Goal: Task Accomplishment & Management: Manage account settings

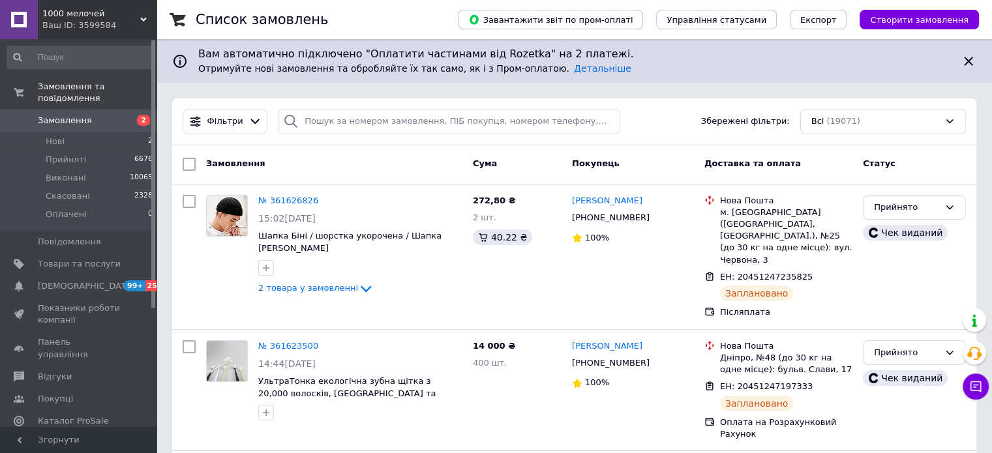
drag, startPoint x: 907, startPoint y: 22, endPoint x: 827, endPoint y: 38, distance: 81.3
click at [907, 22] on span "Створити замовлення" at bounding box center [919, 20] width 98 height 10
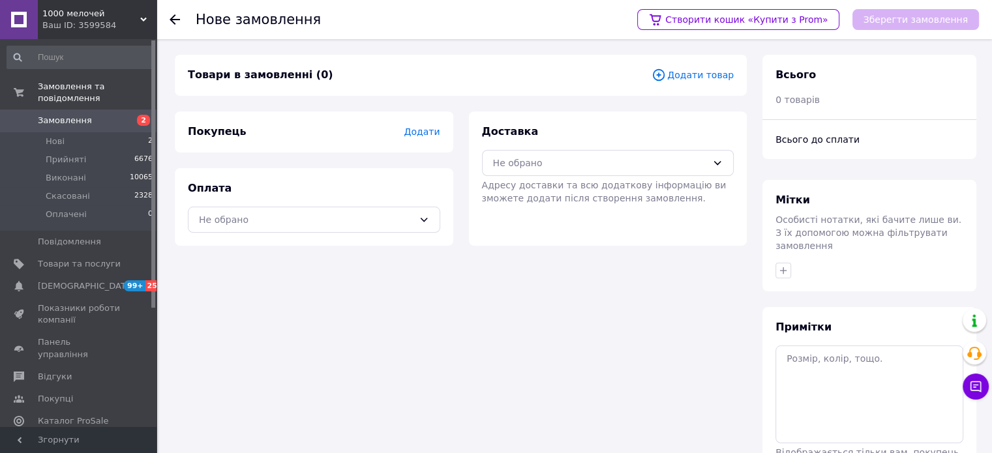
click at [683, 76] on span "Додати товар" at bounding box center [692, 75] width 82 height 14
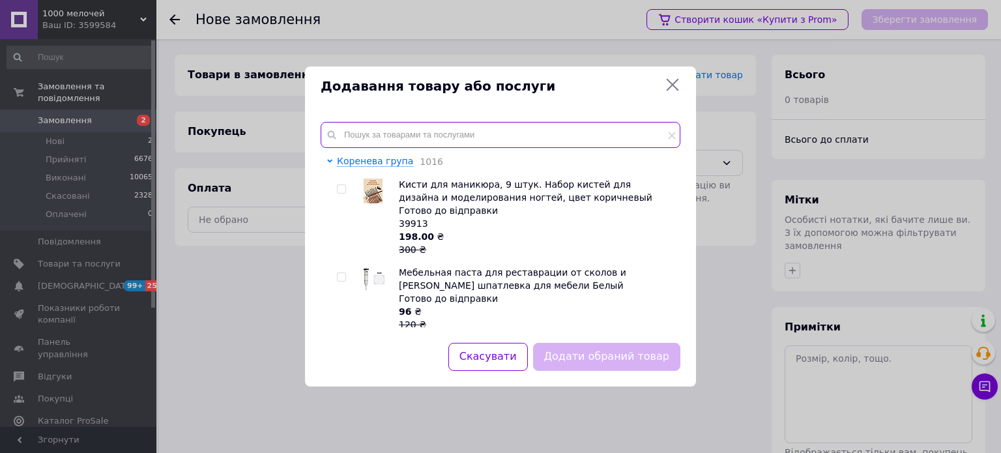
click at [475, 122] on input "text" at bounding box center [501, 135] width 360 height 26
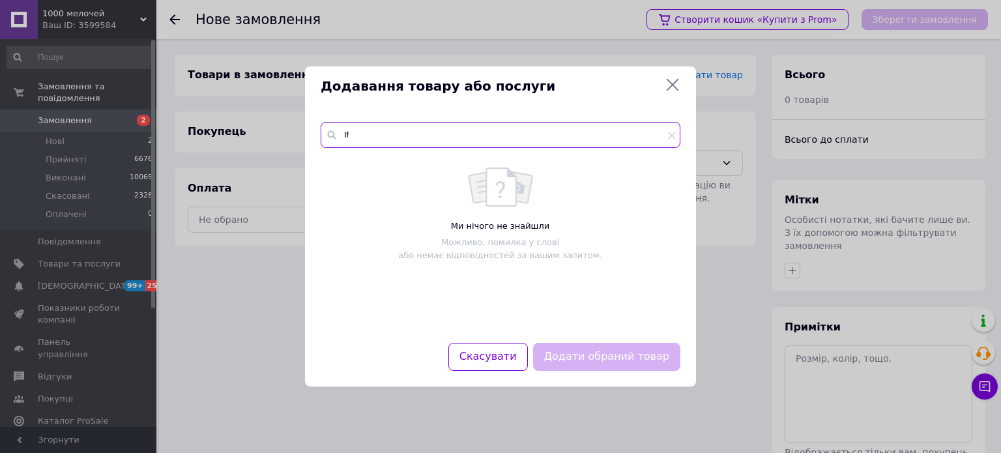
type input "I"
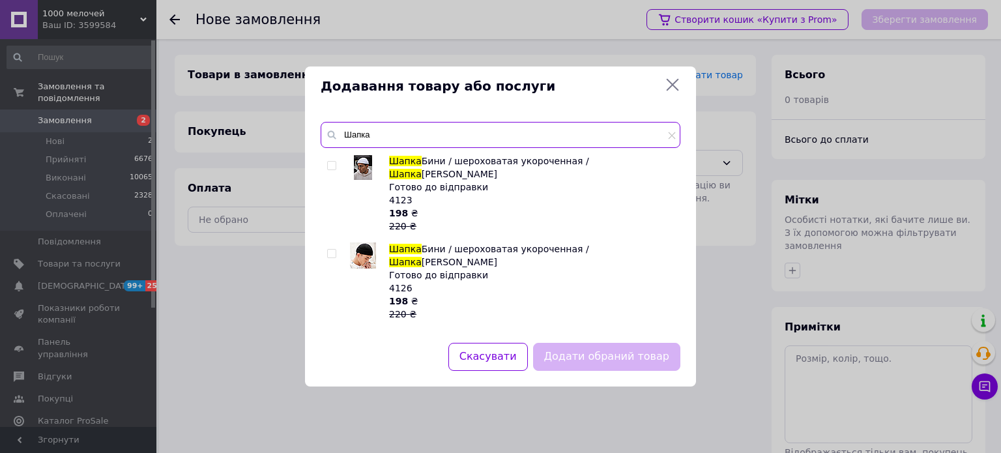
type input "Шапка"
click at [332, 155] on div at bounding box center [333, 194] width 13 height 78
click at [334, 164] on input "checkbox" at bounding box center [331, 166] width 8 height 8
checkbox input "true"
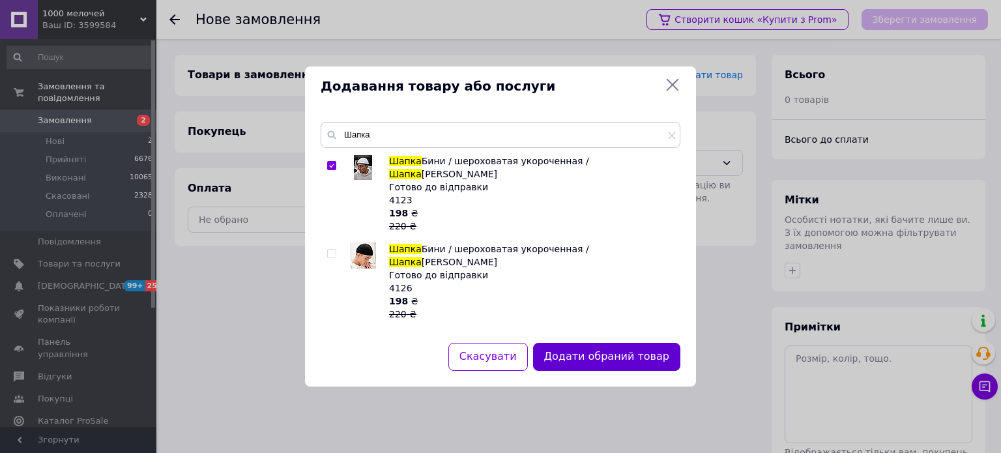
click at [668, 347] on button "Додати обраний товар" at bounding box center [606, 357] width 147 height 28
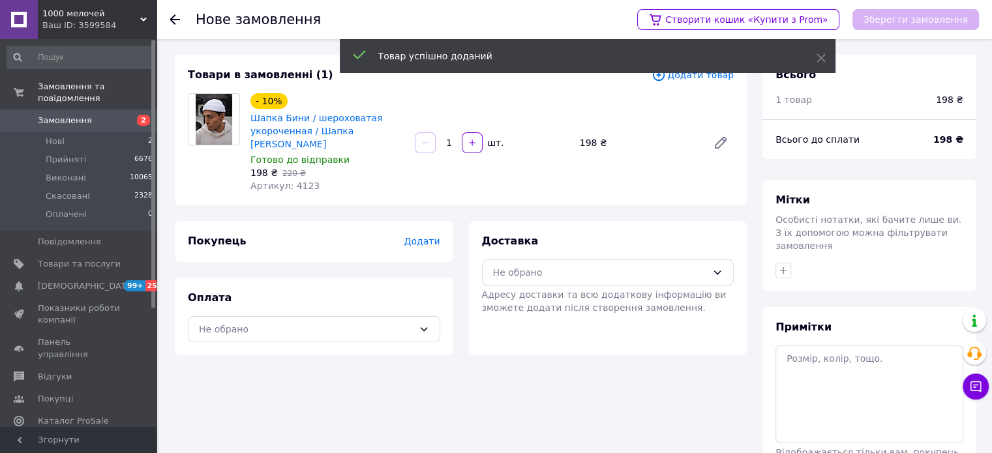
click at [429, 236] on span "Додати" at bounding box center [422, 241] width 36 height 10
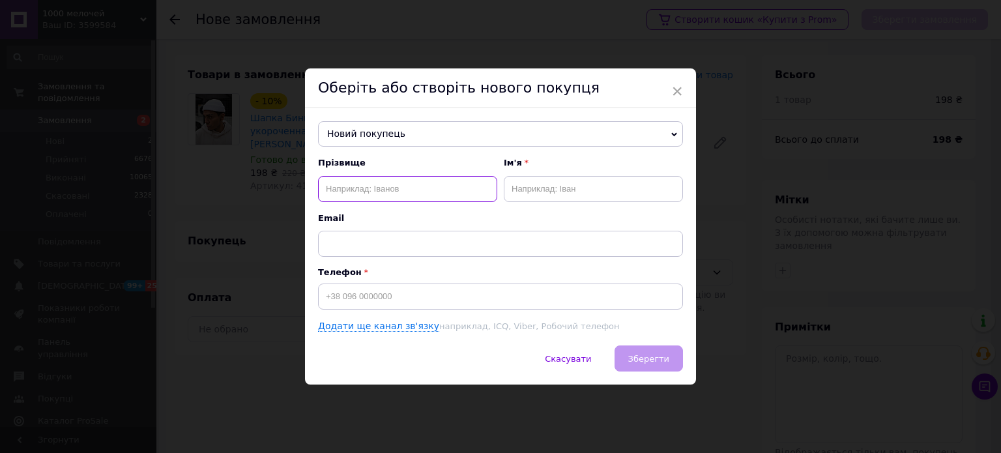
click at [438, 187] on input "text" at bounding box center [407, 189] width 179 height 26
paste input "Козловський"
type input "Козловський"
click at [552, 182] on input "text" at bounding box center [593, 189] width 179 height 26
paste input "Андрій"
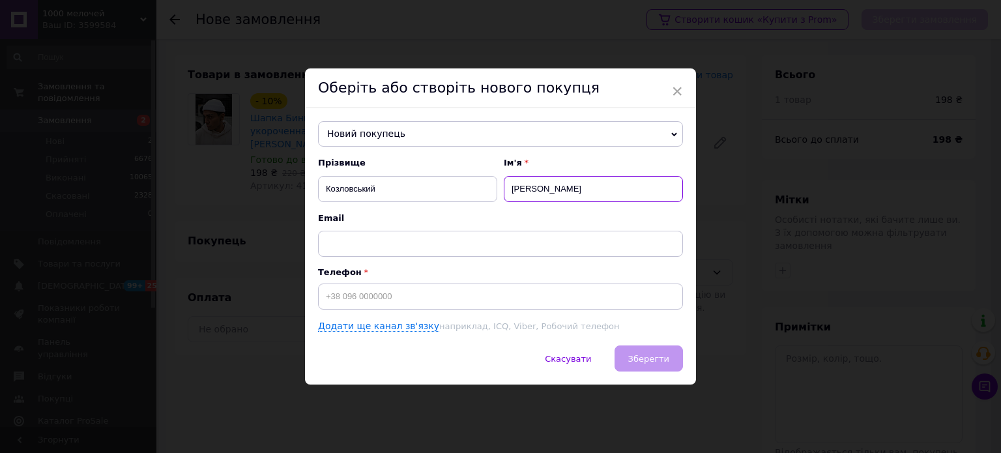
type input "Андрій"
click at [407, 287] on input at bounding box center [500, 297] width 365 height 26
paste input "+380950983182"
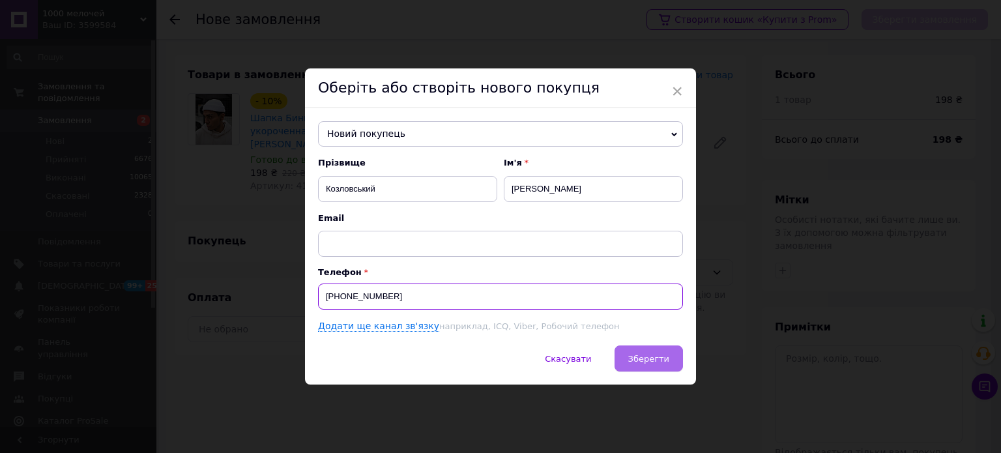
type input "+380950983182"
click at [649, 348] on button "Зберегти" at bounding box center [649, 359] width 68 height 26
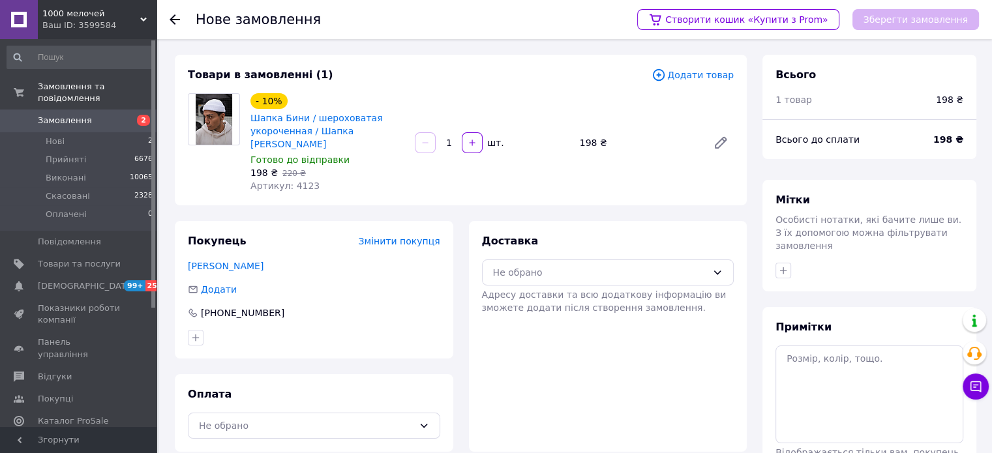
click at [445, 138] on input "1" at bounding box center [448, 143] width 21 height 10
type input "12"
click at [470, 329] on div "Доставка Не обрано Адресу доставки та всю додаткову інформацію ви зможете додат…" at bounding box center [608, 336] width 278 height 231
drag, startPoint x: 402, startPoint y: 411, endPoint x: 334, endPoint y: 372, distance: 78.3
click at [402, 419] on div "Не обрано" at bounding box center [306, 426] width 214 height 14
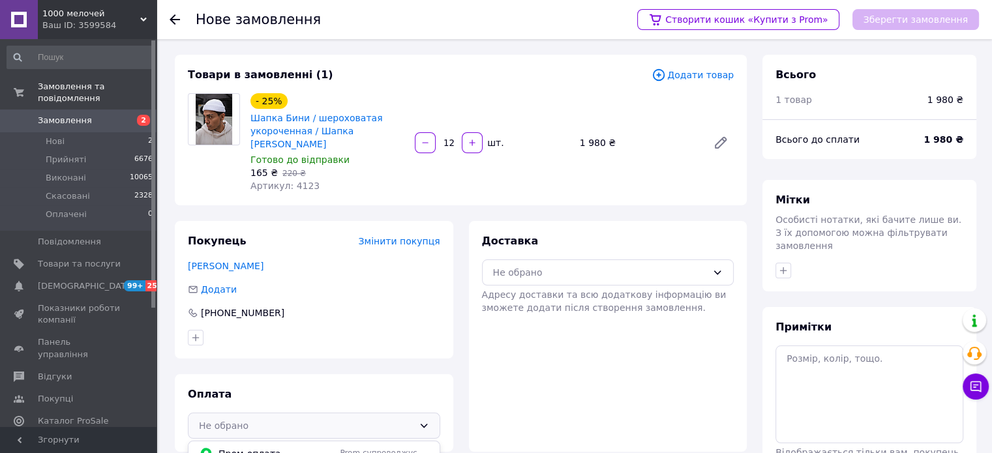
scroll to position [65, 0]
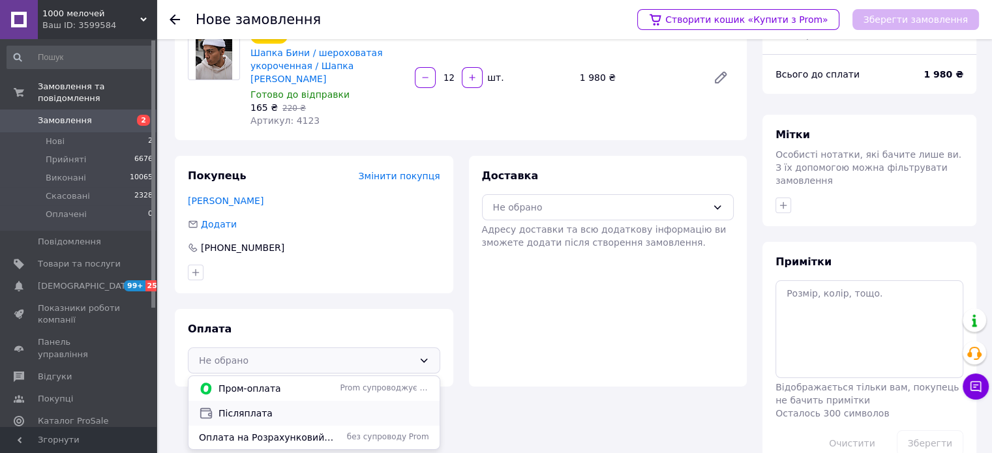
click at [250, 407] on span "Післяплата" at bounding box center [323, 413] width 211 height 13
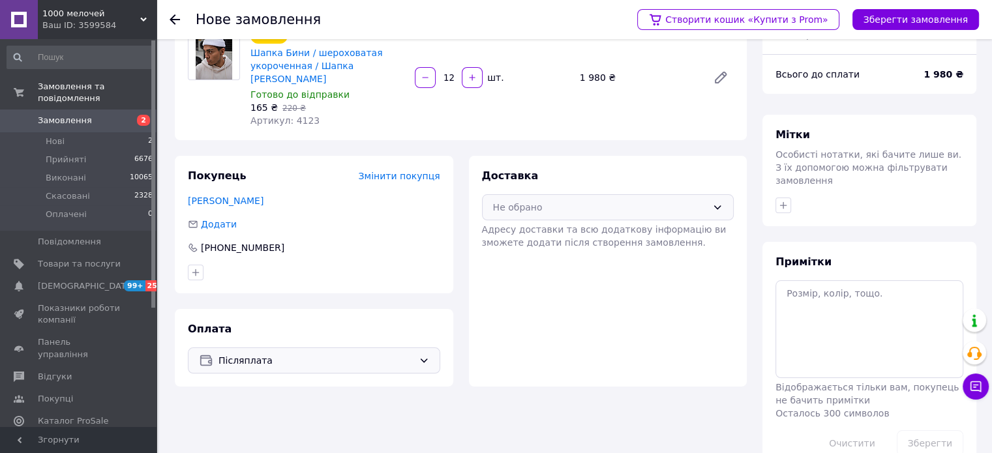
click at [570, 200] on div "Не обрано" at bounding box center [600, 207] width 214 height 14
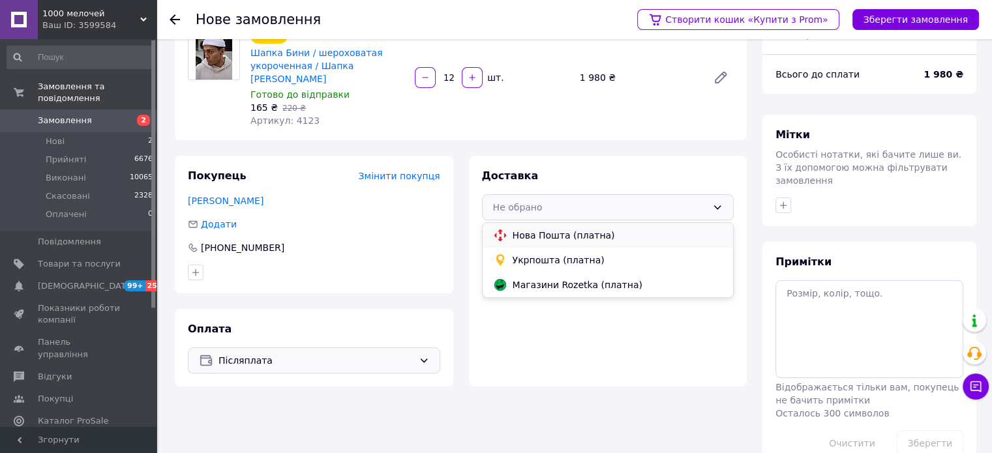
click at [560, 229] on span "Нова Пошта (платна)" at bounding box center [617, 235] width 211 height 13
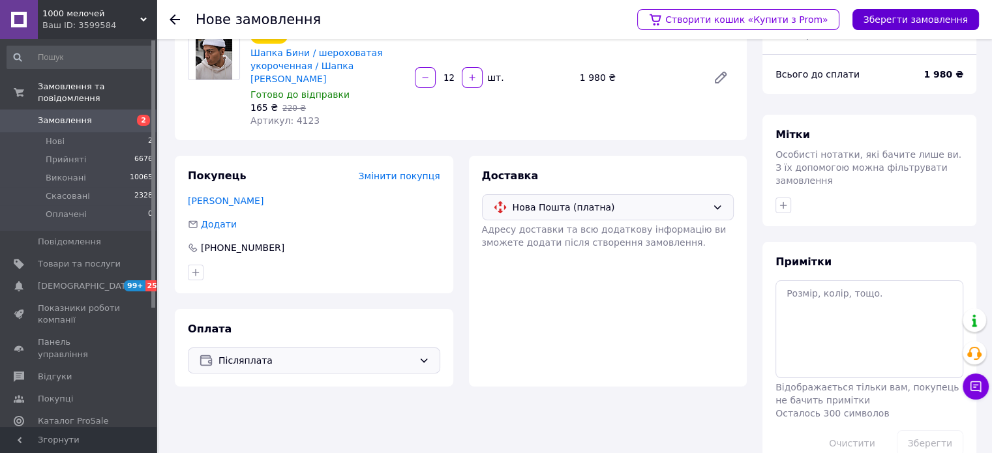
click at [940, 20] on button "Зберегти замовлення" at bounding box center [915, 19] width 126 height 21
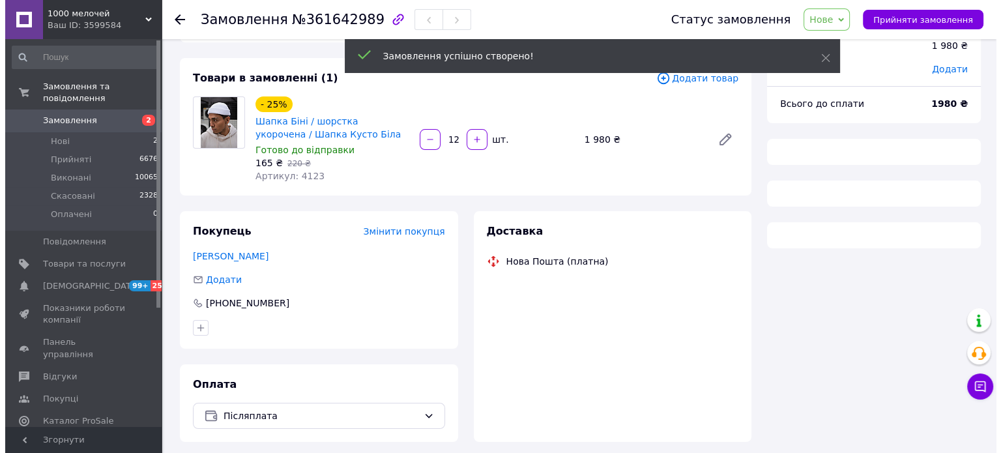
scroll to position [101, 0]
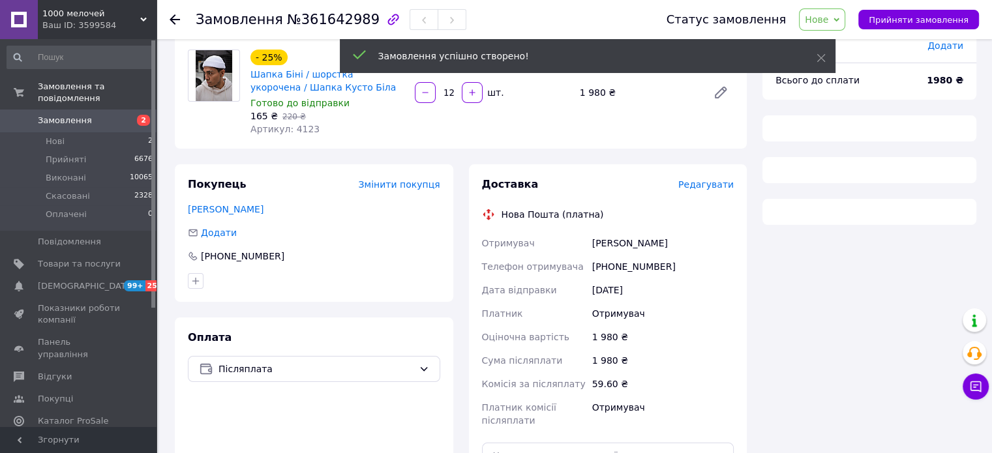
click at [700, 187] on span "Редагувати" at bounding box center [705, 184] width 55 height 10
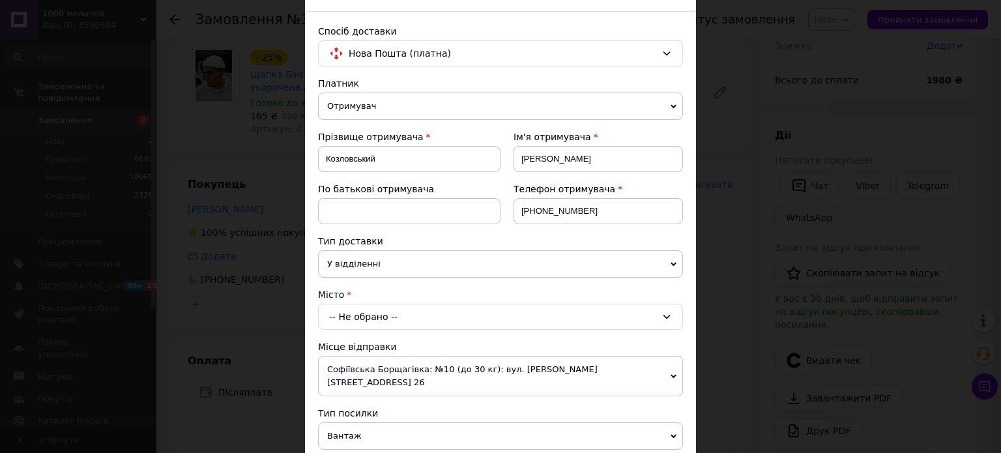
scroll to position [130, 0]
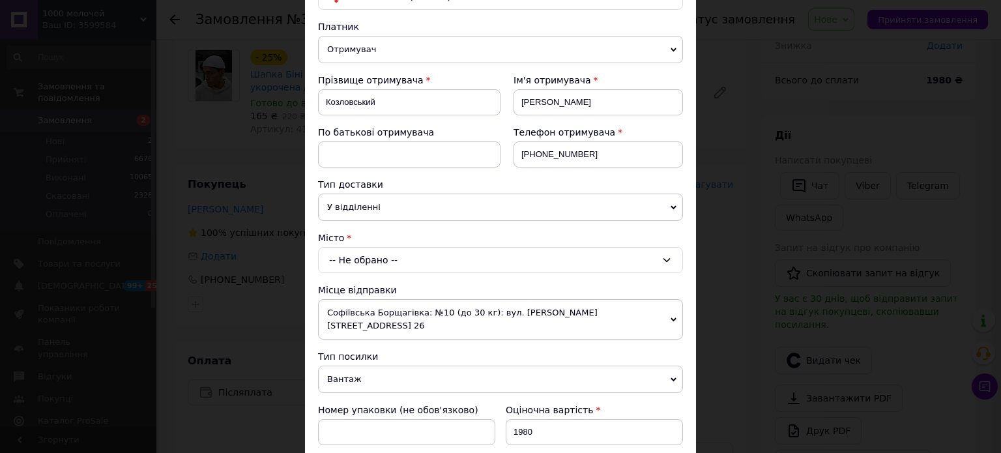
click at [384, 262] on div "-- Не обрано --" at bounding box center [500, 260] width 365 height 26
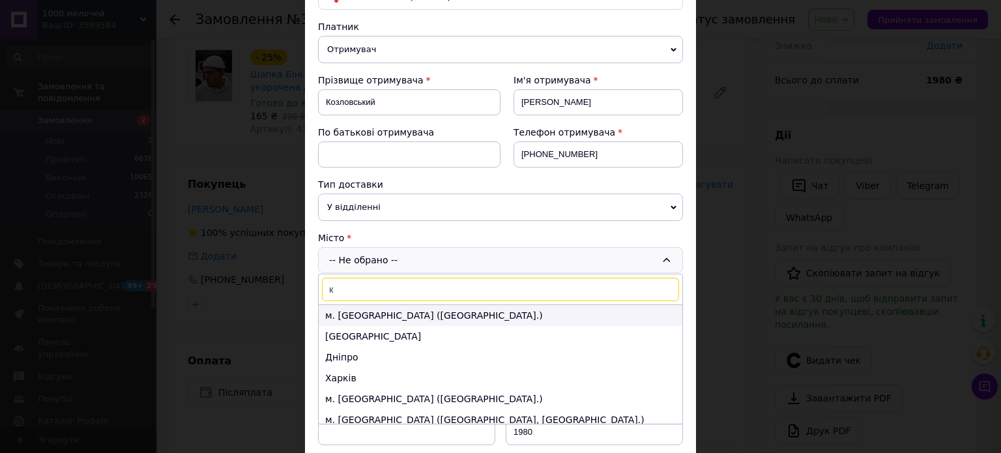
type input "к"
click at [369, 312] on li "м. Київ (Київська обл.)" at bounding box center [501, 315] width 364 height 21
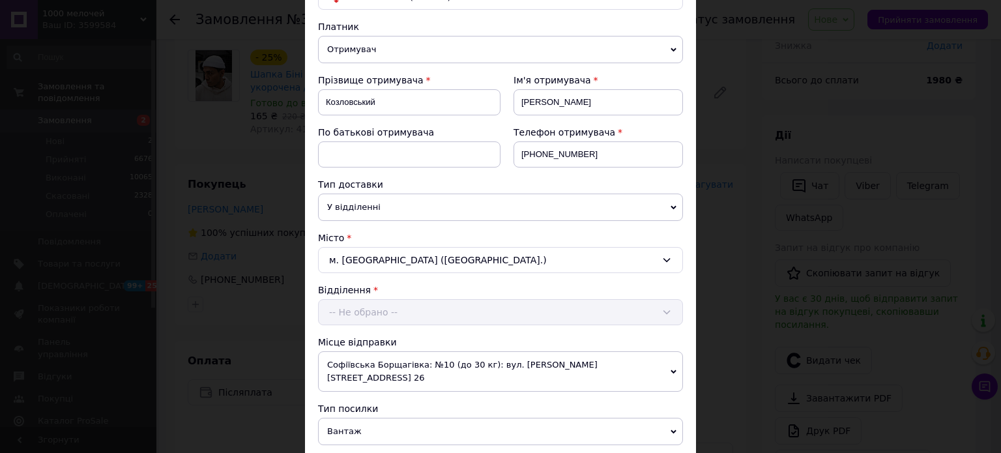
click at [373, 310] on div "Відділення -- Не обрано --" at bounding box center [500, 305] width 365 height 42
click at [396, 315] on div "-- Не обрано --" at bounding box center [500, 312] width 365 height 26
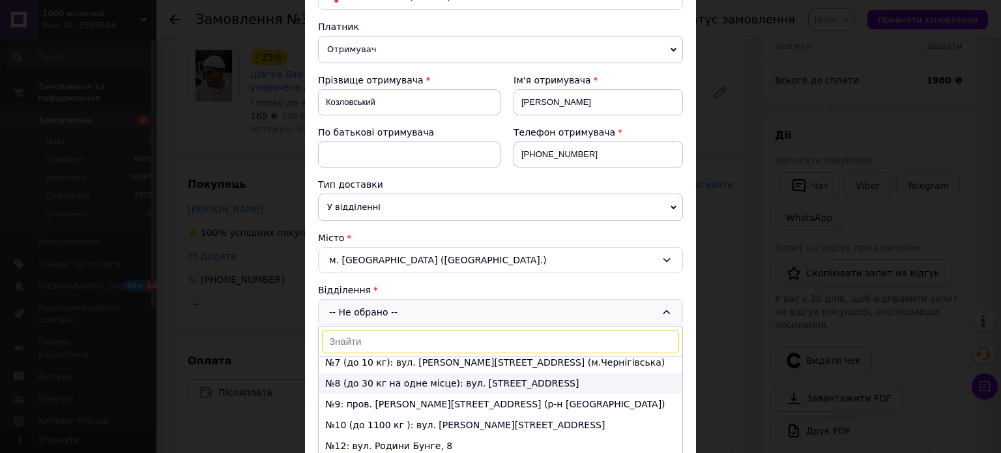
click at [359, 375] on li "№8 (до 30 кг на одне місце): вул. Набережно-Хрещатицька, 33" at bounding box center [501, 383] width 364 height 21
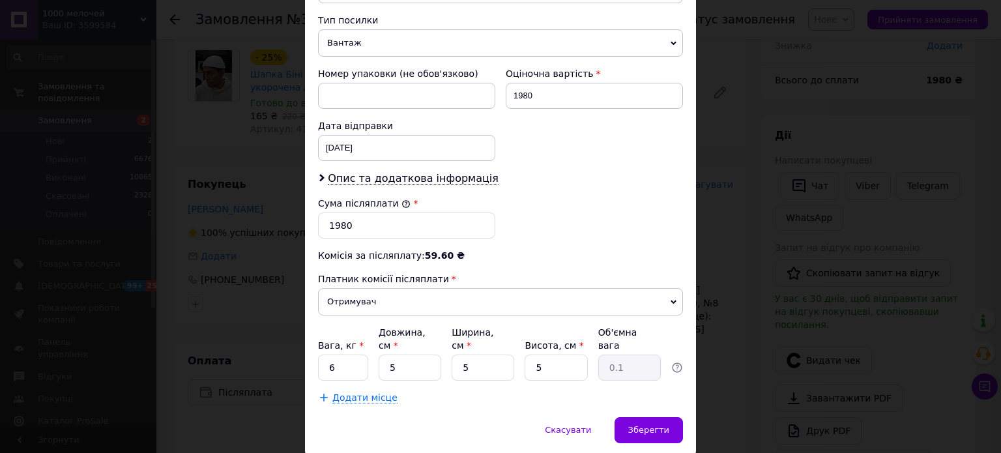
scroll to position [522, 0]
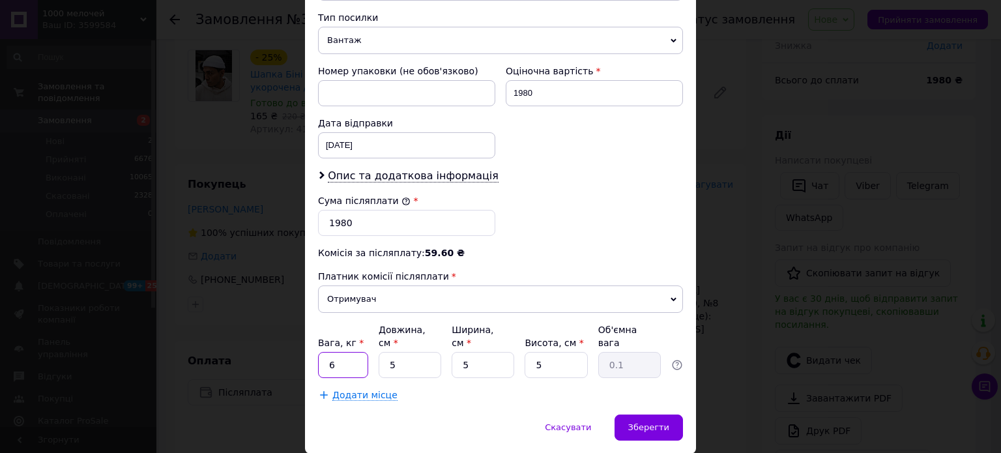
drag, startPoint x: 332, startPoint y: 332, endPoint x: 318, endPoint y: 332, distance: 14.4
click at [318, 352] on input "6" at bounding box center [343, 365] width 50 height 26
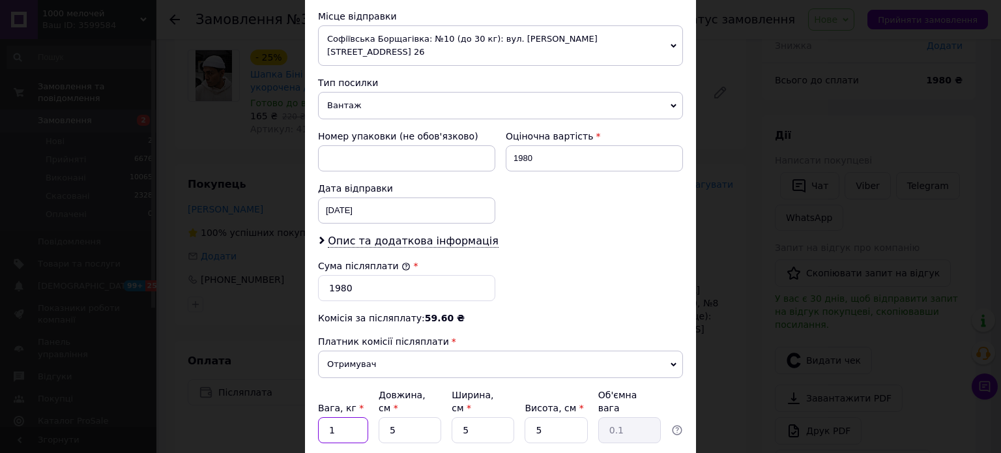
type input "1"
drag, startPoint x: 597, startPoint y: 246, endPoint x: 601, endPoint y: 263, distance: 17.4
click at [597, 254] on div "Сума післяплати * 1980" at bounding box center [501, 280] width 376 height 52
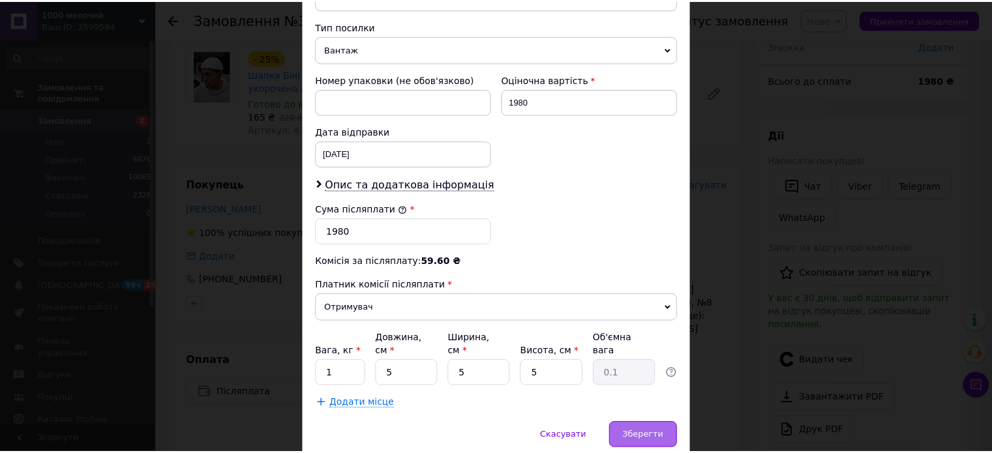
scroll to position [537, 0]
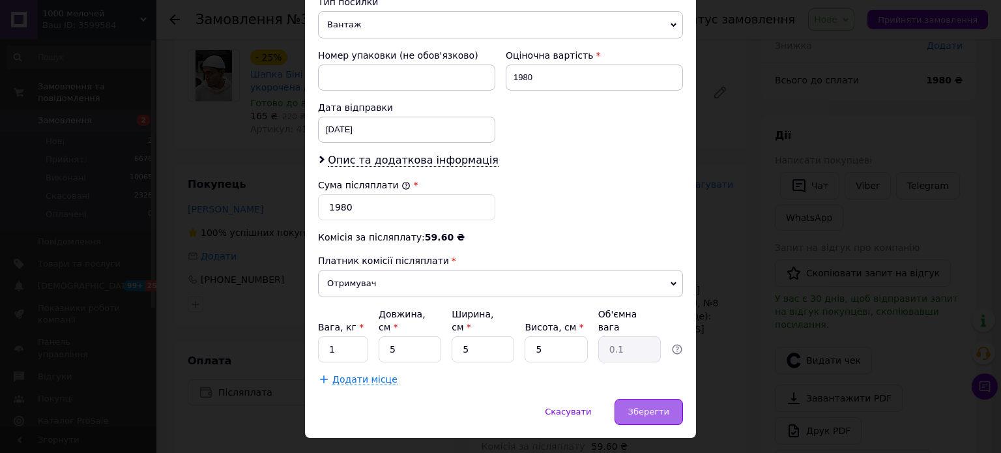
click at [660, 407] on span "Зберегти" at bounding box center [648, 412] width 41 height 10
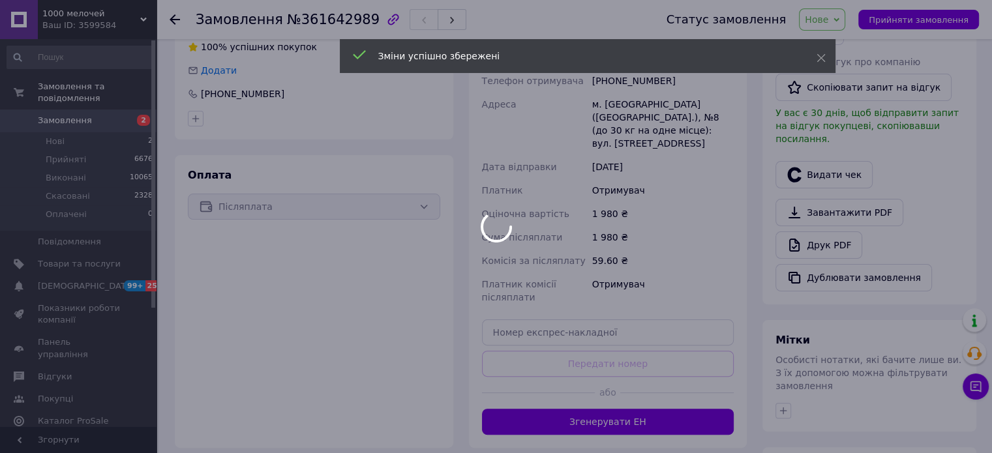
scroll to position [427, 0]
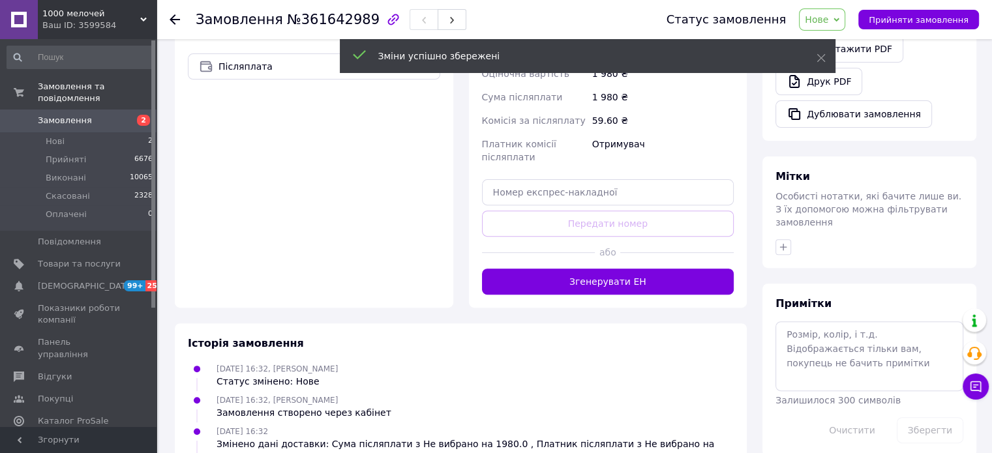
click at [615, 269] on button "Згенерувати ЕН" at bounding box center [608, 282] width 252 height 26
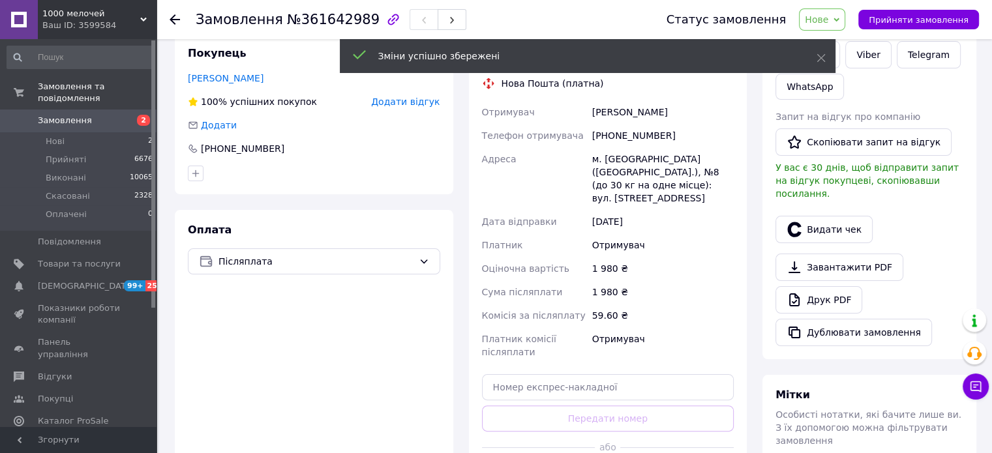
scroll to position [231, 0]
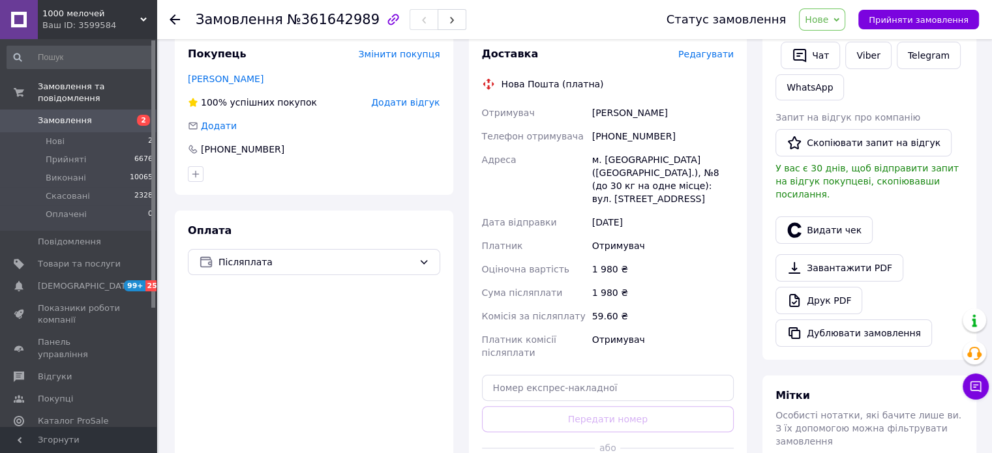
click at [828, 18] on span "Нове" at bounding box center [816, 19] width 23 height 10
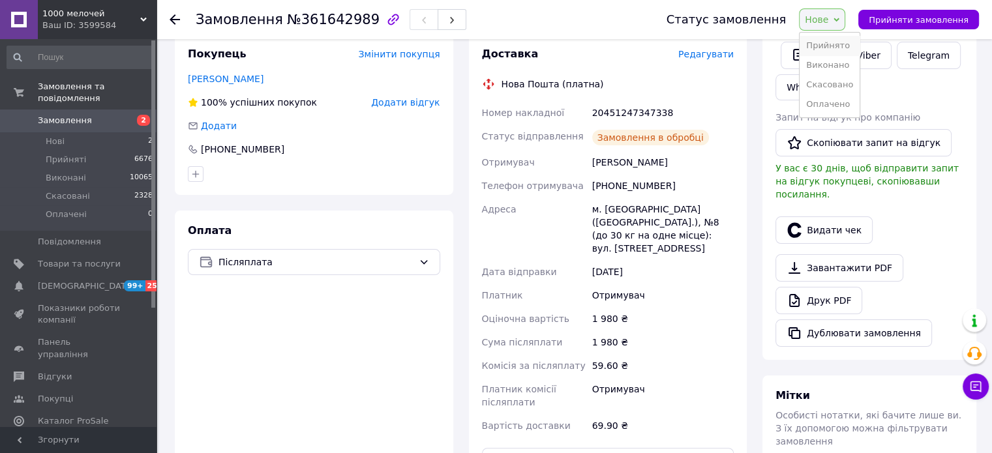
click at [844, 44] on li "Прийнято" at bounding box center [829, 46] width 60 height 20
click at [637, 114] on div "20451247347338" at bounding box center [662, 112] width 147 height 23
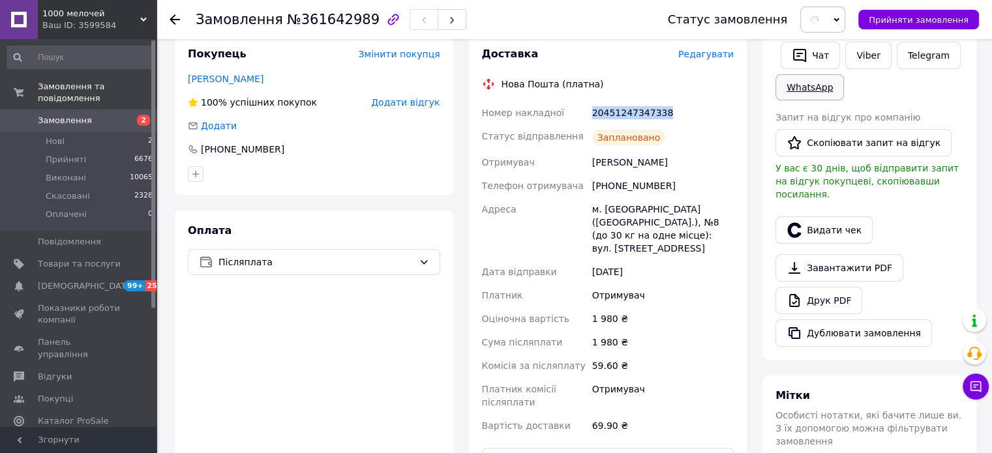
copy div "20451247347338"
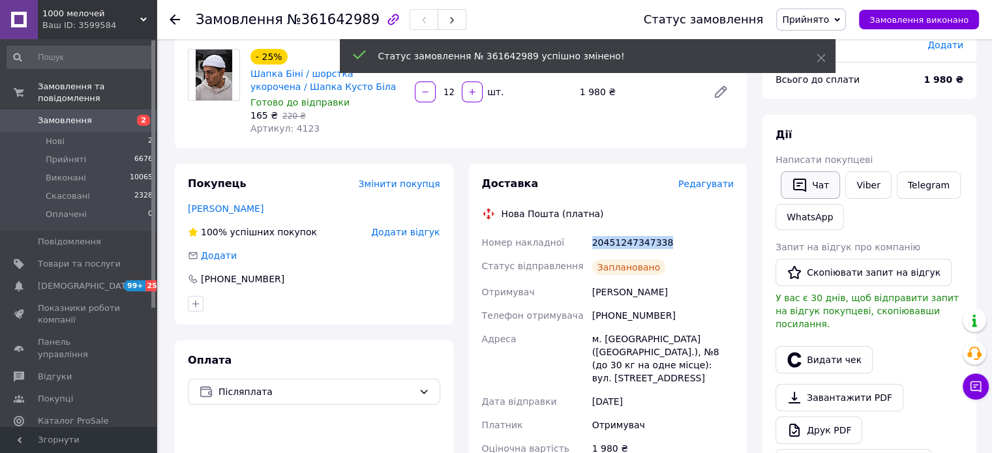
scroll to position [101, 0]
click at [807, 187] on button "Чат" at bounding box center [809, 185] width 59 height 27
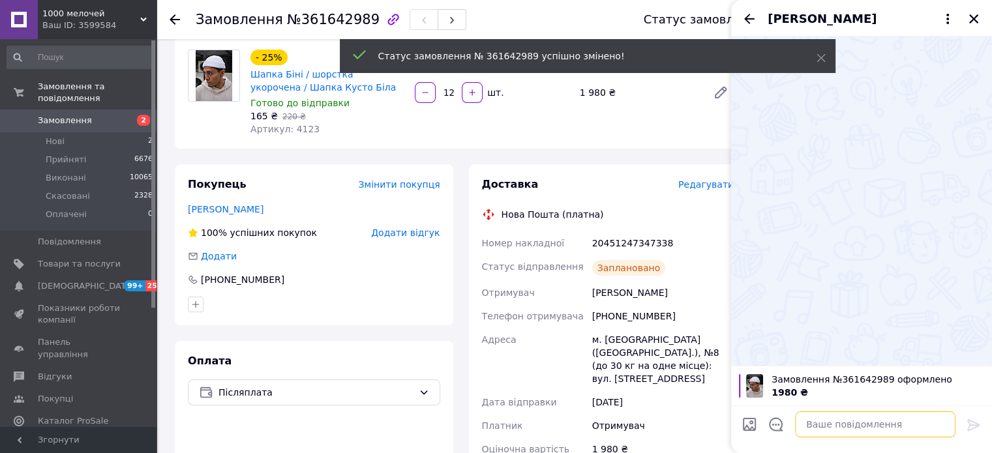
click at [862, 436] on textarea at bounding box center [875, 424] width 160 height 26
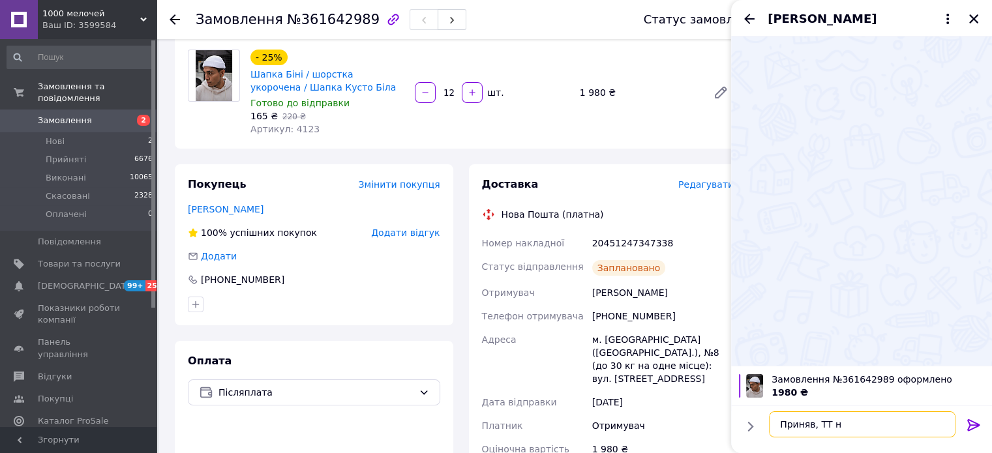
paste textarea "20451247347338"
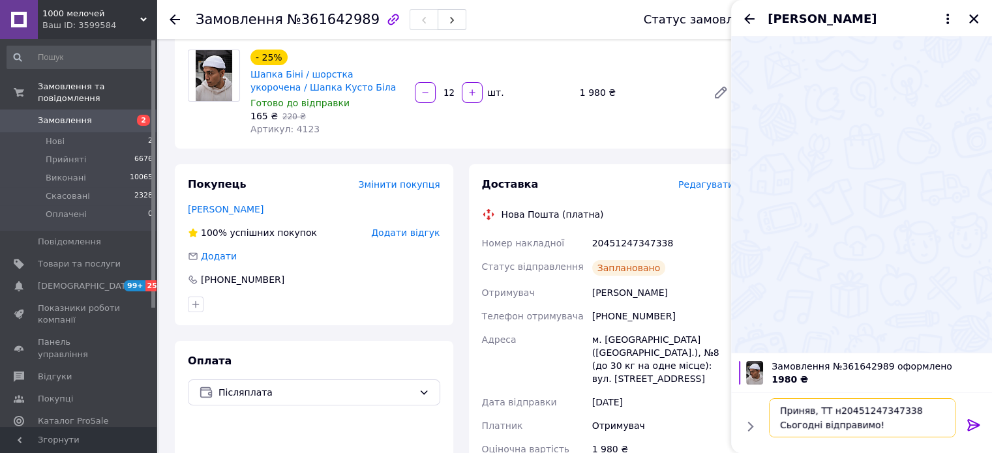
scroll to position [8, 0]
type textarea "Приняв, ТТ н20451247347338 Сьогодні відправимо! Гарного дня"
drag, startPoint x: 862, startPoint y: 436, endPoint x: 666, endPoint y: 358, distance: 210.4
click at [666, 359] on body "1000 мелочей Ваш ID: 3599584 Сайт 1000 мелочей Кабінет покупця Перевірити стан …" at bounding box center [496, 421] width 992 height 1044
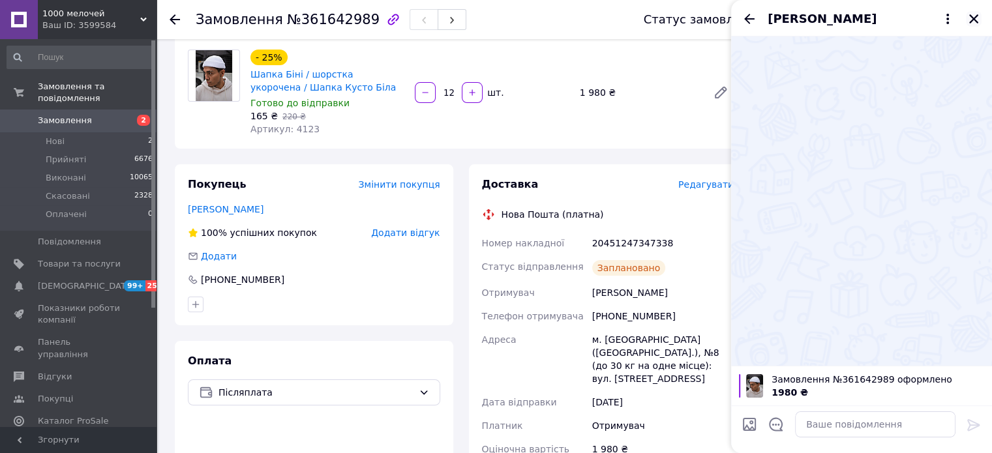
click at [973, 23] on icon "Закрити" at bounding box center [973, 19] width 12 height 12
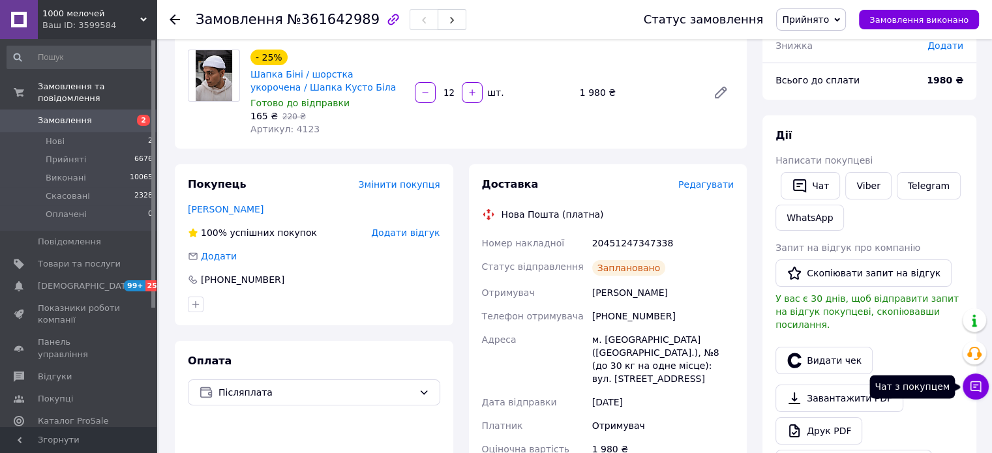
click at [975, 384] on icon at bounding box center [975, 386] width 13 height 13
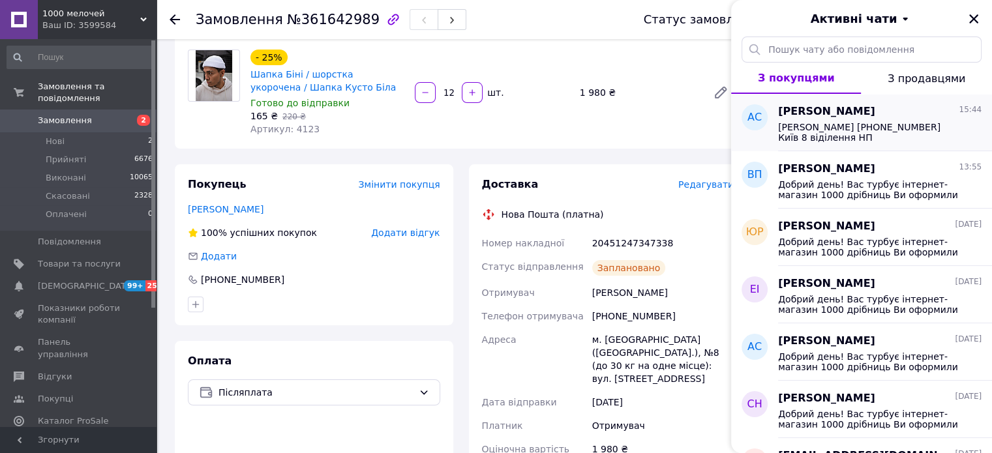
click at [834, 121] on div "Андрій Козловський +380 95 098 31 82 Київ 8 віділення НП" at bounding box center [879, 130] width 203 height 23
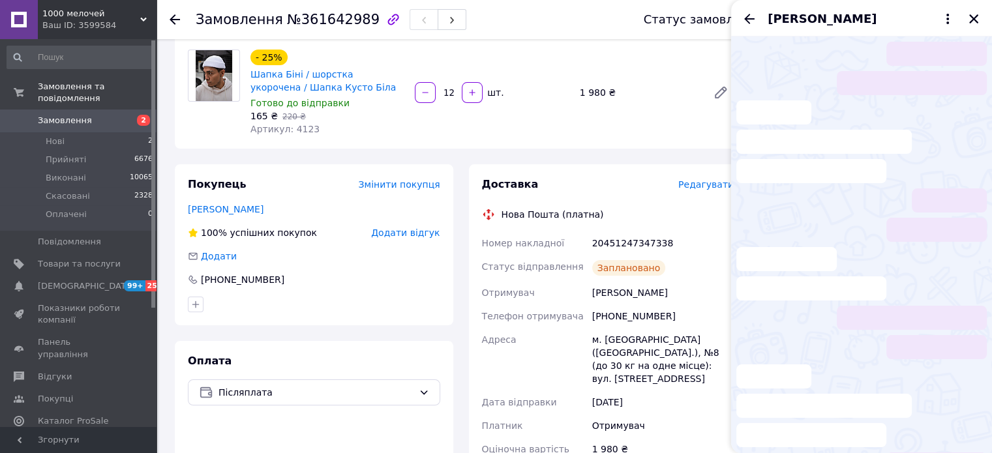
scroll to position [892, 0]
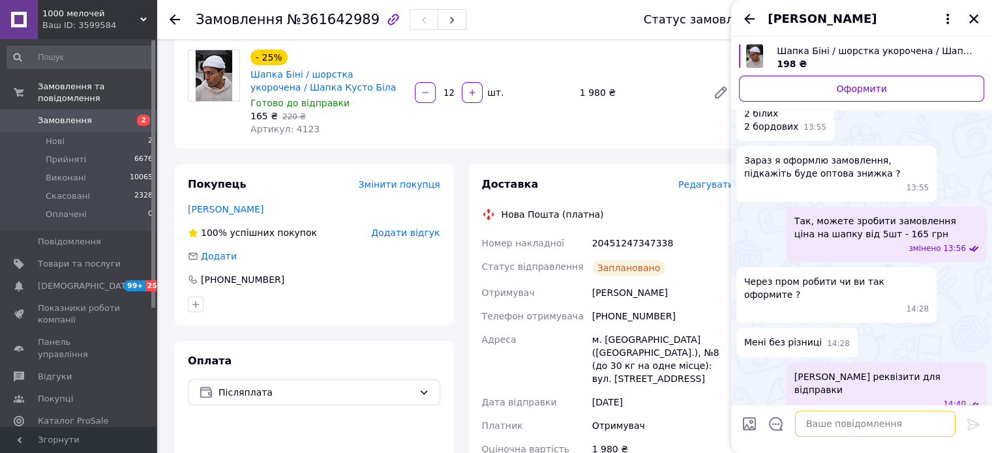
click at [870, 426] on textarea at bounding box center [875, 424] width 160 height 26
paste textarea "Приняв, ТТ н20451247347338 Сьогодні відправимо! Гарного дня"
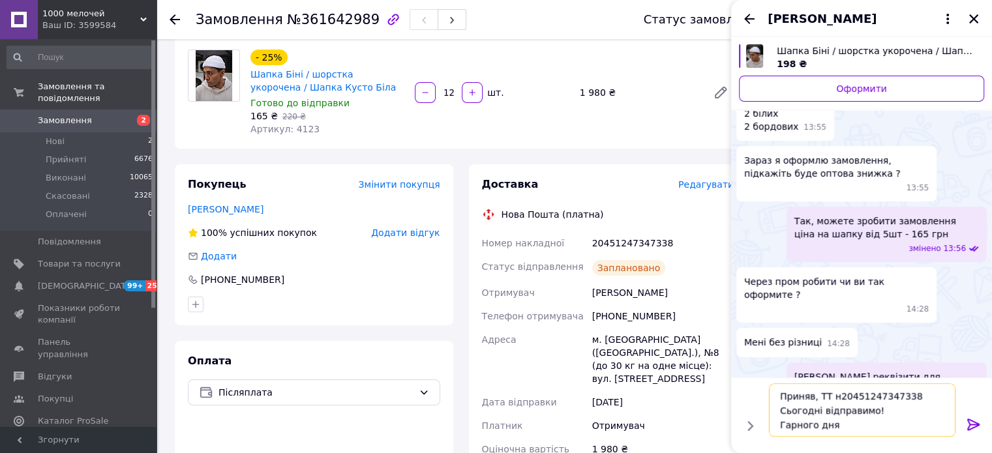
click at [829, 397] on textarea "Приняв, ТТ н20451247347338 Сьогодні відправимо! Гарного дня" at bounding box center [862, 410] width 186 height 53
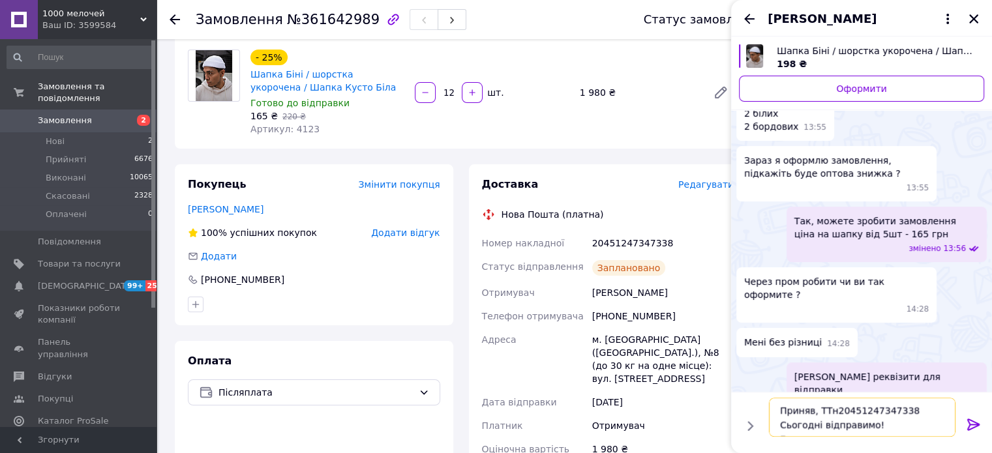
type textarea "Приняв, ТТн 20451247347338 Сьогодні відправимо! Гарного дня"
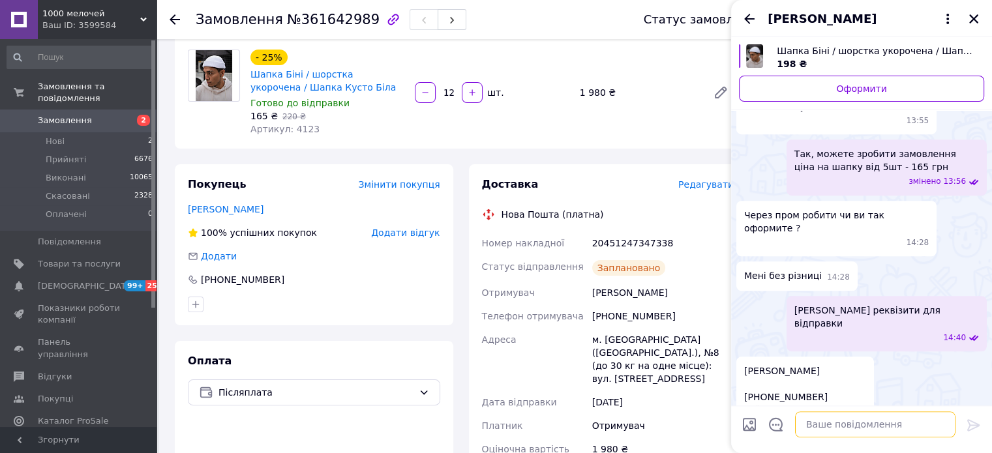
scroll to position [885, 0]
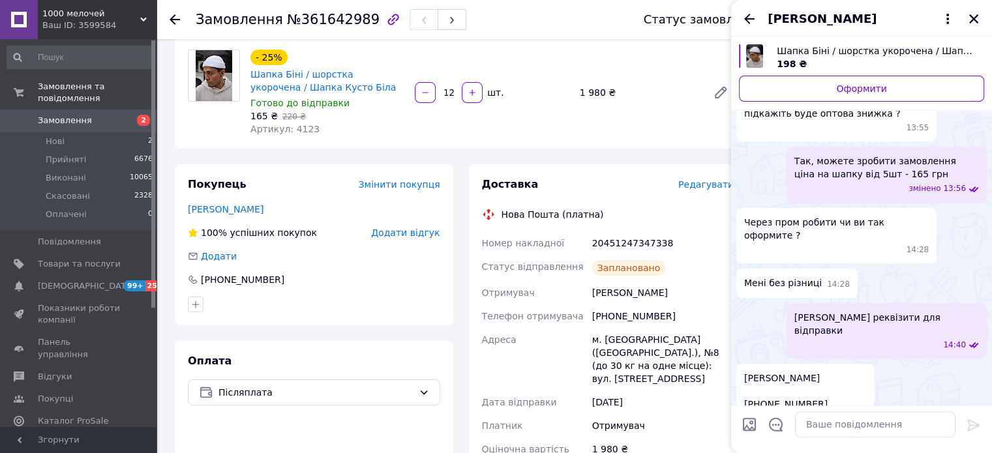
click at [973, 15] on icon "Закрити" at bounding box center [973, 19] width 12 height 12
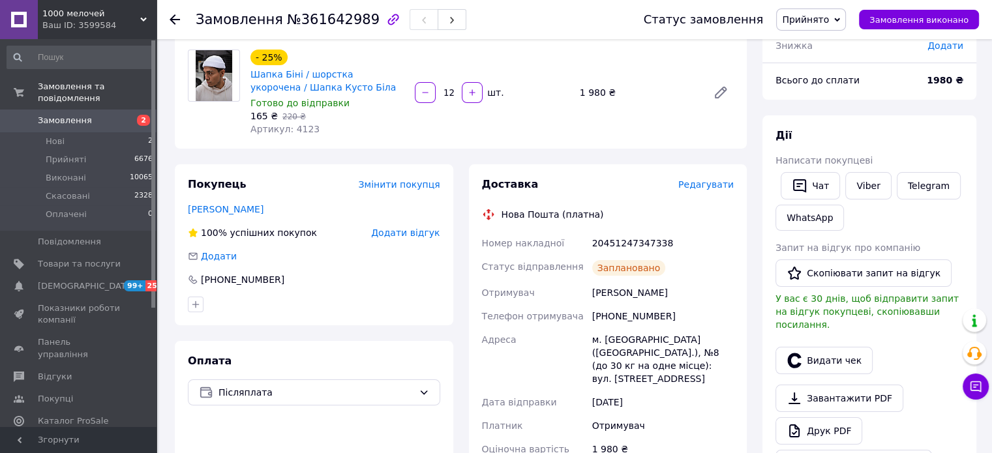
click at [606, 244] on div "20451247347338" at bounding box center [662, 242] width 147 height 23
copy div "20451247347338"
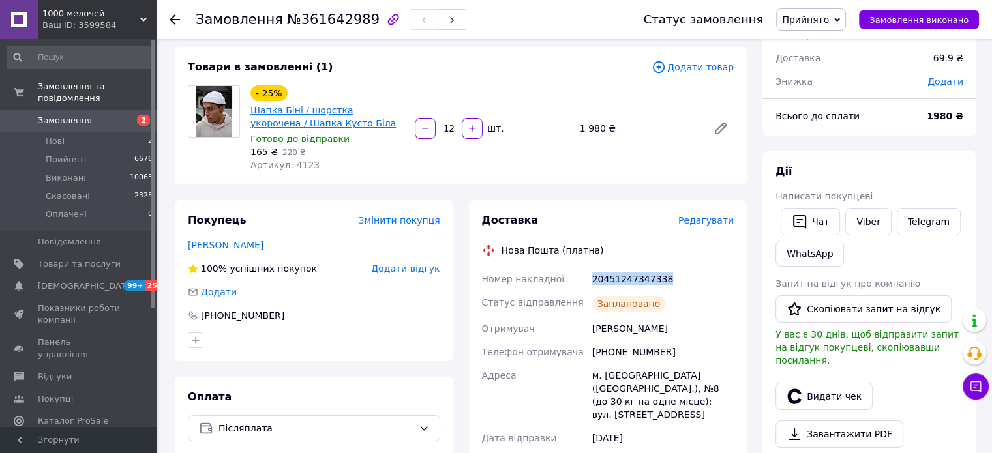
scroll to position [36, 0]
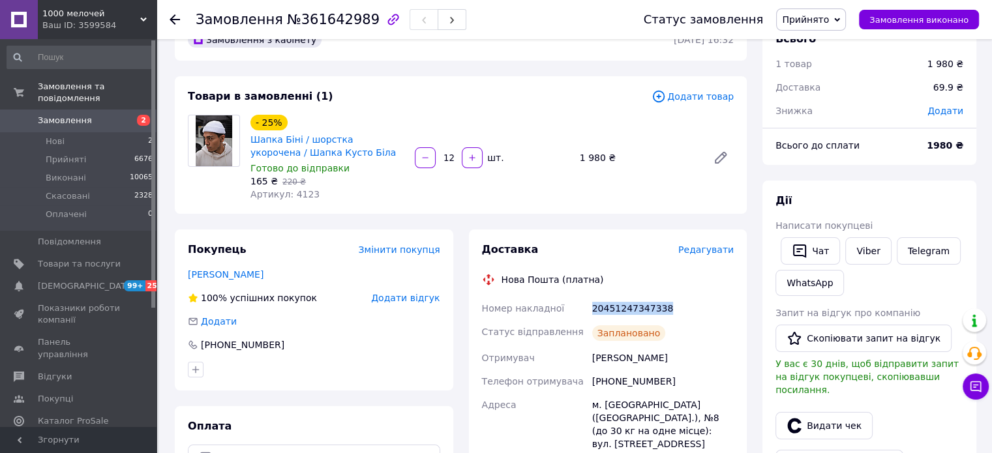
click at [421, 83] on div "Товари в замовленні (1) Додати товар - 25% Шапка Біні / шорстка укорочена / Шап…" at bounding box center [461, 145] width 572 height 138
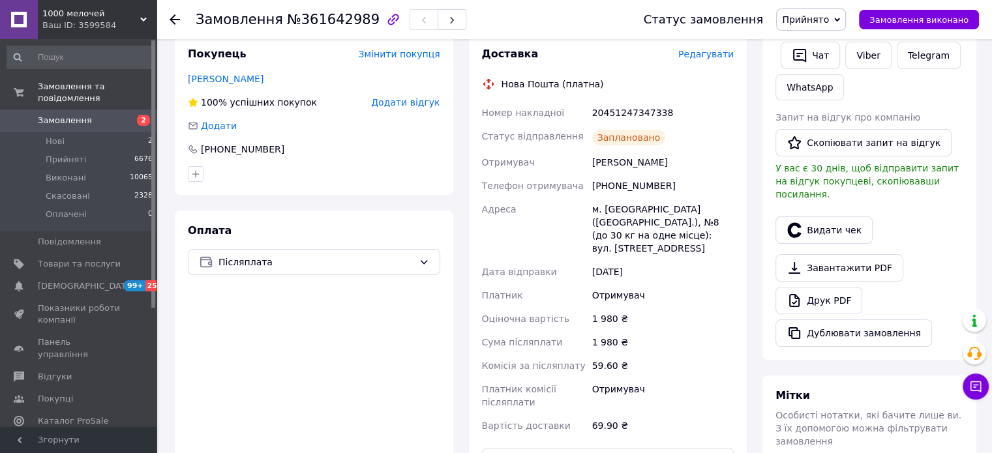
scroll to position [166, 0]
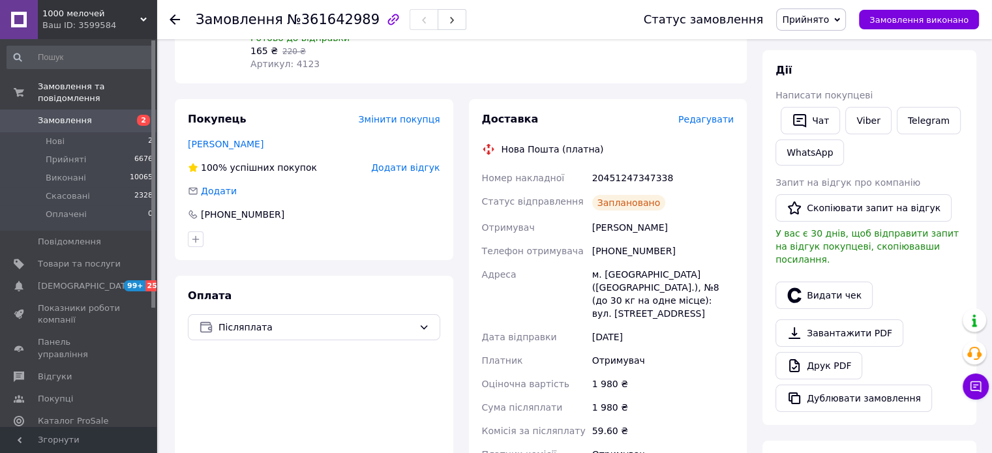
click at [621, 178] on div "20451247347338" at bounding box center [662, 177] width 147 height 23
copy div "20451247347338"
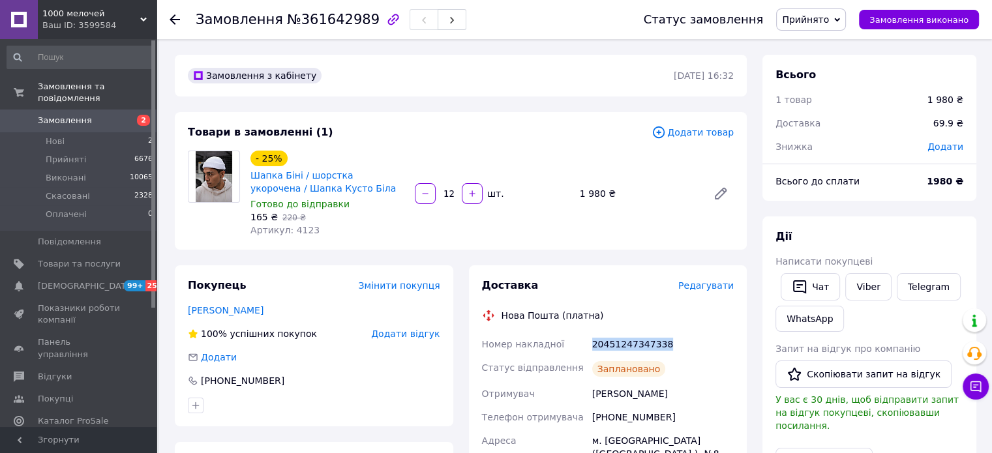
scroll to position [0, 0]
drag, startPoint x: 316, startPoint y: 177, endPoint x: 439, endPoint y: 81, distance: 156.6
click at [483, 89] on div "Замовлення з кабінету 12.09.2025 | 16:32" at bounding box center [461, 76] width 572 height 42
click at [286, 8] on div "Замовлення №361642989" at bounding box center [331, 19] width 271 height 22
click at [313, 22] on span "№361642989" at bounding box center [333, 20] width 93 height 16
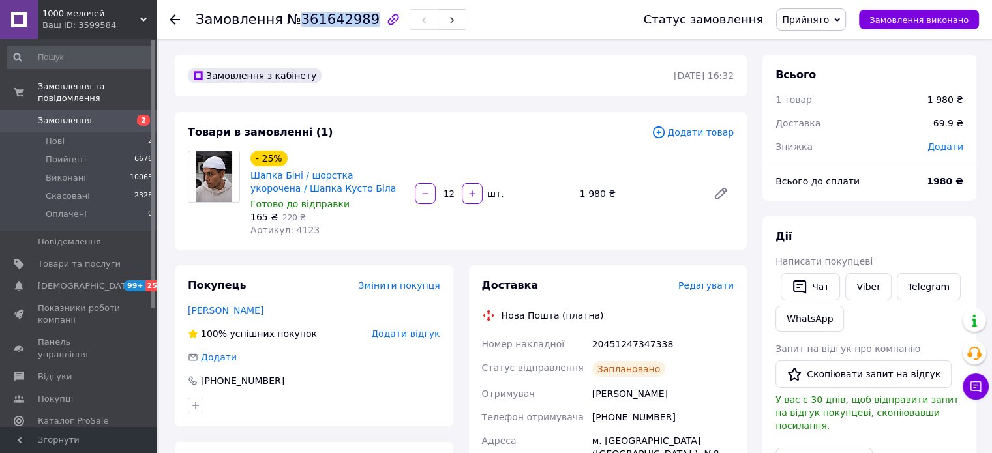
click at [313, 22] on span "№361642989" at bounding box center [333, 20] width 93 height 16
copy span "361642989"
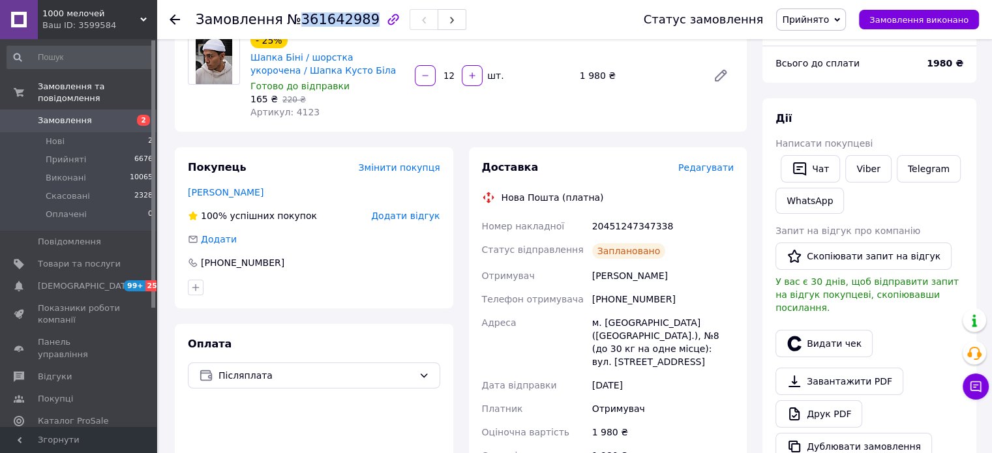
scroll to position [196, 0]
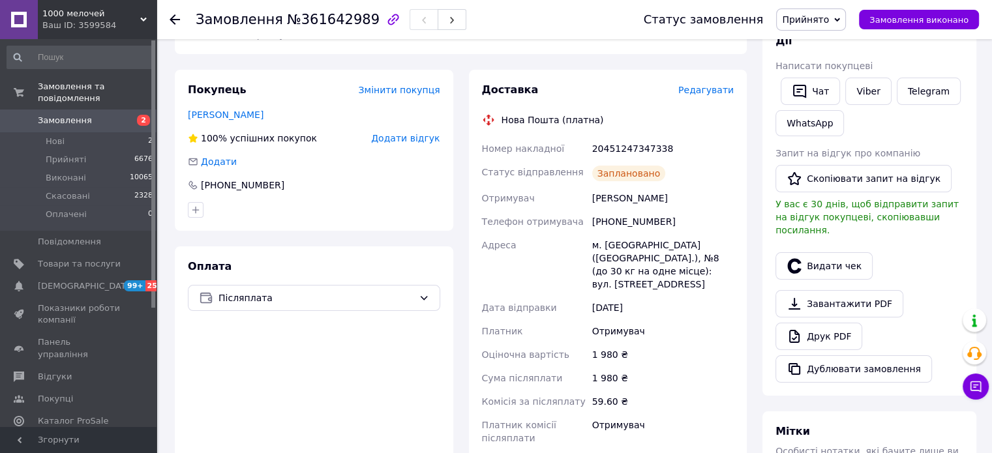
click at [613, 196] on div "Козловський Андрій" at bounding box center [662, 197] width 147 height 23
copy div "Козловський Андрій"
click at [617, 216] on div "+380950983182" at bounding box center [662, 221] width 147 height 23
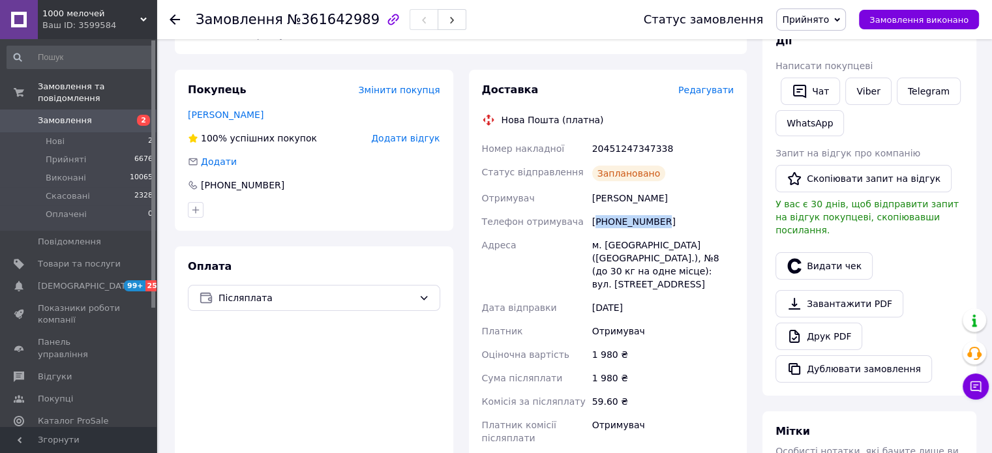
click at [617, 216] on div "+380950983182" at bounding box center [662, 221] width 147 height 23
copy div "380950983182"
click at [628, 161] on div "Заплановано" at bounding box center [662, 173] width 147 height 26
click at [623, 145] on div "20451247347338" at bounding box center [662, 148] width 147 height 23
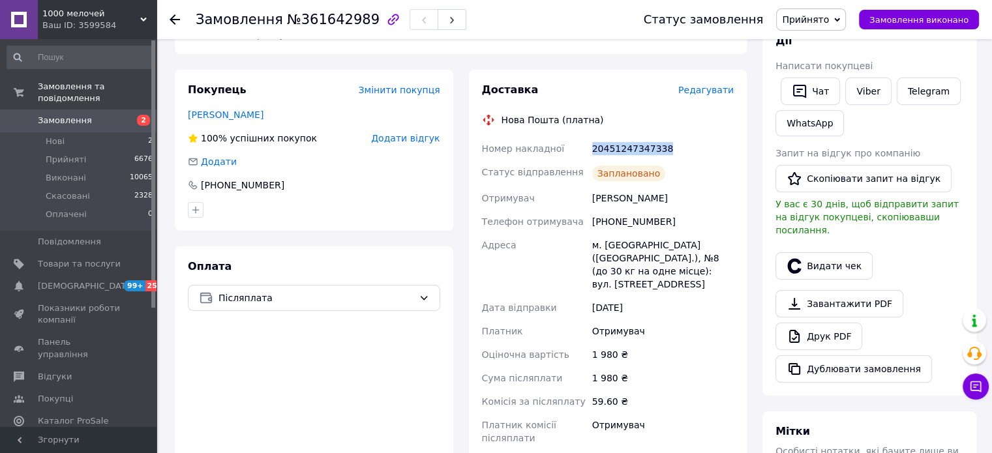
drag, startPoint x: 623, startPoint y: 145, endPoint x: 370, endPoint y: 11, distance: 286.4
click at [623, 145] on div "20451247347338" at bounding box center [662, 148] width 147 height 23
copy div "20451247347338"
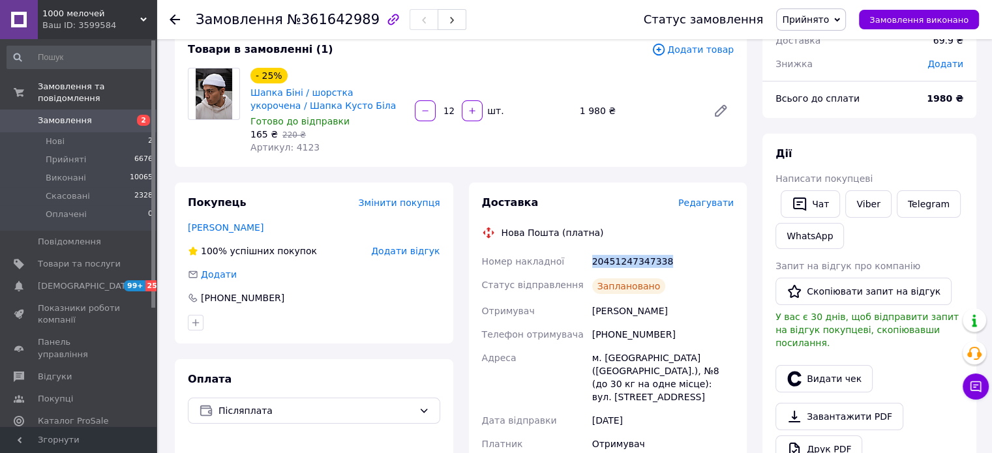
scroll to position [0, 0]
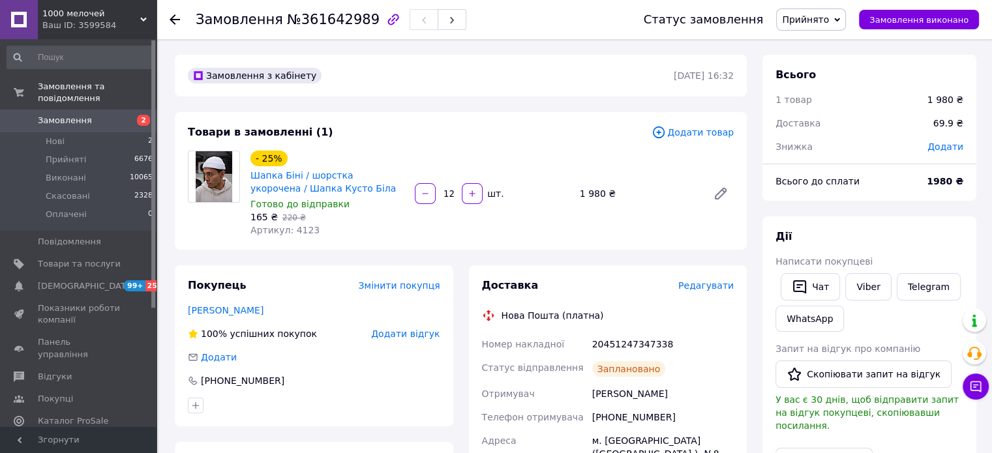
click at [259, 216] on span "165 ₴" at bounding box center [263, 217] width 27 height 10
copy span "165"
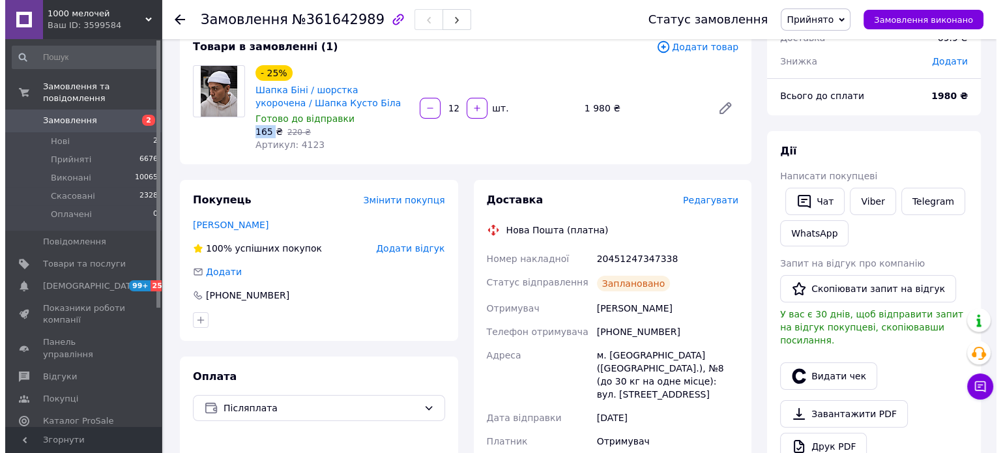
scroll to position [130, 0]
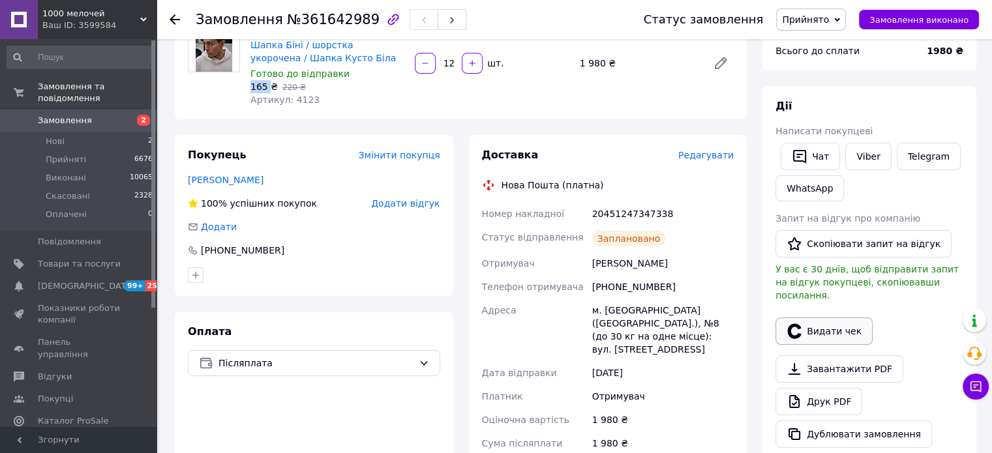
click at [825, 318] on button "Видати чек" at bounding box center [823, 331] width 97 height 27
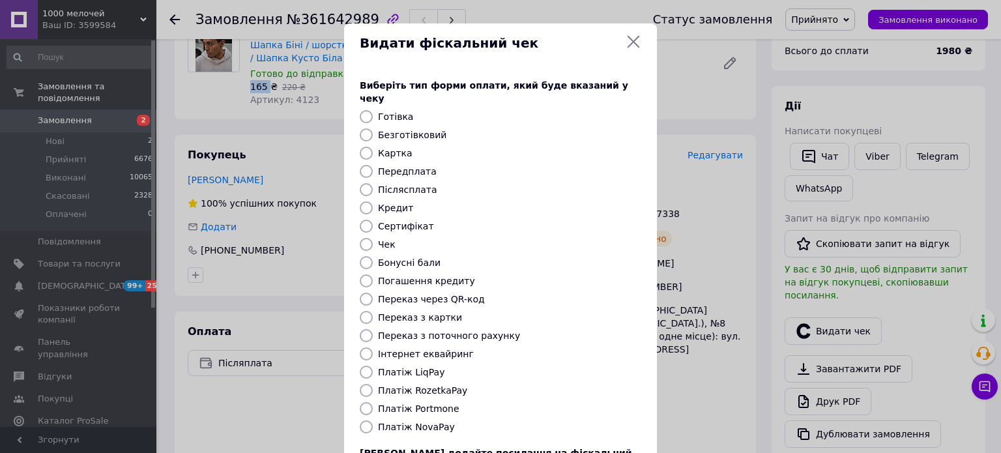
click at [365, 421] on input "Платіж NovaPay" at bounding box center [366, 427] width 13 height 13
radio input "true"
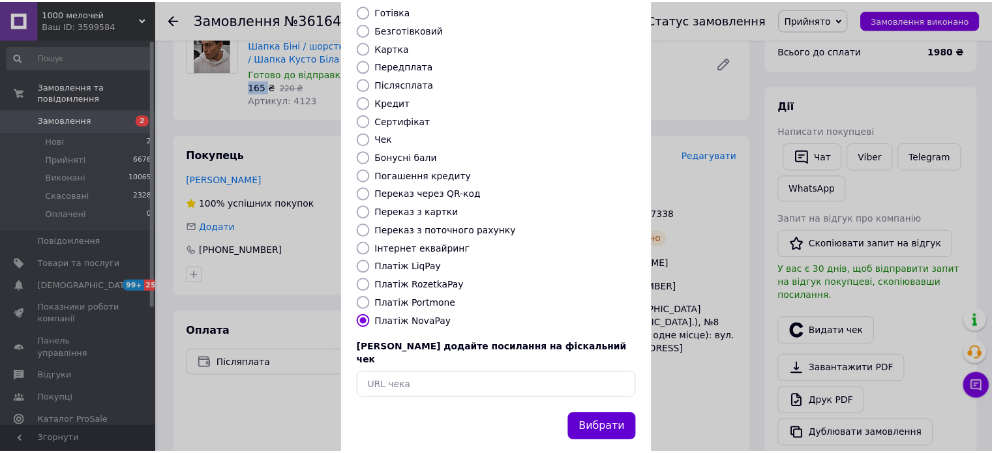
scroll to position [106, 0]
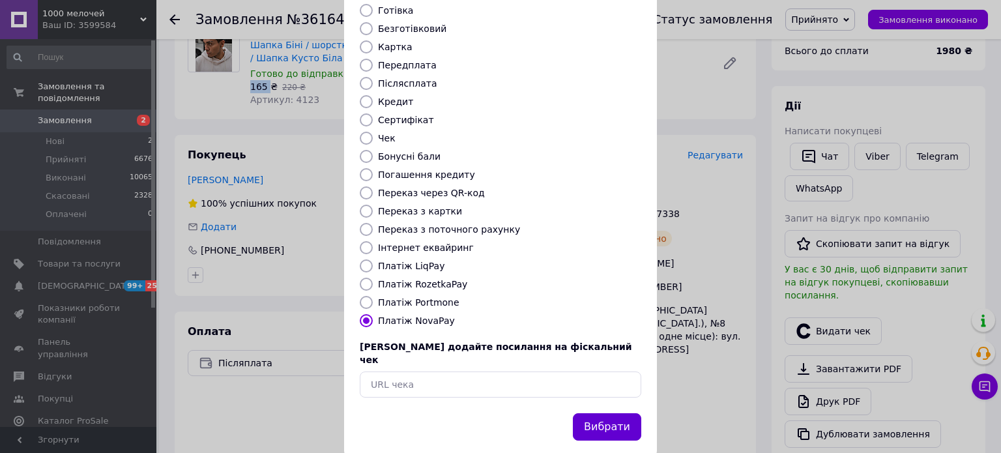
click at [623, 413] on button "Вибрати" at bounding box center [607, 427] width 68 height 28
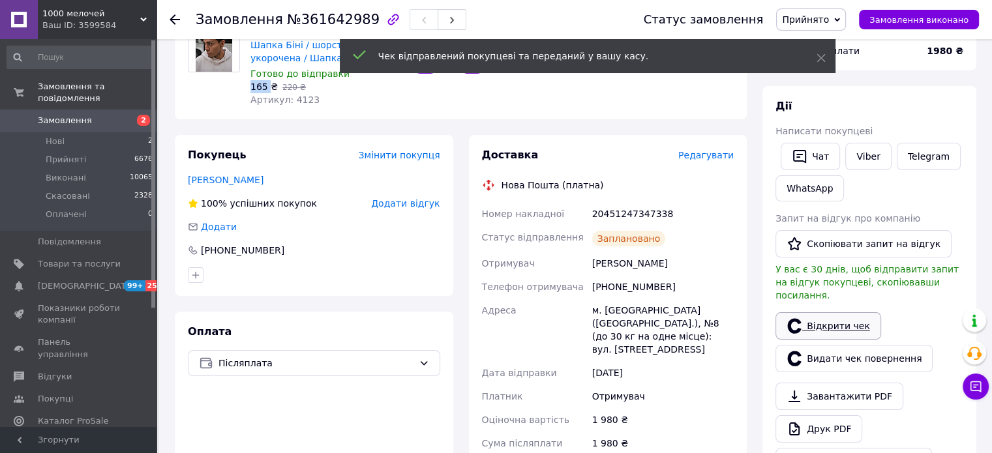
click at [830, 315] on link "Відкрити чек" at bounding box center [828, 325] width 106 height 27
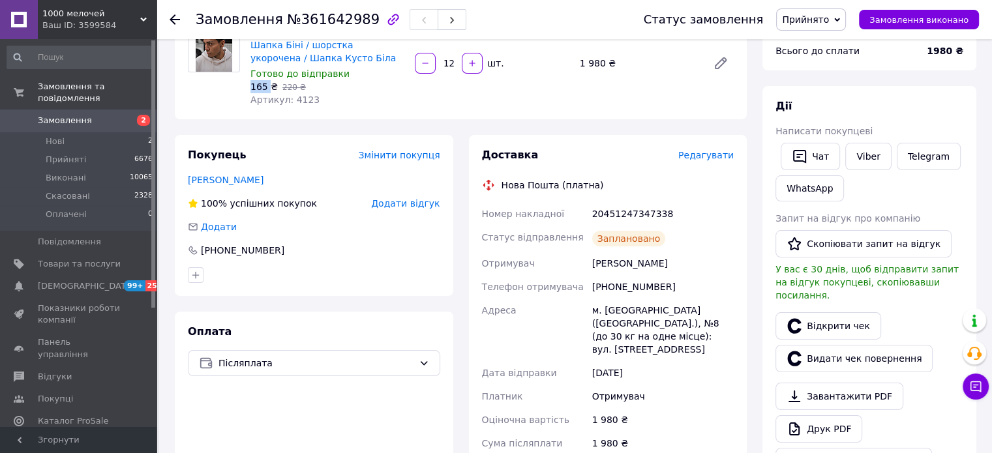
click at [127, 110] on link "Замовлення 2" at bounding box center [80, 121] width 160 height 22
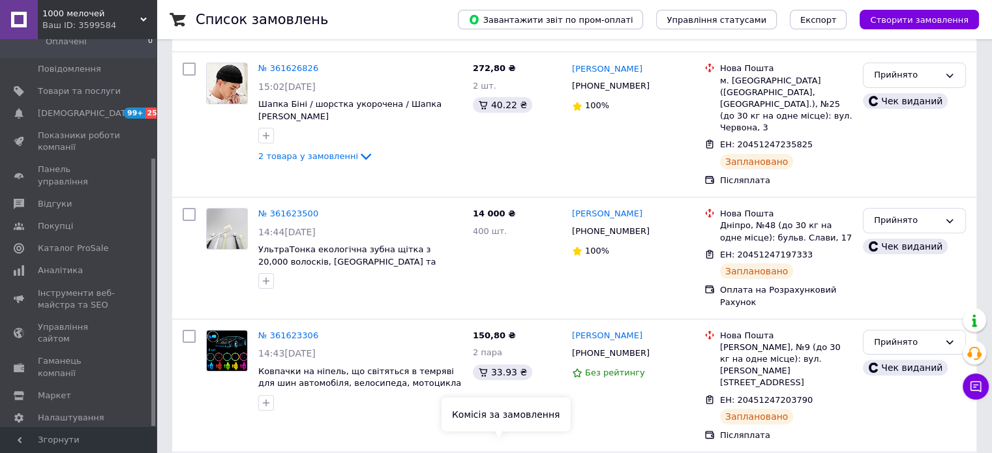
scroll to position [391, 0]
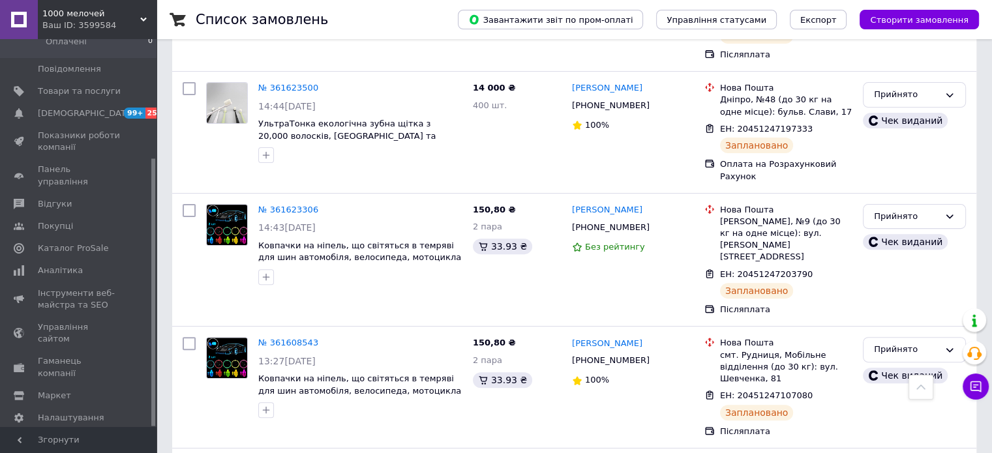
click at [88, 27] on div "Ваш ID: 3599584" at bounding box center [99, 26] width 114 height 12
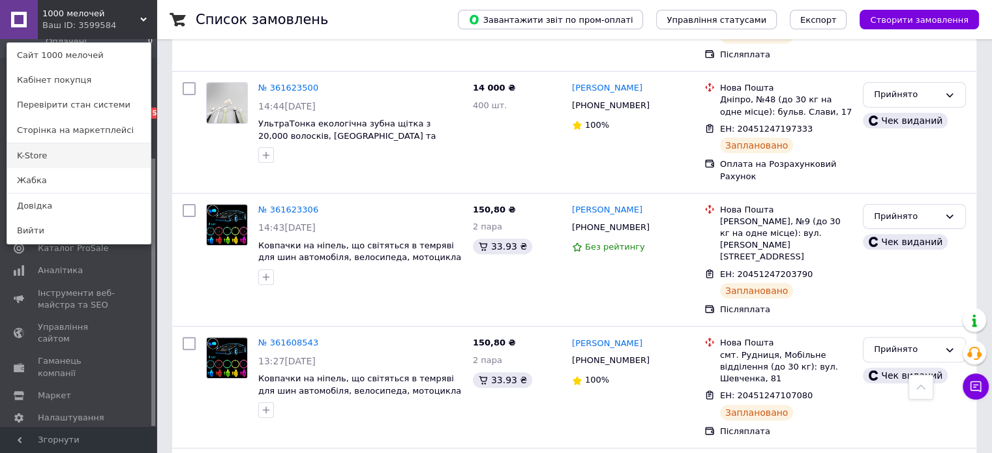
click at [95, 153] on link "K-Store" at bounding box center [78, 155] width 143 height 25
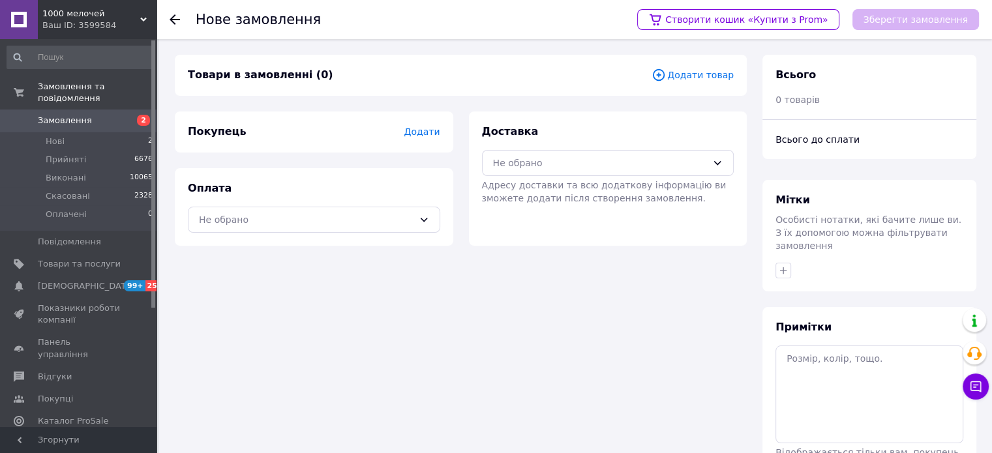
click at [972, 383] on icon at bounding box center [975, 386] width 13 height 13
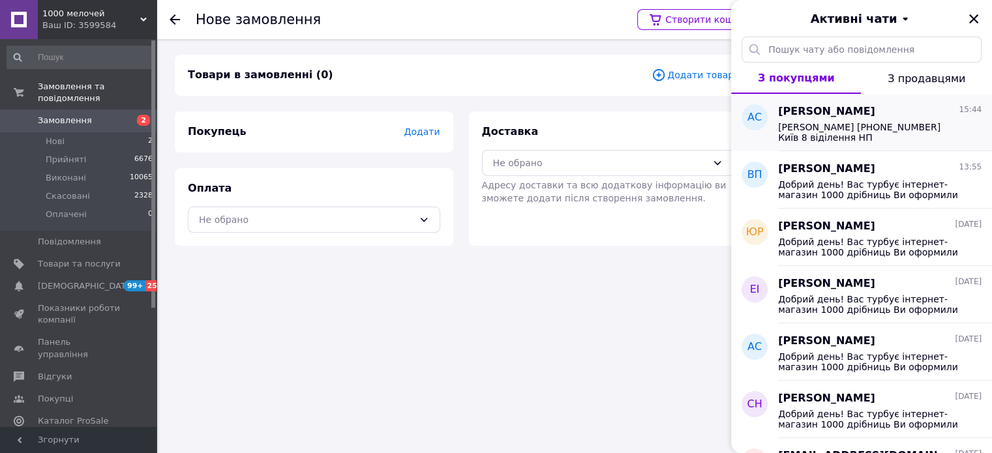
click at [852, 114] on span "[PERSON_NAME]" at bounding box center [826, 111] width 97 height 15
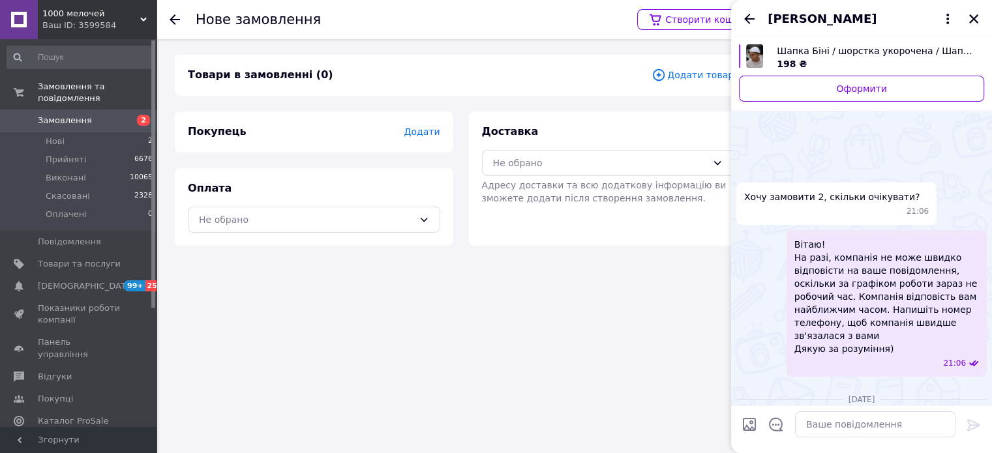
scroll to position [892, 0]
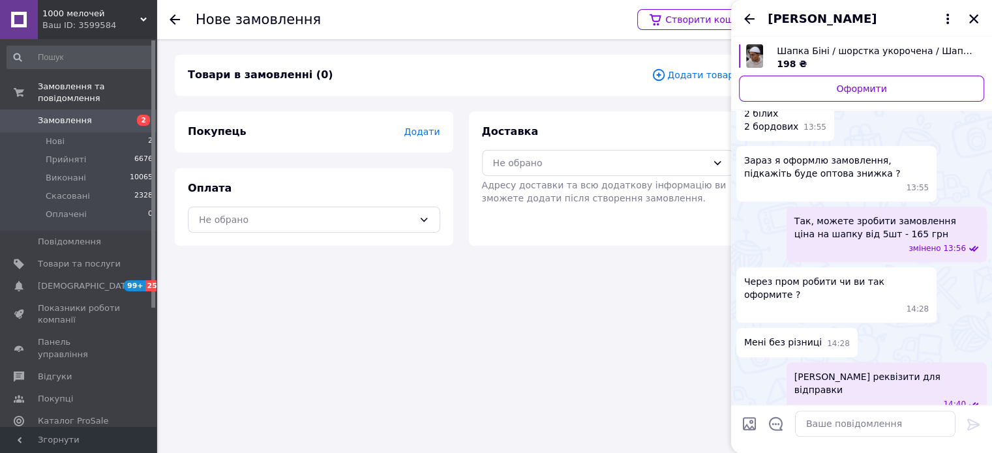
click at [753, 431] on span "Андрій Козловський +380 95 098 31 82 Київ 8 віділення НП" at bounding box center [791, 457] width 95 height 52
click at [791, 431] on span "Андрій Козловський +380 95 098 31 82 Київ 8 віділення НП" at bounding box center [791, 457] width 95 height 52
copy span "Козловський"
click at [763, 431] on span "Андрій Козловський +380 95 098 31 82 Київ 8 віділення НП" at bounding box center [791, 457] width 95 height 52
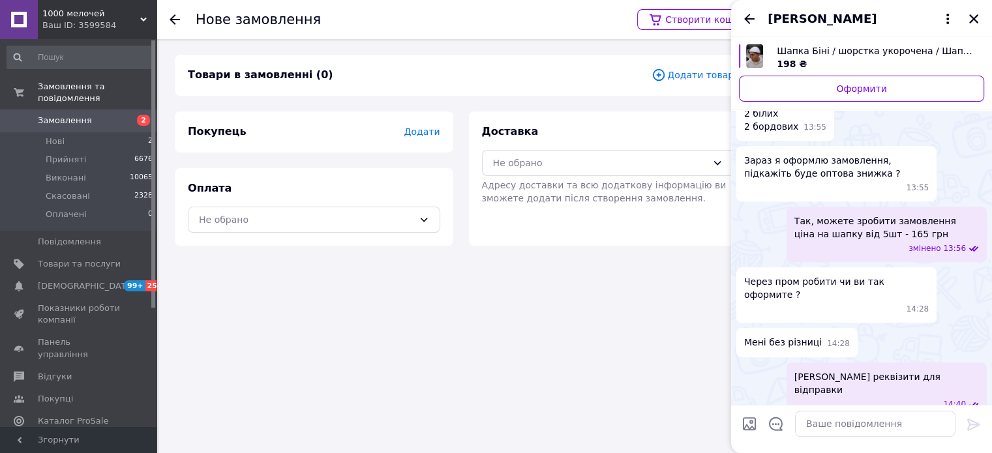
click at [763, 431] on span "Андрій Козловський +380 95 098 31 82 Київ 8 віділення НП" at bounding box center [791, 457] width 95 height 52
copy span "[PERSON_NAME]"
drag, startPoint x: 821, startPoint y: 370, endPoint x: 748, endPoint y: 377, distance: 74.1
click at [748, 431] on span "Андрій Козловський +380 95 098 31 82 Київ 8 віділення НП" at bounding box center [791, 457] width 95 height 52
copy span "380 95 098 31 82"
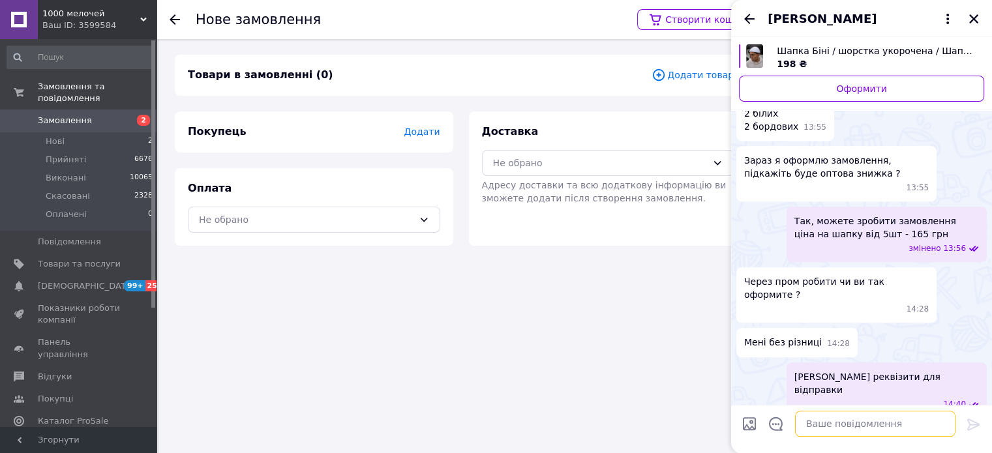
click at [834, 424] on textarea at bounding box center [875, 424] width 160 height 26
paste textarea "380 95 098 31 82"
click at [834, 424] on textarea "380 95 098 31 82" at bounding box center [862, 424] width 186 height 26
click at [837, 425] on textarea "380 95 098 31 82" at bounding box center [862, 424] width 186 height 26
click at [825, 424] on textarea "380 95 098 3182" at bounding box center [862, 424] width 186 height 26
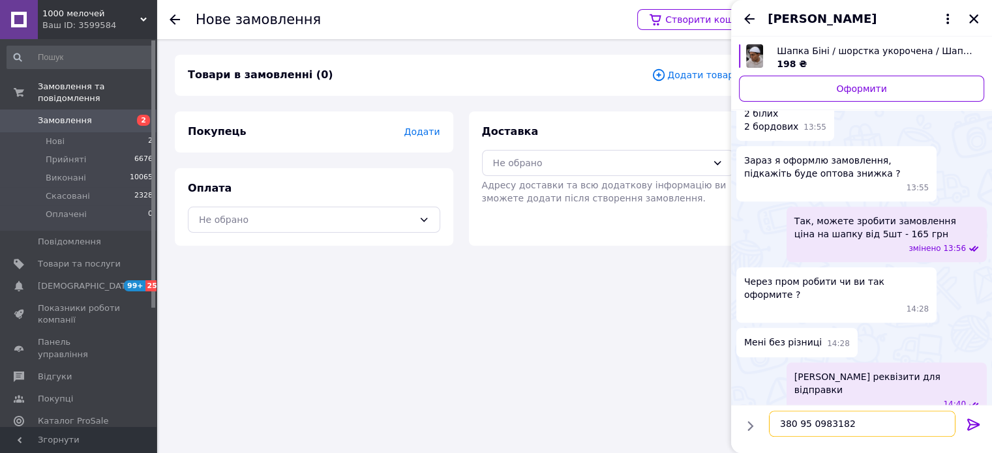
click at [808, 424] on textarea "380 95 0983182" at bounding box center [862, 424] width 186 height 26
click at [797, 424] on textarea "380 950983182" at bounding box center [862, 424] width 186 height 26
click at [775, 424] on textarea "380950983182" at bounding box center [862, 424] width 186 height 26
drag, startPoint x: 857, startPoint y: 422, endPoint x: 706, endPoint y: 437, distance: 152.0
click at [706, 437] on body "1000 мелочей Ваш ID: 3599584 Сайт 1000 мелочей Кабінет покупця Перевірити стан …" at bounding box center [496, 275] width 992 height 550
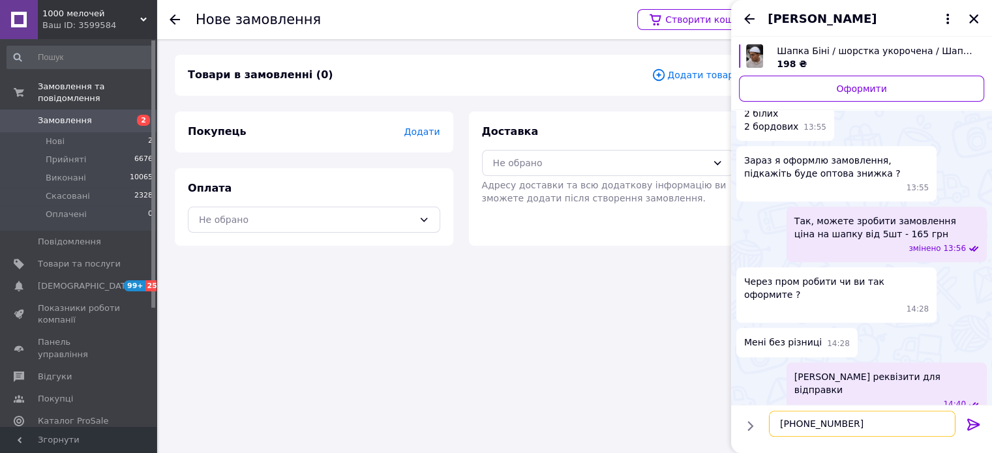
type textarea "[PHONE_NUMBER]"
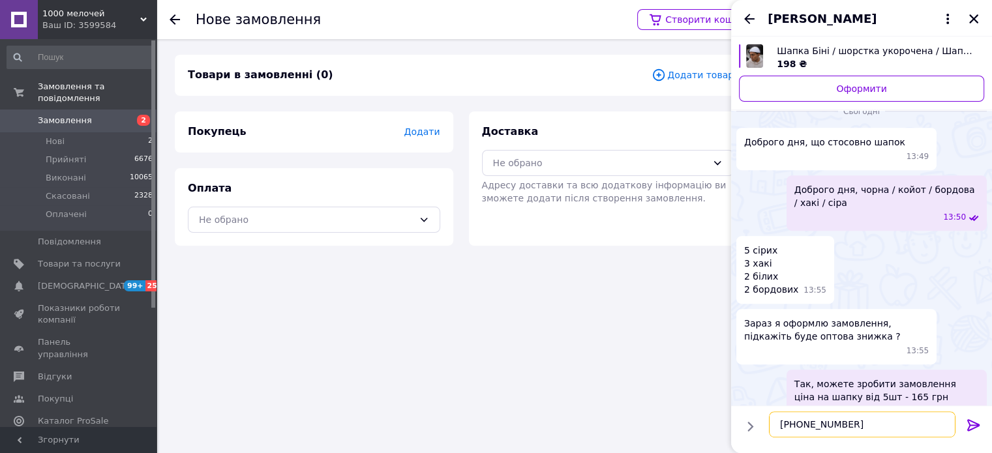
scroll to position [624, 0]
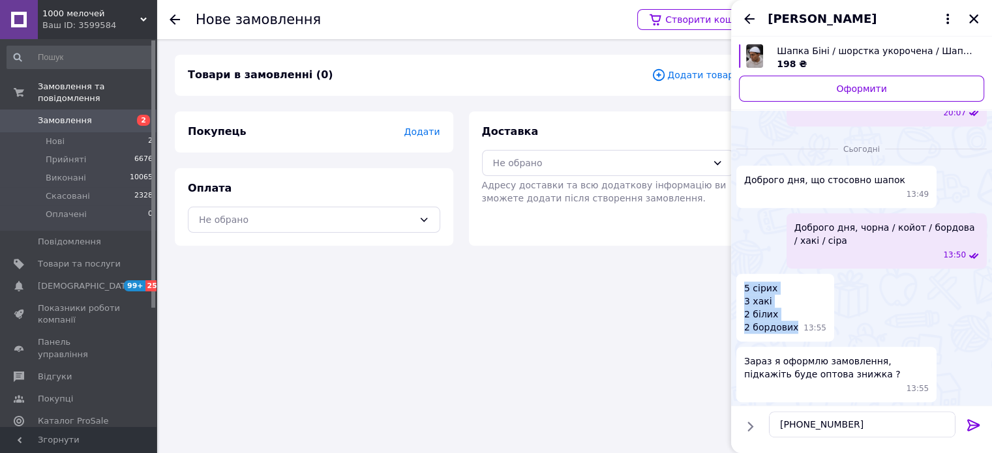
drag, startPoint x: 791, startPoint y: 275, endPoint x: 742, endPoint y: 241, distance: 59.5
click at [742, 274] on div "5 сірих 3 хакі 2 білих 2 бордових 13:55" at bounding box center [785, 308] width 98 height 68
copy span "5 сірих 3 хакі 2 білих 2 бордових"
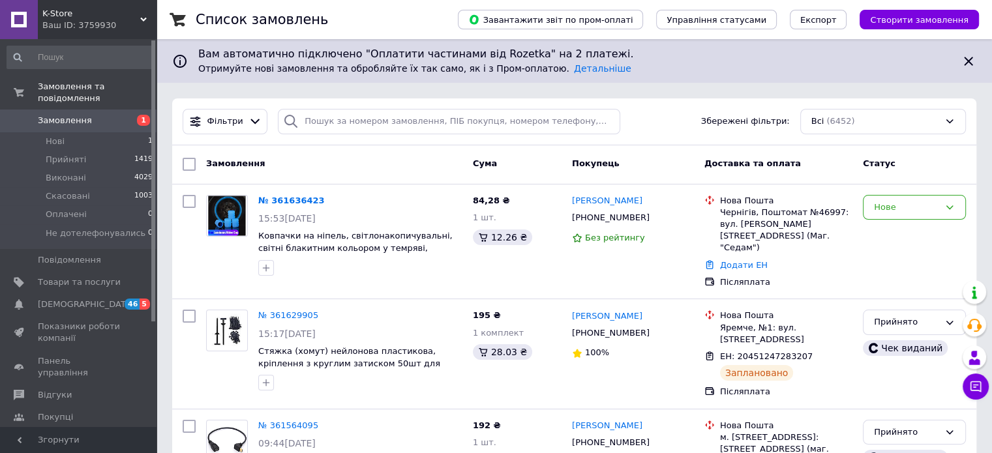
click at [236, 164] on span "Замовлення" at bounding box center [235, 163] width 59 height 10
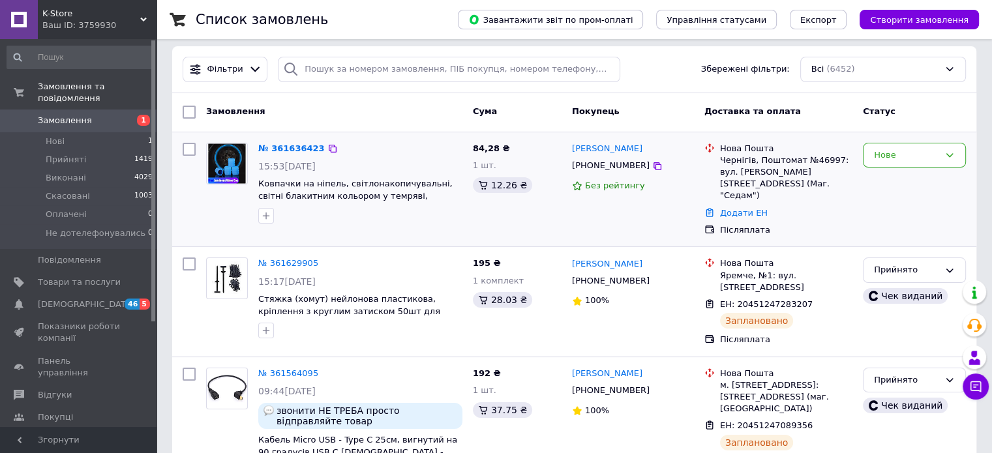
scroll to position [65, 0]
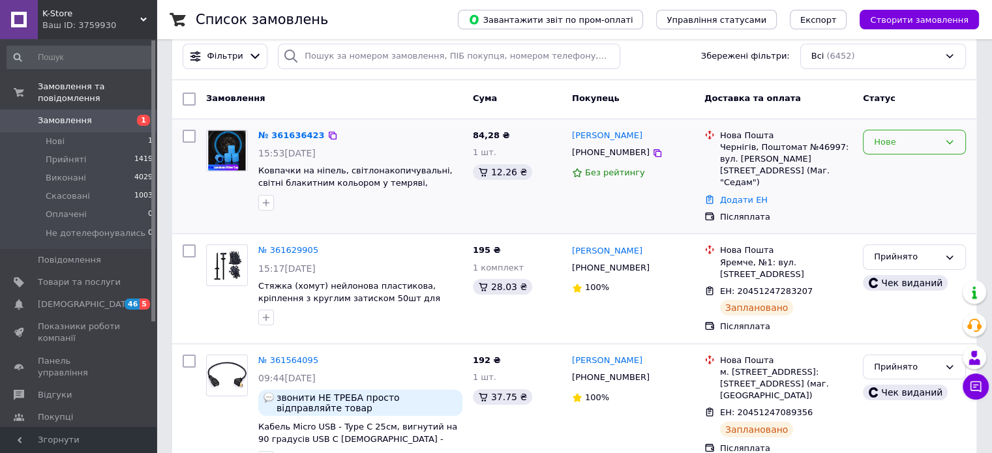
click at [915, 145] on div "Нове" at bounding box center [906, 143] width 65 height 14
click at [906, 171] on li "Прийнято" at bounding box center [914, 169] width 102 height 24
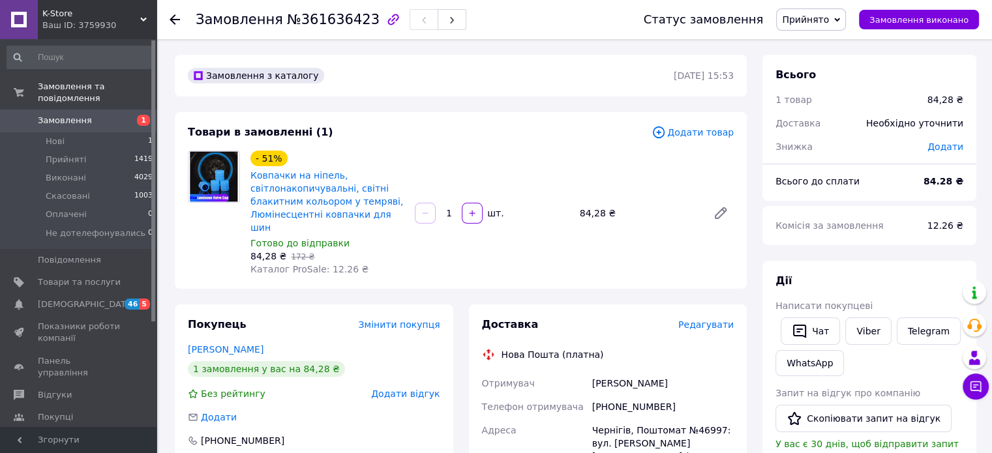
click at [715, 319] on span "Редагувати" at bounding box center [705, 324] width 55 height 10
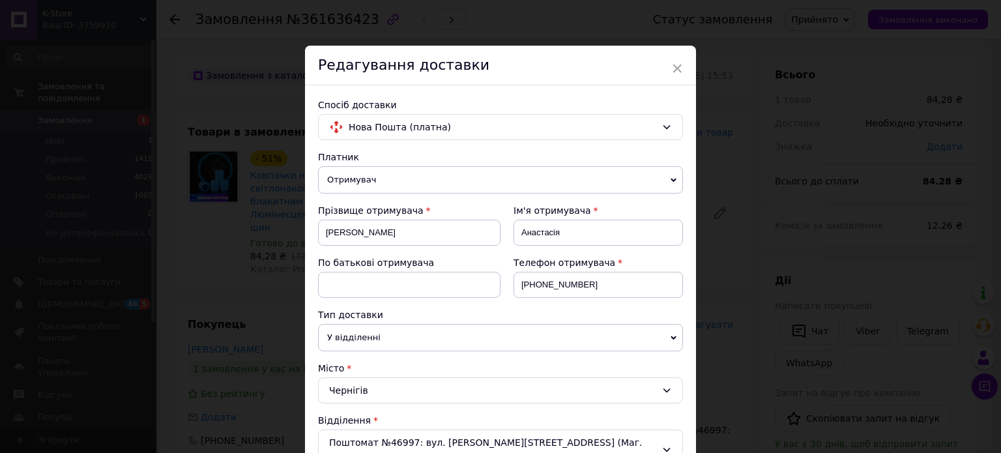
scroll to position [326, 0]
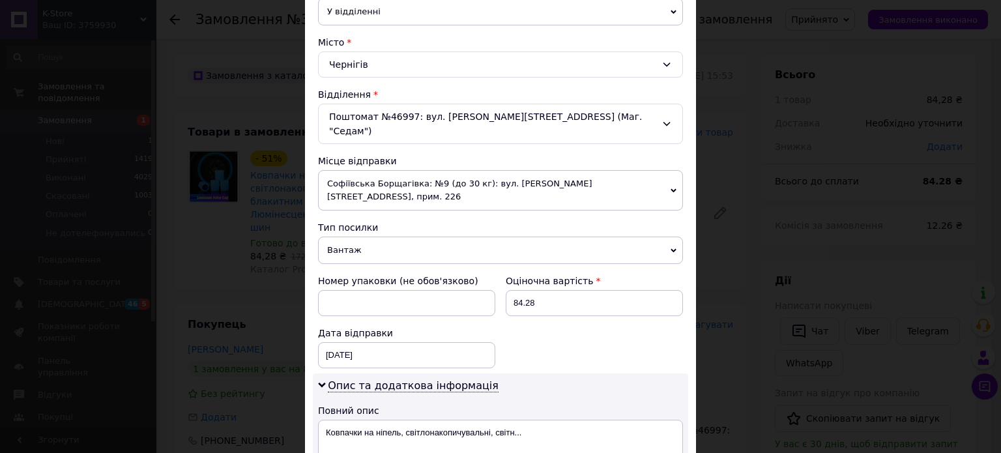
drag, startPoint x: 360, startPoint y: 226, endPoint x: 360, endPoint y: 244, distance: 18.3
click at [360, 237] on span "Вантаж" at bounding box center [500, 250] width 365 height 27
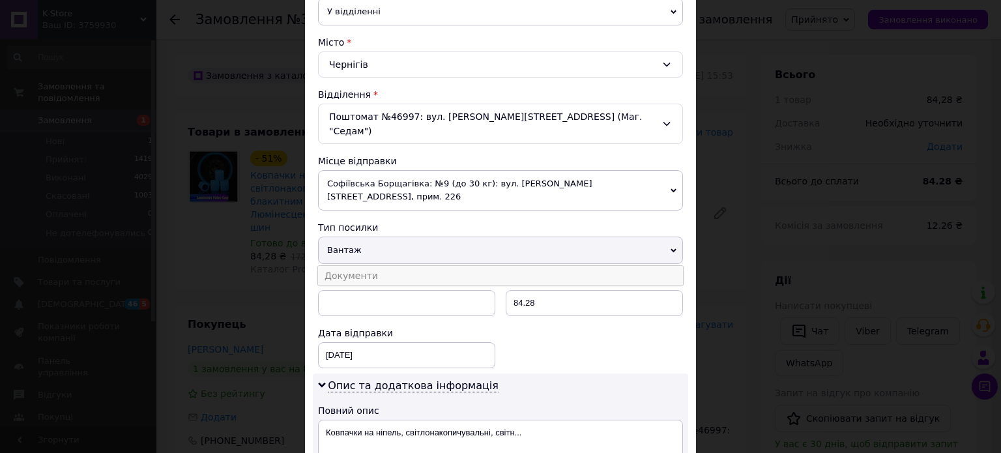
click at [360, 266] on li "Документи" at bounding box center [500, 276] width 365 height 20
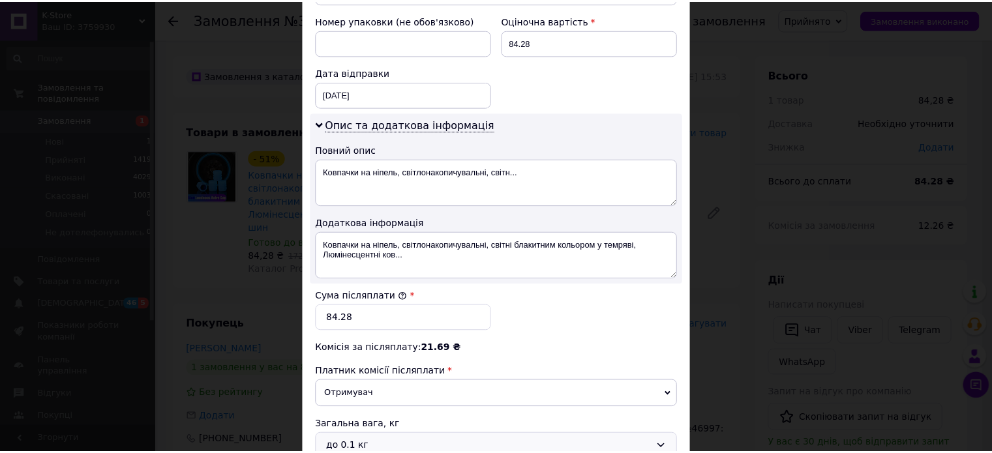
scroll to position [696, 0]
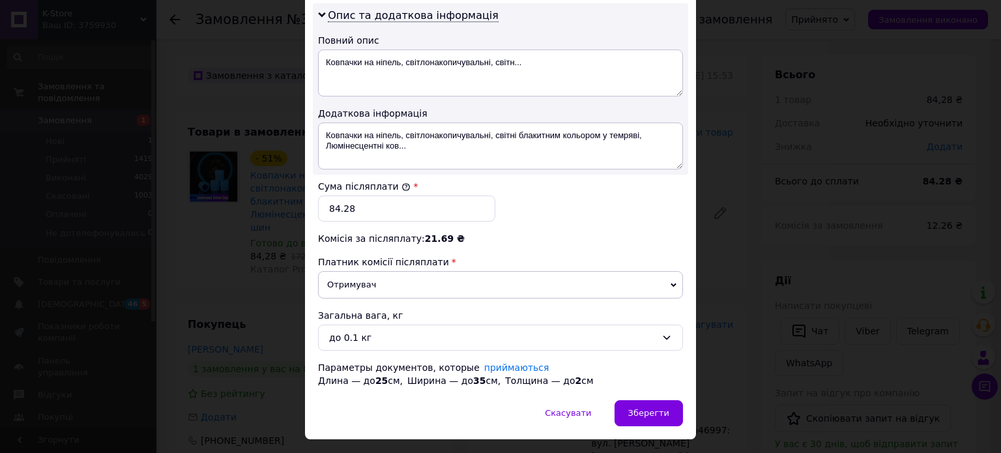
click at [666, 408] on span "Зберегти" at bounding box center [648, 413] width 41 height 10
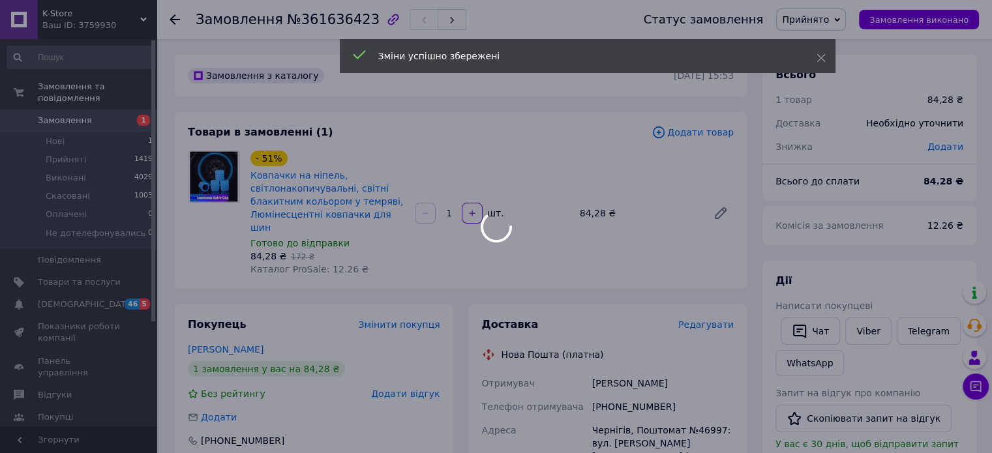
click at [624, 394] on div at bounding box center [496, 226] width 992 height 453
click at [625, 394] on div at bounding box center [496, 226] width 992 height 453
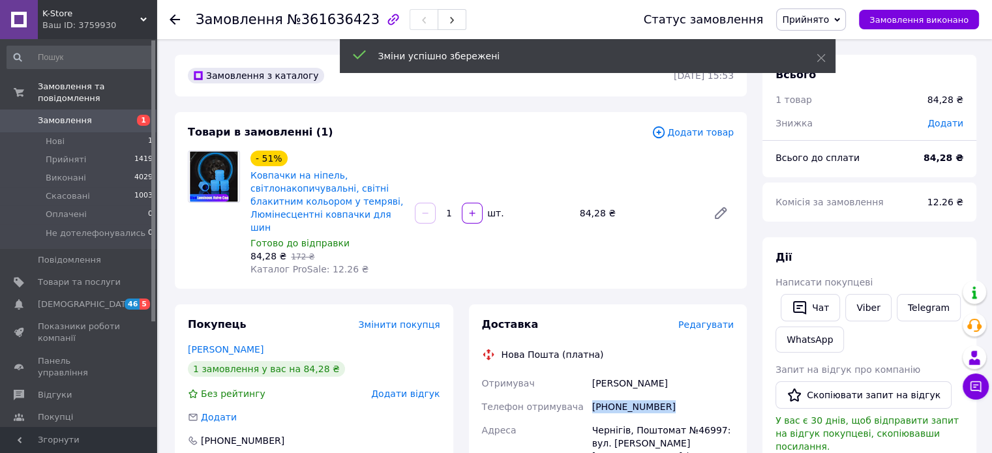
click at [625, 395] on div "+380933043743" at bounding box center [662, 406] width 147 height 23
copy div "+380933043743"
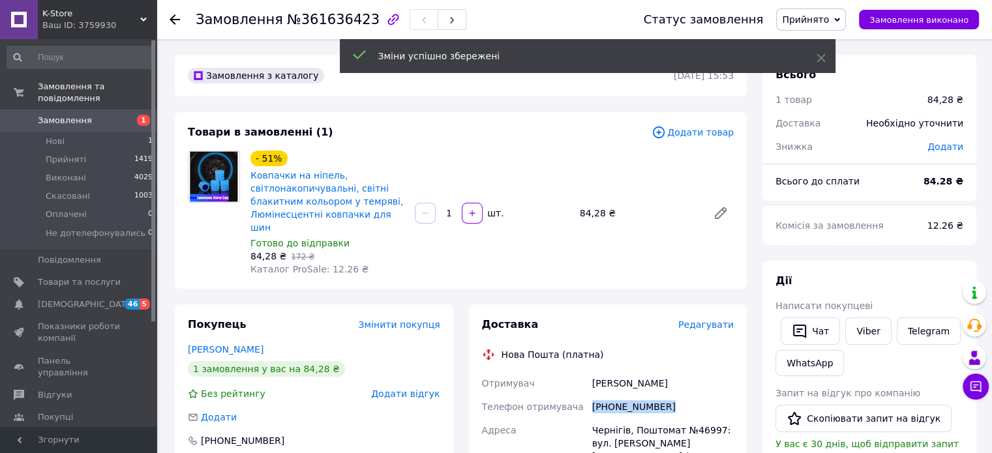
click at [632, 404] on div "[PHONE_NUMBER]" at bounding box center [662, 406] width 147 height 23
click at [632, 397] on div "+380933043743" at bounding box center [662, 406] width 147 height 23
copy div "380933043743"
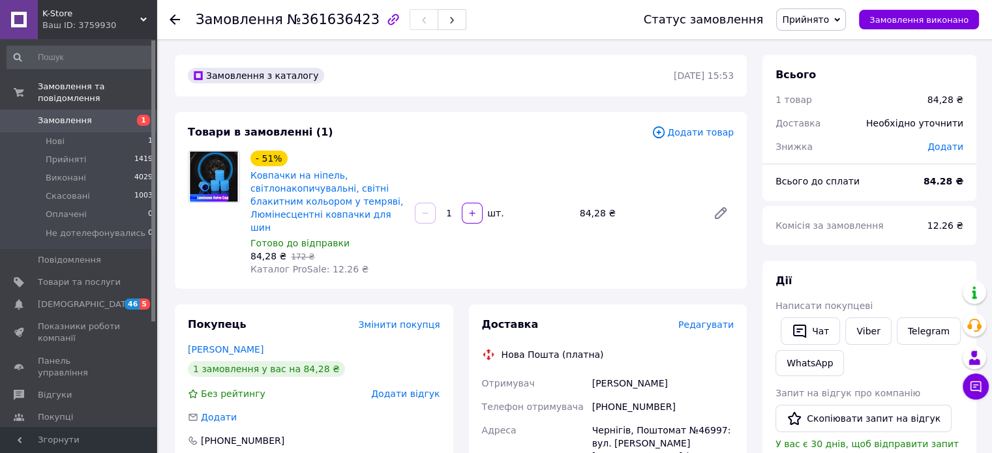
drag, startPoint x: 88, startPoint y: 7, endPoint x: 42, endPoint y: 12, distance: 46.5
click at [42, 12] on div "K-Store Ваш ID: 3759930" at bounding box center [97, 19] width 119 height 39
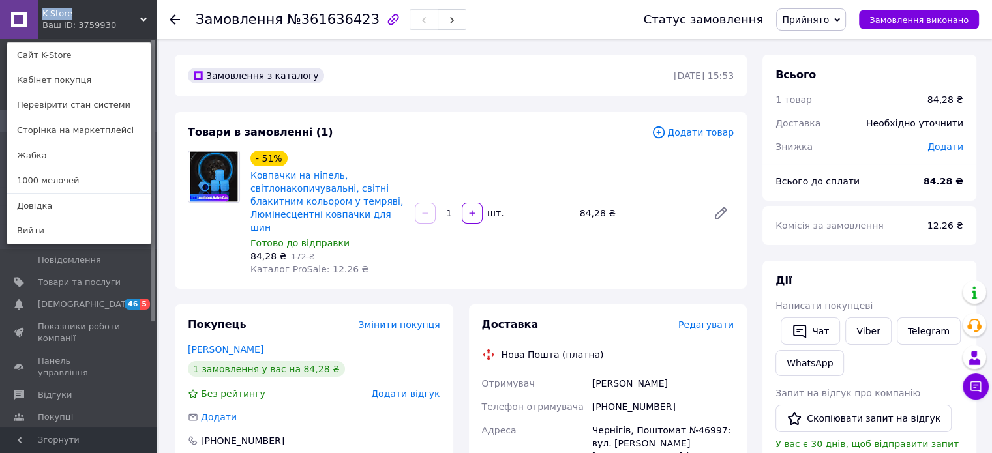
copy span "K-Store"
click at [939, 222] on span "12.26 ₴" at bounding box center [945, 225] width 36 height 10
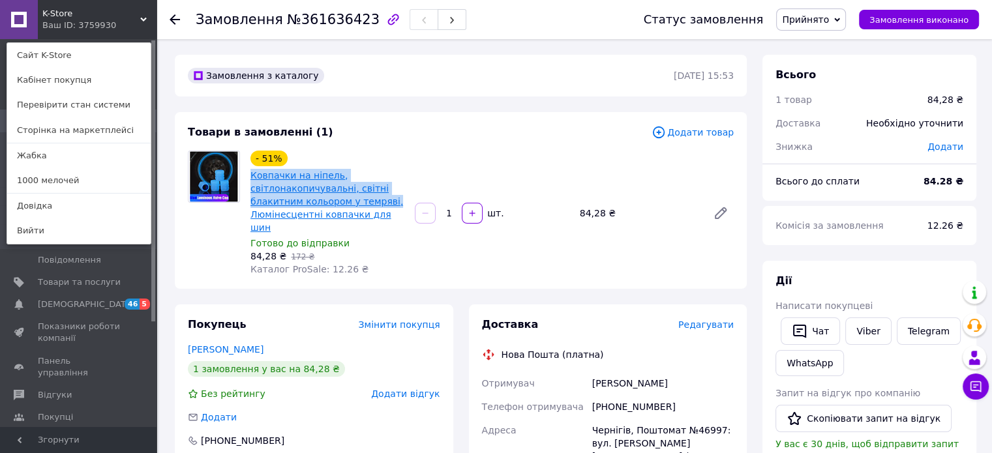
drag, startPoint x: 246, startPoint y: 171, endPoint x: 382, endPoint y: 205, distance: 139.8
click at [382, 205] on div "- 51% Ковпачки на ніпель, світлонакопичувальні, світні блакитним кольором у тем…" at bounding box center [327, 213] width 164 height 130
copy link "Ковпачки на ніпель, світлонакопичувальні, світні блакитним кольором у темряві,"
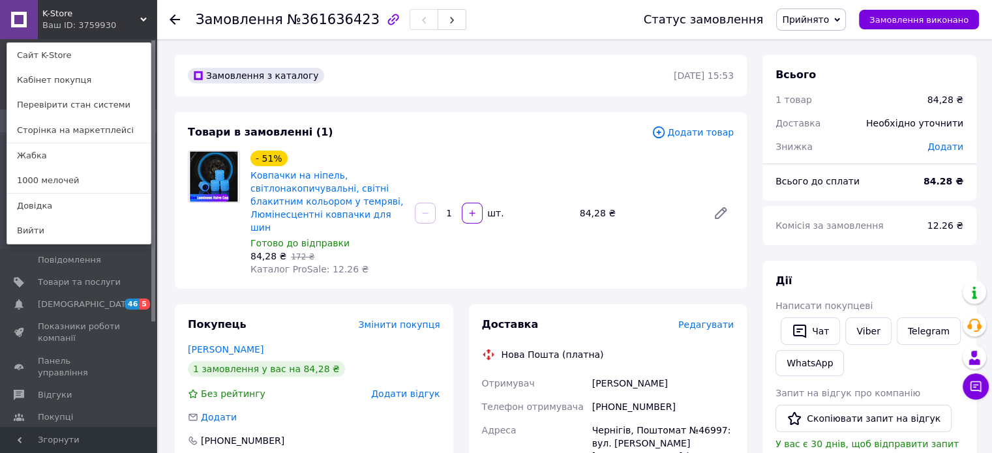
click at [909, 210] on div "Комісія за замовлення 12.26 ₴" at bounding box center [869, 225] width 214 height 39
click at [816, 330] on button "Чат" at bounding box center [809, 331] width 59 height 27
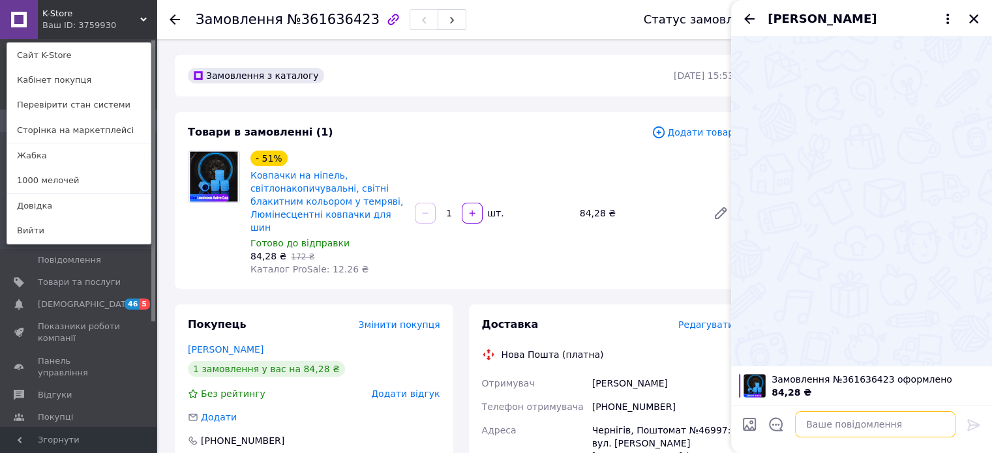
click at [862, 433] on textarea at bounding box center [875, 424] width 160 height 26
paste textarea "Добрий день! Вас турбує інтернет-магазин K-Store Ви оформили замовлення: Ковпач…"
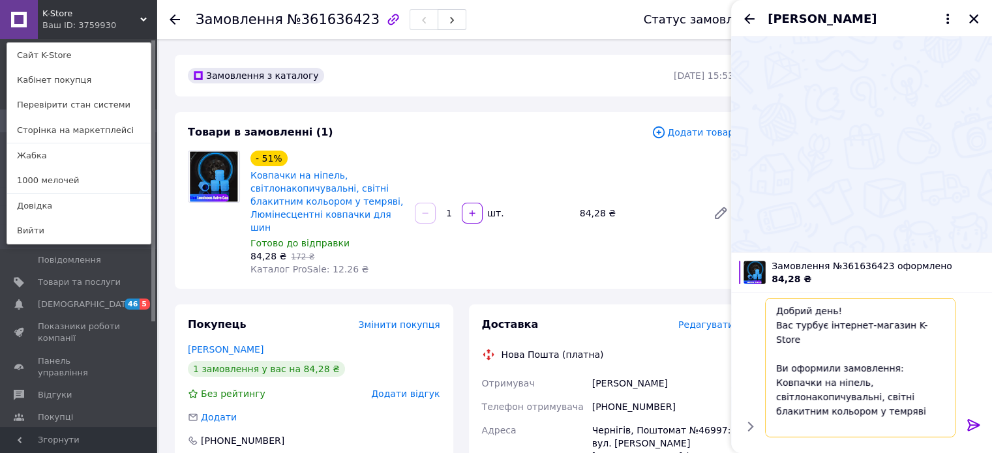
scroll to position [29, 0]
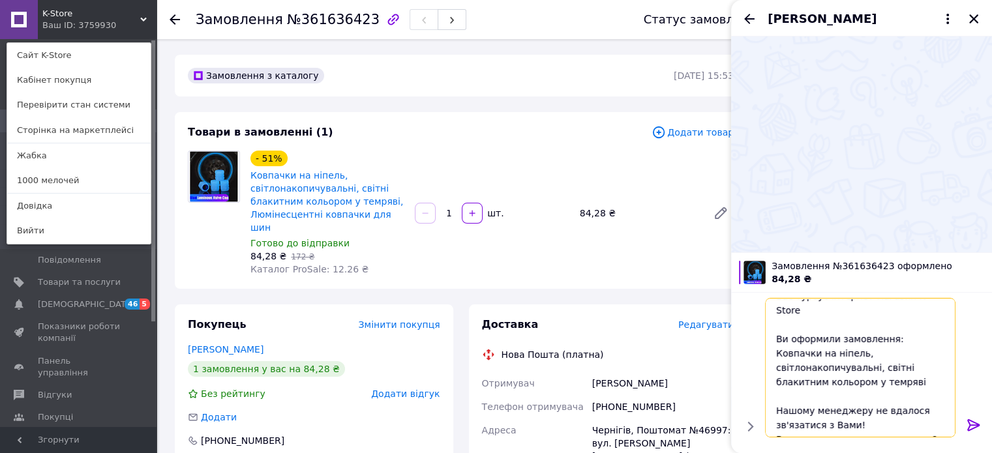
type textarea "Добрий день! Вас турбує інтернет-магазин K-Store Ви оформили замовлення: Ковпач…"
click at [983, 428] on div at bounding box center [973, 427] width 26 height 31
click at [977, 427] on icon at bounding box center [974, 425] width 16 height 16
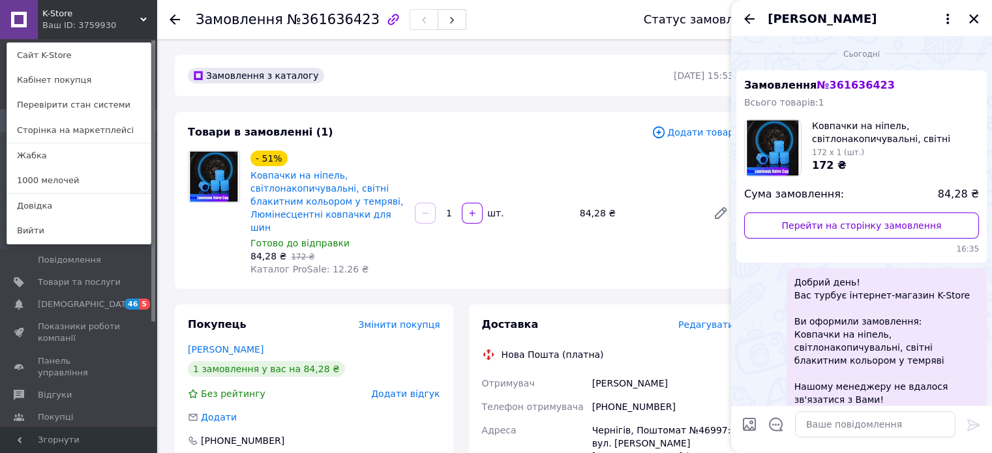
scroll to position [0, 0]
click at [78, 153] on link "Жабка" at bounding box center [78, 155] width 143 height 25
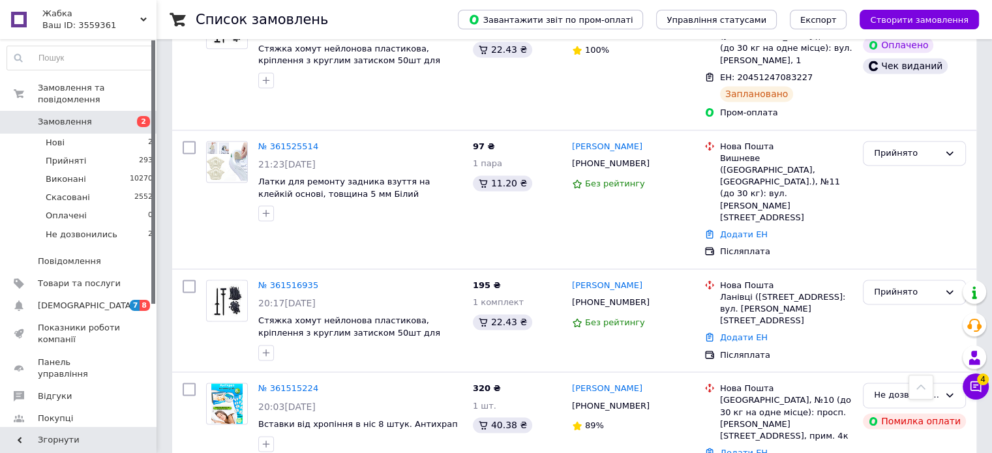
scroll to position [1825, 0]
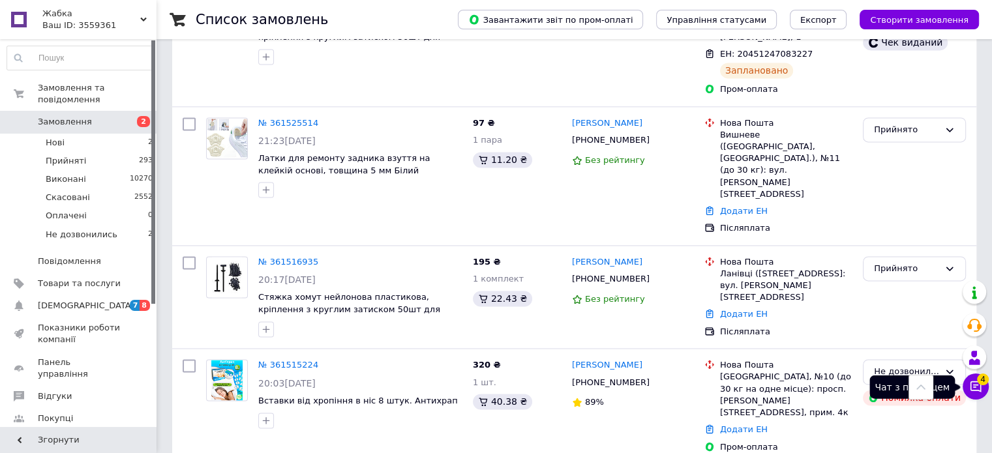
click at [981, 380] on span "4" at bounding box center [983, 380] width 12 height 12
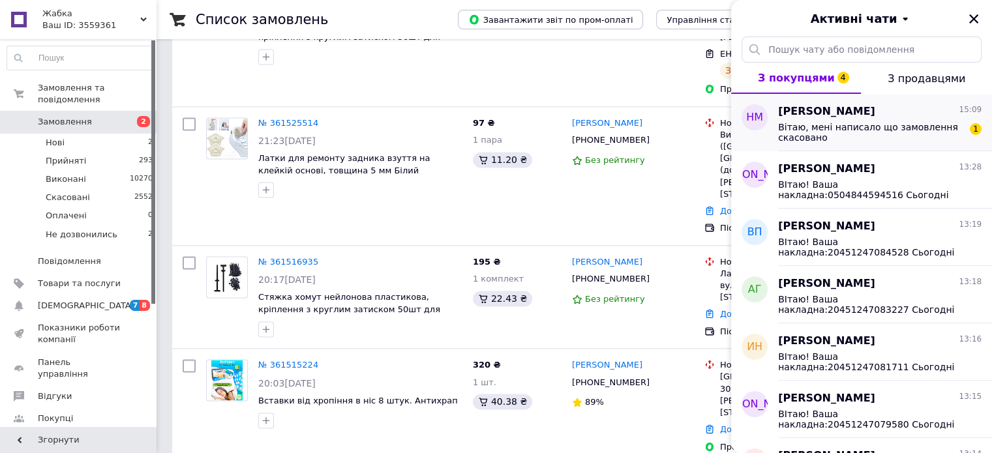
click at [842, 132] on span "Вітаю, мені написало що замовлення скасовано" at bounding box center [870, 132] width 185 height 21
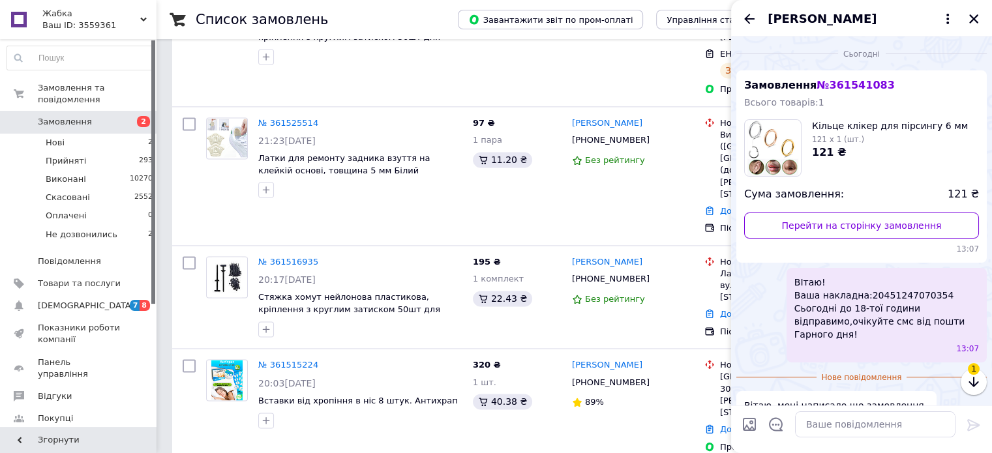
scroll to position [46, 0]
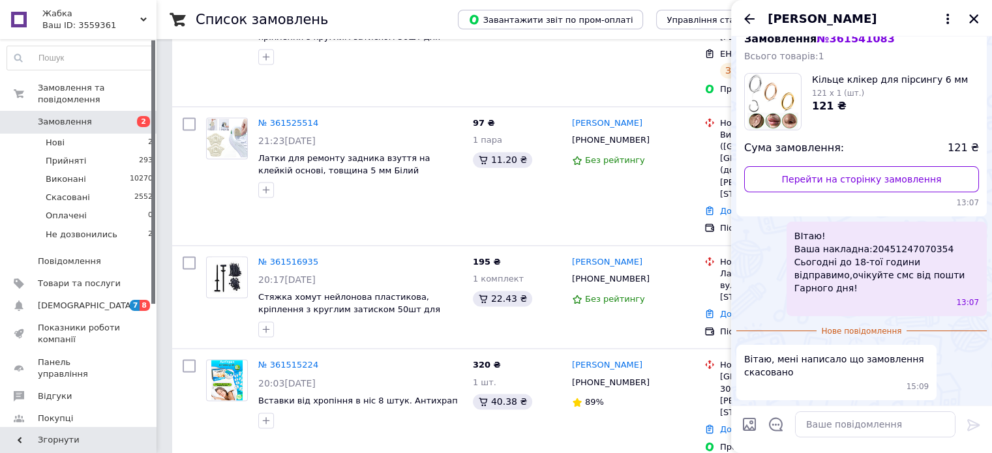
click at [897, 244] on span "ВІтаю! Ваша накладна:20451247070354 Сьогодні до 18-тої години відправимо,очікуй…" at bounding box center [886, 261] width 185 height 65
copy span "20451247070354"
click at [872, 425] on textarea at bounding box center [875, 424] width 160 height 26
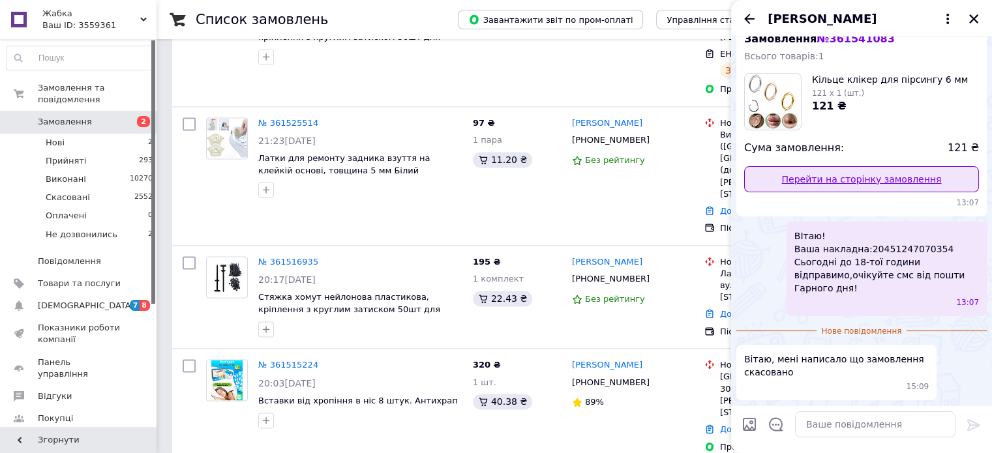
click at [871, 188] on link "Перейти на сторінку замовлення" at bounding box center [861, 179] width 235 height 26
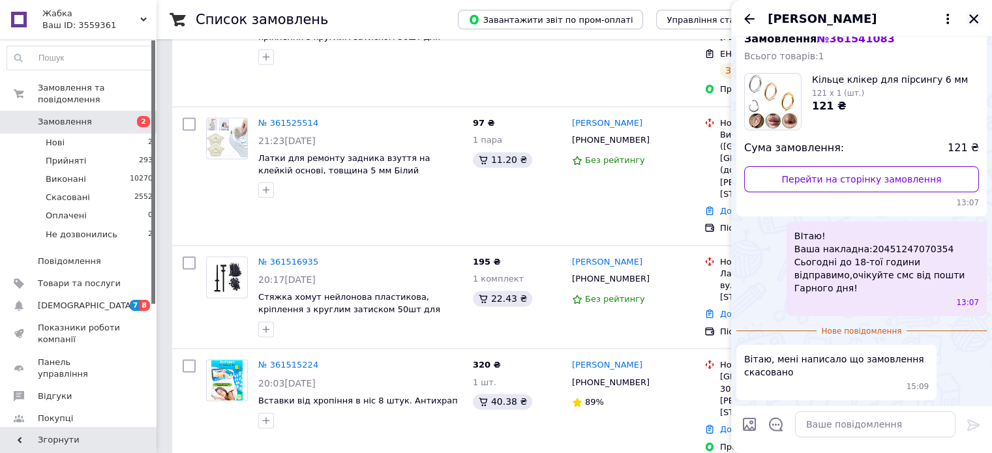
click at [976, 15] on icon "Закрити" at bounding box center [973, 18] width 9 height 9
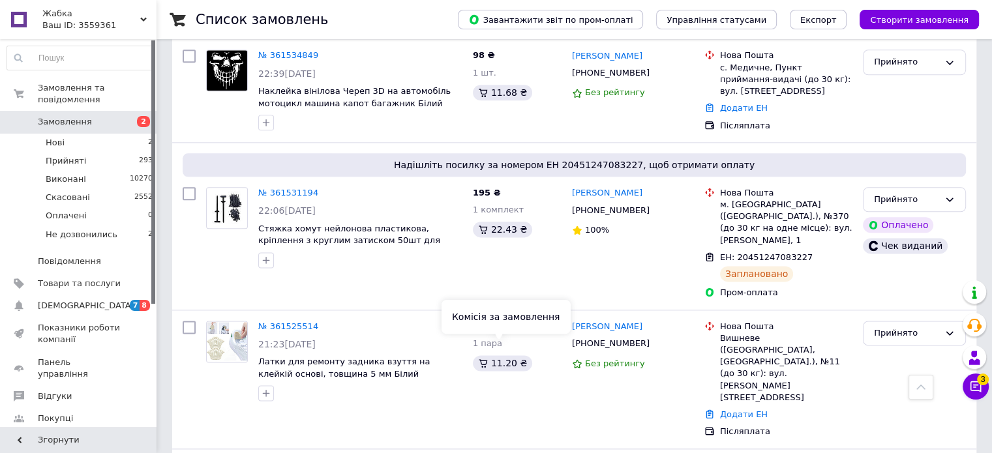
scroll to position [1630, 0]
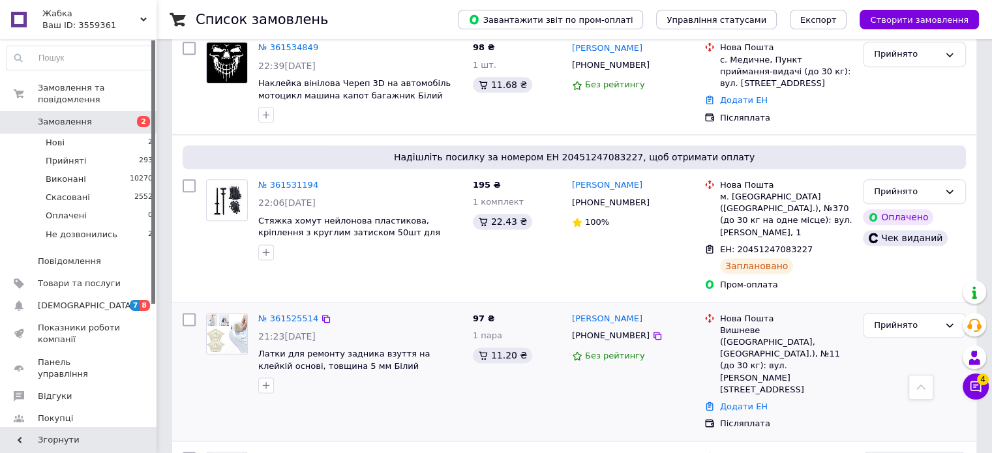
click at [614, 327] on div "[PHONE_NUMBER]" at bounding box center [610, 335] width 83 height 17
click at [604, 327] on div "+380939554878" at bounding box center [610, 335] width 83 height 17
copy div "380939554878"
click at [936, 179] on div "Надішліть посилку за номером ЕН 20451247083227, щоб отримати оплату № 361531194…" at bounding box center [574, 218] width 804 height 167
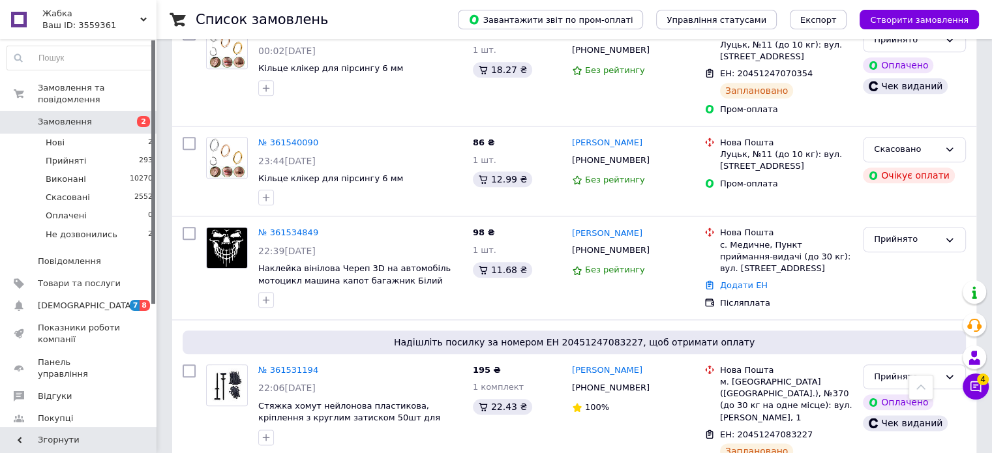
scroll to position [1369, 0]
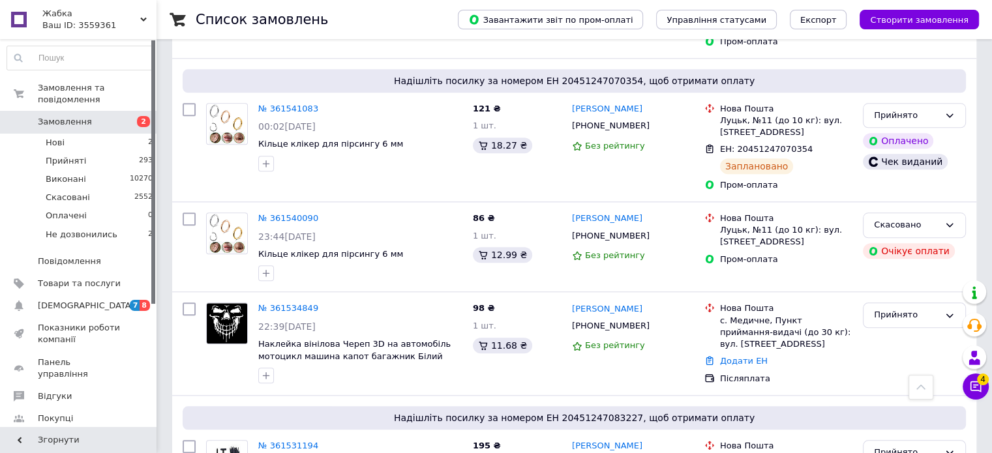
click at [977, 396] on button "Чат з покупцем 4" at bounding box center [975, 387] width 26 height 26
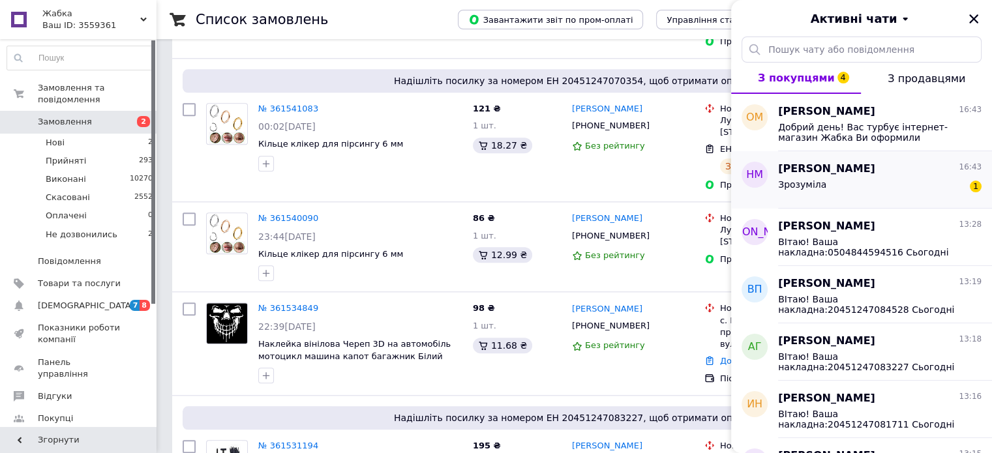
click at [861, 167] on span "Настя Мельчакова" at bounding box center [826, 169] width 97 height 15
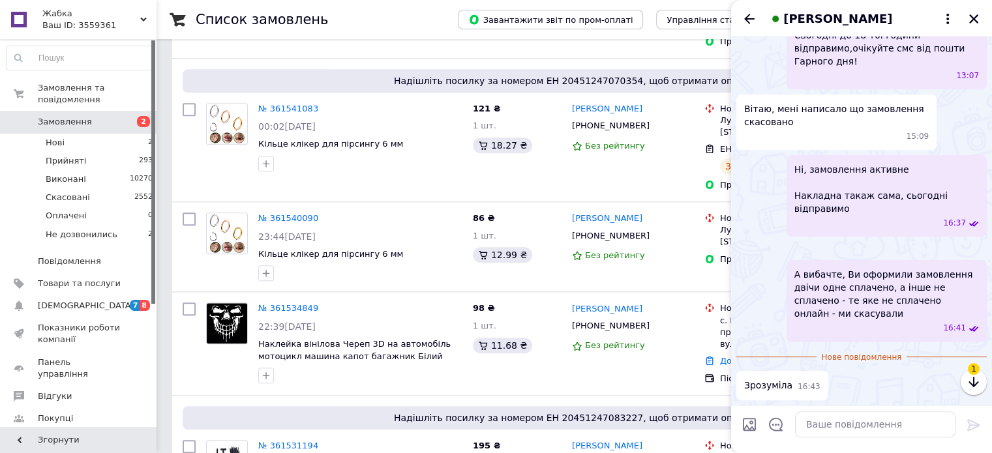
scroll to position [429, 0]
click at [978, 17] on icon "Закрити" at bounding box center [973, 19] width 12 height 12
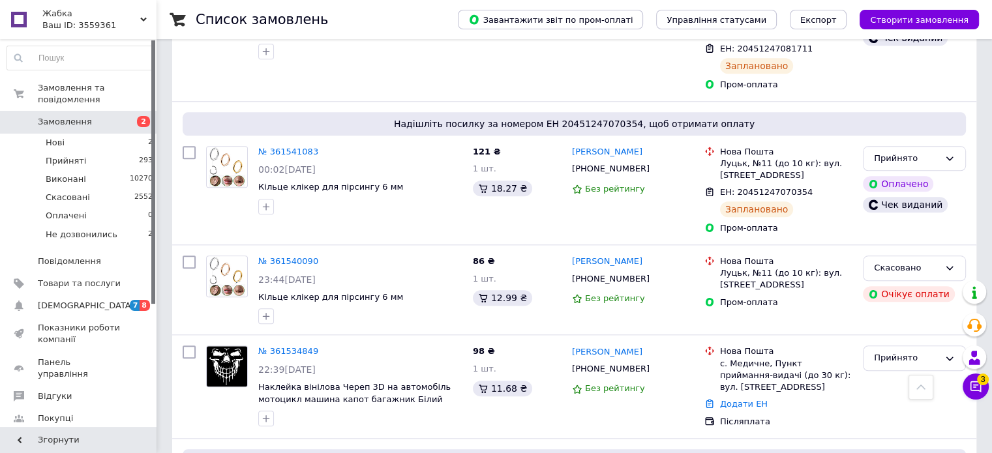
scroll to position [1304, 0]
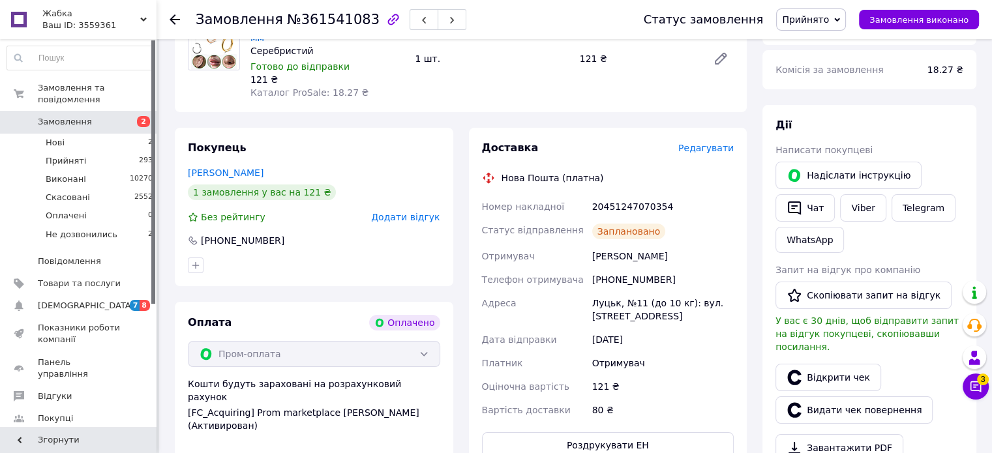
scroll to position [196, 0]
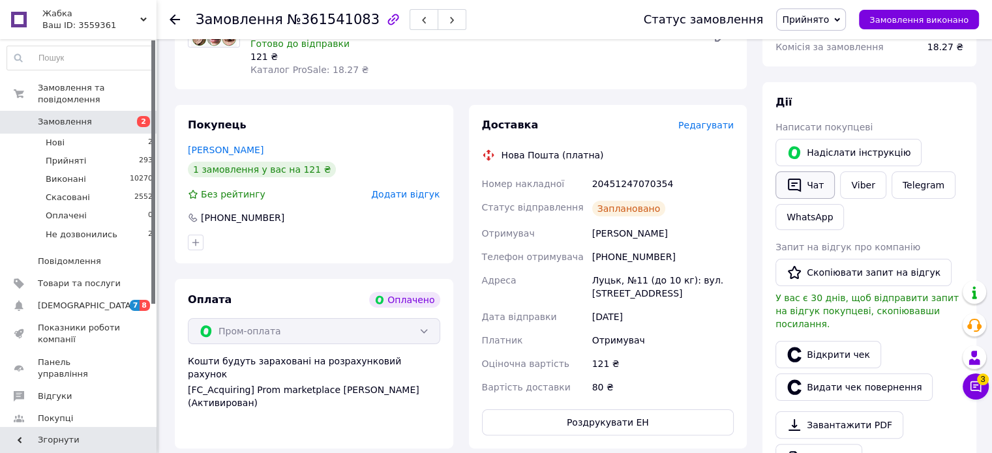
click at [795, 183] on icon "button" at bounding box center [794, 186] width 13 height 14
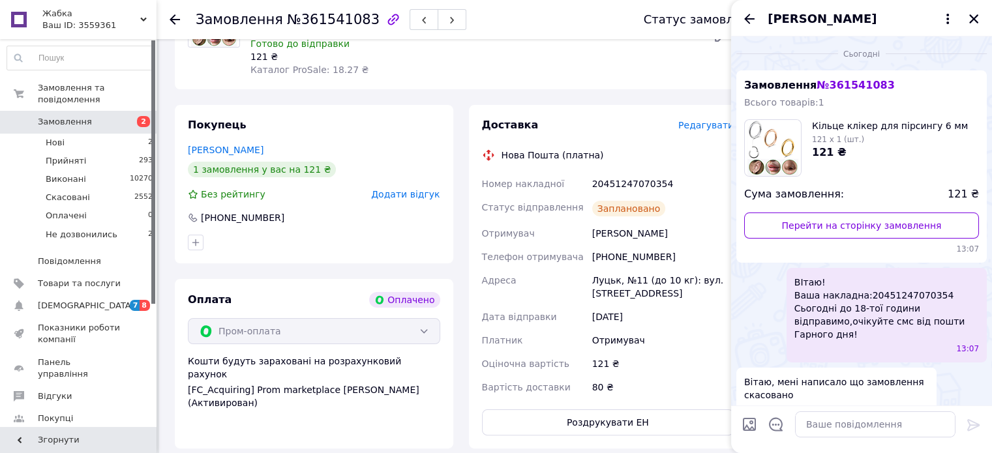
scroll to position [22, 0]
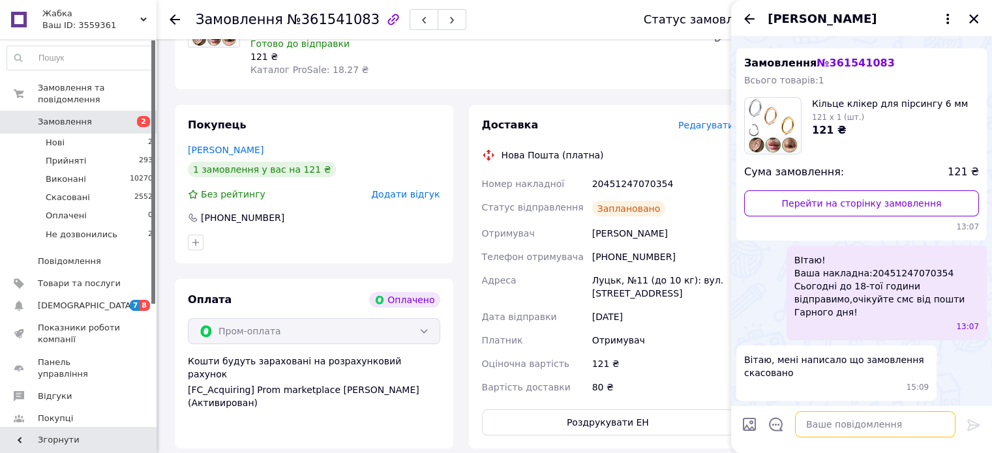
click at [867, 424] on textarea at bounding box center [875, 424] width 160 height 26
type textarea "Ні, замовлення активне Накладна такаж сама, сьогодні відправимо"
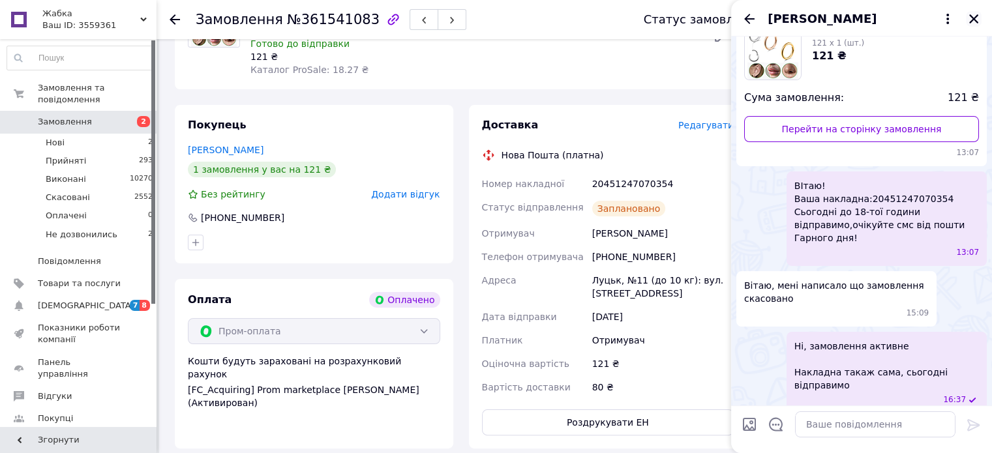
click at [974, 23] on icon "Закрити" at bounding box center [973, 19] width 12 height 12
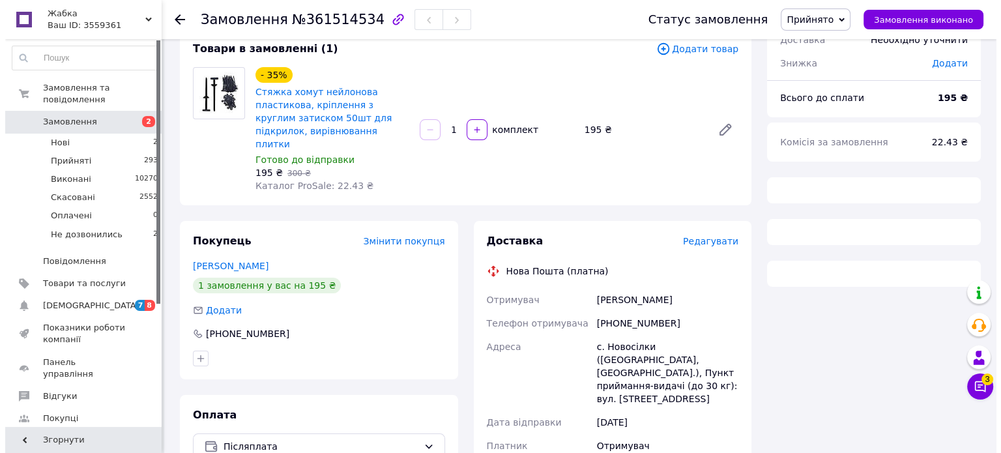
scroll to position [130, 0]
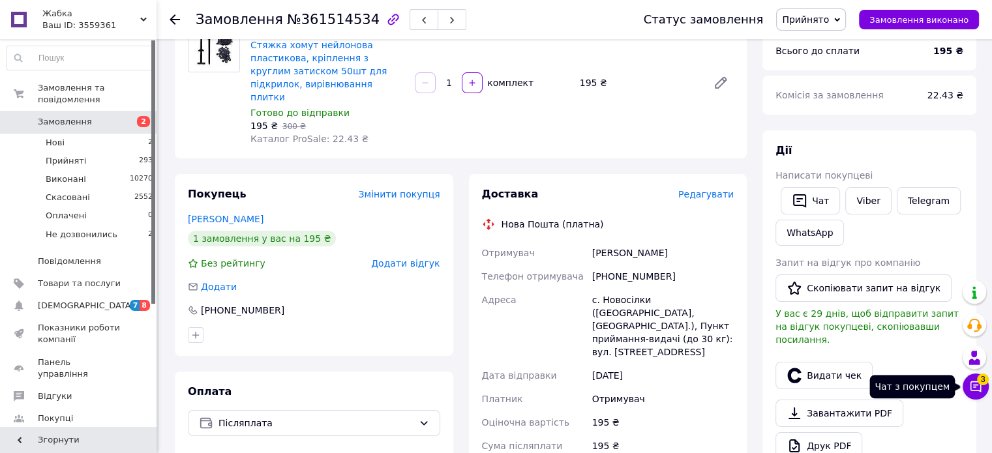
click at [981, 383] on icon at bounding box center [975, 386] width 13 height 13
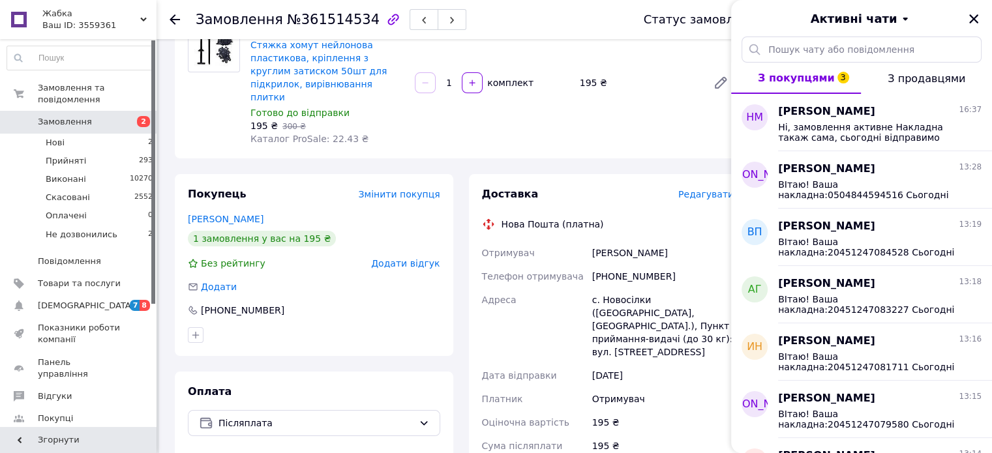
click at [972, 27] on div "Активні чати" at bounding box center [861, 18] width 261 height 37
click at [972, 20] on icon "Закрити" at bounding box center [973, 18] width 9 height 9
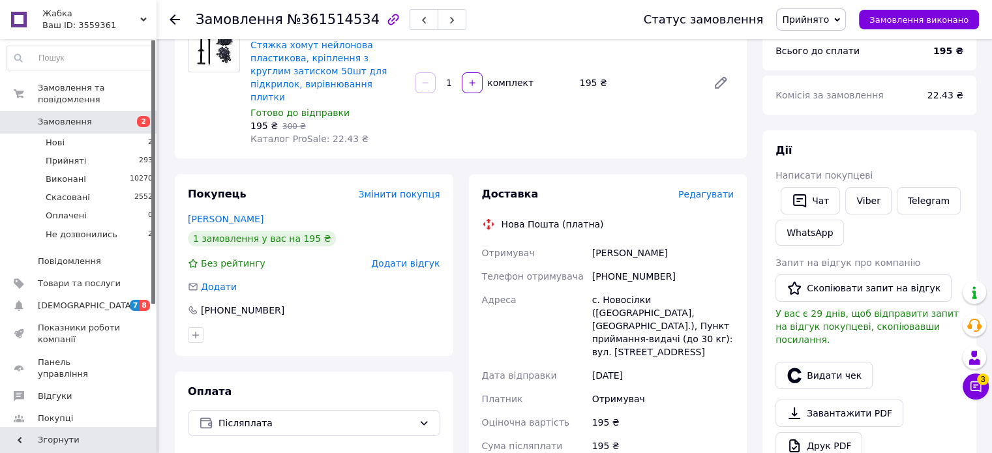
click at [706, 189] on span "Редагувати" at bounding box center [705, 194] width 55 height 10
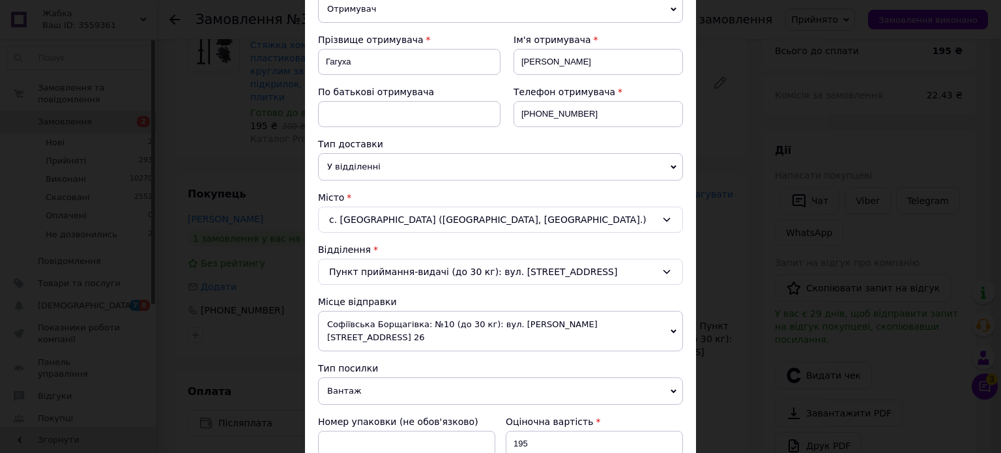
scroll to position [326, 0]
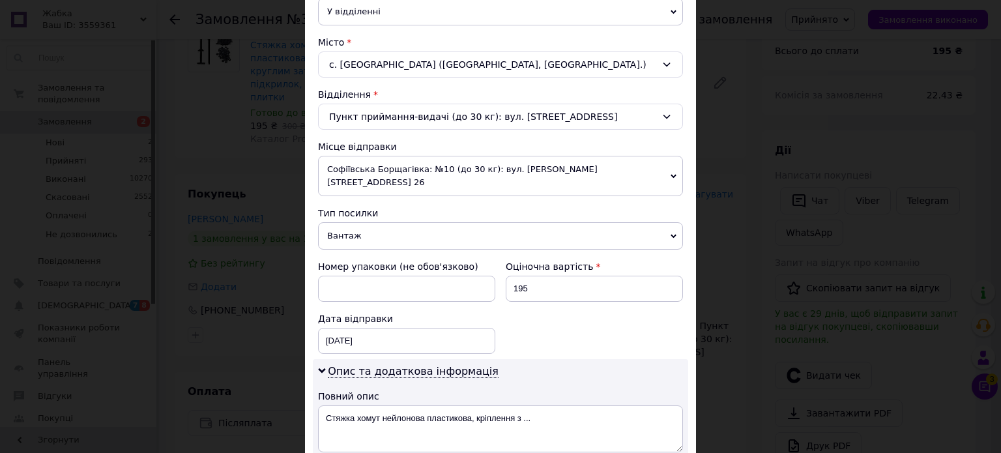
click at [424, 222] on span "Вантаж" at bounding box center [500, 235] width 365 height 27
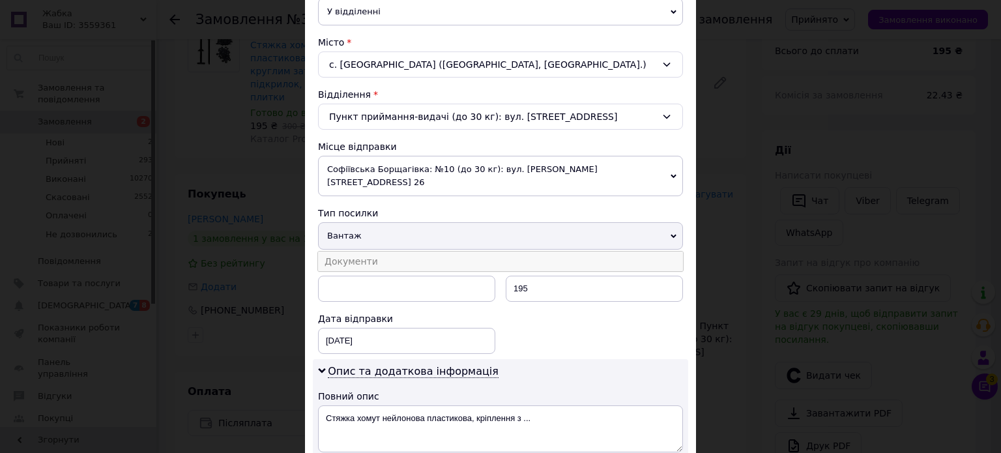
click at [382, 255] on li "Документи" at bounding box center [500, 262] width 365 height 20
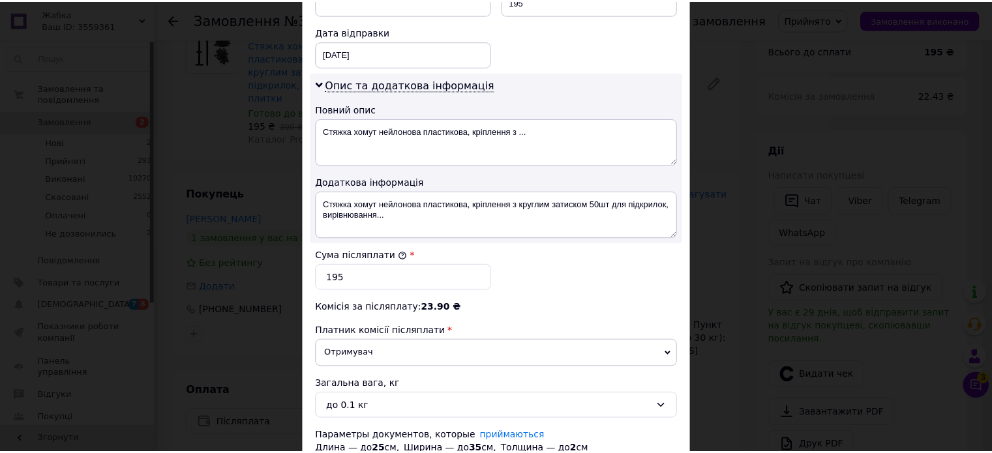
scroll to position [696, 0]
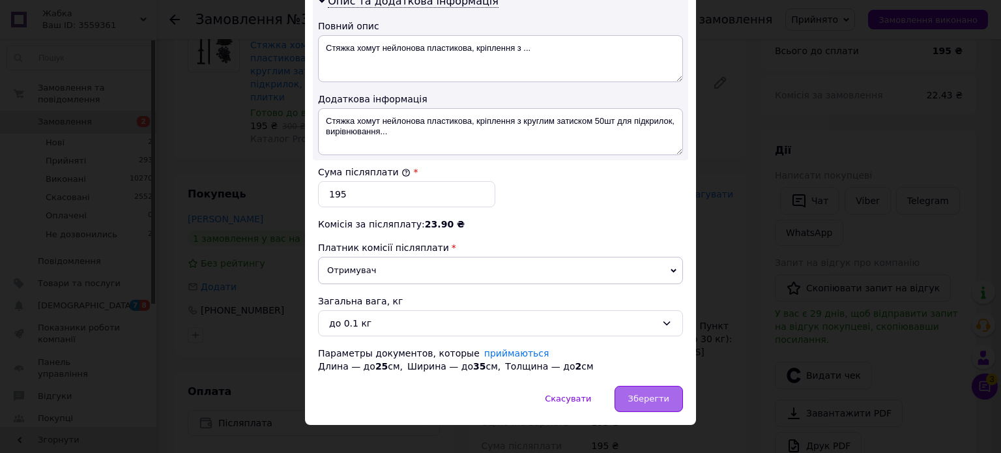
click at [668, 386] on div "Зберегти" at bounding box center [649, 399] width 68 height 26
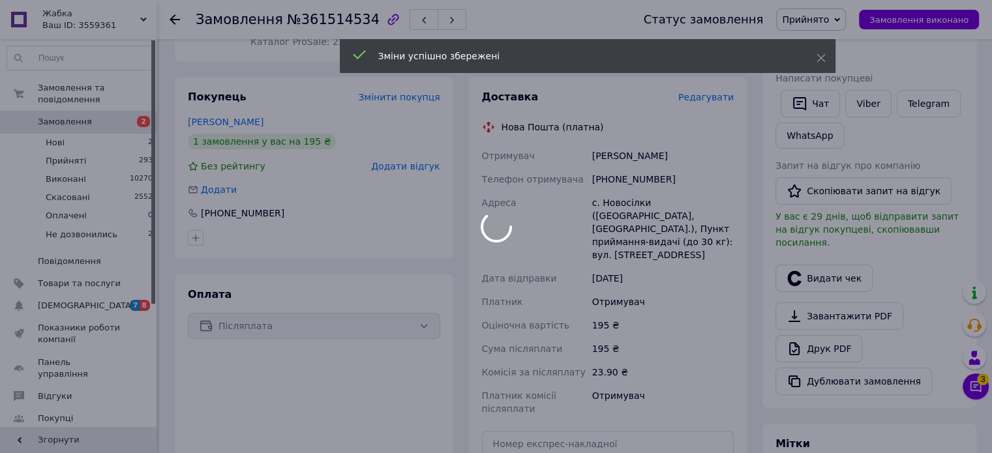
scroll to position [326, 0]
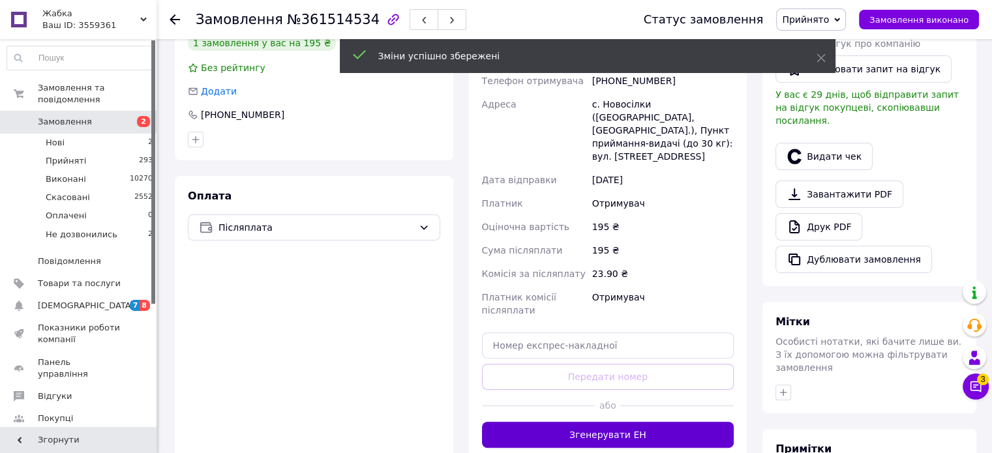
click at [643, 422] on button "Згенерувати ЕН" at bounding box center [608, 435] width 252 height 26
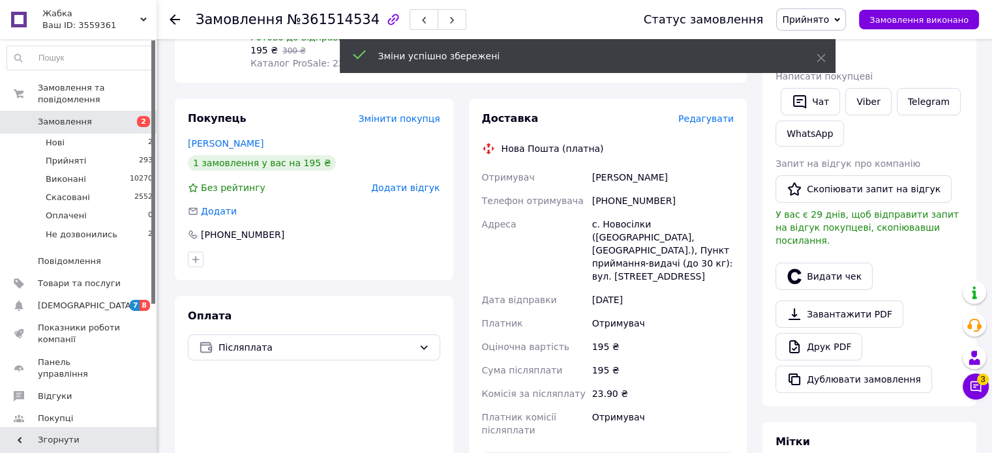
scroll to position [130, 0]
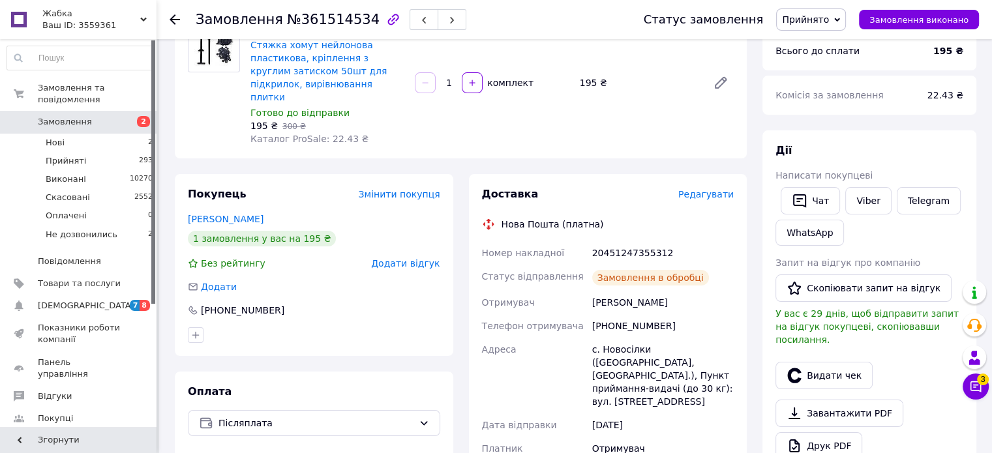
click at [634, 241] on div "20451247355312" at bounding box center [662, 252] width 147 height 23
copy div "20451247355312"
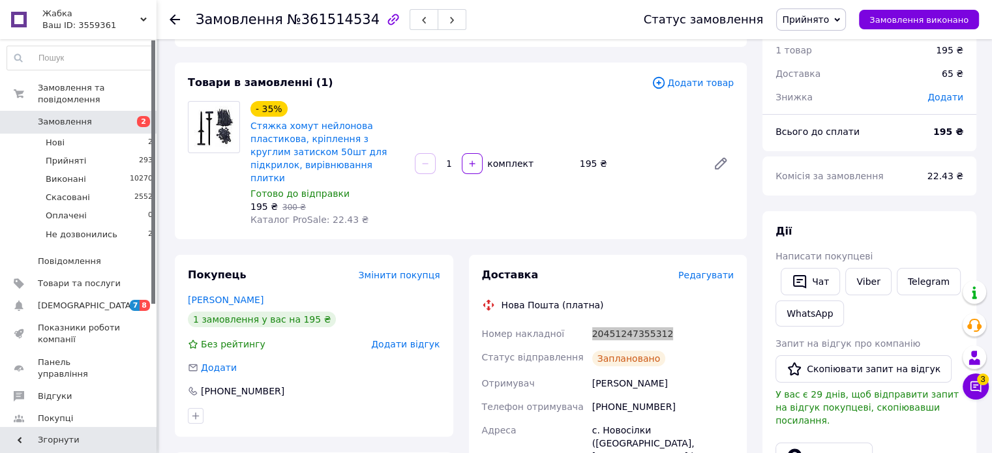
scroll to position [0, 0]
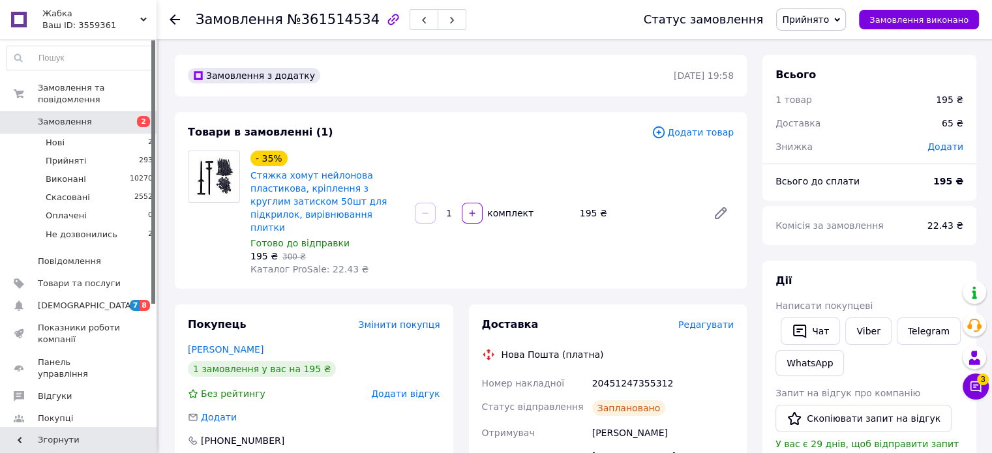
click at [297, 142] on div "Товари в замовленні (1) Додати товар - 35% Стяжка хомут нейлонова пластикова, к…" at bounding box center [461, 200] width 572 height 177
click at [318, 27] on div "Замовлення №361514534" at bounding box center [331, 19] width 271 height 22
copy span "361514534"
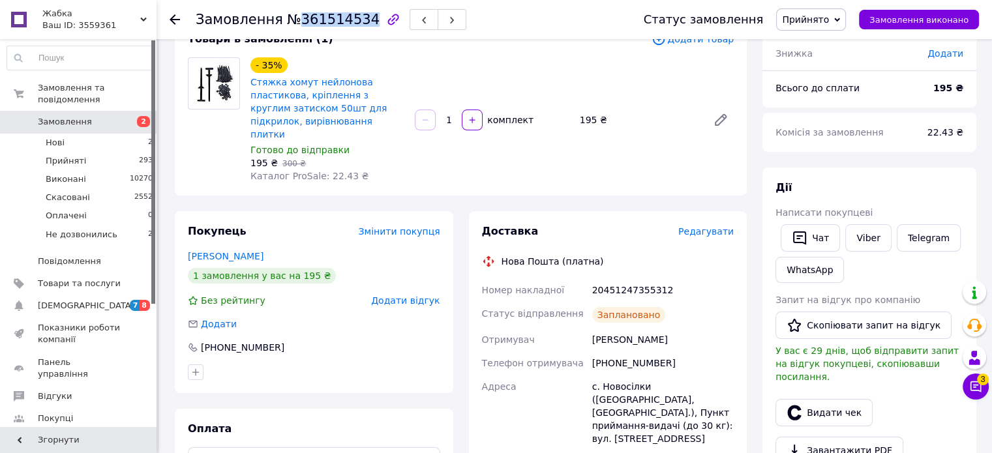
scroll to position [196, 0]
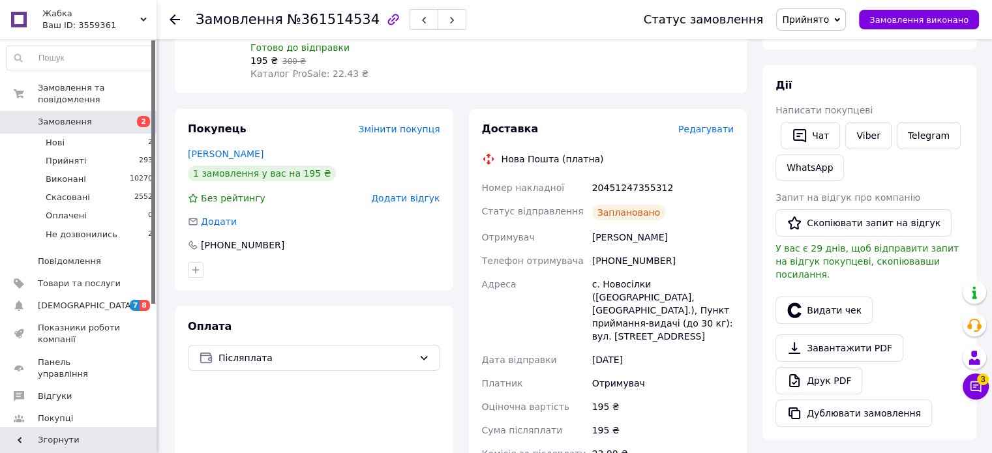
click at [618, 226] on div "[PERSON_NAME]" at bounding box center [662, 237] width 147 height 23
copy div "[PERSON_NAME]"
click at [639, 249] on div "[PHONE_NUMBER]" at bounding box center [662, 260] width 147 height 23
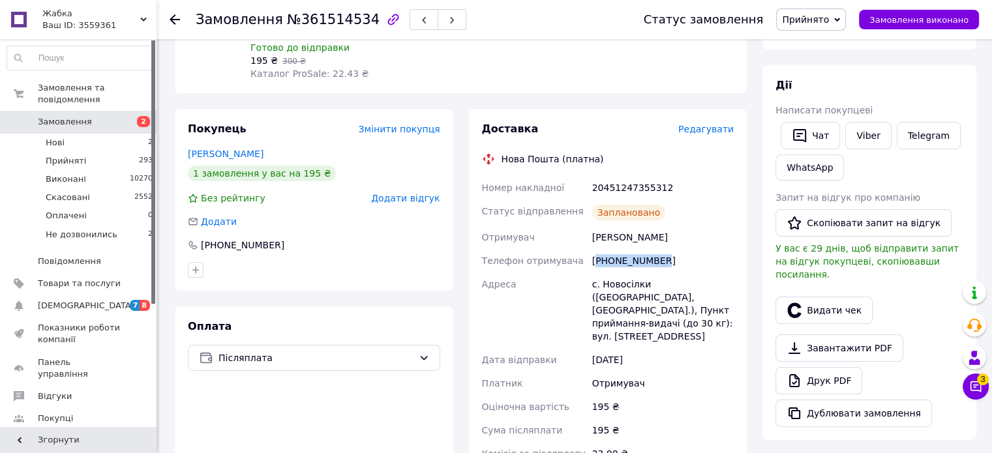
click at [639, 249] on div "[PHONE_NUMBER]" at bounding box center [662, 260] width 147 height 23
copy div "380971811091"
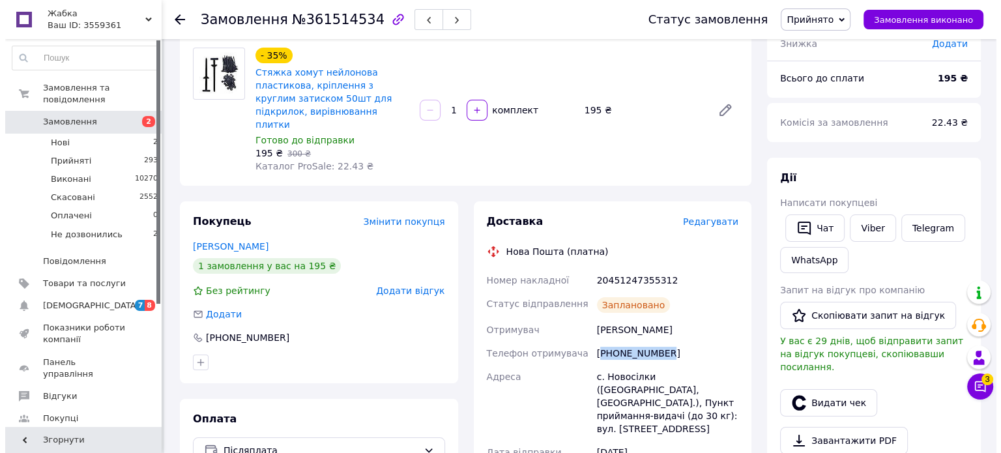
scroll to position [65, 0]
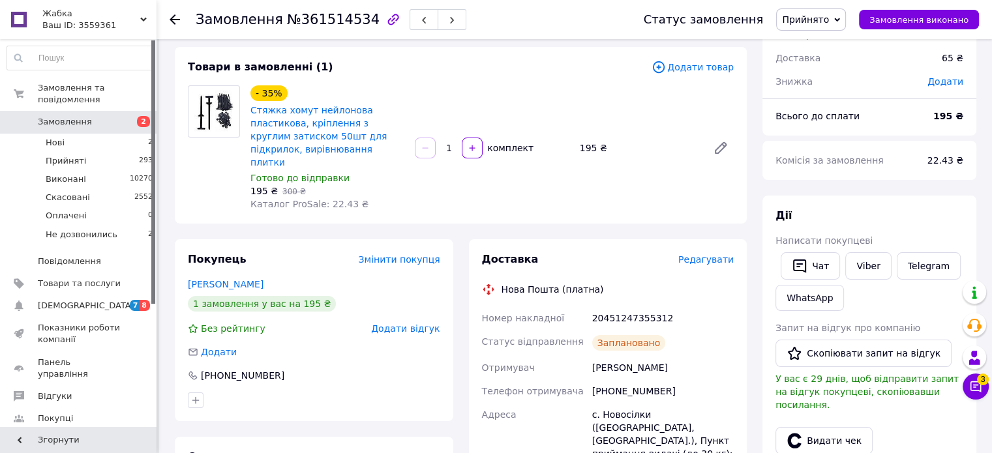
click at [622, 314] on div "20451247355312" at bounding box center [662, 317] width 147 height 23
copy div "20451247355312"
click at [587, 131] on div "- 35% Стяжка хомут нейлонова пластикова, кріплення з круглим затиском 50шт для …" at bounding box center [492, 148] width 494 height 130
click at [588, 139] on div "195 ₴" at bounding box center [638, 148] width 128 height 18
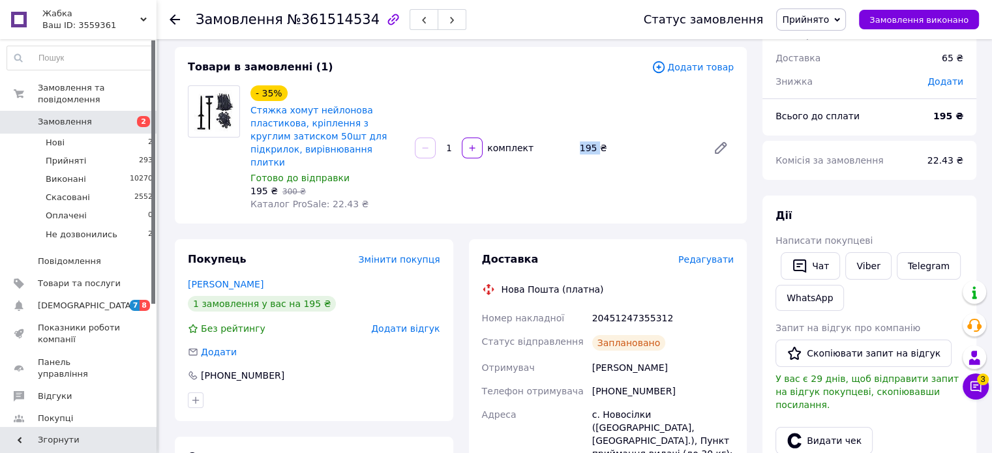
click at [588, 139] on div "195 ₴" at bounding box center [638, 148] width 128 height 18
copy div "195"
click at [814, 427] on button "Видати чек" at bounding box center [823, 440] width 97 height 27
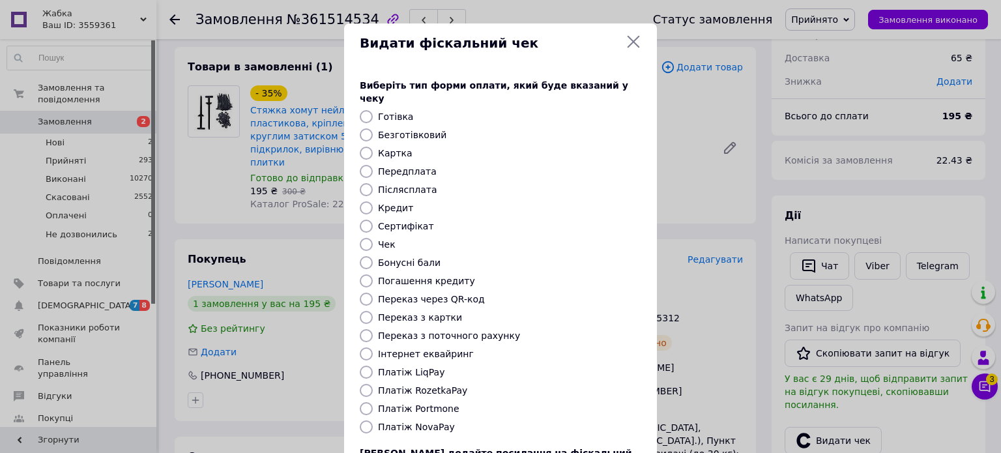
click at [361, 421] on input "Платіж NovaPay" at bounding box center [366, 427] width 13 height 13
radio input "true"
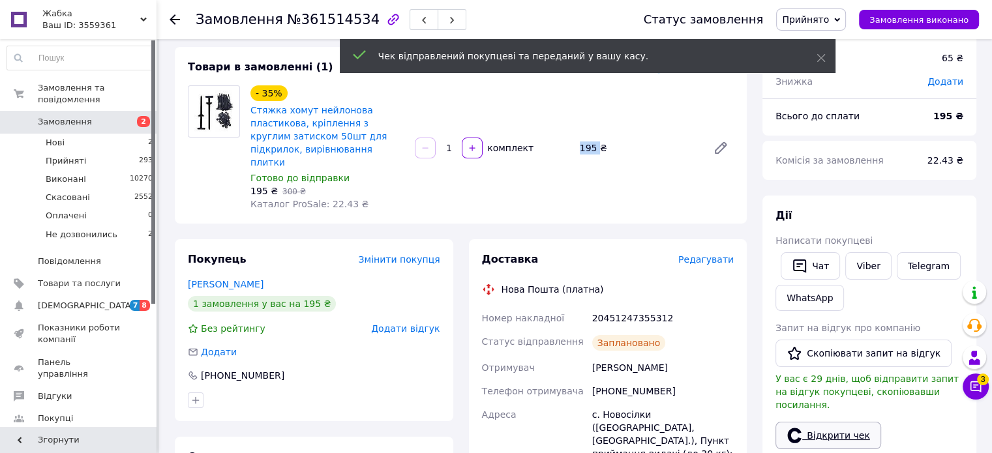
click at [823, 422] on link "Відкрити чек" at bounding box center [828, 435] width 106 height 27
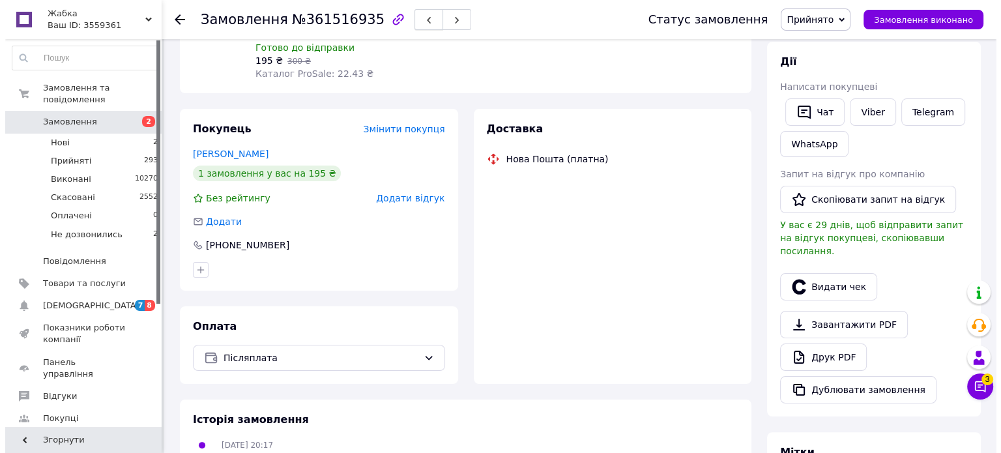
scroll to position [261, 0]
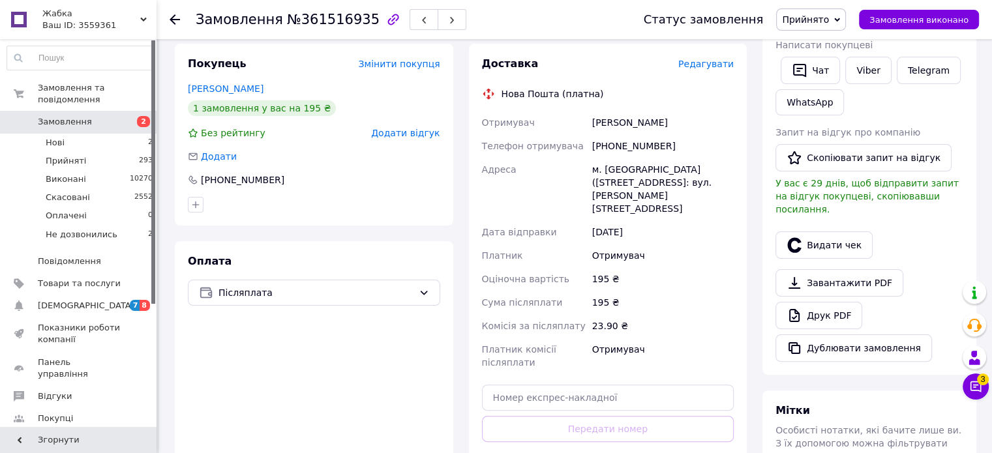
click at [707, 59] on span "Редагувати" at bounding box center [705, 64] width 55 height 10
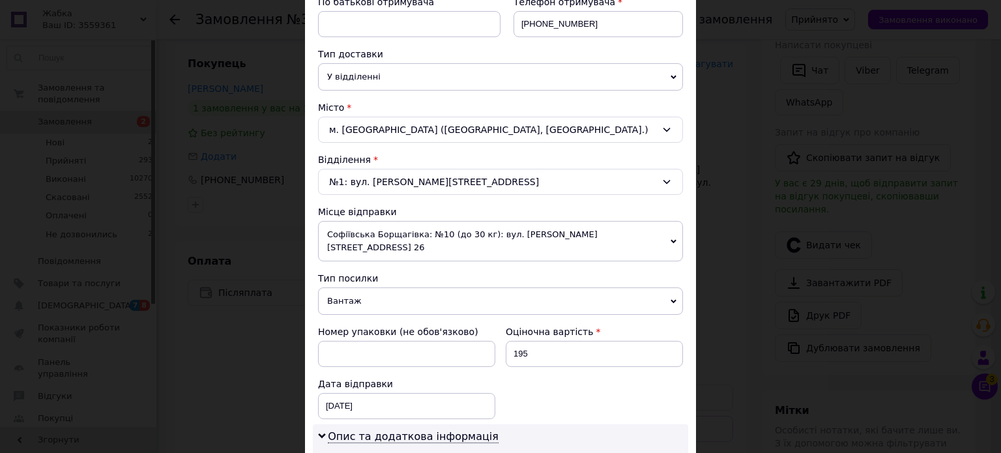
click at [379, 288] on span "Вантаж" at bounding box center [500, 301] width 365 height 27
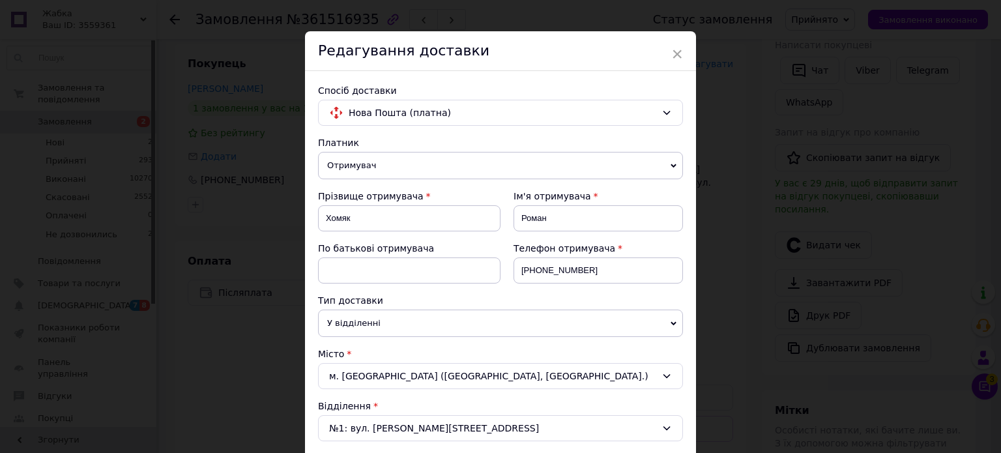
scroll to position [0, 0]
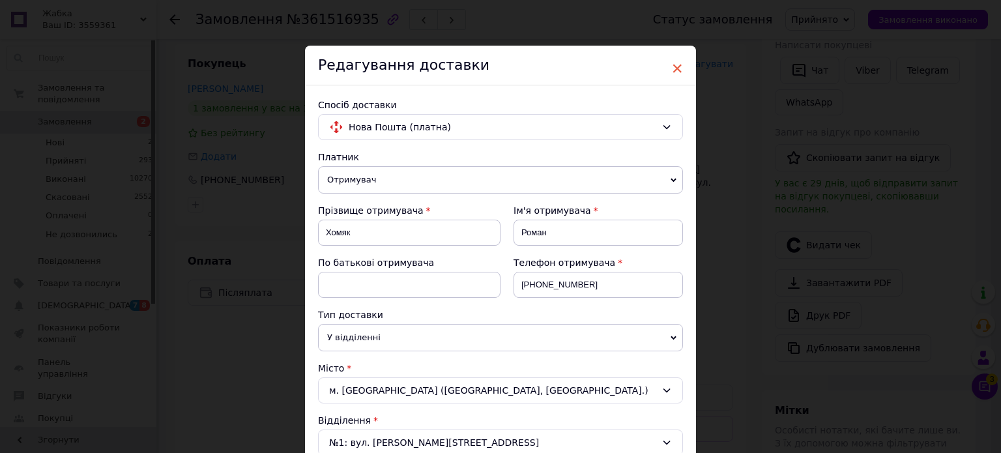
click at [672, 59] on span "×" at bounding box center [678, 68] width 12 height 22
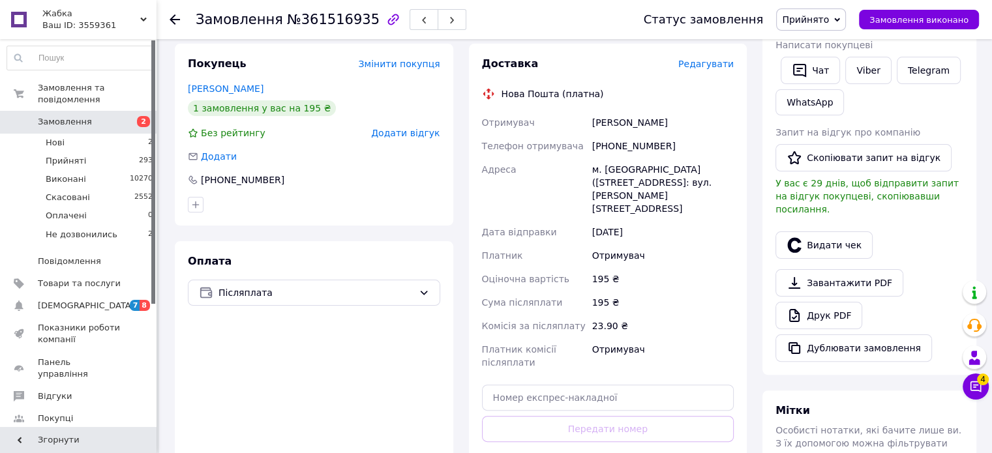
click at [697, 59] on span "Редагувати" at bounding box center [705, 64] width 55 height 10
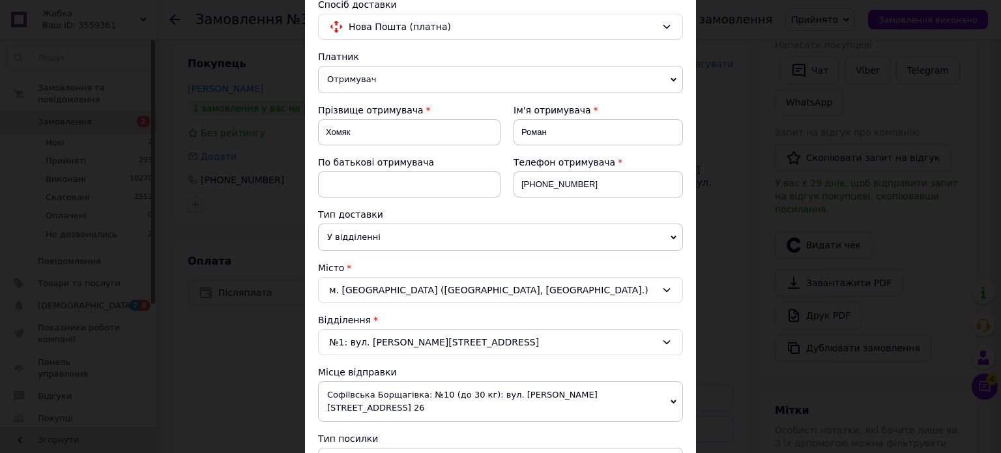
scroll to position [196, 0]
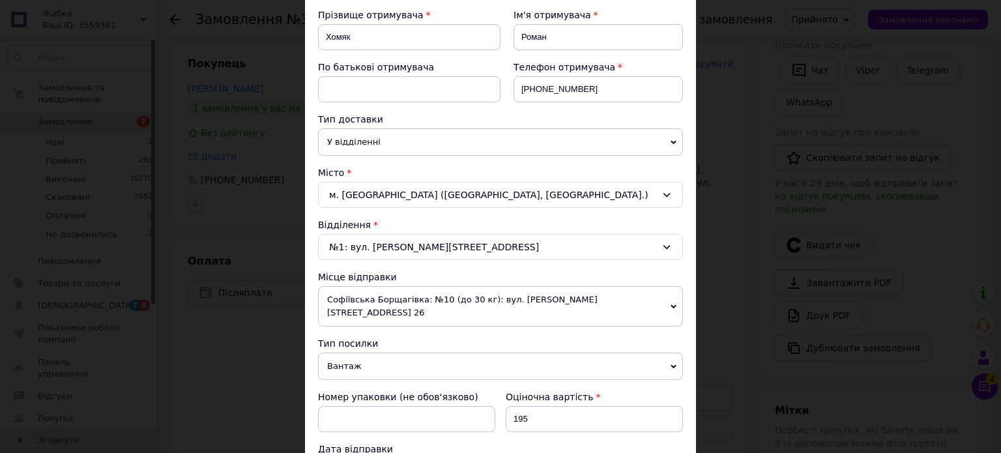
drag, startPoint x: 394, startPoint y: 359, endPoint x: 375, endPoint y: 368, distance: 20.7
click at [394, 359] on span "Вантаж" at bounding box center [500, 366] width 365 height 27
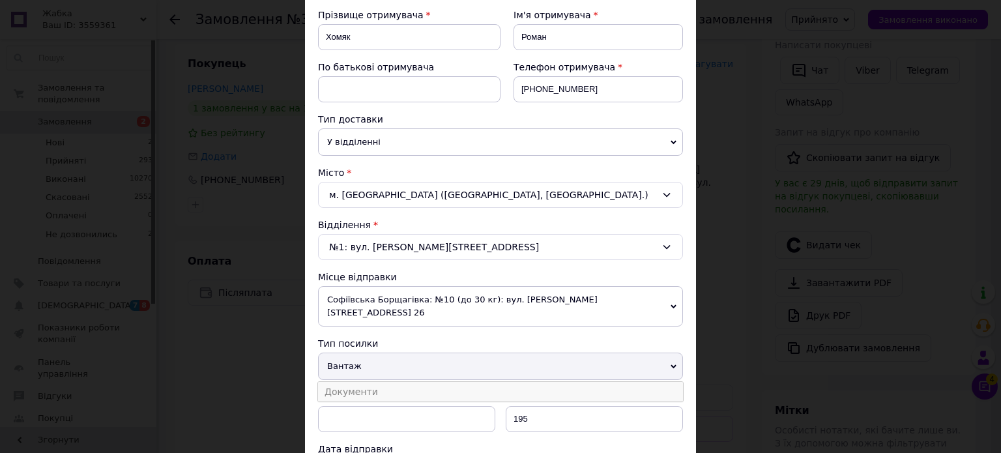
click at [374, 382] on li "Документи" at bounding box center [500, 392] width 365 height 20
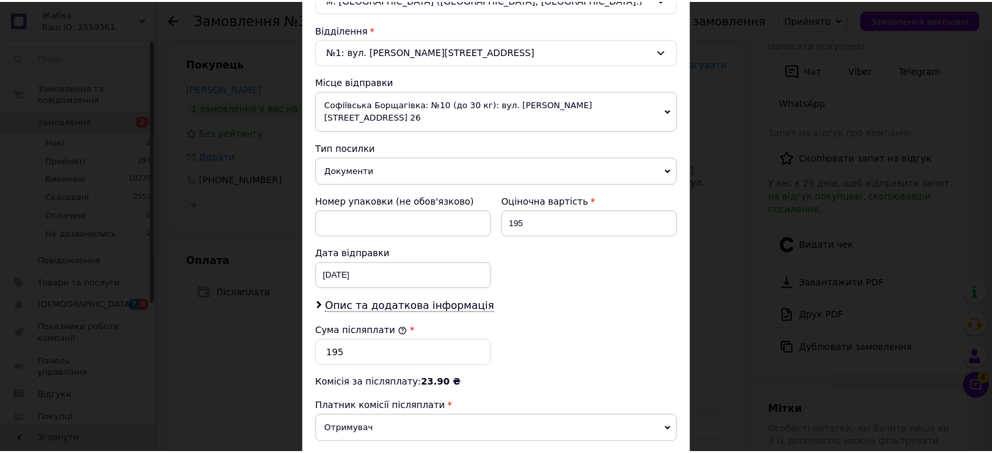
scroll to position [550, 0]
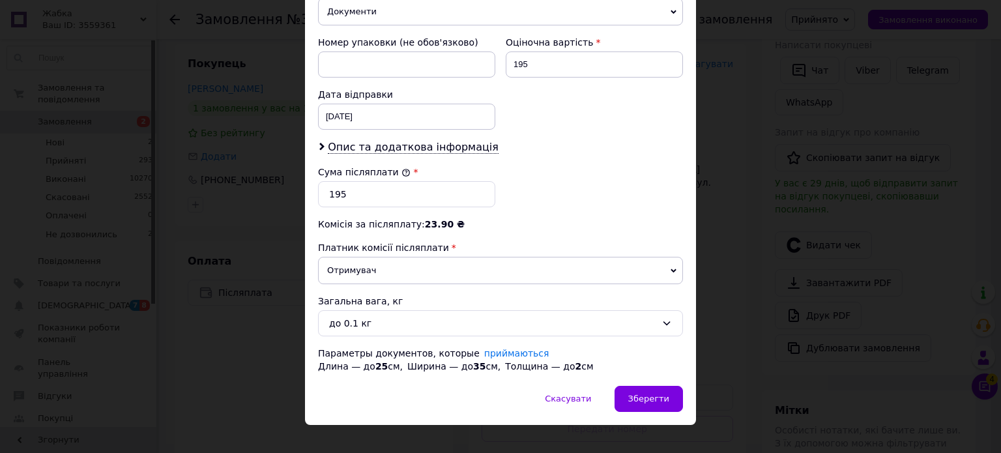
click at [649, 388] on div "Зберегти" at bounding box center [649, 399] width 68 height 26
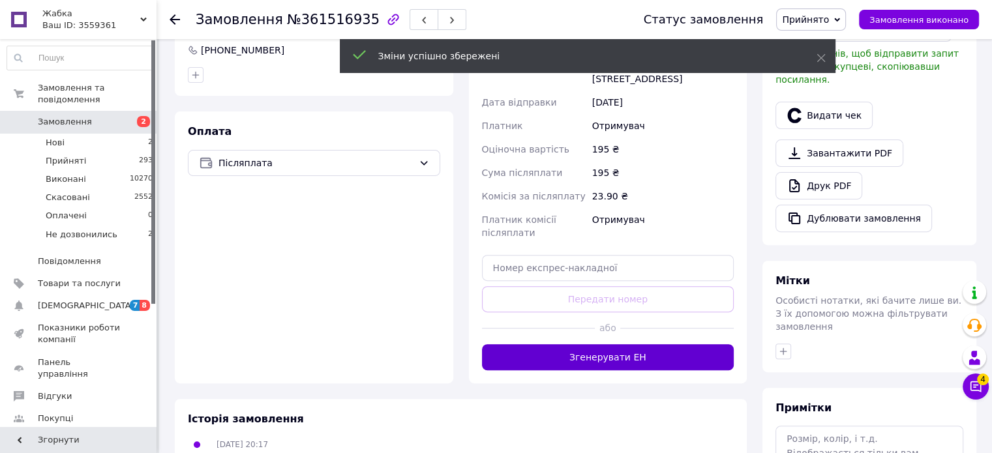
scroll to position [391, 0]
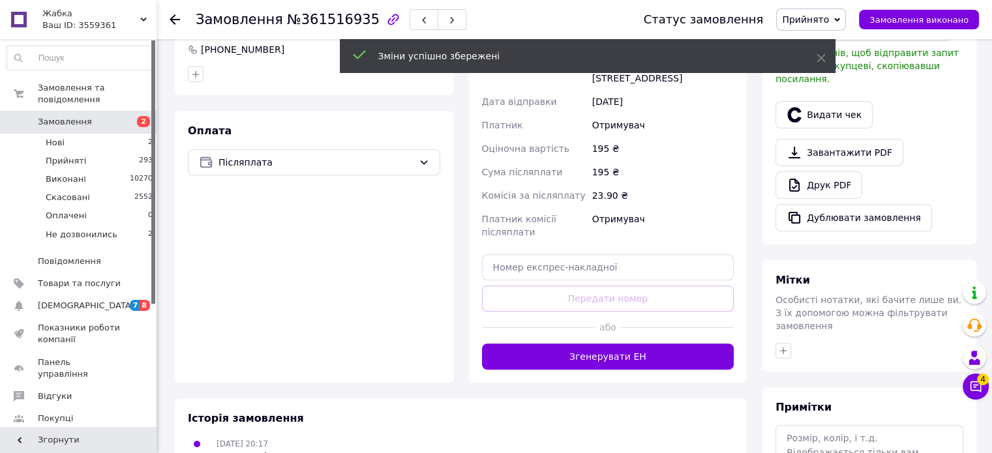
click at [696, 345] on div "Доставка Редагувати Нова Пошта (платна) Отримувач Хомяк Роман Телефон отримувач…" at bounding box center [608, 147] width 278 height 469
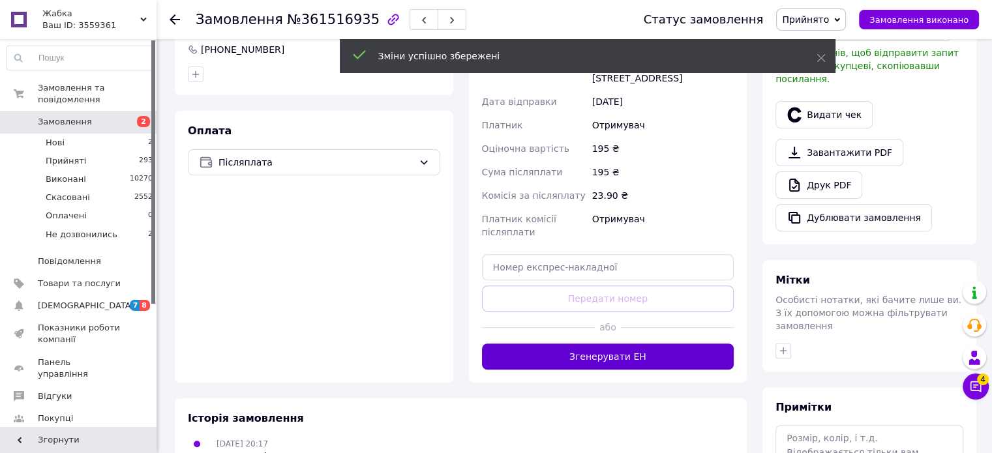
click at [694, 344] on button "Згенерувати ЕН" at bounding box center [608, 357] width 252 height 26
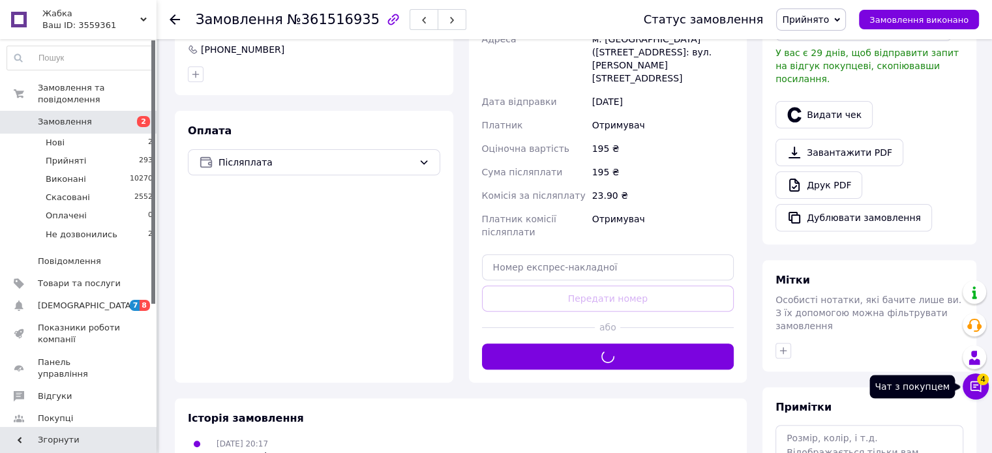
click at [979, 393] on icon at bounding box center [975, 386] width 13 height 13
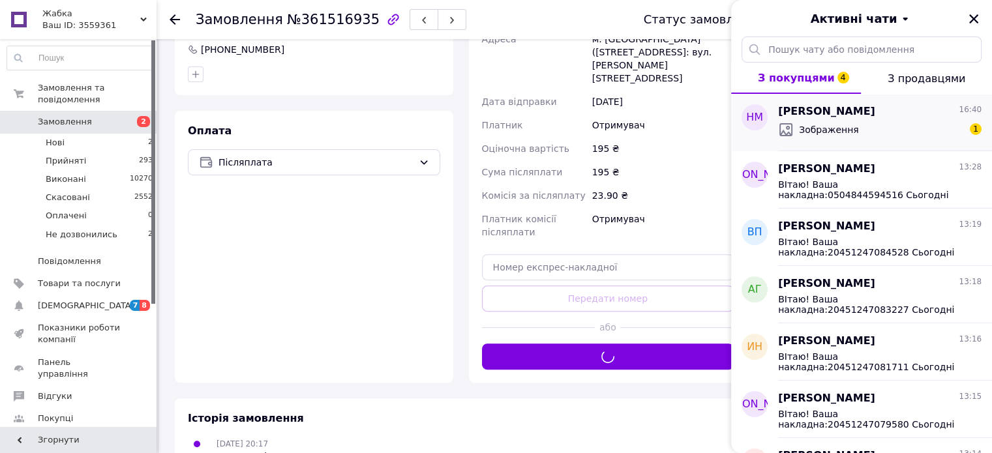
click at [849, 130] on span "Зображення" at bounding box center [829, 129] width 60 height 13
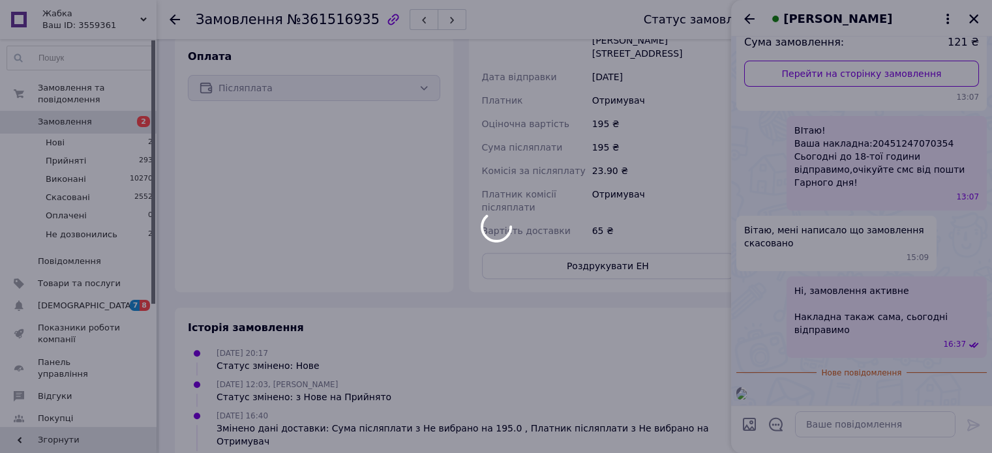
scroll to position [522, 0]
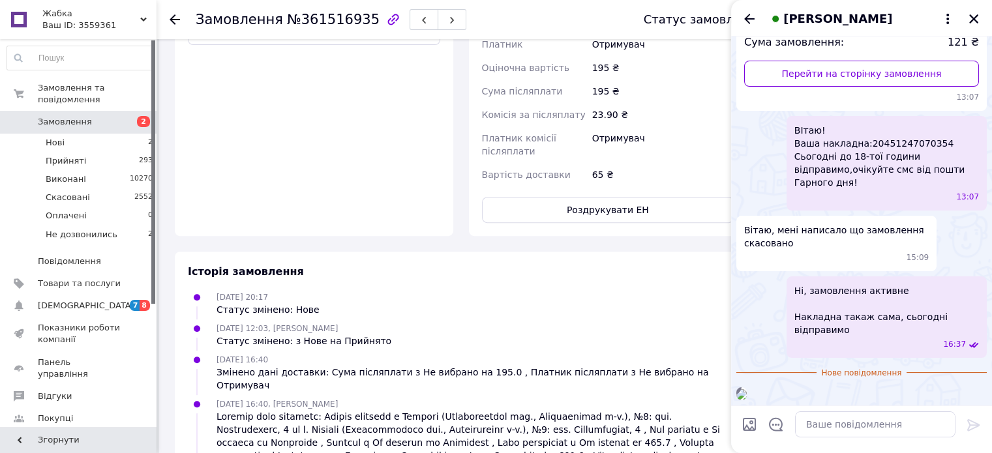
click at [746, 389] on img at bounding box center [741, 394] width 10 height 10
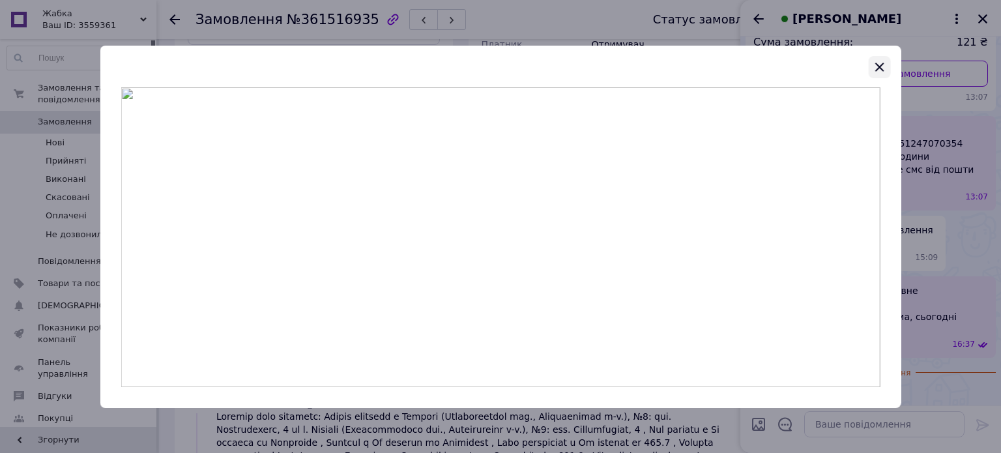
click at [880, 65] on icon "button" at bounding box center [880, 67] width 8 height 8
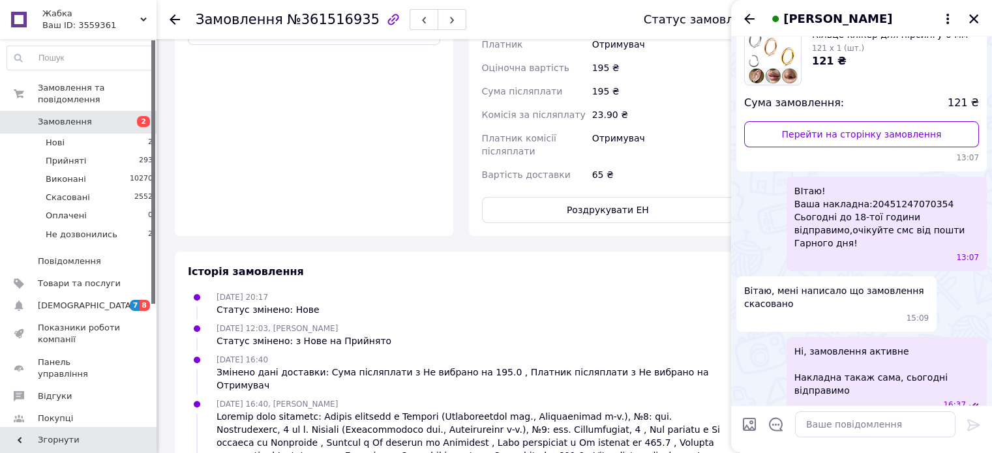
scroll to position [0, 0]
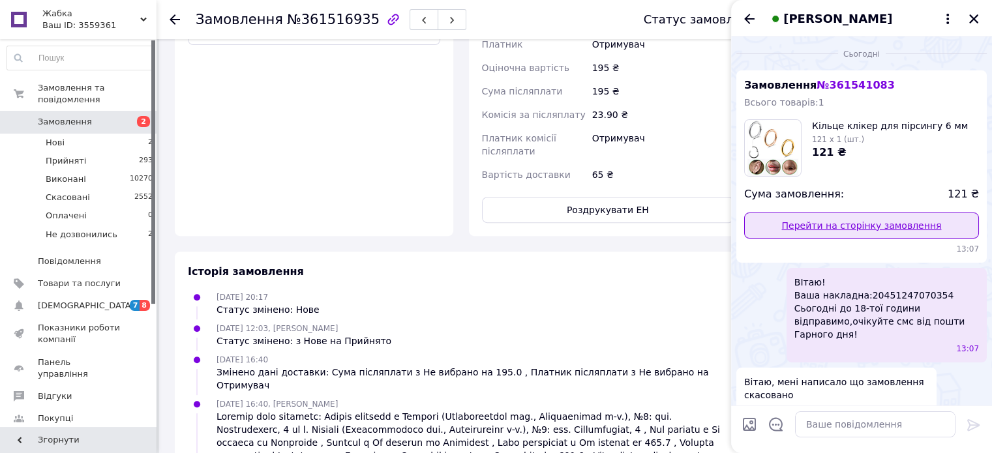
click at [851, 224] on link "Перейти на сторінку замовлення" at bounding box center [861, 226] width 235 height 26
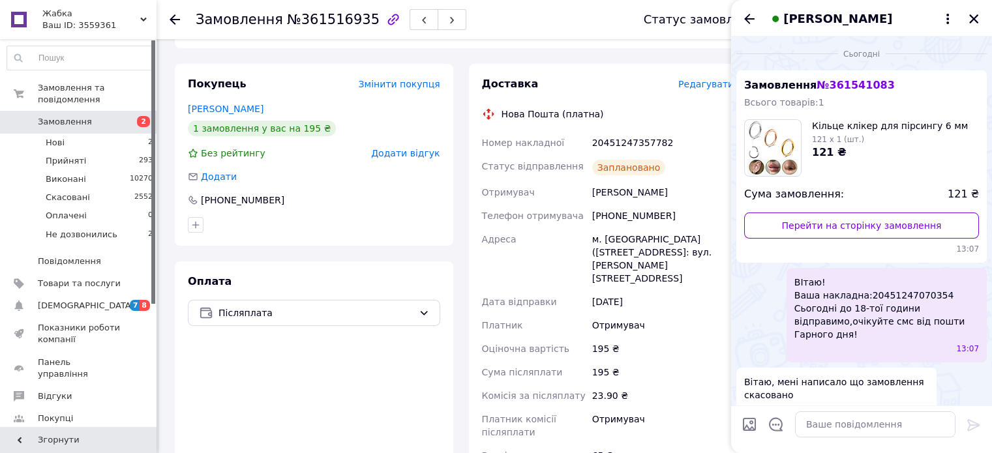
scroll to position [196, 0]
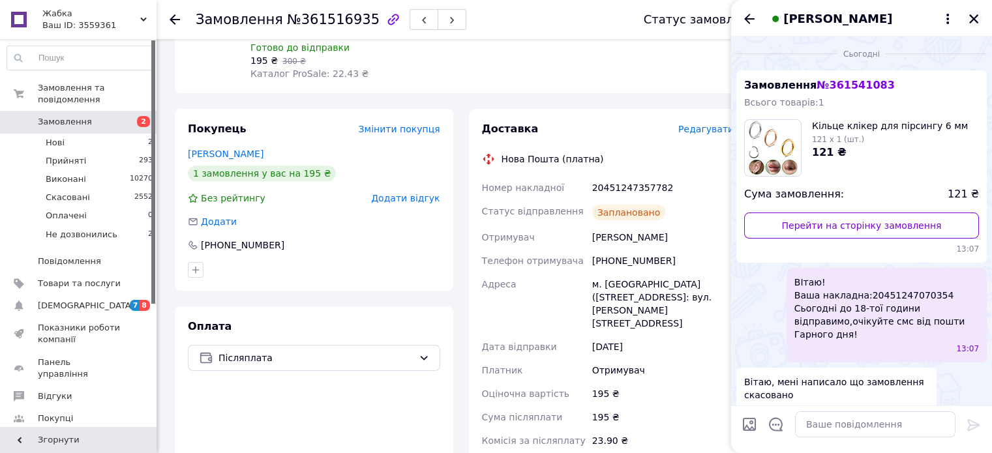
click at [975, 19] on icon "Закрити" at bounding box center [973, 19] width 12 height 12
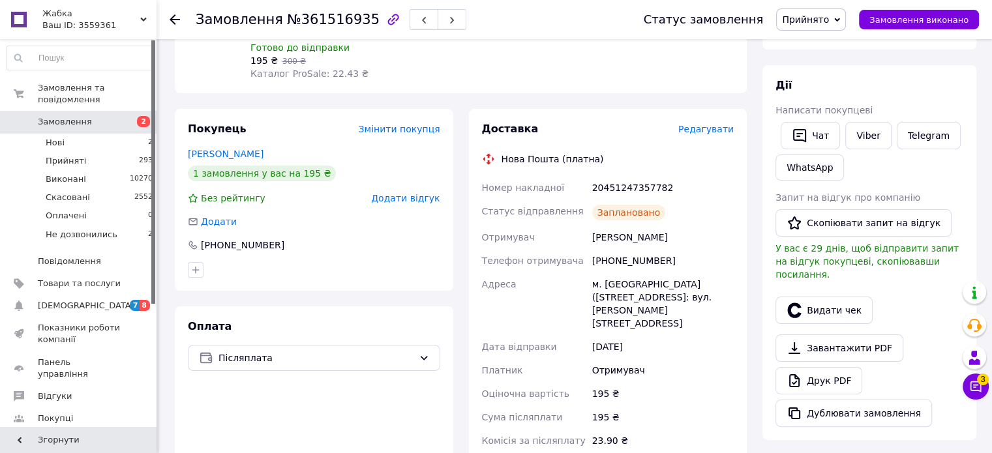
click at [626, 176] on div "20451247357782" at bounding box center [662, 187] width 147 height 23
copy div "20451247357782"
click at [296, 122] on div "Покупець Змінити покупця" at bounding box center [314, 129] width 252 height 15
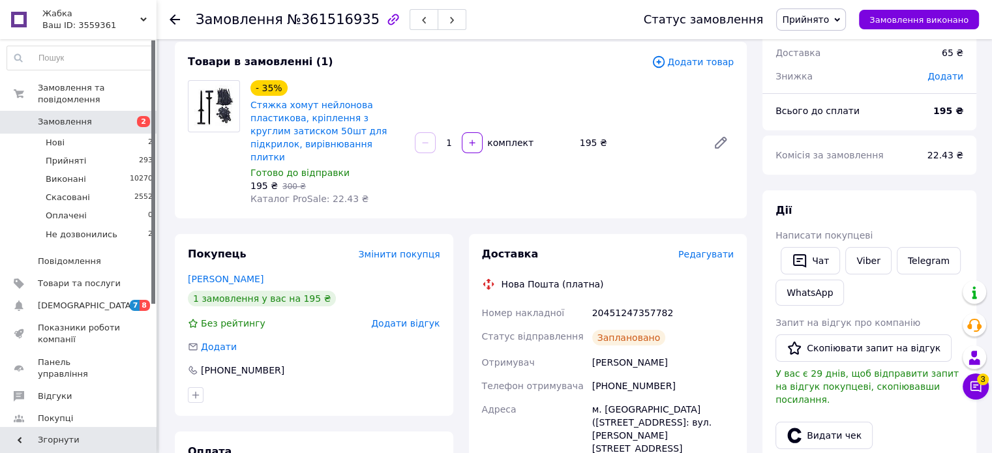
scroll to position [130, 0]
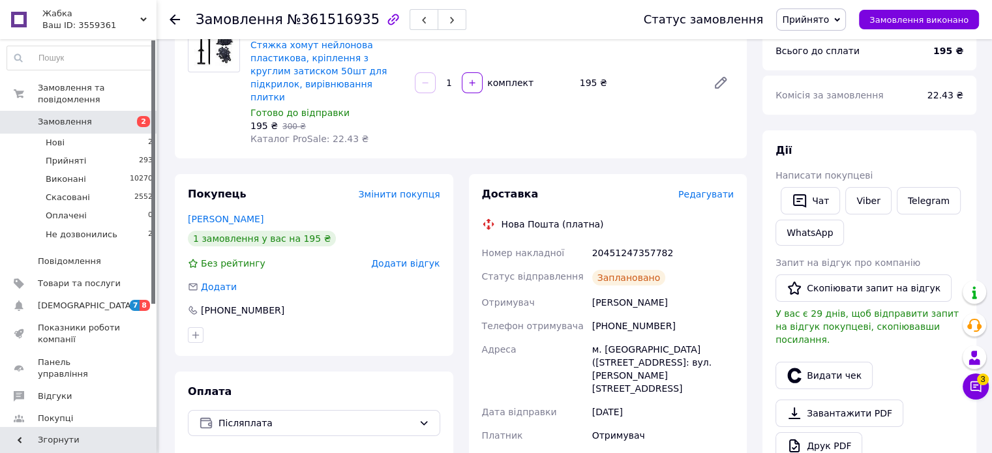
drag, startPoint x: 195, startPoint y: 127, endPoint x: 402, endPoint y: 214, distance: 224.1
click at [196, 126] on div at bounding box center [214, 82] width 63 height 125
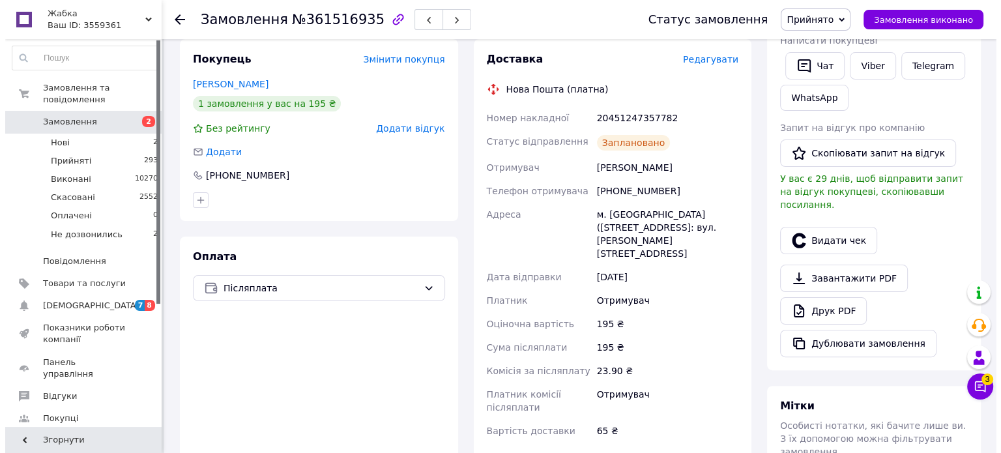
scroll to position [196, 0]
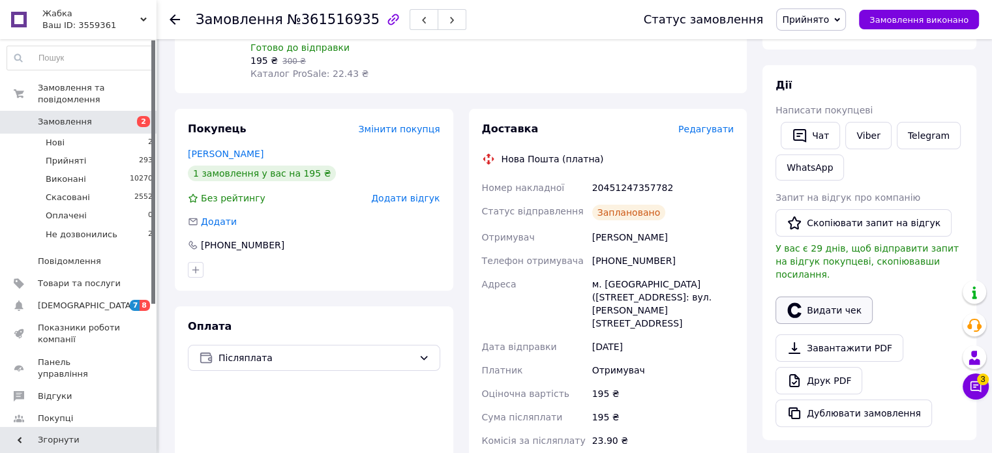
click at [801, 303] on icon "button" at bounding box center [794, 311] width 16 height 16
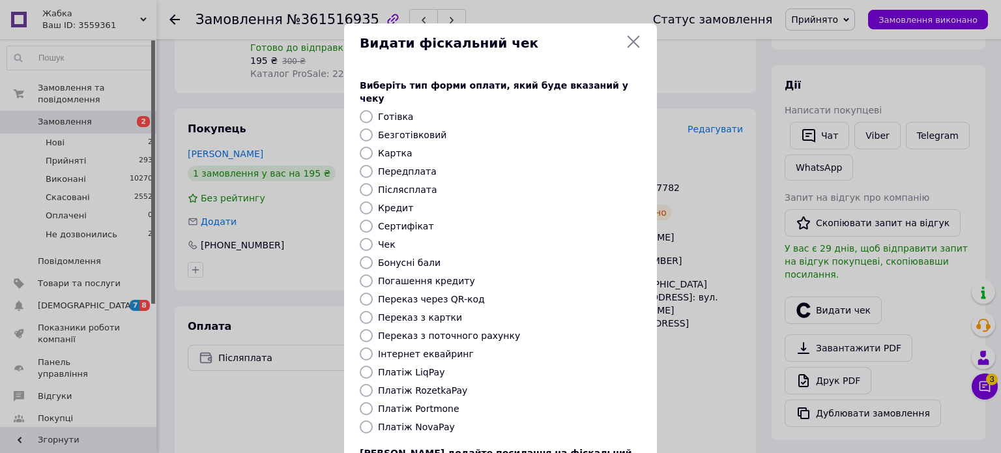
click at [364, 421] on input "Платіж NovaPay" at bounding box center [366, 427] width 13 height 13
radio input "true"
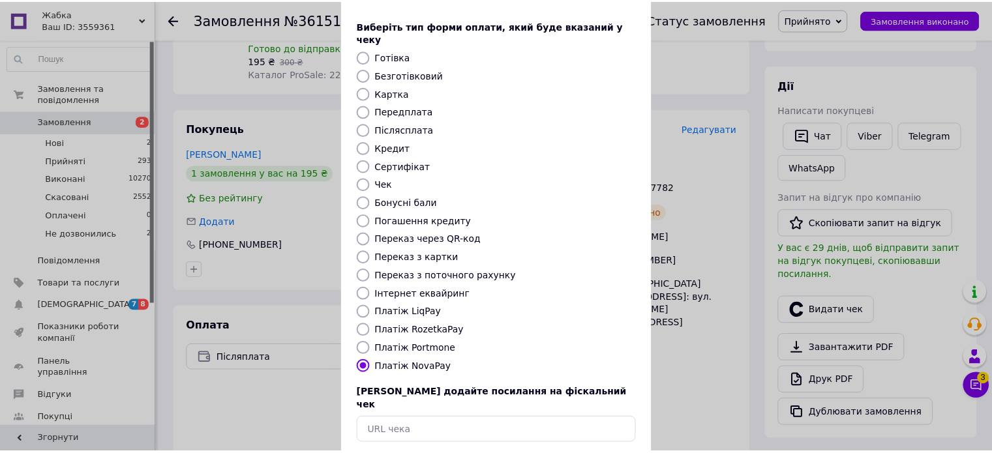
scroll to position [106, 0]
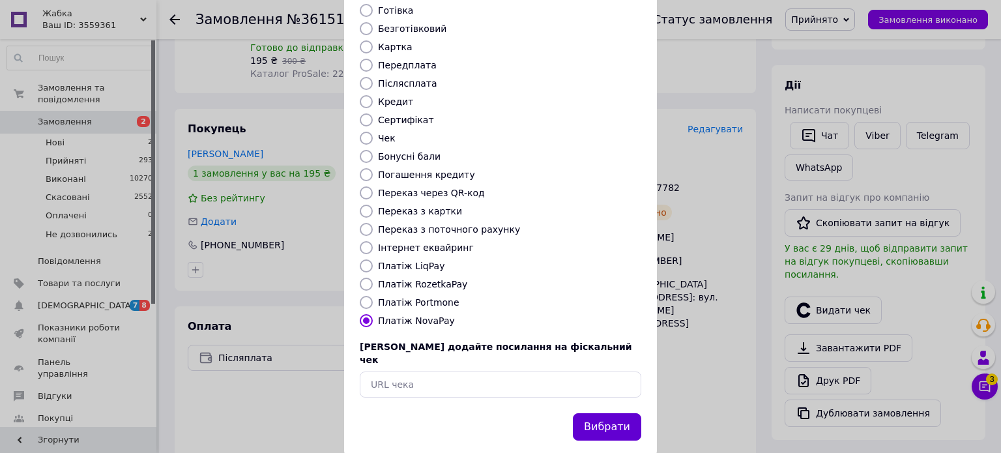
click at [632, 413] on button "Вибрати" at bounding box center [607, 427] width 68 height 28
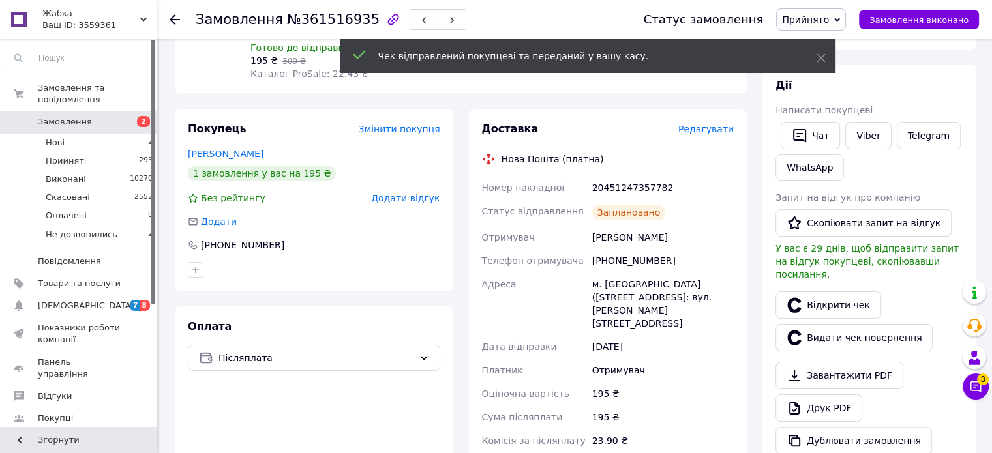
click at [618, 180] on div "20451247357782" at bounding box center [662, 187] width 147 height 23
copy div "20451247357782"
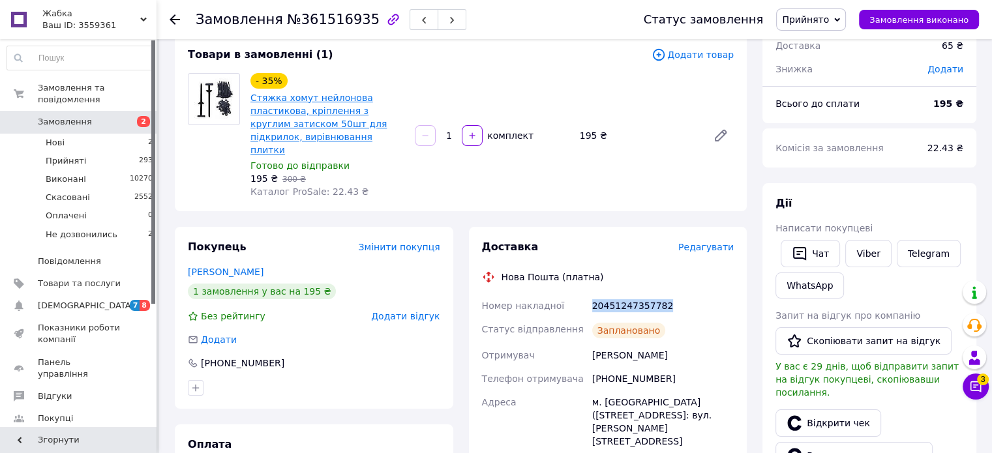
scroll to position [0, 0]
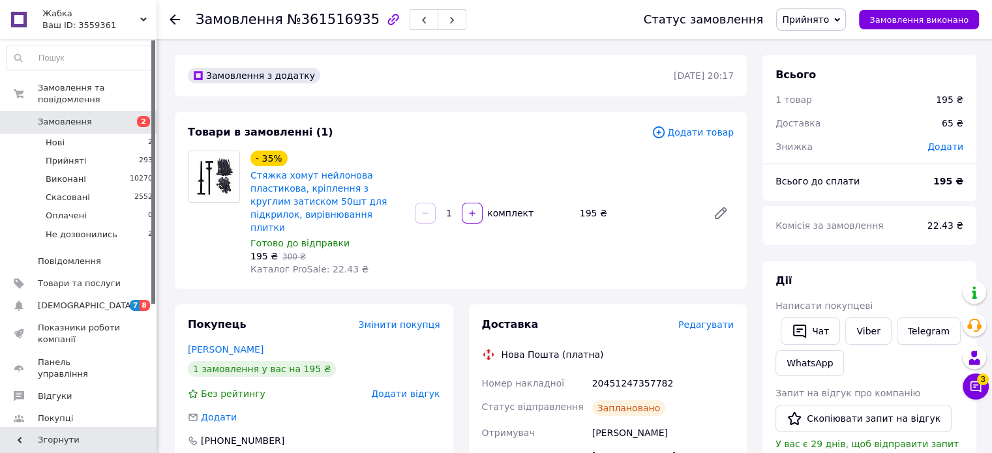
click at [297, 10] on div "Замовлення №361516935" at bounding box center [331, 19] width 271 height 22
copy span "361516935"
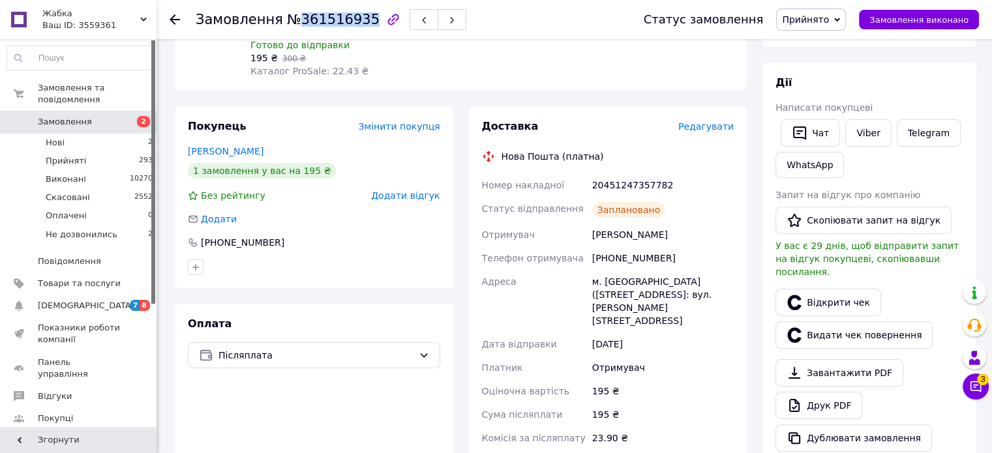
scroll to position [196, 0]
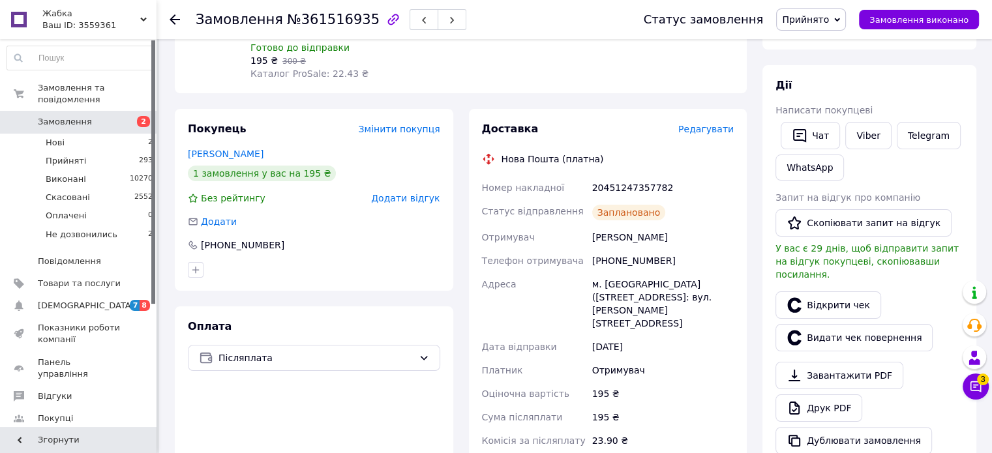
click at [617, 229] on div "Хомяк Роман" at bounding box center [662, 237] width 147 height 23
copy div "Хомяк Роман"
click at [634, 273] on div "м. [GEOGRAPHIC_DATA] ([STREET_ADDRESS]: вул. [PERSON_NAME][STREET_ADDRESS]" at bounding box center [662, 304] width 147 height 63
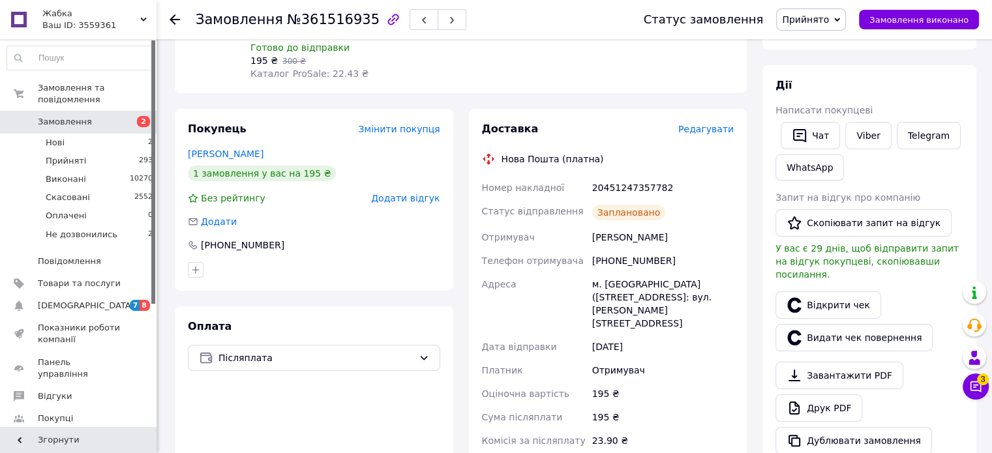
click at [628, 249] on div "[PHONE_NUMBER]" at bounding box center [662, 260] width 147 height 23
copy div "380979979743"
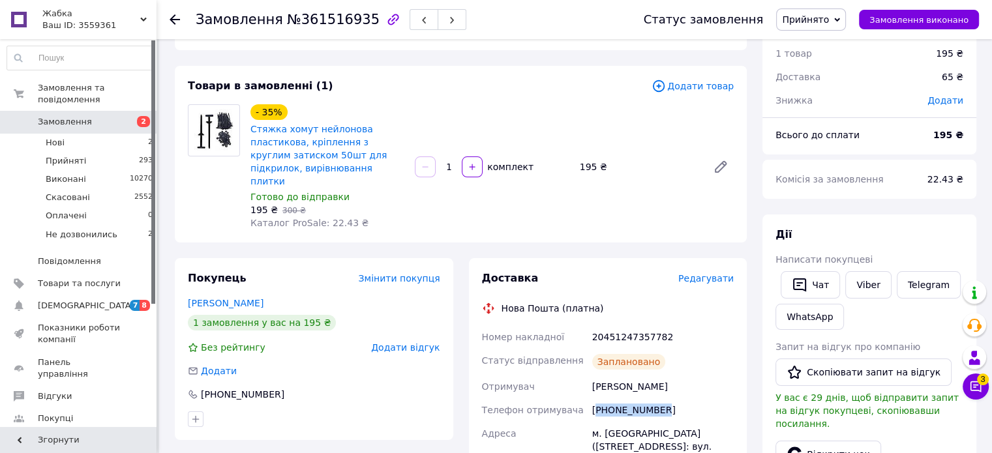
scroll to position [0, 0]
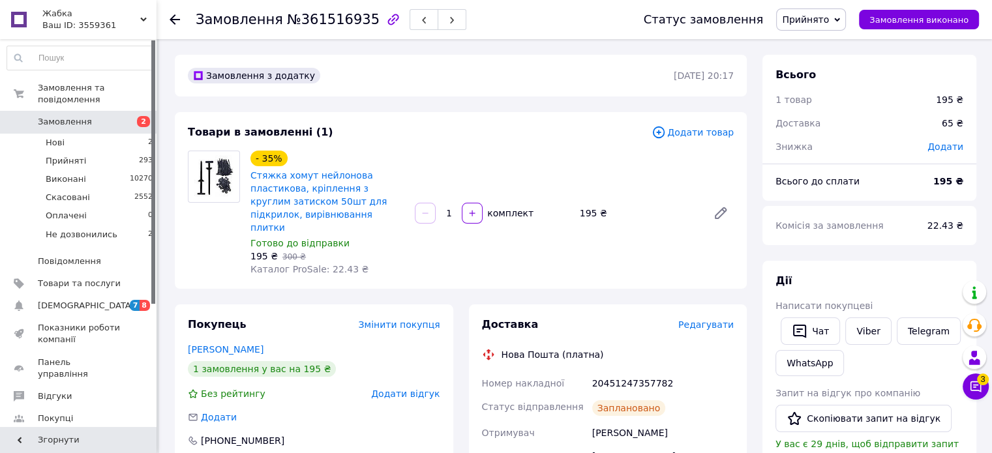
click at [588, 211] on div "195 ₴" at bounding box center [638, 213] width 128 height 18
copy div "195"
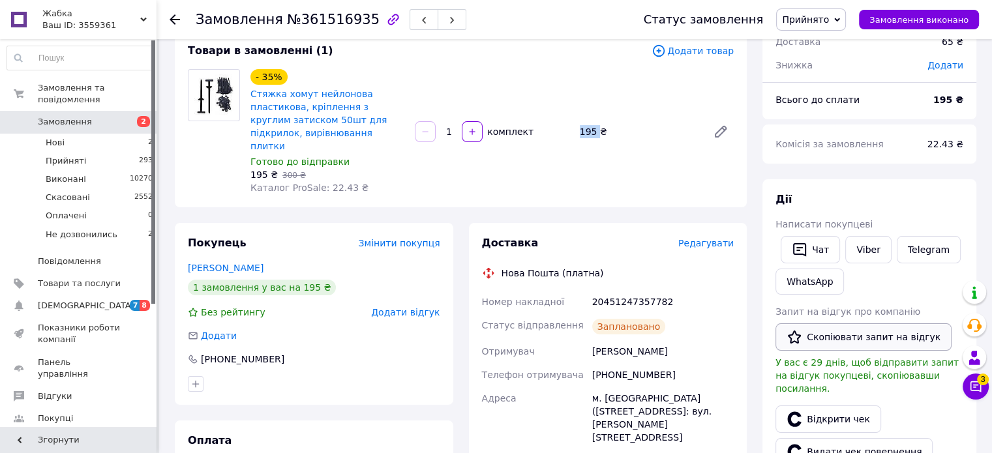
scroll to position [130, 0]
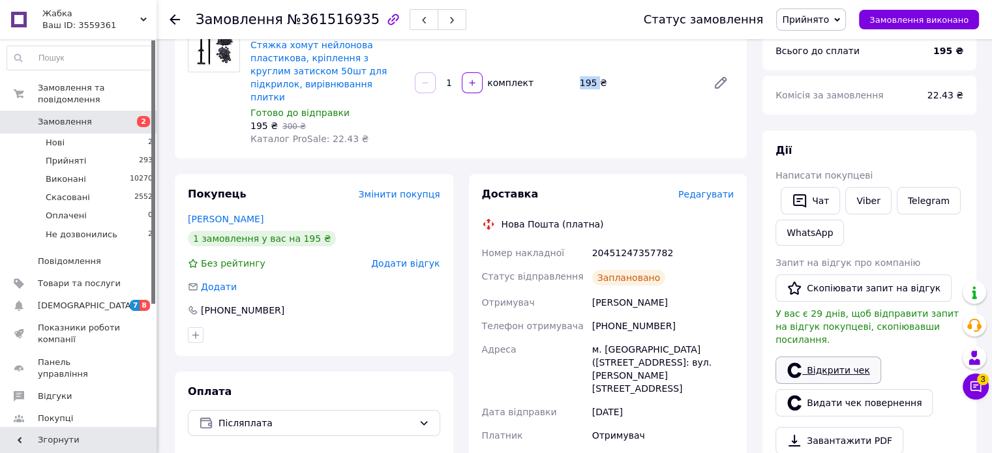
click at [827, 369] on link "Відкрити чек" at bounding box center [828, 370] width 106 height 27
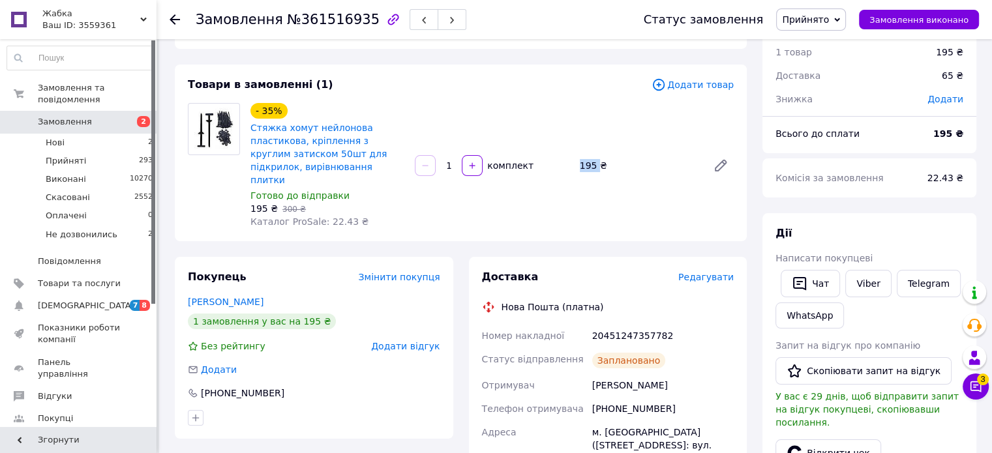
scroll to position [0, 0]
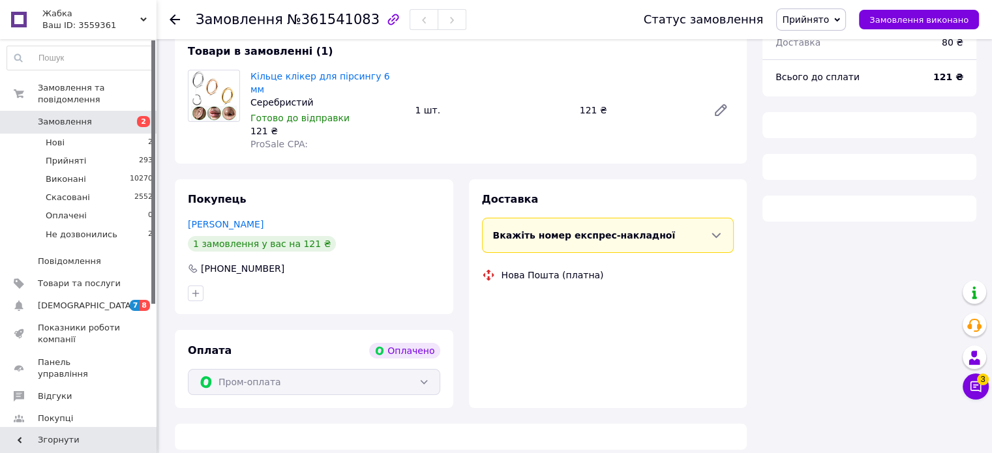
scroll to position [123, 0]
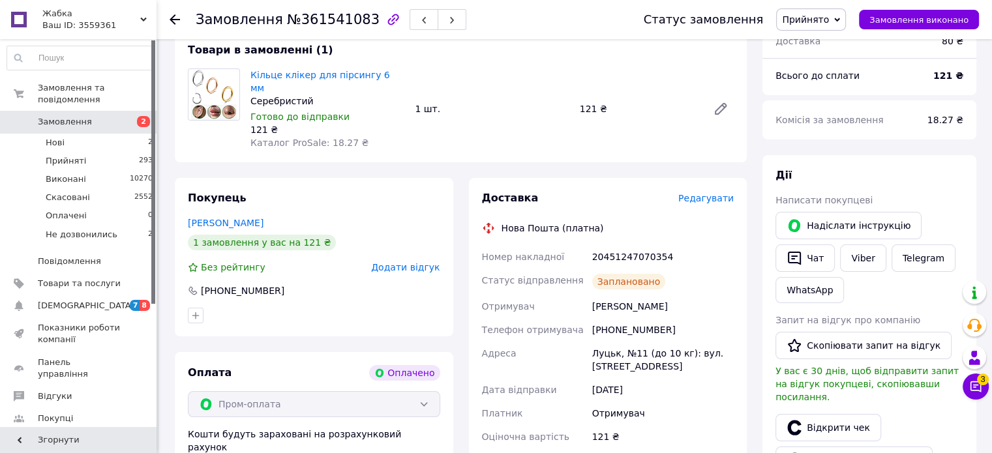
click at [976, 389] on icon at bounding box center [975, 386] width 13 height 13
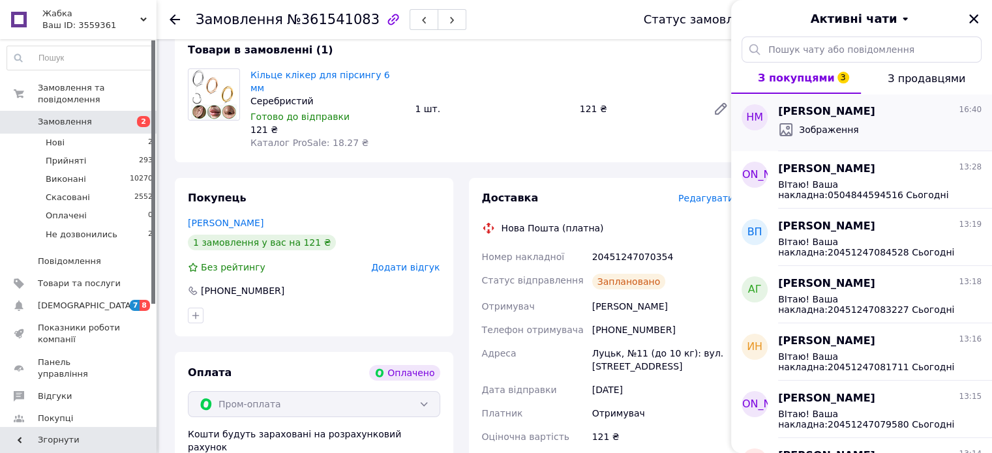
click at [836, 125] on span "Зображення" at bounding box center [829, 129] width 60 height 13
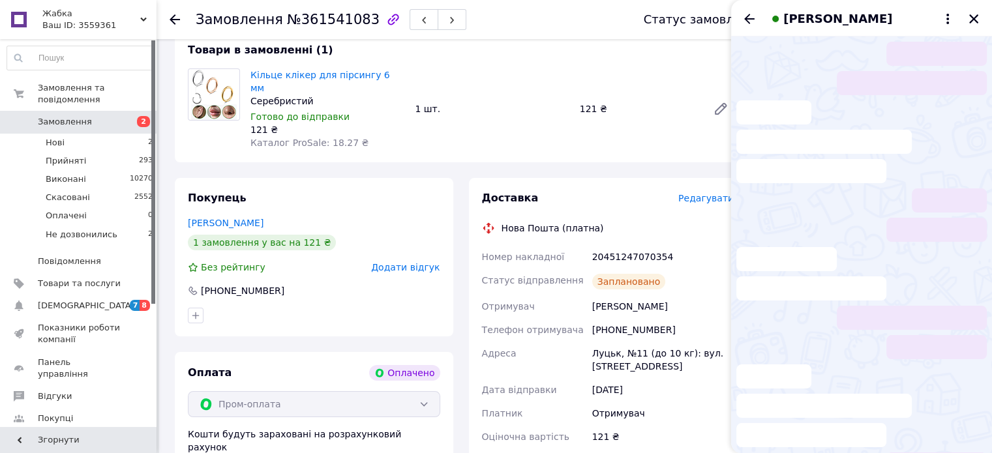
scroll to position [216, 0]
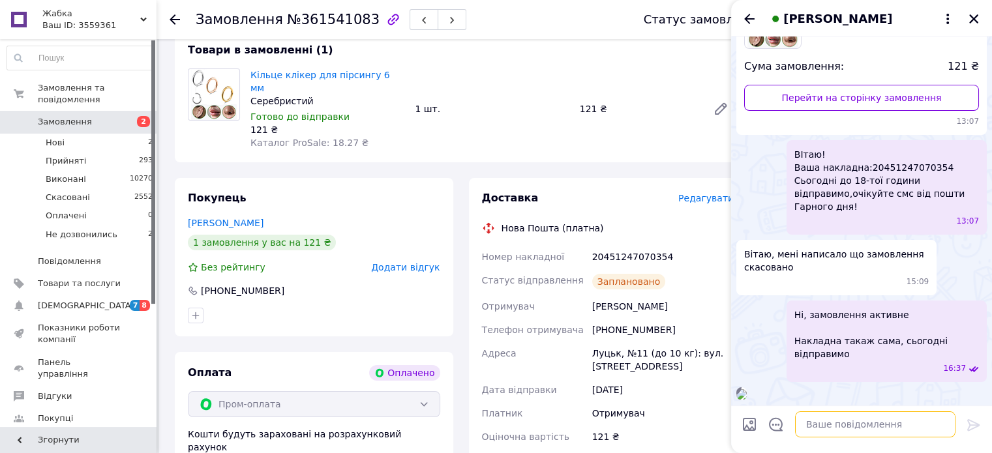
click at [846, 435] on textarea at bounding box center [875, 424] width 160 height 26
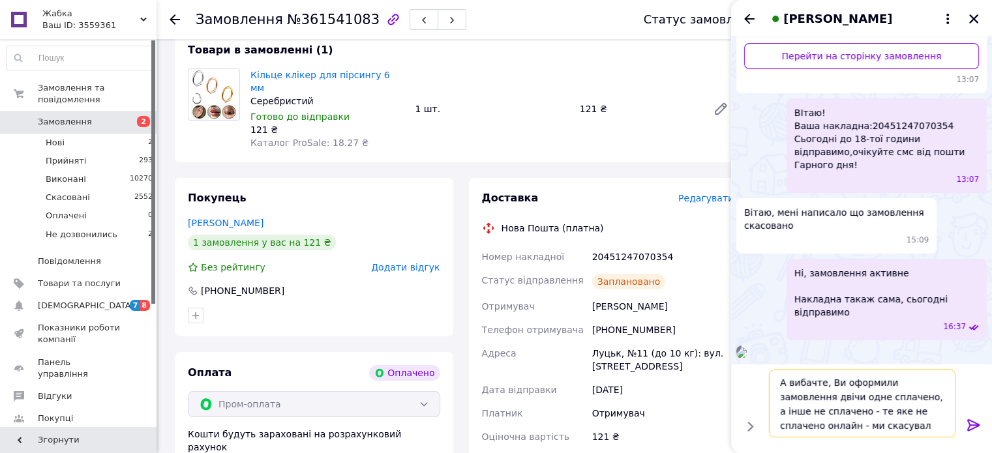
type textarea "А вибачте, Ви оформили замовлення двічи одне сплачено, а інше не сплачено - те …"
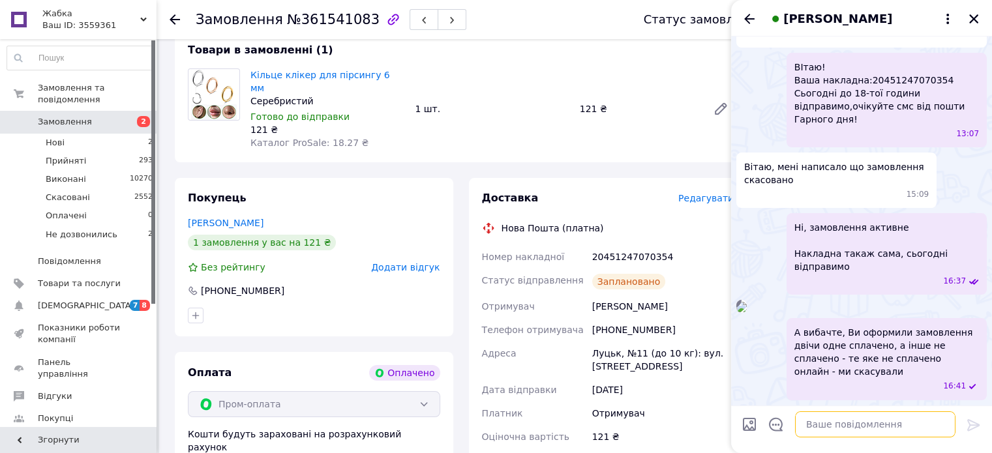
scroll to position [370, 0]
click at [973, 16] on icon "Закрити" at bounding box center [973, 19] width 12 height 12
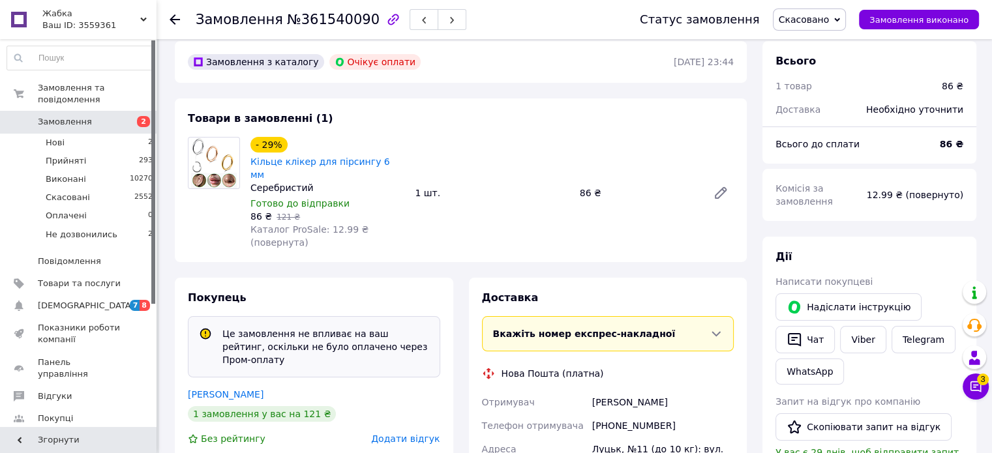
scroll to position [65, 0]
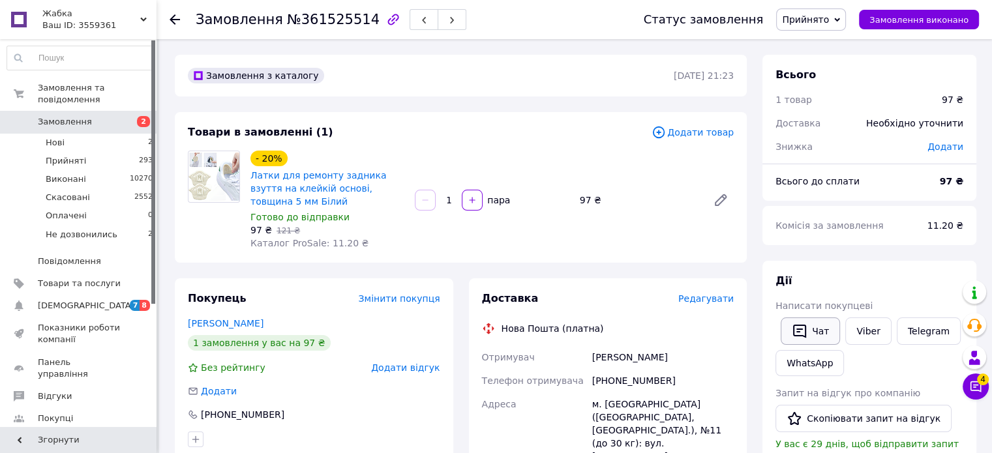
click at [815, 326] on button "Чат" at bounding box center [809, 331] width 59 height 27
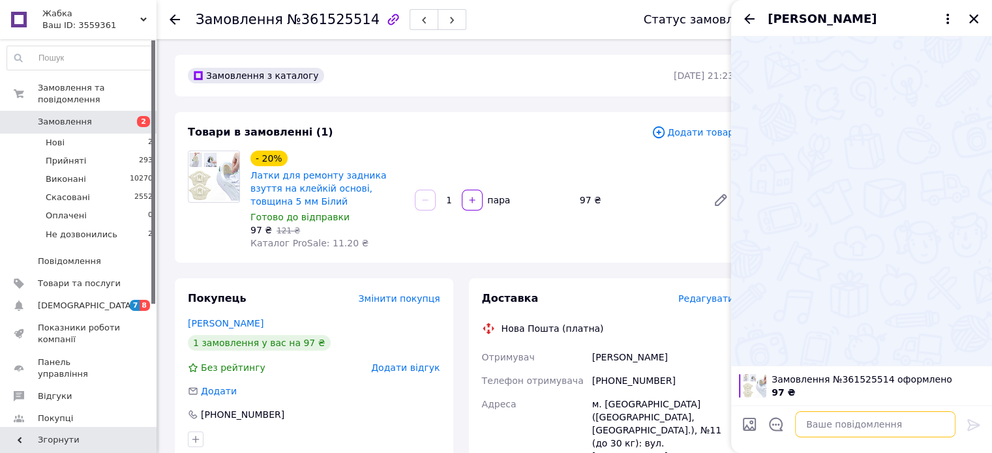
click at [883, 419] on textarea at bounding box center [875, 424] width 160 height 26
paste textarea "Добрий день! Вас турбує інтернет-магазин 1000 дрібниць Ви оформили замовлення: …"
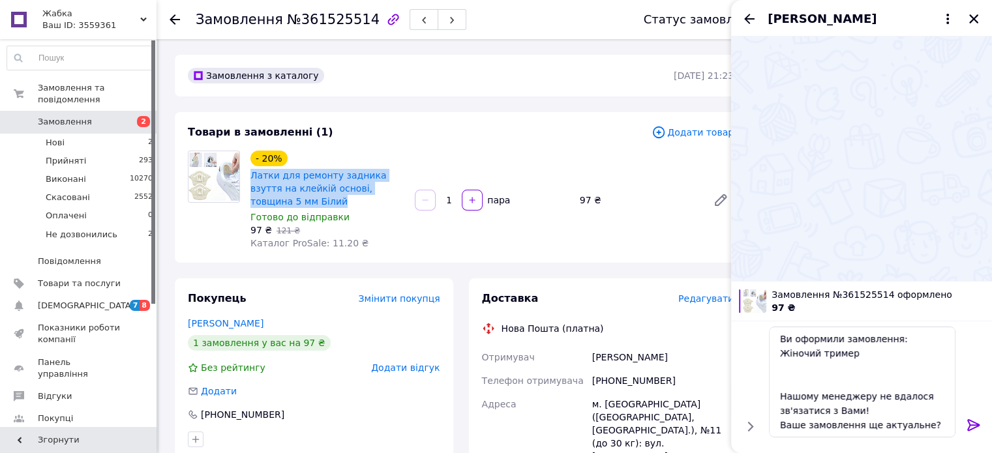
drag, startPoint x: 248, startPoint y: 171, endPoint x: 311, endPoint y: 205, distance: 71.8
click at [311, 205] on div "- 20% Латки для ремонту задника взуття на клейкій основі, товщина 5 мм Білий Го…" at bounding box center [327, 200] width 164 height 104
copy link "Латки для ремонту задника взуття на клейкій основі, товщина 5 мм Білий"
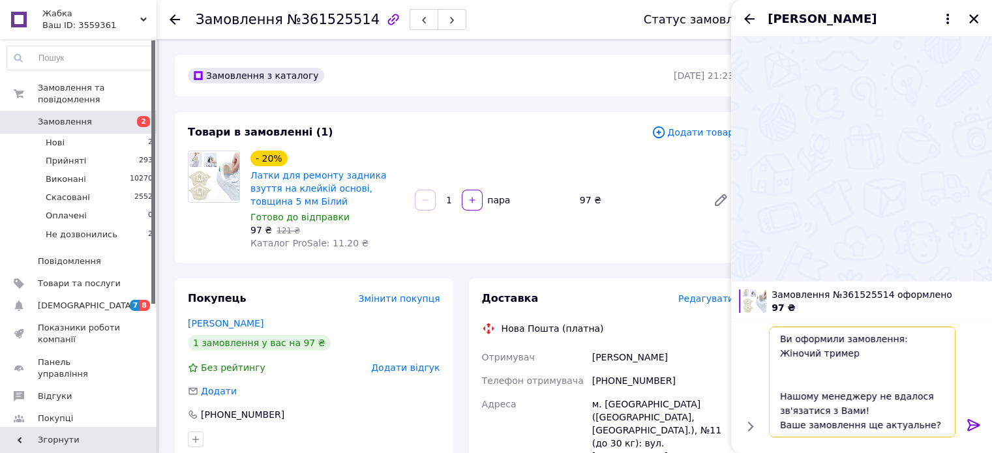
drag, startPoint x: 850, startPoint y: 359, endPoint x: 776, endPoint y: 357, distance: 74.3
click at [776, 357] on textarea "Добрий день! Вас турбує інтернет-магазин 1000 дрібниць Ви оформили замовлення: …" at bounding box center [862, 382] width 186 height 111
paste textarea "атки для ремонту задника взуття на клейкій основі, товщина 5 мм Білий"
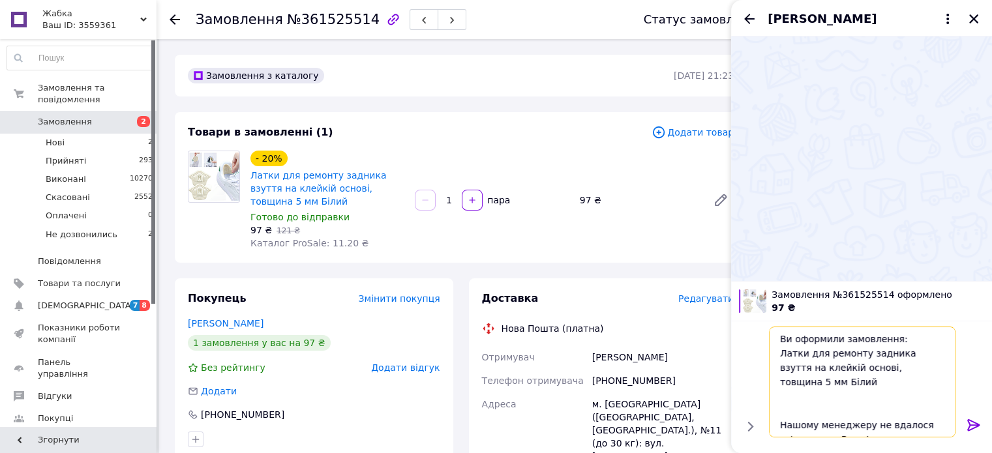
scroll to position [66, 0]
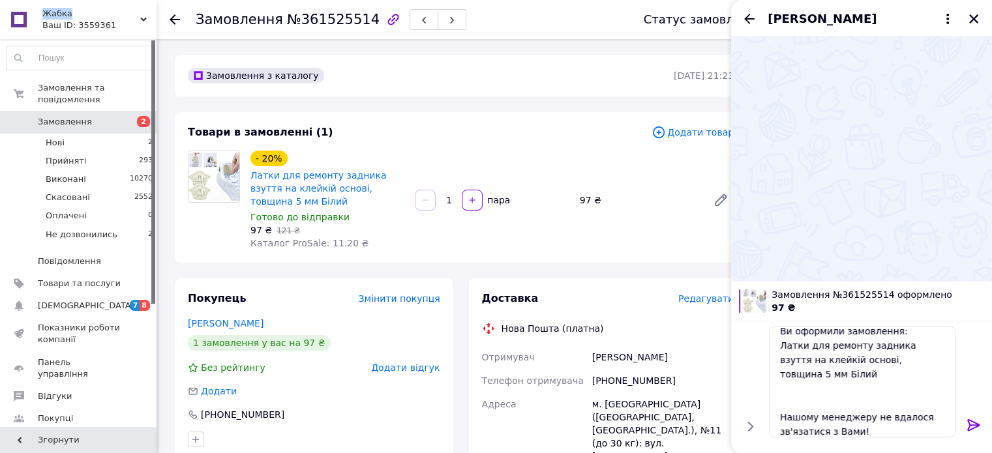
drag, startPoint x: 68, startPoint y: 13, endPoint x: 37, endPoint y: 13, distance: 31.9
click at [37, 13] on div "Жабка Ваш ID: 3559361 Сайт Жабка Кабінет покупця Перевірити стан системи Сторін…" at bounding box center [78, 19] width 156 height 39
copy div "Жабка"
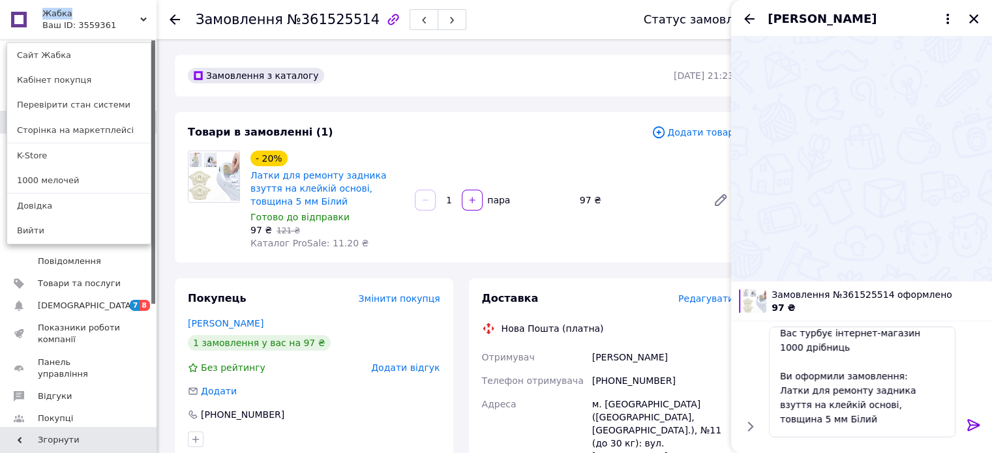
scroll to position [0, 0]
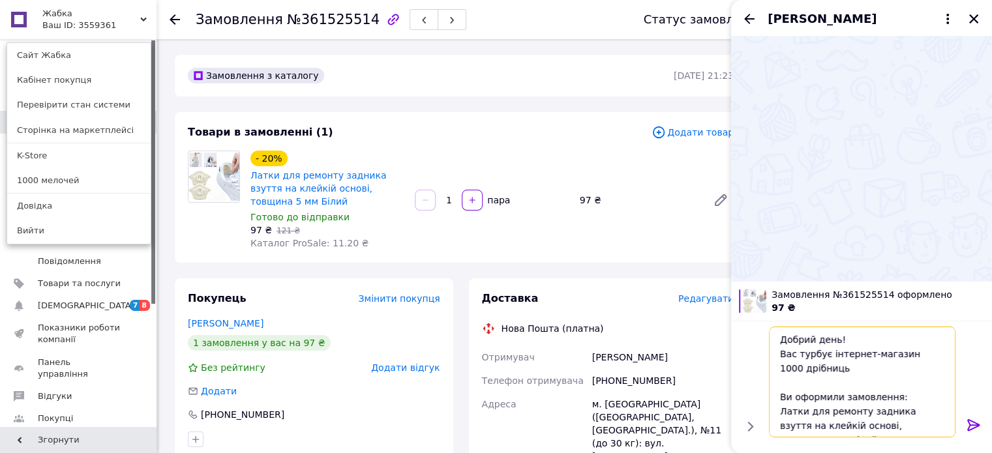
drag, startPoint x: 876, startPoint y: 374, endPoint x: 905, endPoint y: 353, distance: 35.9
click at [904, 353] on textarea "Добрий день! Вас турбує інтернет-магазин 1000 дрібниць Ви оформили замовлення: …" at bounding box center [862, 382] width 186 height 111
paste textarea "Жабка"
click at [912, 355] on textarea "Добрий день! Вас турбує інтернет-магазин 1 Жабка Ви оформили замовлення: Латки …" at bounding box center [862, 382] width 186 height 111
type textarea "Добрий день! Вас турбує інтернет-магазин Жабка Ви оформили замовлення: Латки дл…"
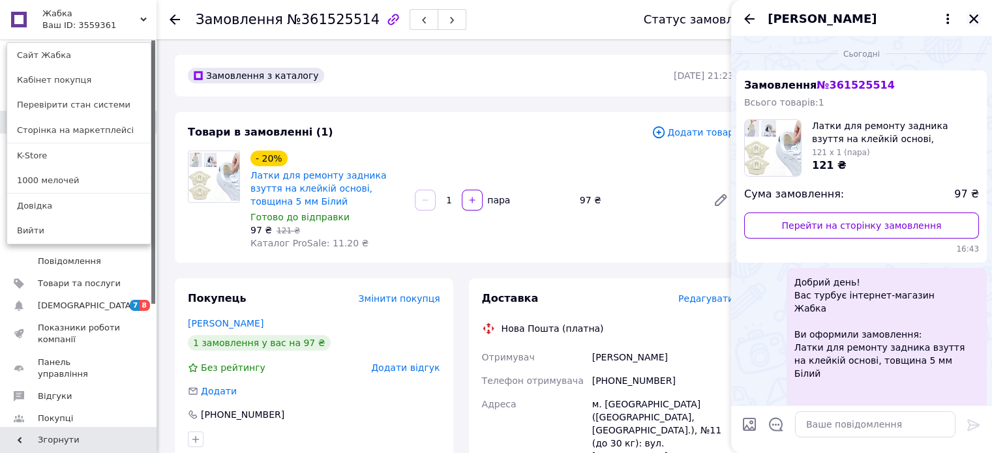
click at [966, 20] on button "Закрити" at bounding box center [974, 19] width 16 height 16
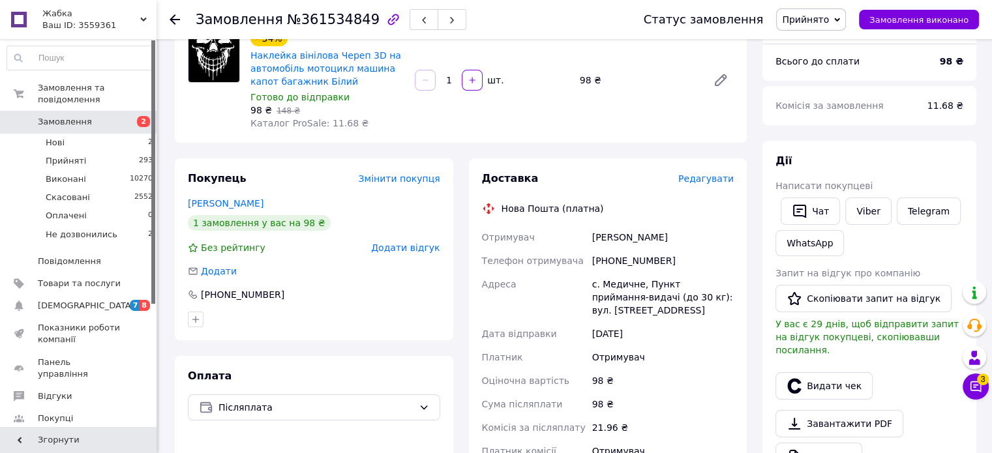
scroll to position [130, 0]
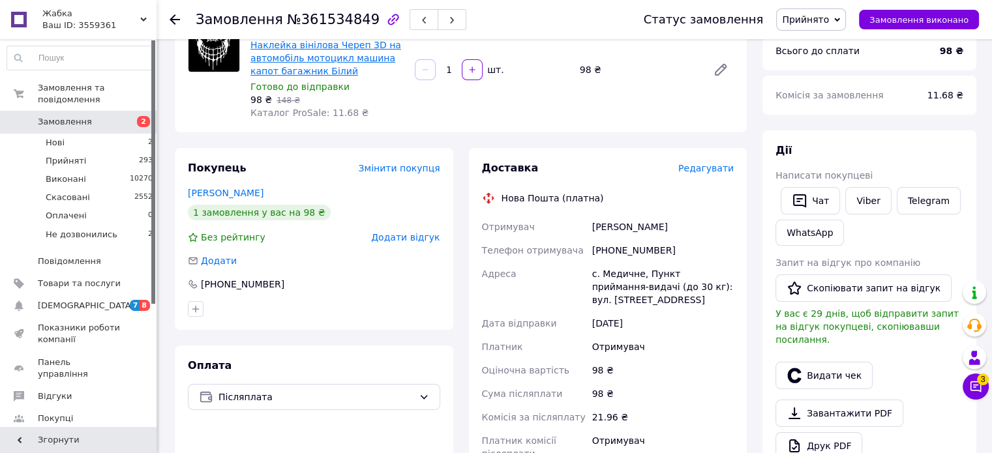
click at [310, 57] on link "Наклейка вінілова Череп 3D на автомобіль мотоцикл машина капот багажник Білий" at bounding box center [325, 58] width 151 height 37
click at [626, 242] on div "[PHONE_NUMBER]" at bounding box center [662, 250] width 147 height 23
click at [627, 250] on div "[PHONE_NUMBER]" at bounding box center [662, 250] width 147 height 23
copy div "380979342153"
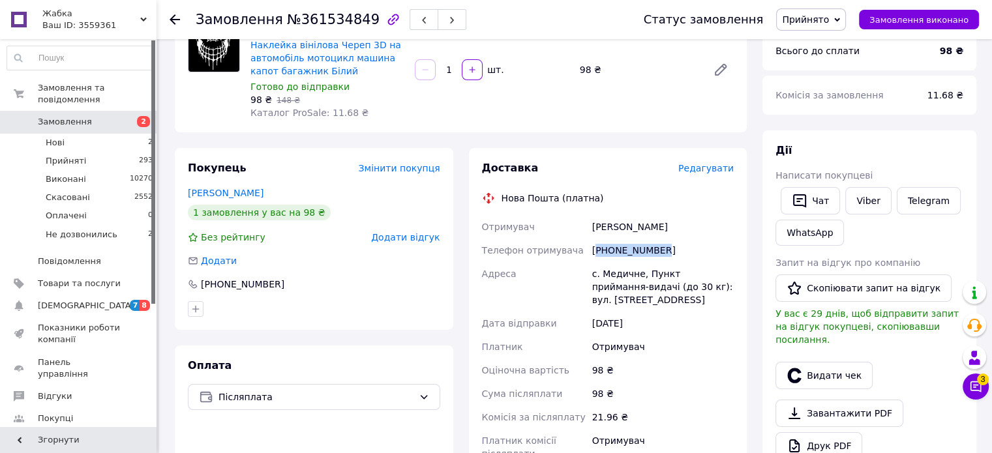
drag, startPoint x: 967, startPoint y: 145, endPoint x: 949, endPoint y: 156, distance: 21.4
click at [967, 145] on div "[PERSON_NAME] покупцеві   Чат Viber Telegram WhatsApp Запит на відгук про компа…" at bounding box center [869, 317] width 214 height 375
drag, startPoint x: 801, startPoint y: 193, endPoint x: 814, endPoint y: 227, distance: 36.1
click at [801, 193] on icon "button" at bounding box center [799, 201] width 16 height 16
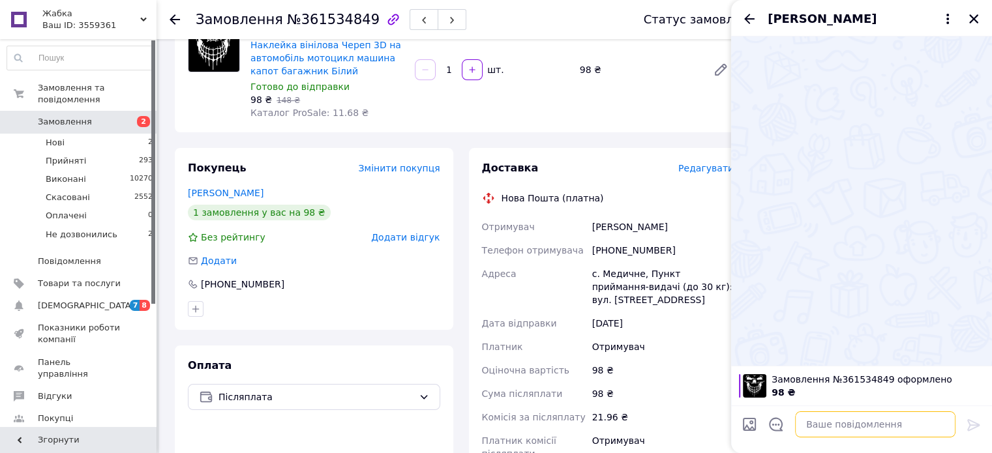
click at [850, 432] on textarea at bounding box center [875, 424] width 160 height 26
paste textarea "Добрий день! Вас турбує інтернет-магазин 1000 дрібниць Ви оформили замовлення: …"
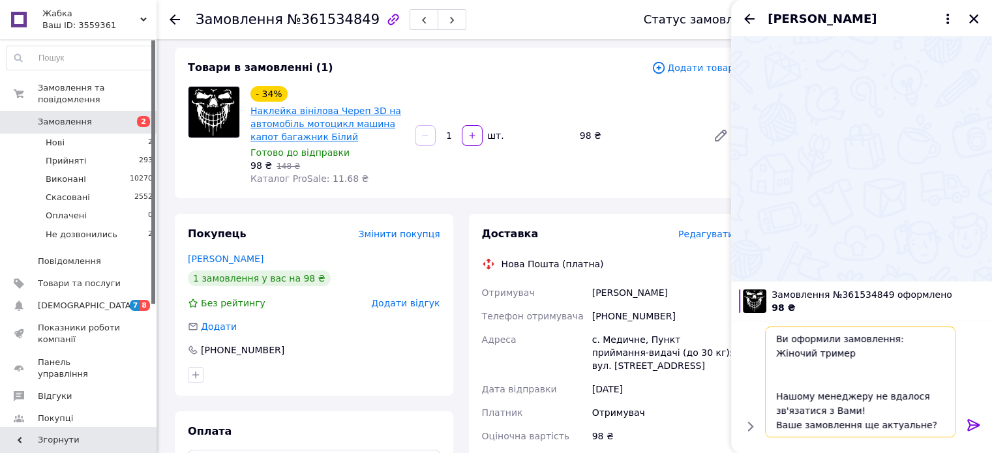
scroll to position [0, 0]
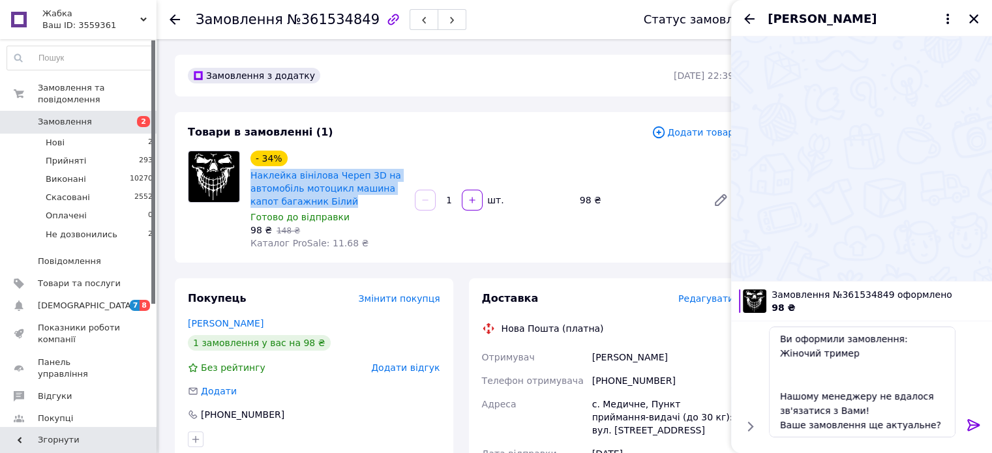
drag, startPoint x: 327, startPoint y: 205, endPoint x: 245, endPoint y: 177, distance: 87.0
click at [245, 177] on div "- 34% Наклейка вінілова Череп 3D на автомобіль мотоцикл машина капот багажник Б…" at bounding box center [327, 200] width 164 height 104
copy link "Наклейка вінілова Череп 3D на автомобіль мотоцикл машина капот багажник Білий"
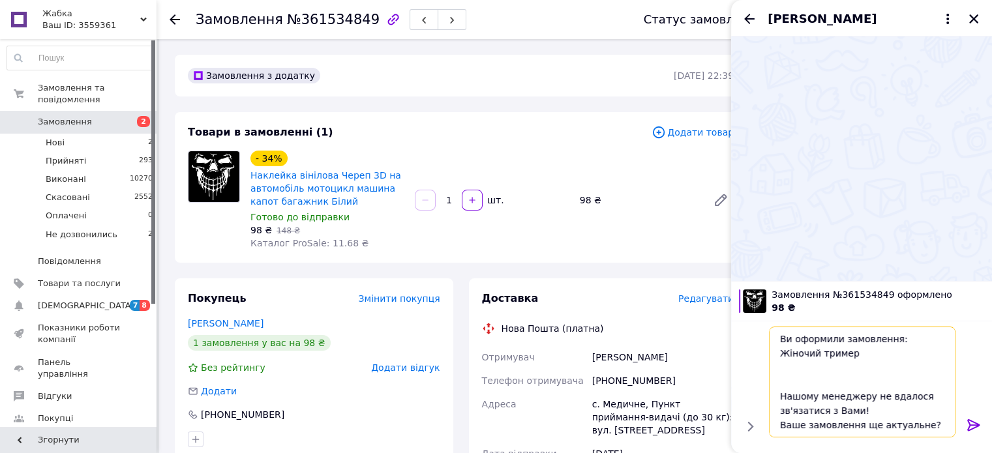
drag, startPoint x: 816, startPoint y: 355, endPoint x: 759, endPoint y: 349, distance: 57.7
click at [759, 349] on div "Добрий день! Вас турбує інтернет-магазин 1000 дрібниць Ви оформили замовлення: …" at bounding box center [861, 381] width 250 height 121
paste textarea "аклейка вінілова Череп 3D на автомобіль мотоцикл машина капот багажник Білий"
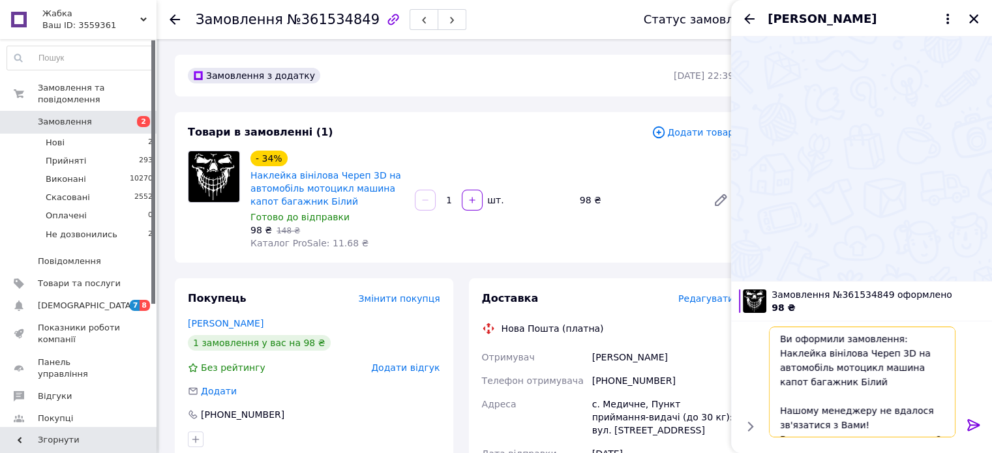
scroll to position [66, 0]
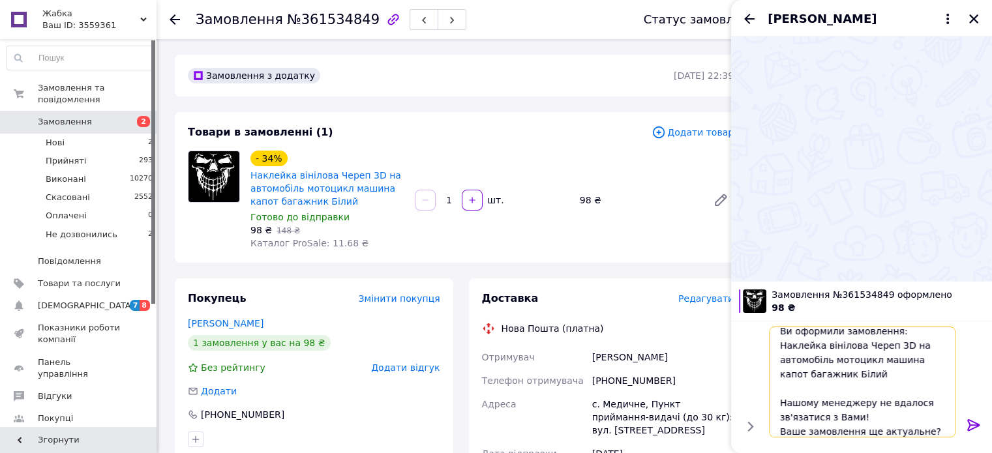
type textarea "Добрий день! Вас турбує інтернет-магазин 1000 дрібниць Ви оформили замовлення: …"
click at [978, 428] on icon at bounding box center [974, 425] width 16 height 16
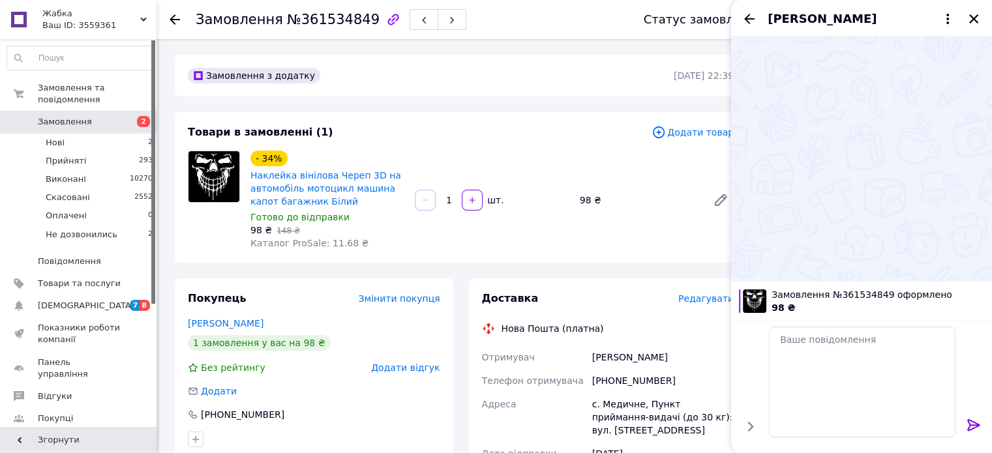
scroll to position [0, 0]
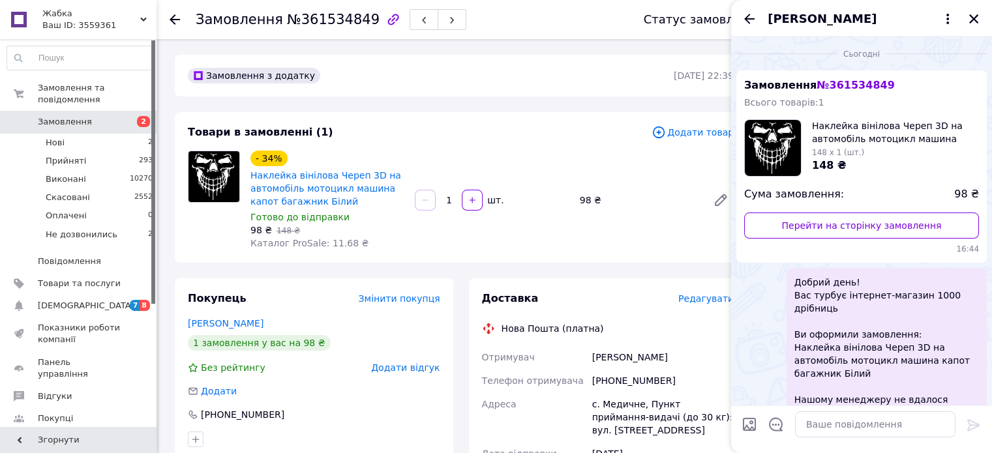
drag, startPoint x: 906, startPoint y: 336, endPoint x: 924, endPoint y: 359, distance: 29.3
click at [924, 359] on span "Добрий день! Вас турбує інтернет-магазин 1000 дрібниць Ви оформили замовлення: …" at bounding box center [886, 354] width 185 height 156
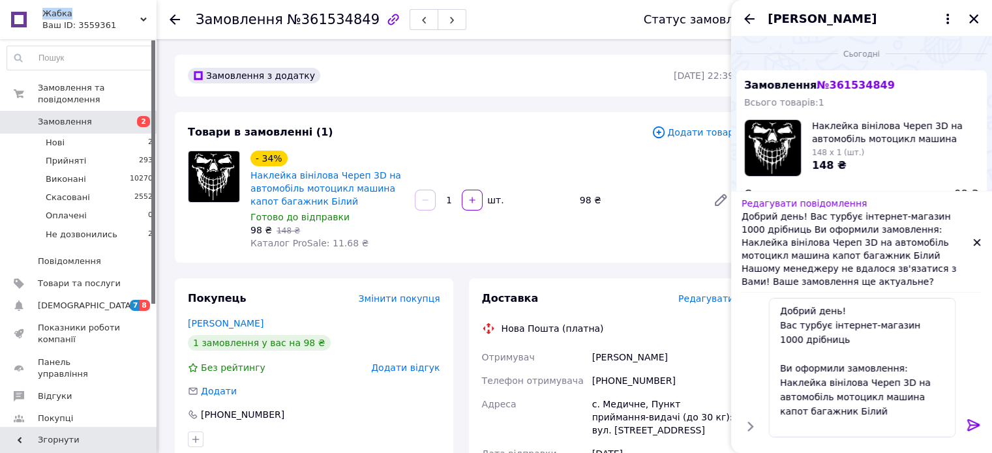
drag, startPoint x: 76, startPoint y: 5, endPoint x: 41, endPoint y: 7, distance: 35.3
click at [41, 7] on div "Жабка Ваш ID: 3559361" at bounding box center [97, 19] width 119 height 39
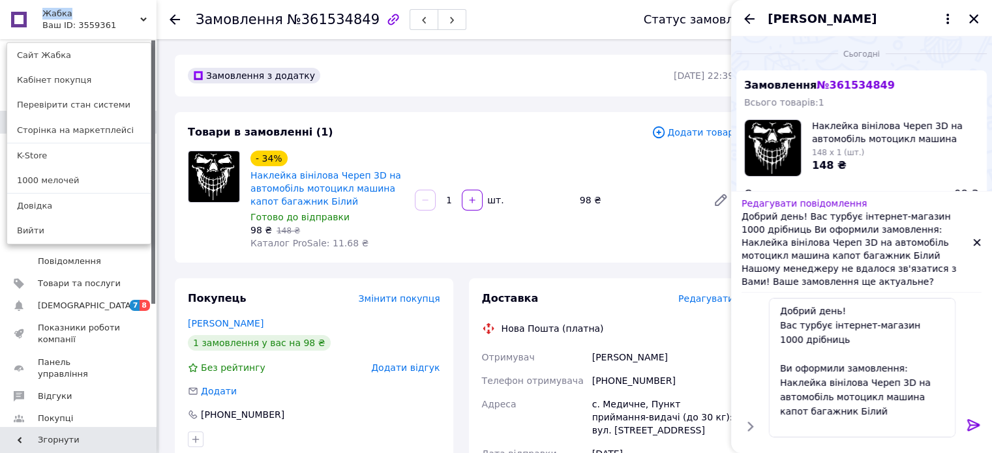
copy span "Жабка"
drag, startPoint x: 848, startPoint y: 343, endPoint x: 902, endPoint y: 325, distance: 56.9
click at [902, 325] on textarea "Добрий день! Вас турбує інтернет-магазин 1000 дрібниць Ви оформили замовлення: …" at bounding box center [862, 368] width 186 height 140
paste textarea "Жабка"
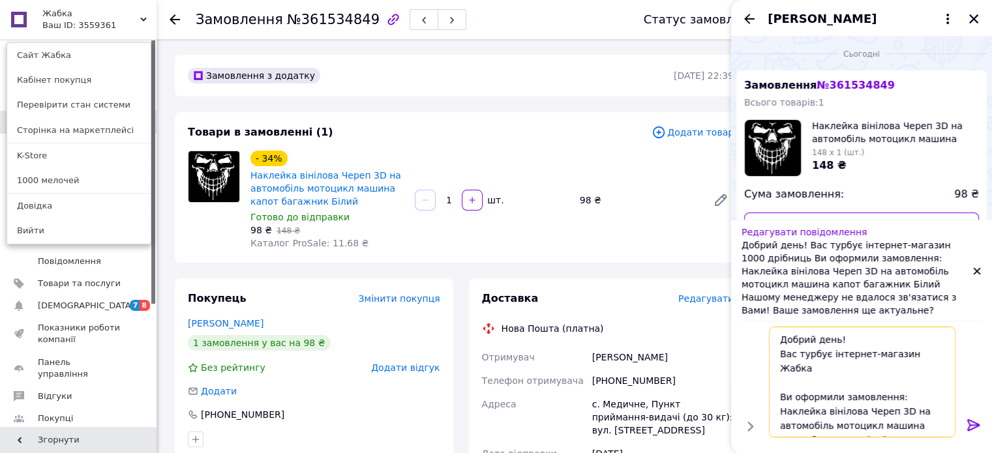
type textarea "Добрий день! Вас турбує інтернет-магазин Жабка Ви оформили замовлення: Наклейка…"
click at [974, 422] on icon at bounding box center [973, 425] width 12 height 12
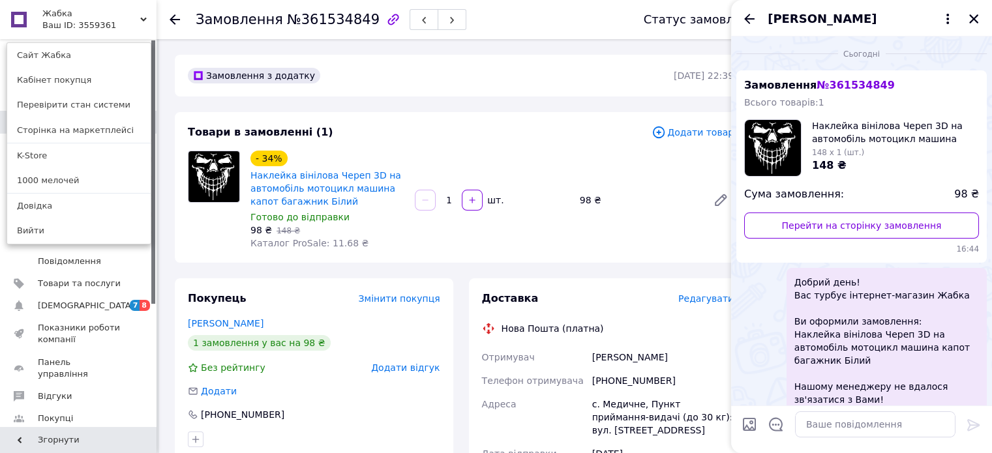
click at [970, 28] on div "[PERSON_NAME]" at bounding box center [861, 18] width 261 height 37
click at [975, 16] on icon "Закрити" at bounding box center [973, 18] width 9 height 9
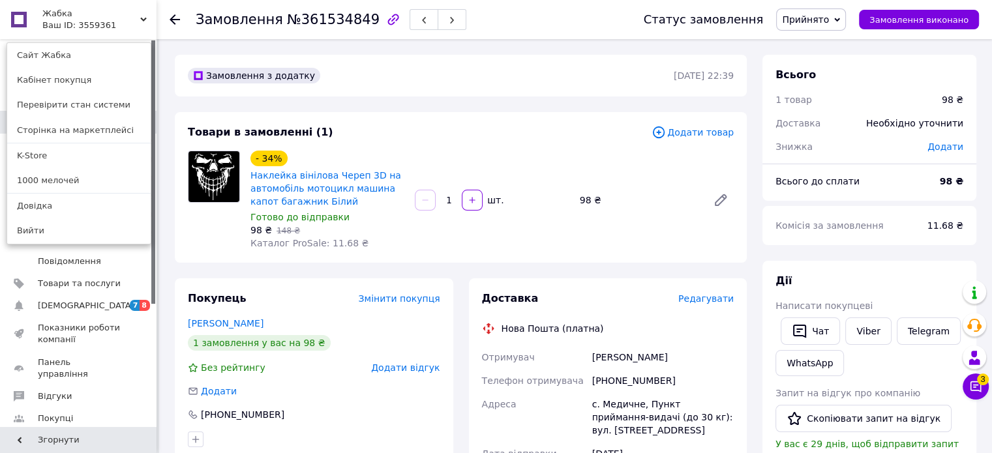
click at [634, 383] on div "[PHONE_NUMBER]" at bounding box center [662, 380] width 147 height 23
copy div "380979342153"
drag, startPoint x: 900, startPoint y: 186, endPoint x: 894, endPoint y: 194, distance: 10.3
click at [900, 186] on div "Всього до сплати" at bounding box center [849, 181] width 164 height 29
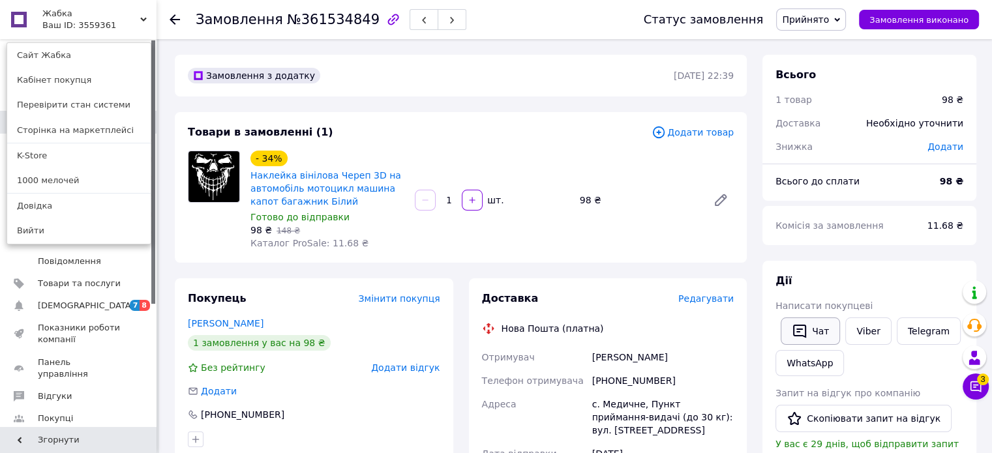
click at [820, 329] on button "Чат" at bounding box center [809, 331] width 59 height 27
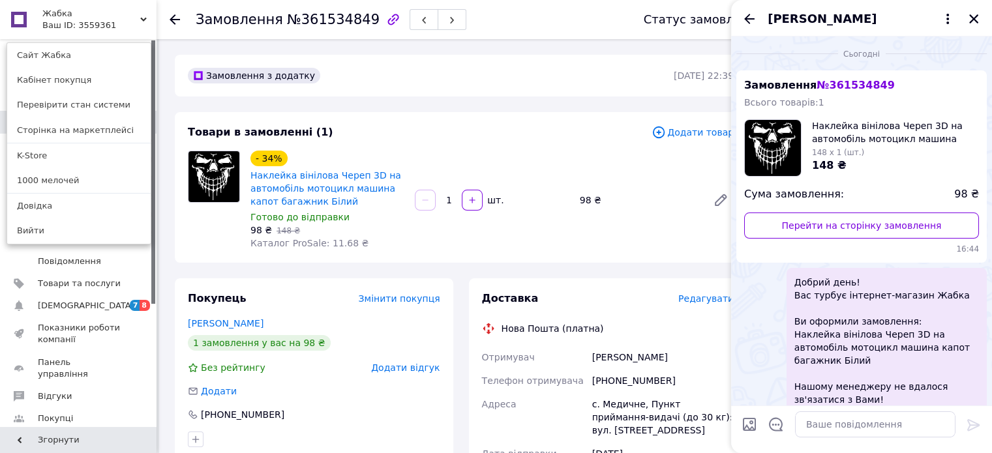
scroll to position [27, 0]
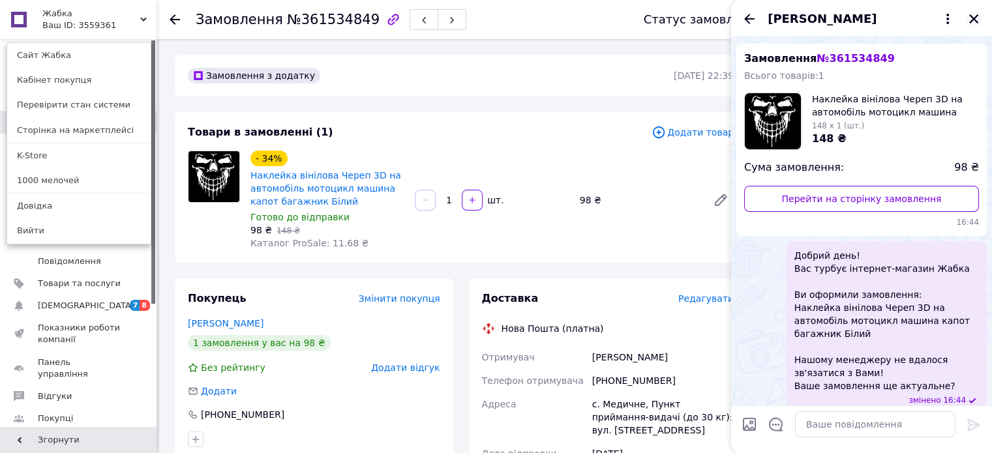
click at [978, 18] on icon "Закрити" at bounding box center [973, 19] width 12 height 12
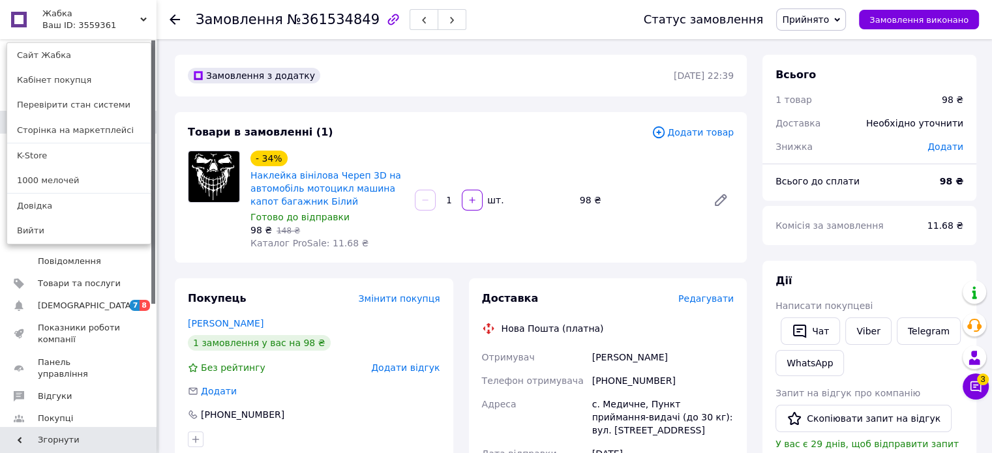
click at [125, 10] on div "Жабка Ваш ID: 3559361 Сайт Жабка Кабінет покупця Перевірити стан системи Сторін…" at bounding box center [78, 19] width 156 height 39
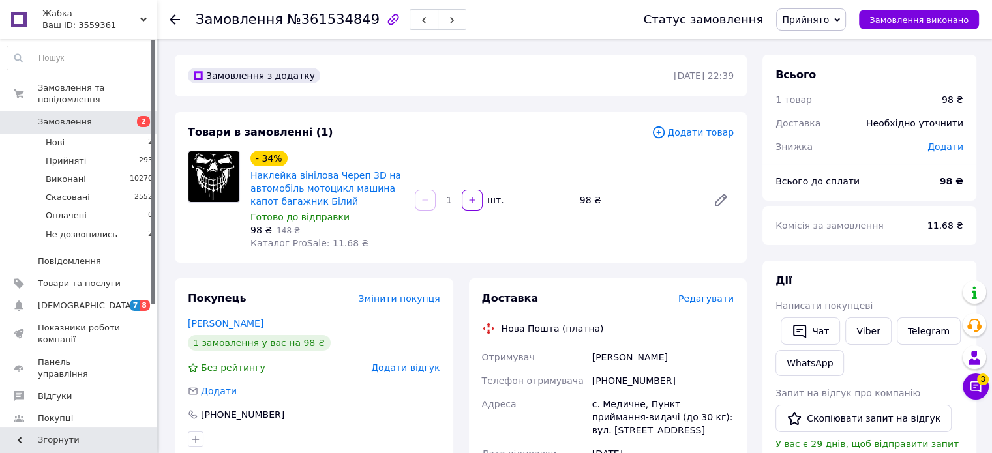
click at [94, 116] on span "Замовлення" at bounding box center [79, 122] width 83 height 12
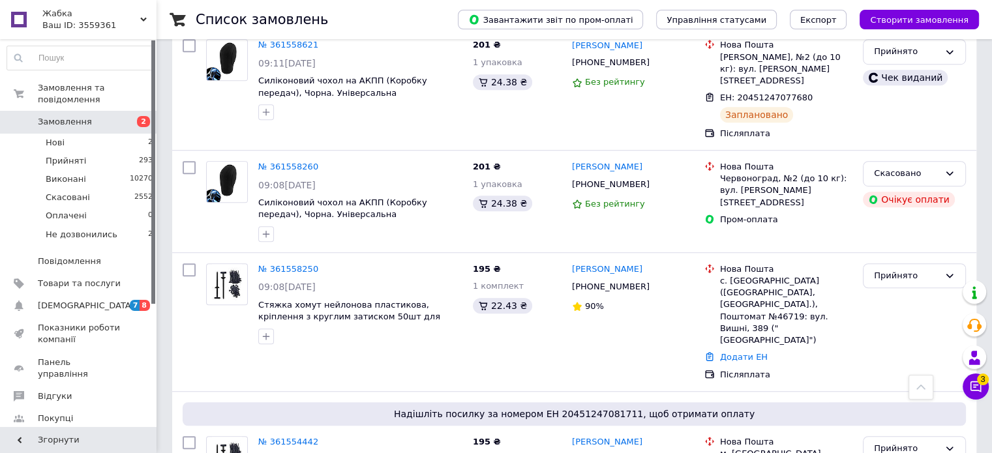
scroll to position [848, 0]
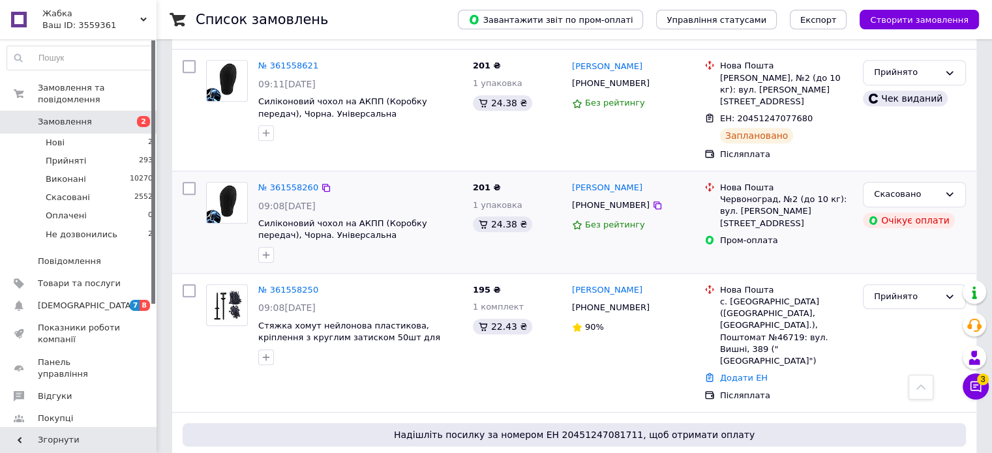
click at [286, 244] on div at bounding box center [360, 254] width 209 height 21
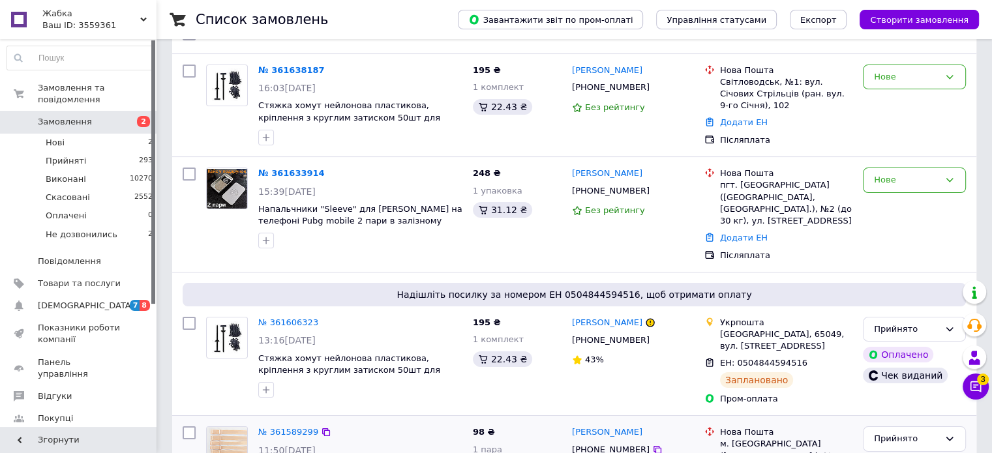
scroll to position [65, 0]
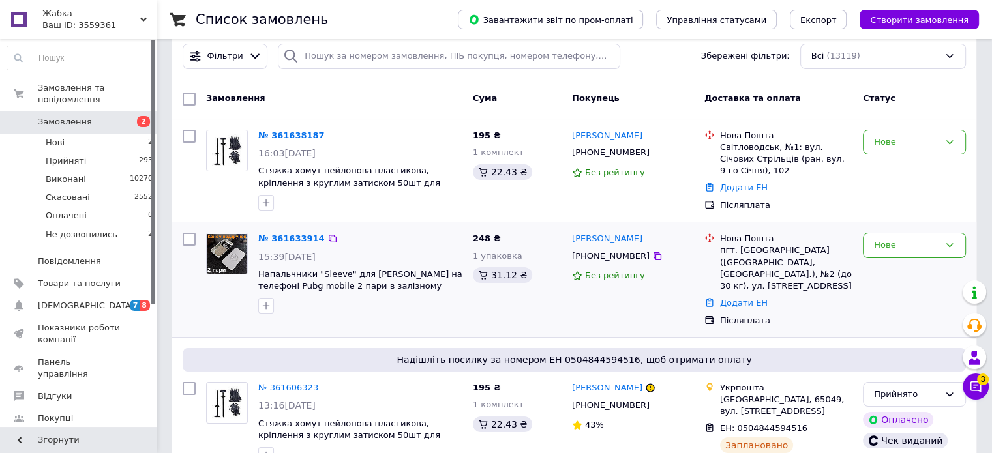
drag, startPoint x: 263, startPoint y: 207, endPoint x: 452, endPoint y: 248, distance: 194.1
click at [263, 207] on icon "button" at bounding box center [266, 203] width 10 height 10
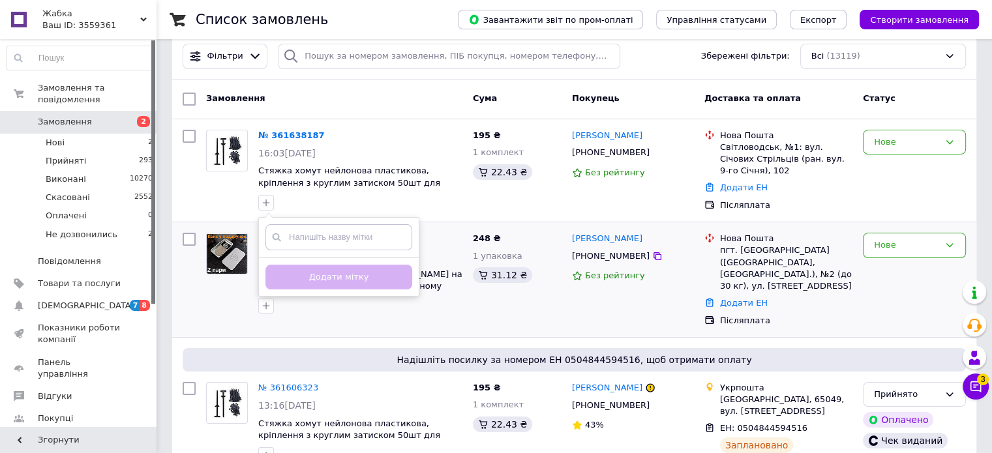
click at [615, 254] on div "[PHONE_NUMBER]" at bounding box center [610, 256] width 83 height 17
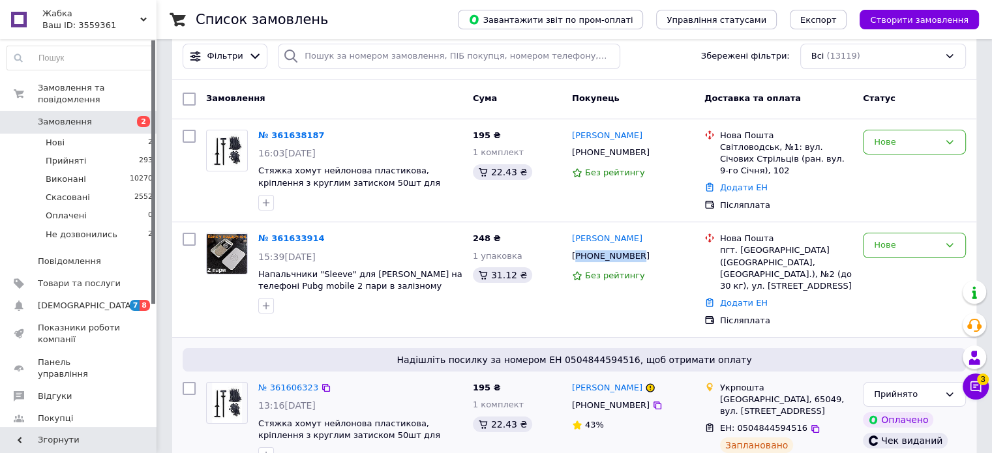
copy div "380951569828"
drag, startPoint x: 954, startPoint y: 157, endPoint x: 709, endPoint y: 243, distance: 259.6
click at [953, 157] on div "Нове" at bounding box center [913, 171] width 113 height 93
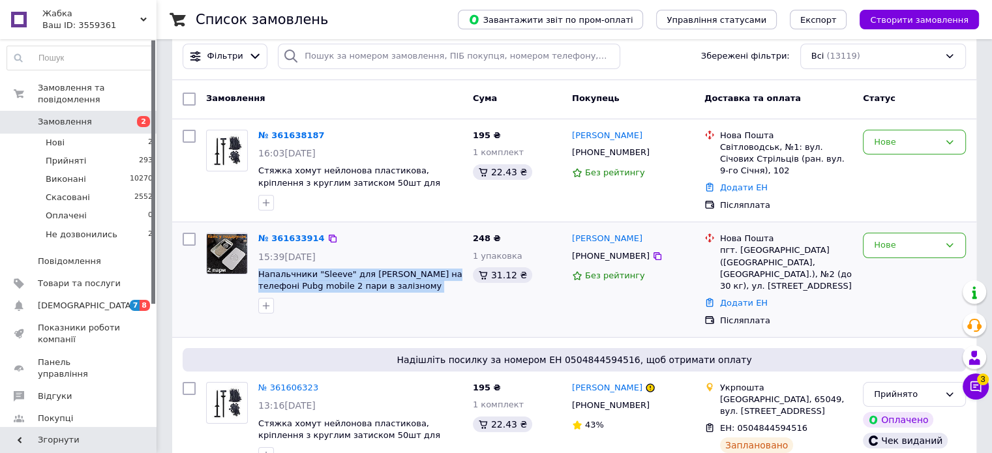
drag, startPoint x: 396, startPoint y: 292, endPoint x: 256, endPoint y: 276, distance: 140.4
click at [256, 276] on div "№ 361633914 15:39[DATE] Напальчники "Sleeve" для [PERSON_NAME] на телефоні Pubg…" at bounding box center [360, 273] width 214 height 91
copy div "Напальчники "Sleeve" для [PERSON_NAME] на телефоні Pubg mobile 2 пари в залізно…"
drag, startPoint x: 905, startPoint y: 325, endPoint x: 214, endPoint y: 156, distance: 711.4
click at [901, 325] on div "Нове" at bounding box center [913, 280] width 113 height 104
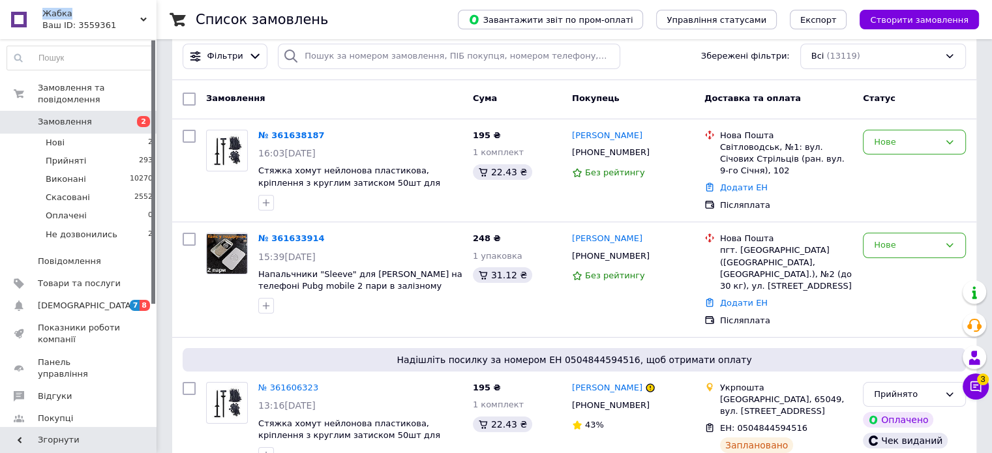
drag, startPoint x: 82, startPoint y: 8, endPoint x: 29, endPoint y: 14, distance: 53.7
click at [29, 14] on div "Жабка Ваш ID: 3559361 Сайт Жабка Кабінет покупця Перевірити стан системи Сторін…" at bounding box center [78, 19] width 156 height 39
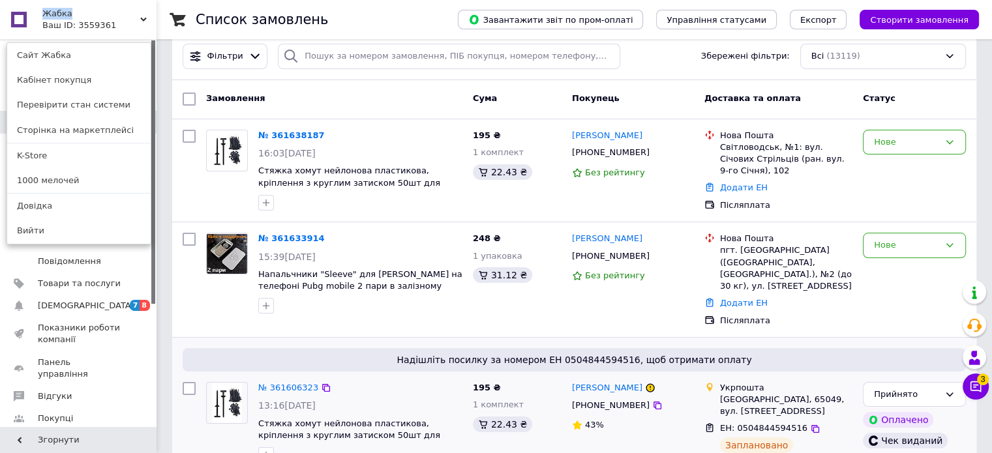
copy div "Жабка"
click at [917, 292] on div "Нове" at bounding box center [913, 280] width 113 height 104
drag, startPoint x: 939, startPoint y: 241, endPoint x: 935, endPoint y: 251, distance: 10.5
click at [938, 243] on div "Нове" at bounding box center [914, 245] width 103 height 25
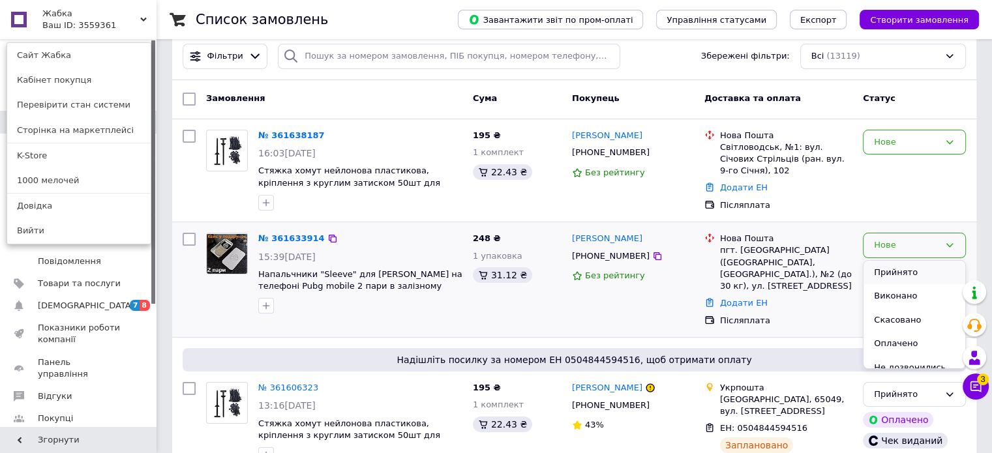
click at [896, 271] on li "Прийнято" at bounding box center [914, 273] width 102 height 24
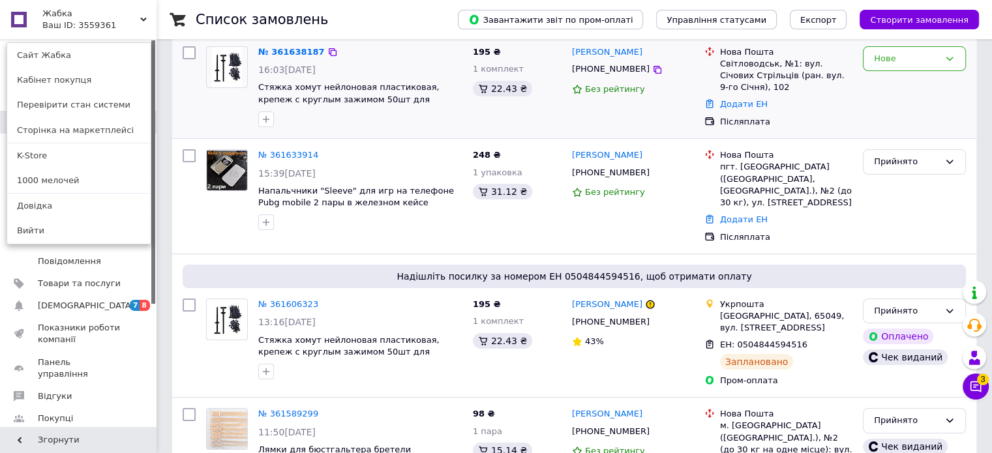
scroll to position [83, 0]
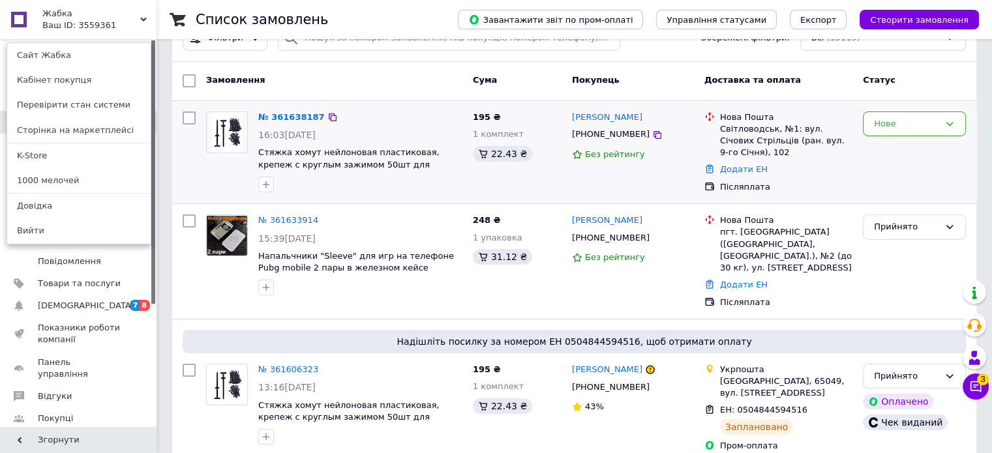
drag, startPoint x: 295, startPoint y: 115, endPoint x: 295, endPoint y: 104, distance: 11.1
click at [102, 34] on div "Жабка Ваш ID: 3559361 Сайт Жабка Кабінет покупця Перевірити стан системи Сторін…" at bounding box center [78, 19] width 156 height 39
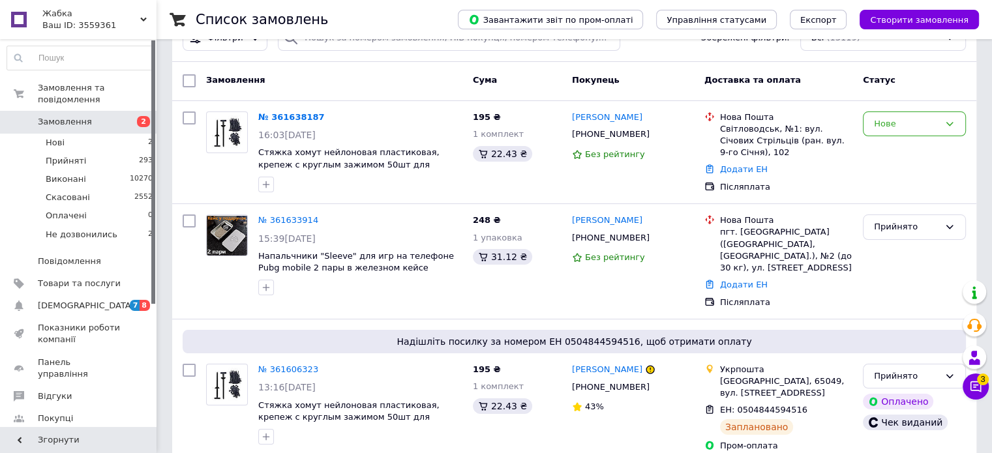
click at [107, 23] on div "Ваш ID: 3559361" at bounding box center [99, 26] width 114 height 12
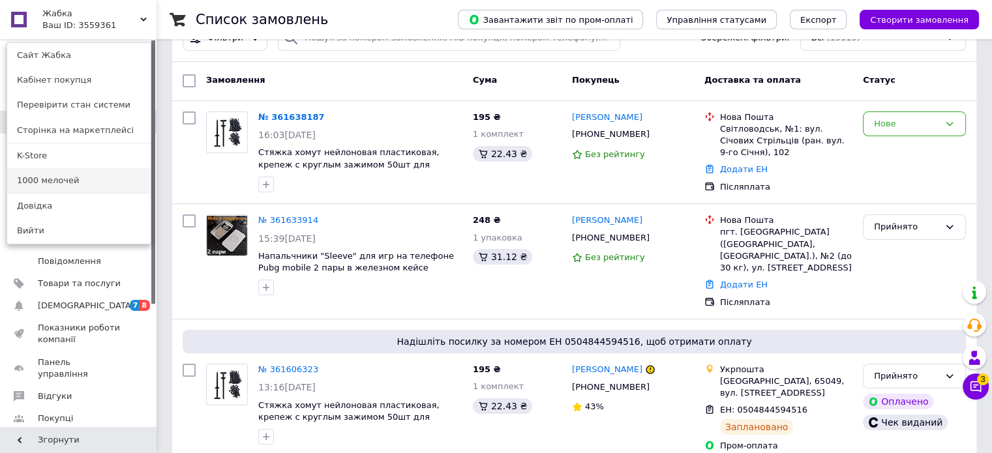
click at [54, 179] on link "1000 мелочей" at bounding box center [78, 180] width 143 height 25
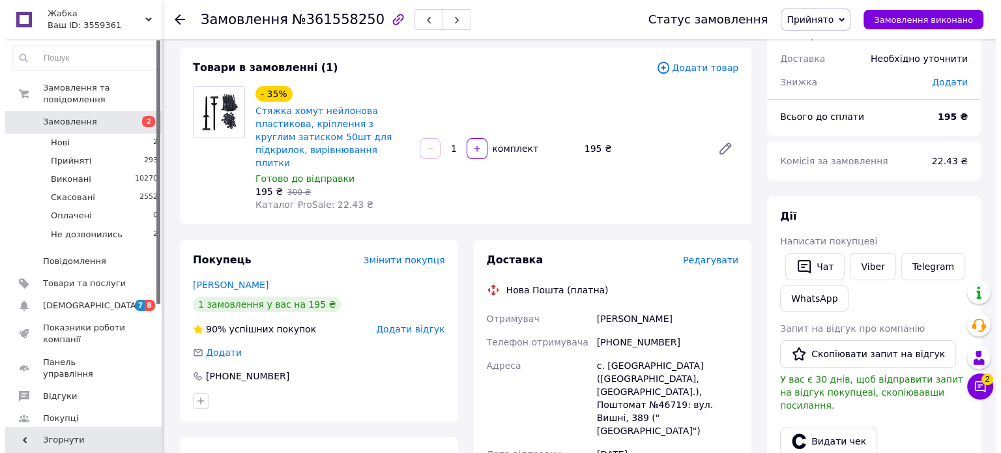
scroll to position [65, 0]
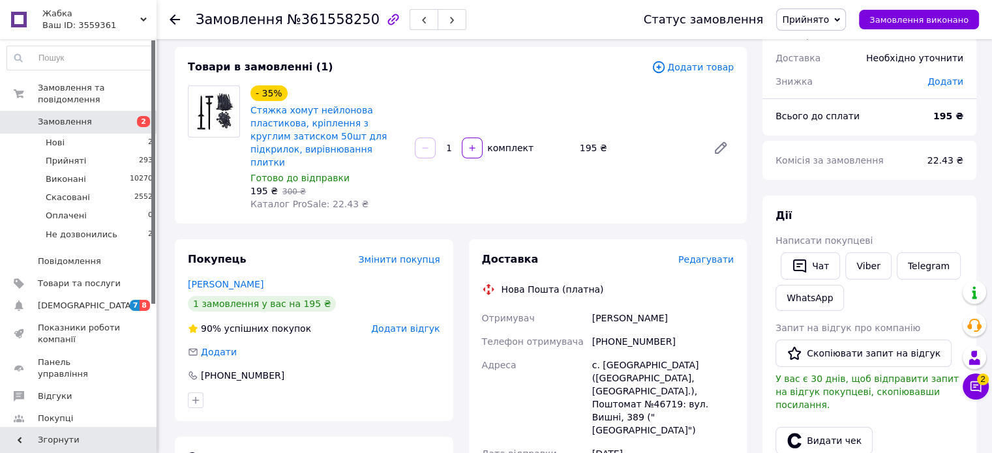
click at [720, 254] on span "Редагувати" at bounding box center [705, 259] width 55 height 10
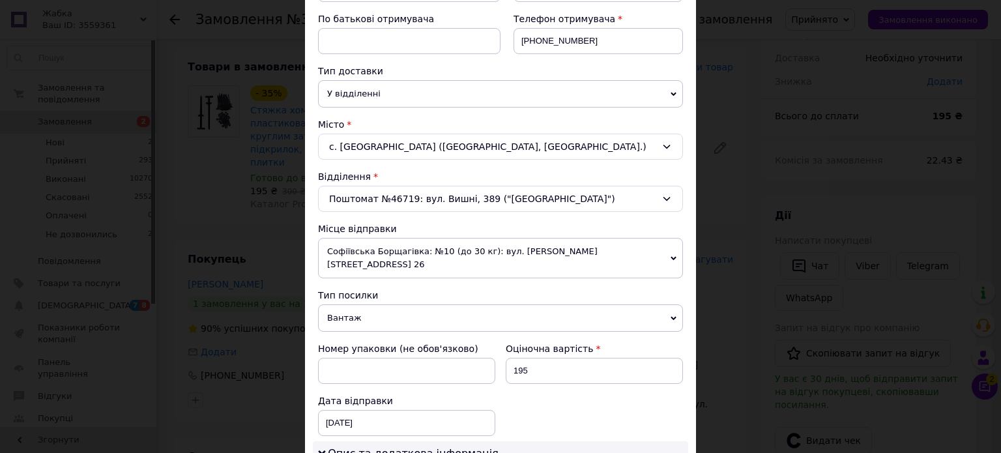
scroll to position [326, 0]
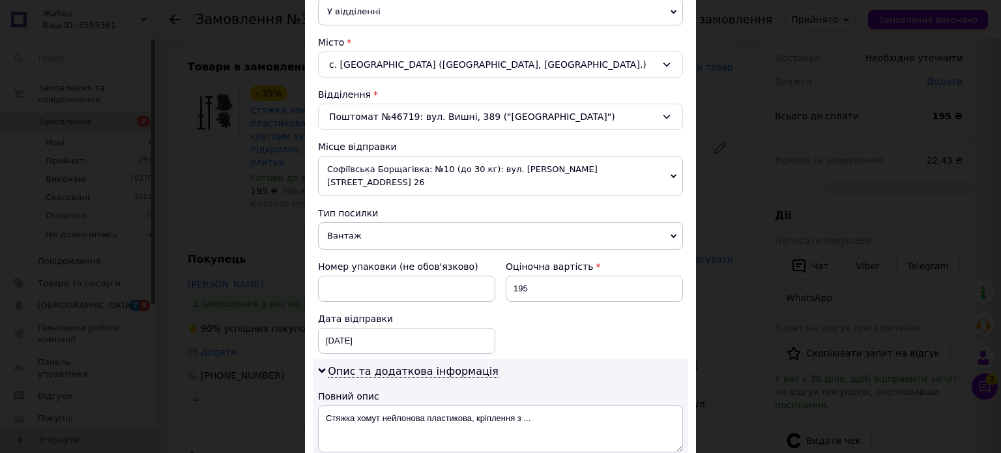
click at [380, 224] on span "Вантаж" at bounding box center [500, 235] width 365 height 27
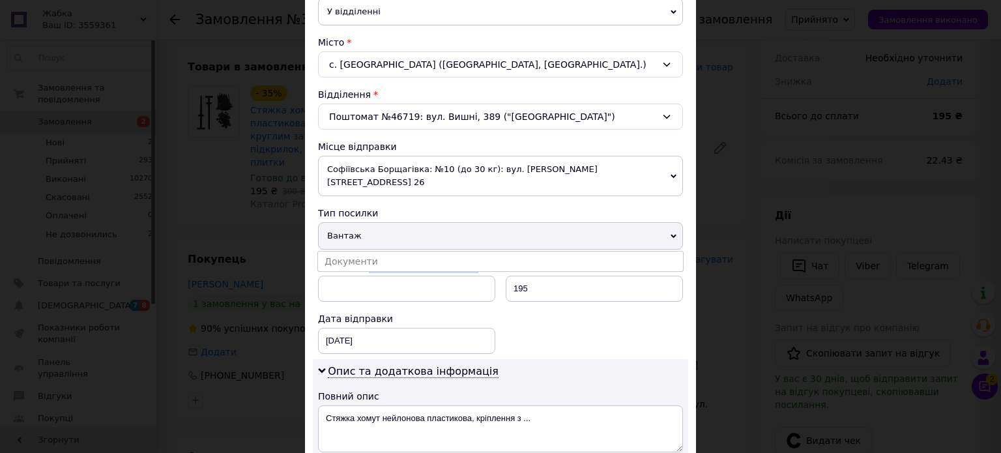
click at [361, 258] on div "Номер упаковки (не обов'язково)" at bounding box center [407, 281] width 188 height 52
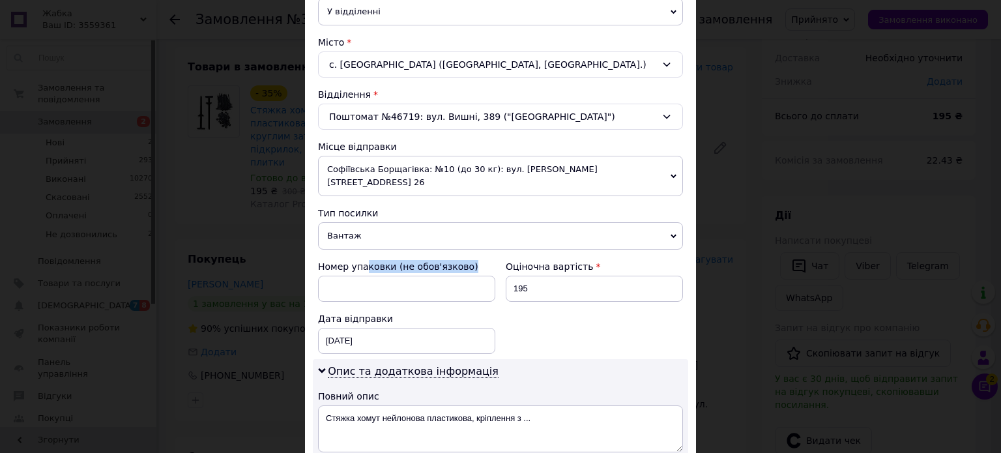
click at [376, 224] on span "Вантаж" at bounding box center [500, 235] width 365 height 27
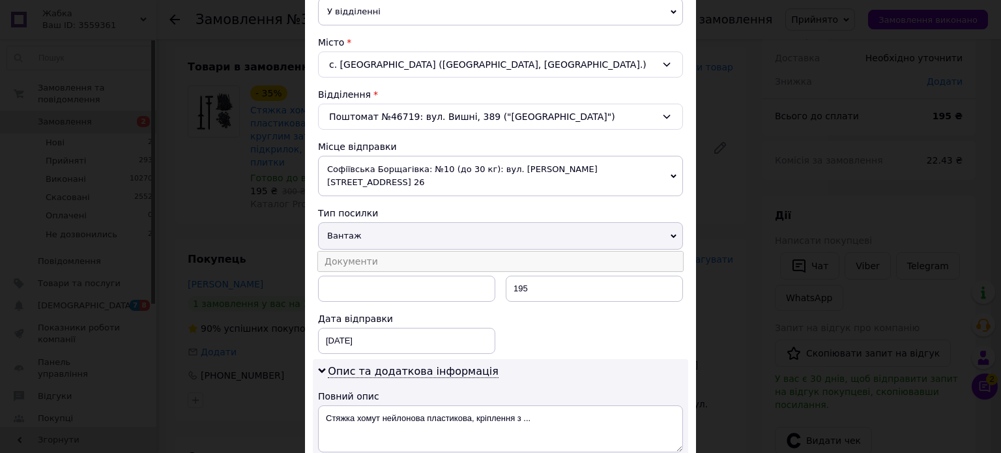
click at [364, 252] on li "Документи" at bounding box center [500, 262] width 365 height 20
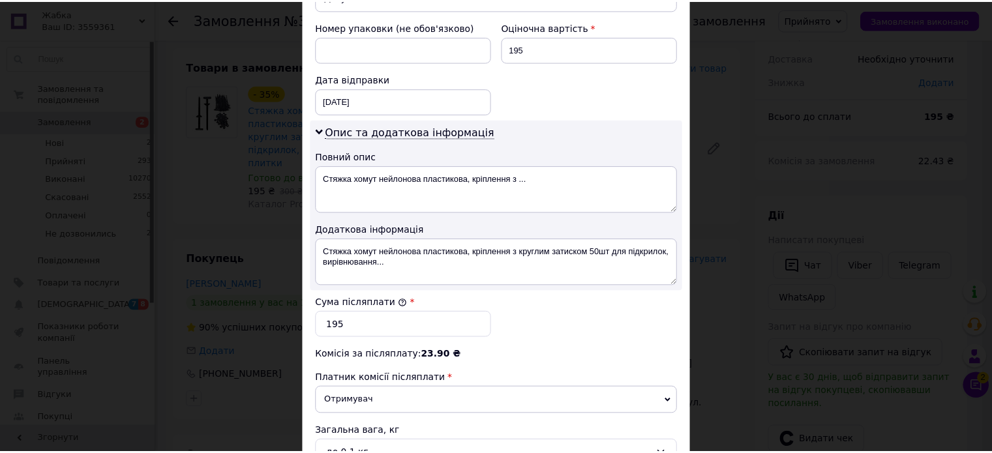
scroll to position [696, 0]
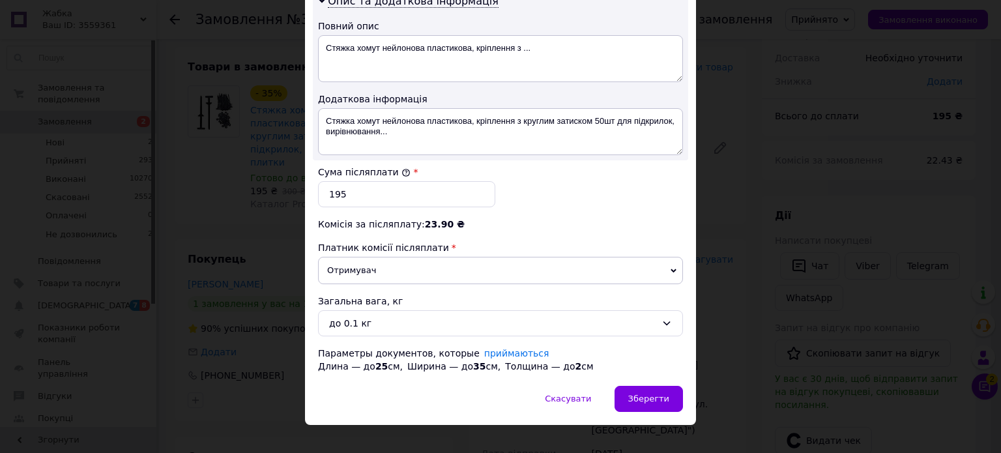
click at [682, 386] on div "Скасувати   Зберегти" at bounding box center [500, 405] width 391 height 39
click at [653, 394] on span "Зберегти" at bounding box center [648, 399] width 41 height 10
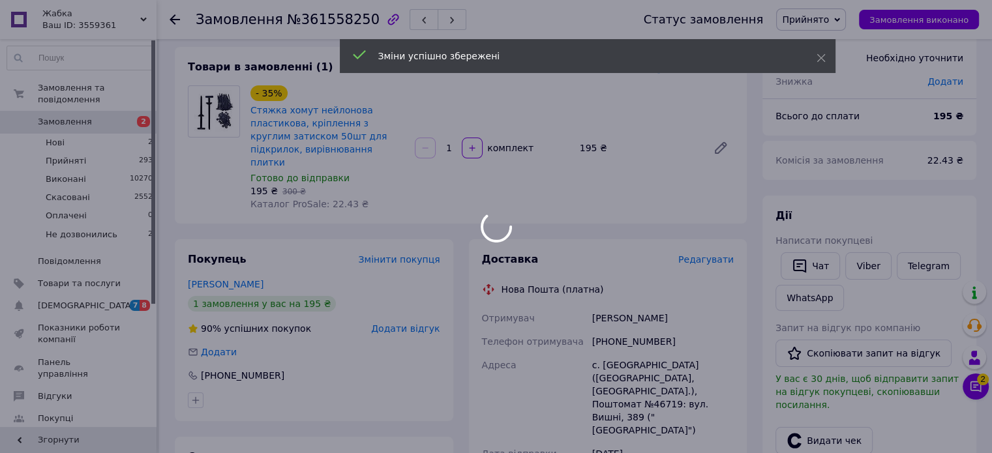
scroll to position [326, 0]
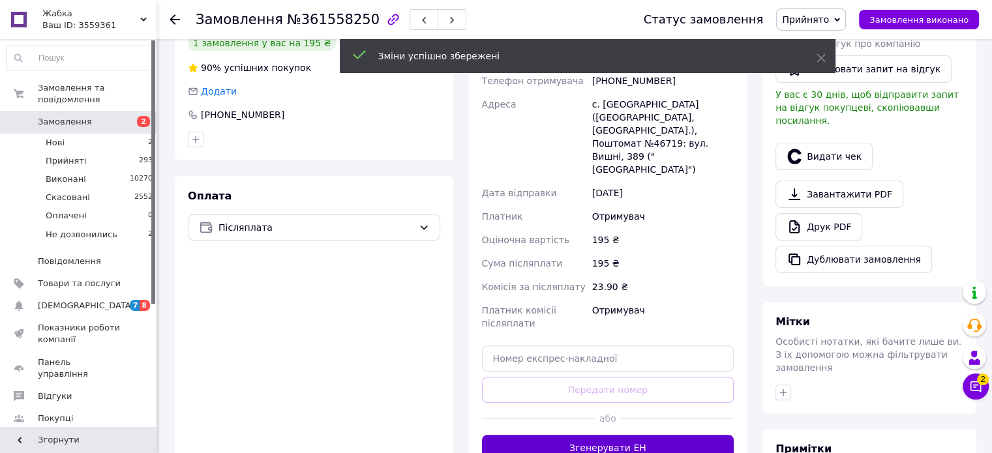
click at [673, 435] on button "Згенерувати ЕН" at bounding box center [608, 448] width 252 height 26
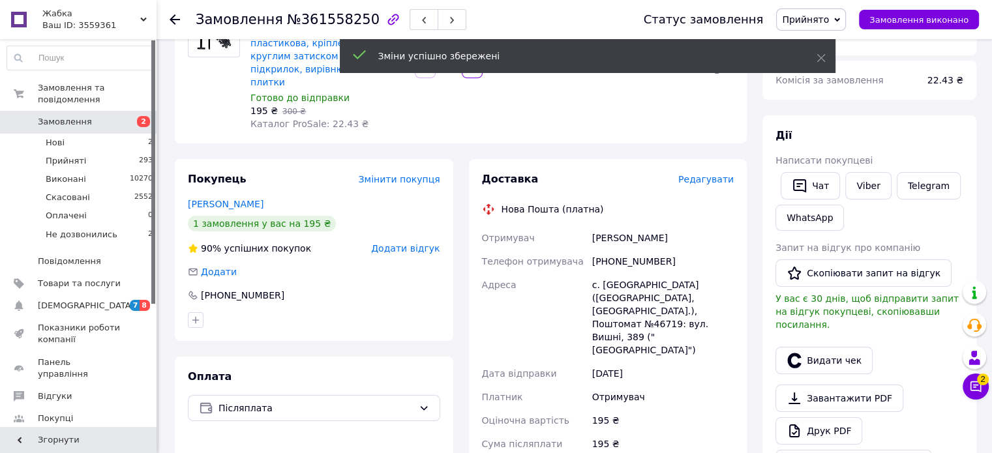
scroll to position [65, 0]
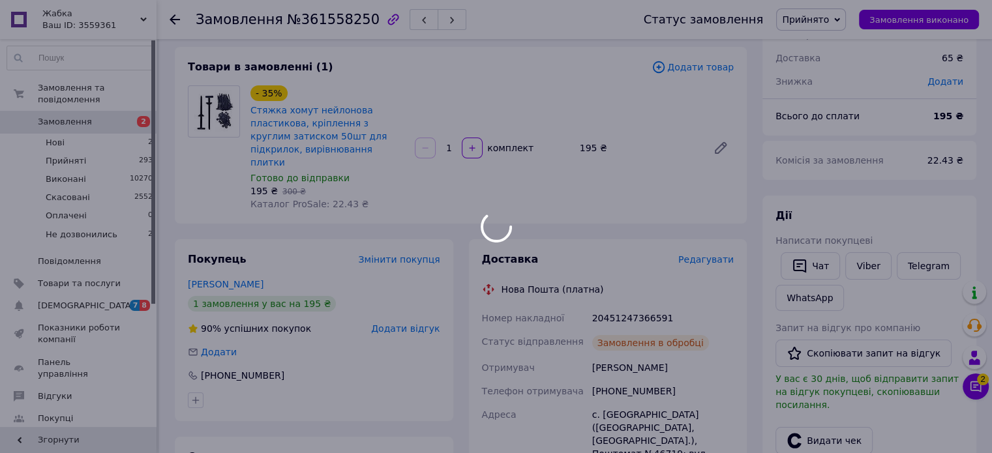
click at [631, 304] on div at bounding box center [496, 226] width 992 height 453
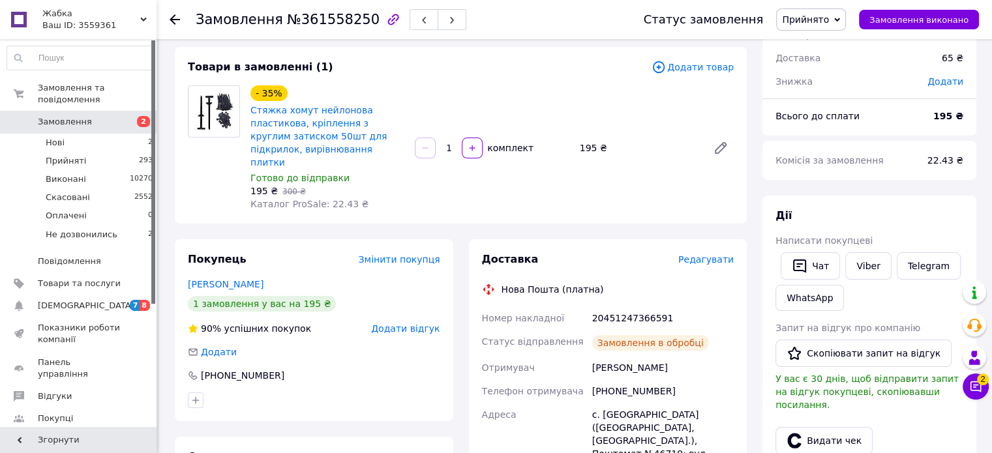
click at [631, 306] on div "20451247366591" at bounding box center [662, 317] width 147 height 23
copy div "20451247366591"
click at [651, 307] on div "20451247366591" at bounding box center [662, 317] width 147 height 23
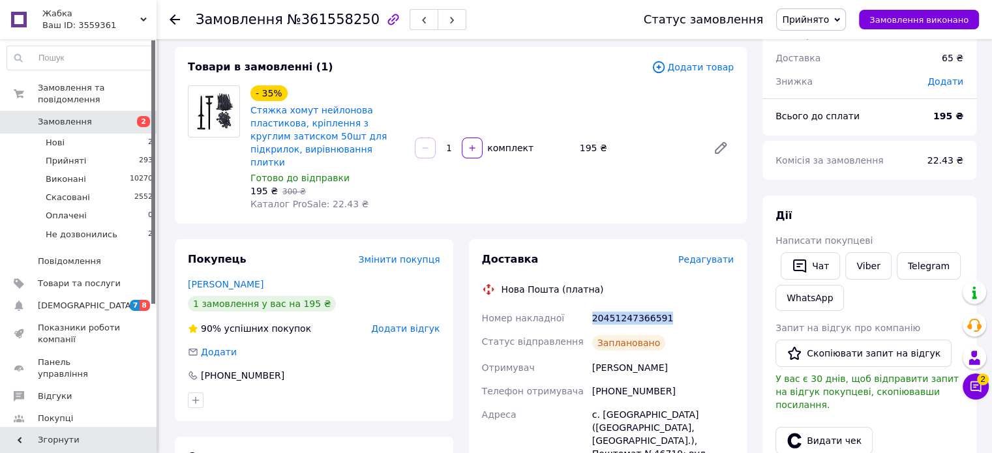
click at [651, 307] on div "20451247366591" at bounding box center [662, 317] width 147 height 23
copy div "20451247366591"
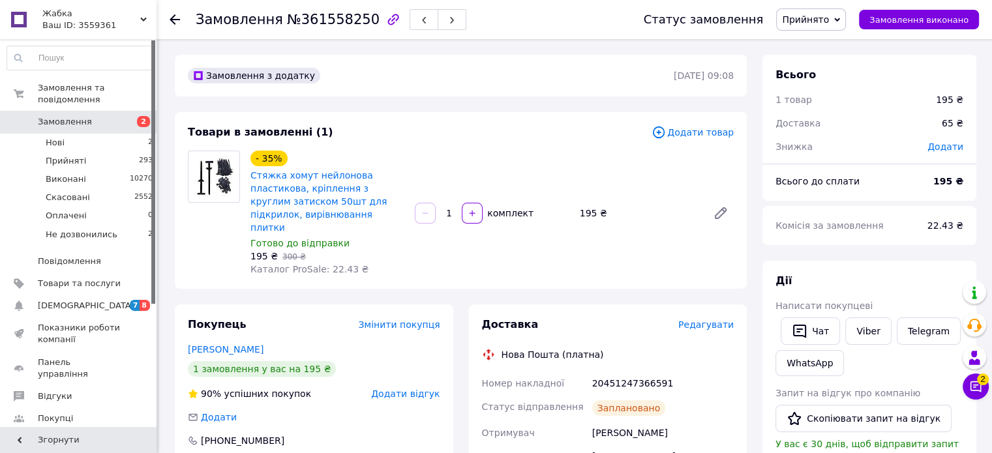
click at [336, 23] on span "№361558250" at bounding box center [333, 20] width 93 height 16
copy span "361558250"
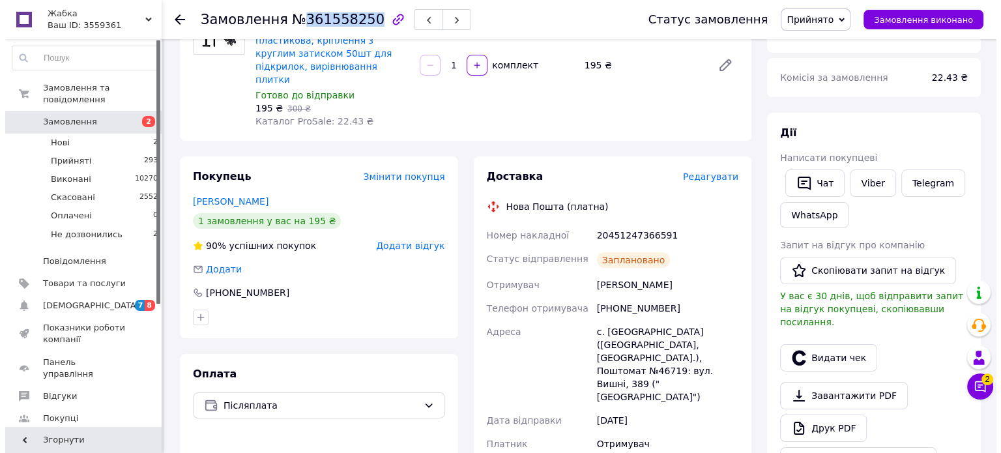
scroll to position [196, 0]
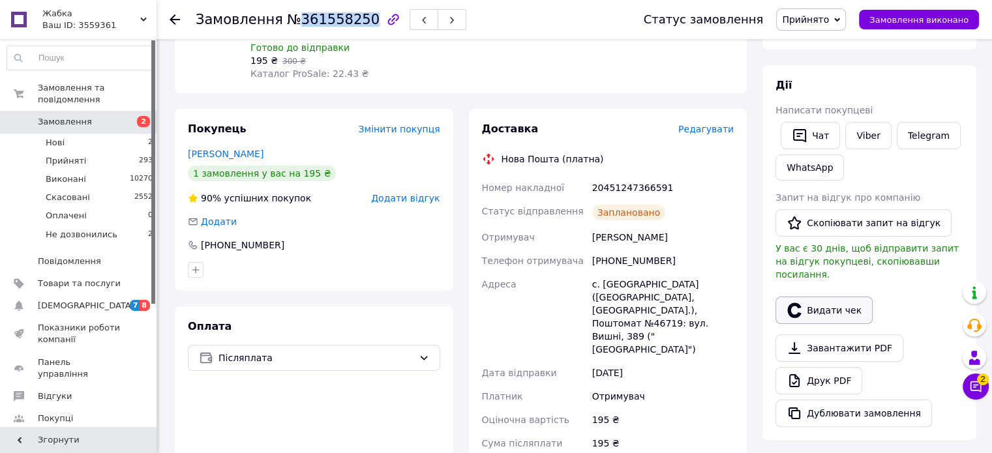
click at [856, 301] on button "Видати чек" at bounding box center [823, 310] width 97 height 27
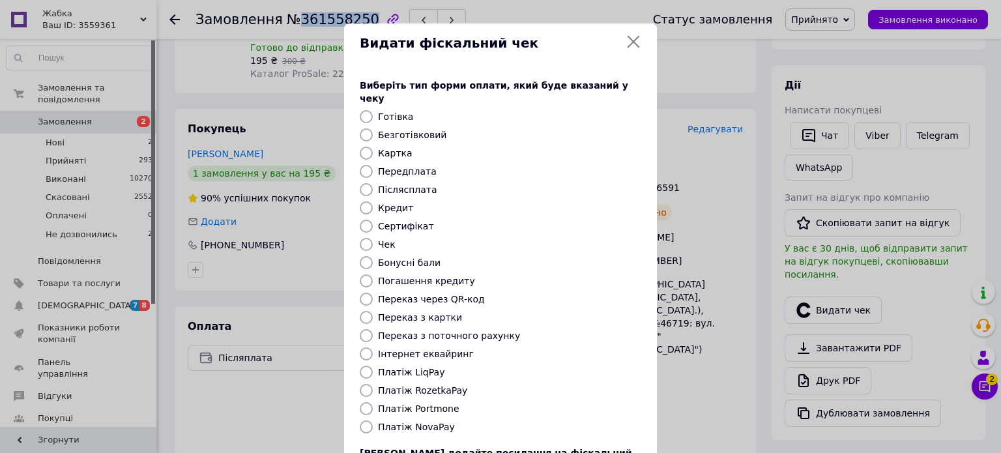
click at [364, 421] on input "Платіж NovaPay" at bounding box center [366, 427] width 13 height 13
radio input "true"
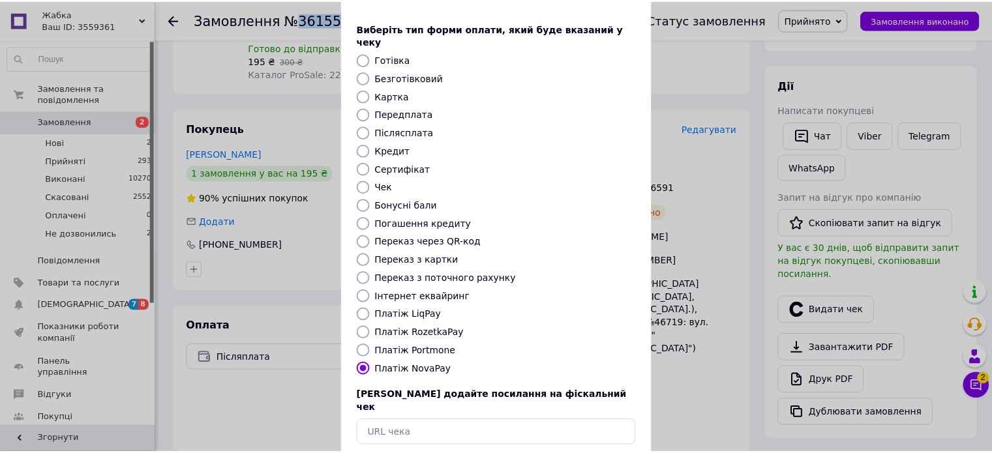
scroll to position [106, 0]
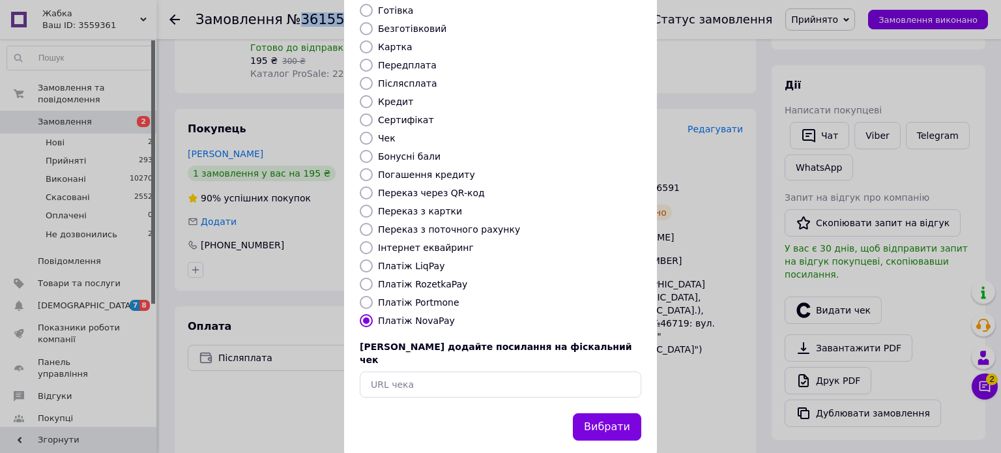
click at [624, 413] on button "Вибрати" at bounding box center [607, 427] width 68 height 28
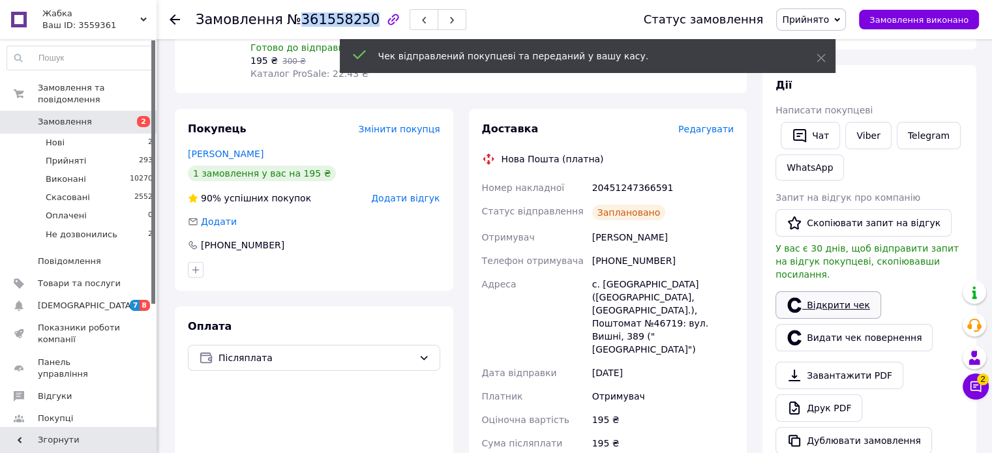
click at [823, 291] on link "Відкрити чек" at bounding box center [828, 304] width 106 height 27
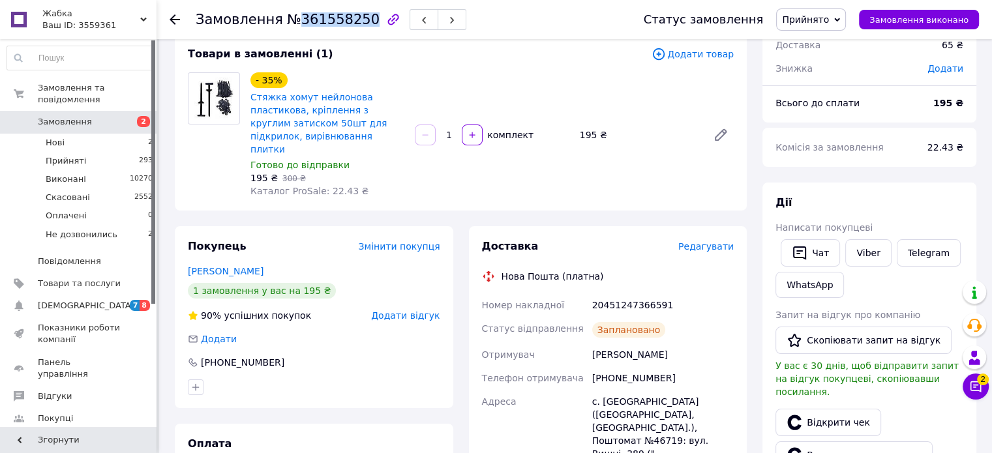
scroll to position [0, 0]
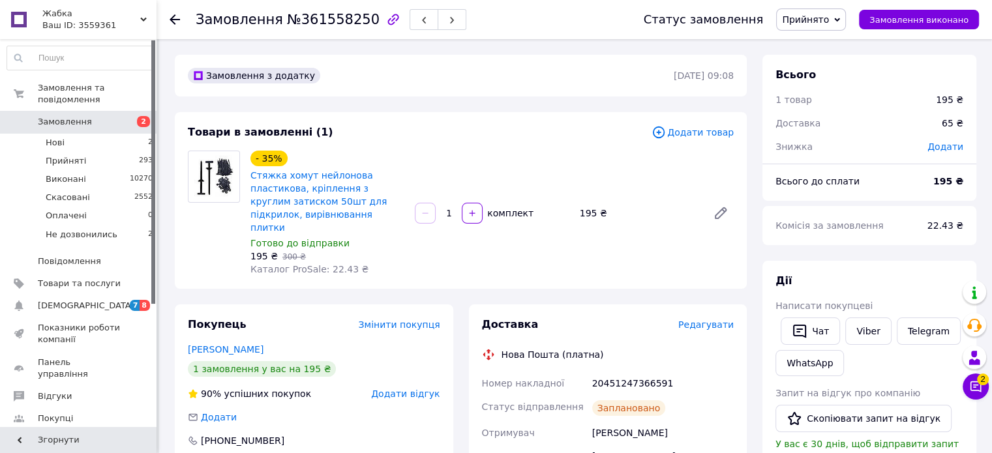
click at [587, 208] on div "195 ₴" at bounding box center [638, 213] width 128 height 18
drag, startPoint x: 289, startPoint y: 192, endPoint x: 645, endPoint y: 355, distance: 390.9
click at [613, 421] on div "[PERSON_NAME]" at bounding box center [662, 432] width 147 height 23
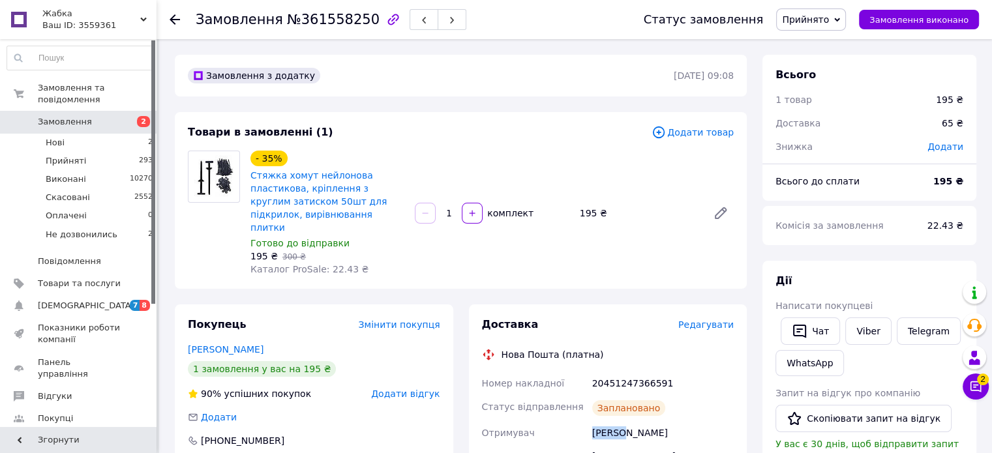
click at [613, 421] on div "[PERSON_NAME]" at bounding box center [662, 432] width 147 height 23
copy div "[PERSON_NAME]"
click at [630, 445] on div "[PHONE_NUMBER]" at bounding box center [662, 456] width 147 height 23
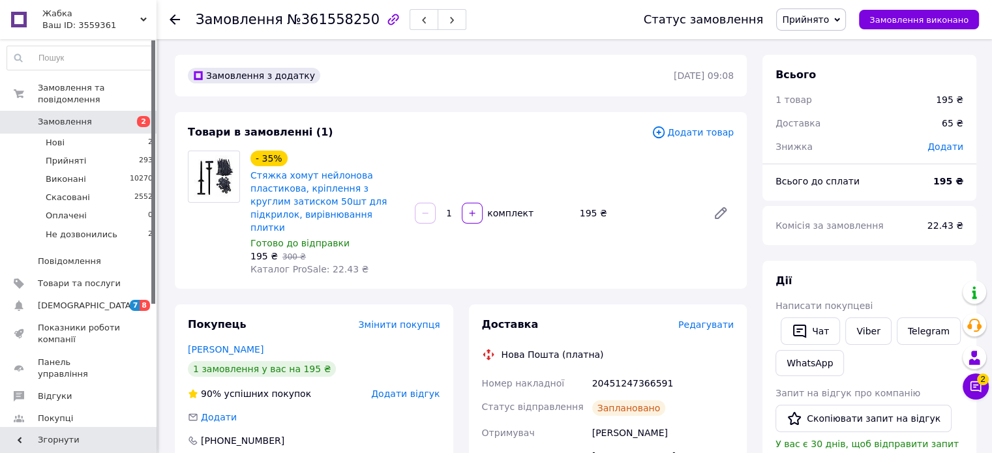
click at [582, 205] on div "195 ₴" at bounding box center [638, 213] width 128 height 18
copy div "195"
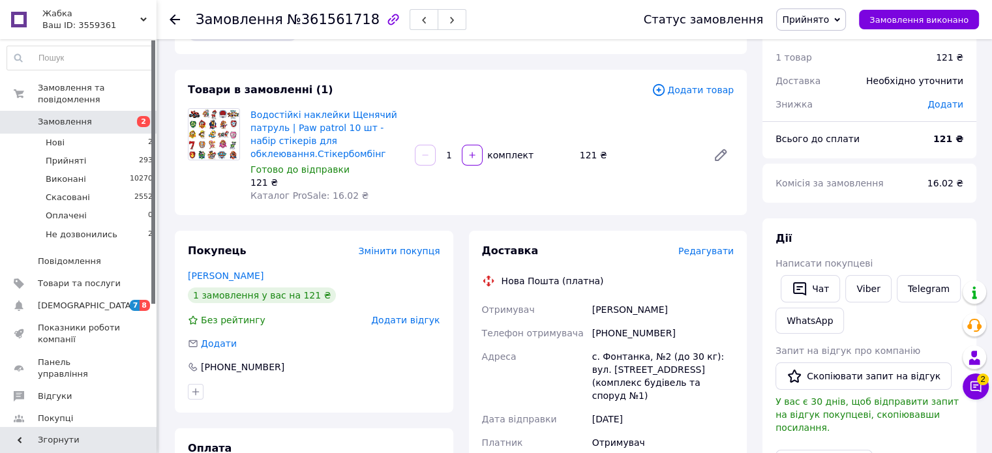
scroll to position [65, 0]
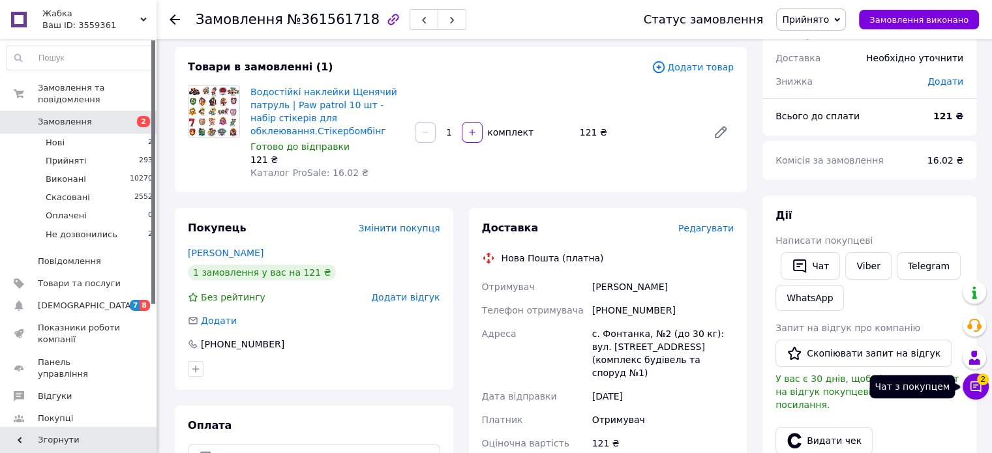
click at [980, 392] on icon at bounding box center [975, 386] width 11 height 11
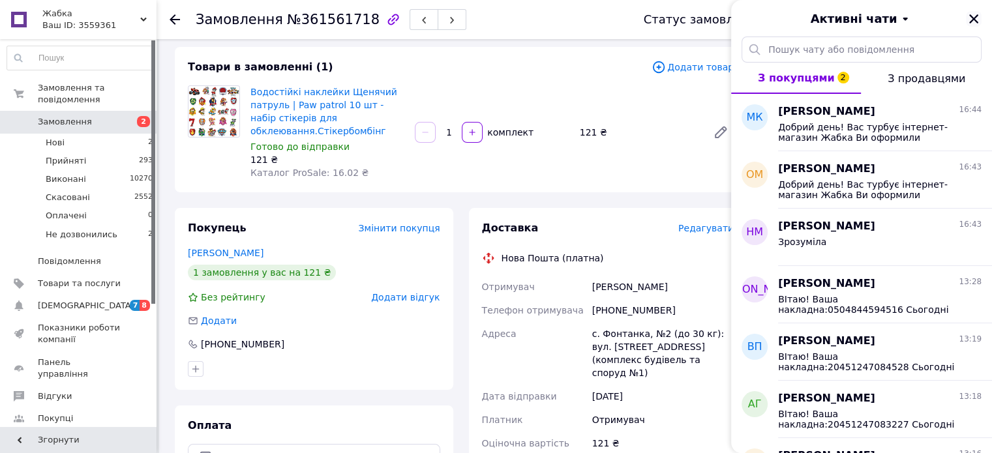
click at [973, 14] on icon "Закрити" at bounding box center [973, 19] width 12 height 12
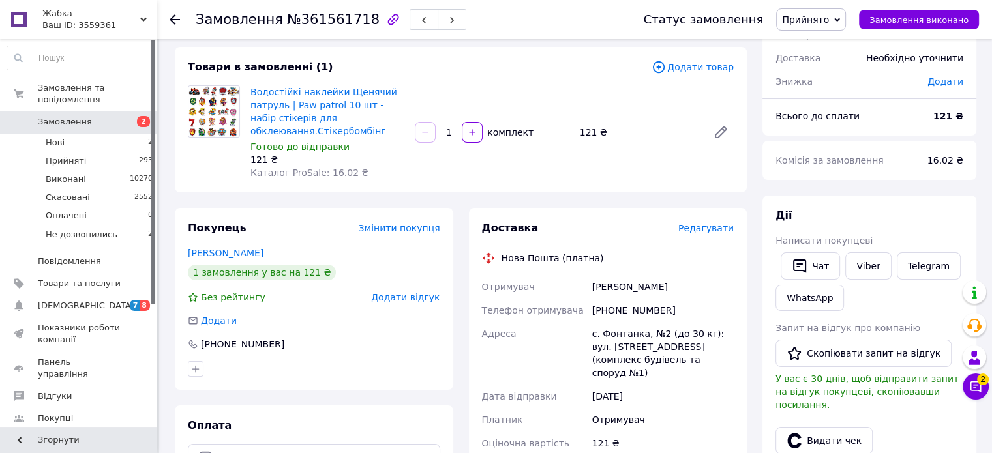
click at [639, 312] on div "[PHONE_NUMBER]" at bounding box center [662, 310] width 147 height 23
copy div "380630587035"
click at [986, 166] on div "Замовлення №361561718 Статус замовлення Прийнято Виконано Скасовано Оплачено Не…" at bounding box center [575, 438] width 833 height 928
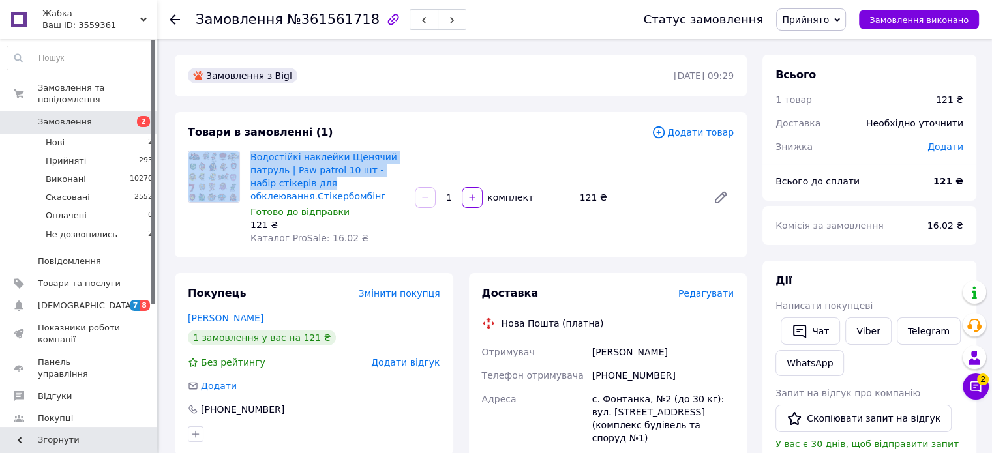
drag, startPoint x: 244, startPoint y: 153, endPoint x: 378, endPoint y: 185, distance: 138.0
click at [378, 185] on div "Водостійкі наклейки Щенячий патруль | Paw patrol 10 шт - набір стікерів для обк…" at bounding box center [461, 198] width 556 height 94
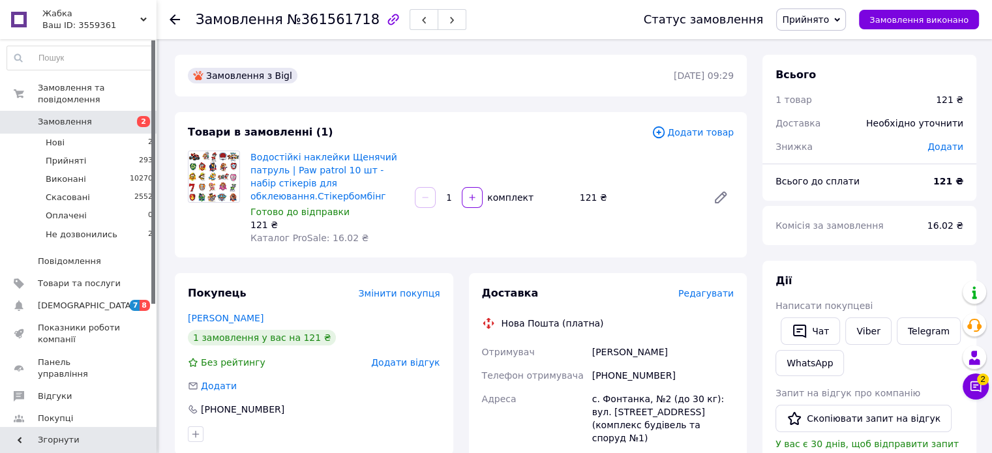
click at [390, 239] on div "Водостійкі наклейки Щенячий патруль | Paw patrol 10 шт - набір стікерів для обк…" at bounding box center [327, 197] width 164 height 99
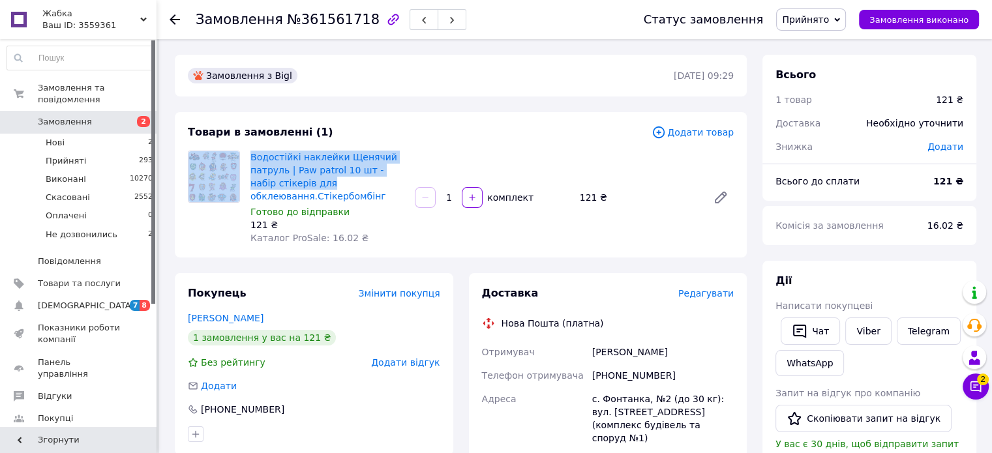
drag, startPoint x: 259, startPoint y: 156, endPoint x: 310, endPoint y: 186, distance: 58.7
click at [310, 186] on div "Водостійкі наклейки Щенячий патруль | Paw patrol 10 шт - набір стікерів для обк…" at bounding box center [461, 198] width 556 height 94
click at [353, 179] on span "Водостійкі наклейки Щенячий патруль | Paw patrol 10 шт - набір стікерів для обк…" at bounding box center [327, 177] width 154 height 52
drag, startPoint x: 248, startPoint y: 151, endPoint x: 309, endPoint y: 185, distance: 69.7
click at [276, 177] on div "Водостійкі наклейки Щенячий патруль | Paw patrol 10 шт - набір стікерів для обк…" at bounding box center [327, 197] width 164 height 99
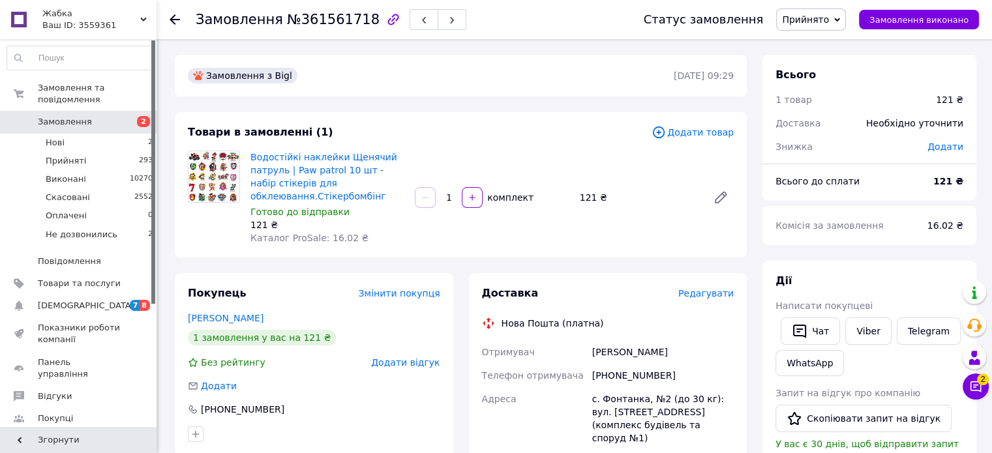
drag, startPoint x: 364, startPoint y: 187, endPoint x: 350, endPoint y: 187, distance: 13.7
click at [362, 187] on span "Водостійкі наклейки Щенячий патруль | Paw patrol 10 шт - набір стікерів для обк…" at bounding box center [327, 177] width 154 height 52
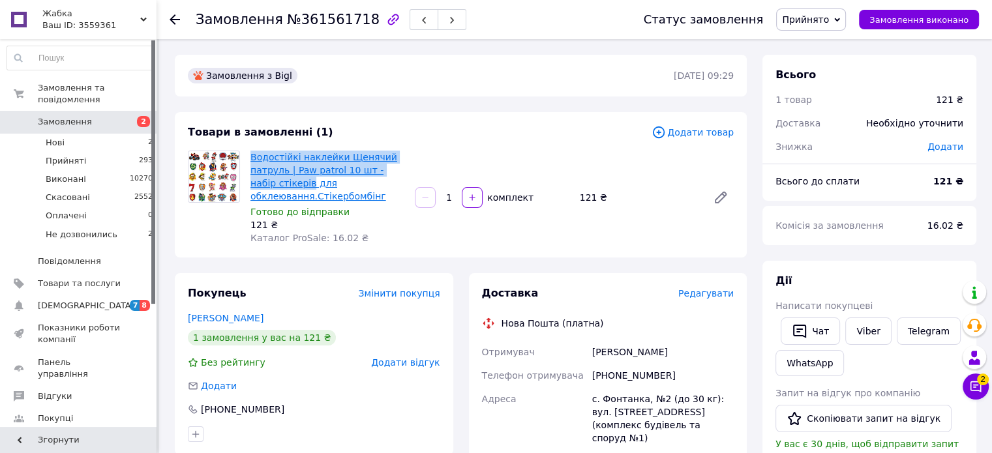
drag, startPoint x: 245, startPoint y: 155, endPoint x: 282, endPoint y: 187, distance: 49.4
click at [282, 187] on div "Водостійкі наклейки Щенячий патруль | Paw patrol 10 шт - набір стікерів для обк…" at bounding box center [327, 197] width 164 height 99
copy link "Водостійкі наклейки Щенячий патруль | Paw patrol 10 шт - набір стікерів"
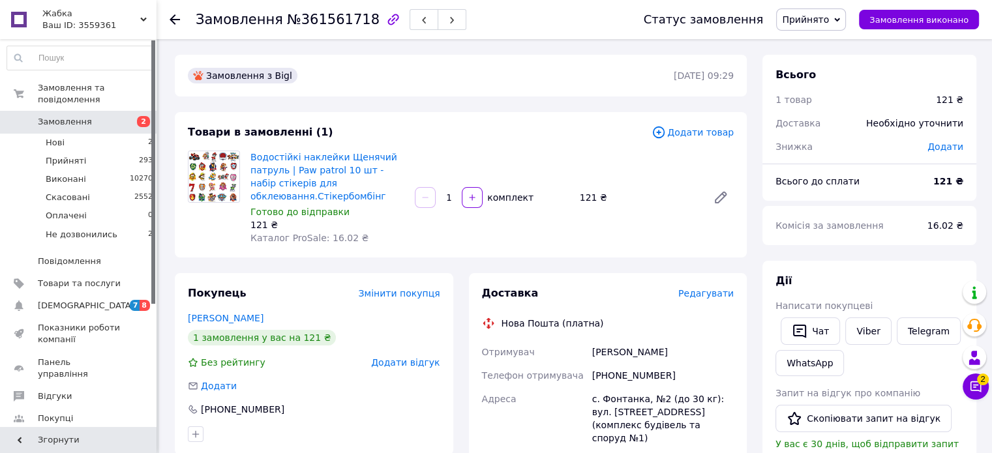
drag, startPoint x: 81, startPoint y: 16, endPoint x: 39, endPoint y: 14, distance: 41.8
click at [39, 14] on div "Жабка Ваш ID: 3559361" at bounding box center [97, 19] width 119 height 39
copy span "Жабка"
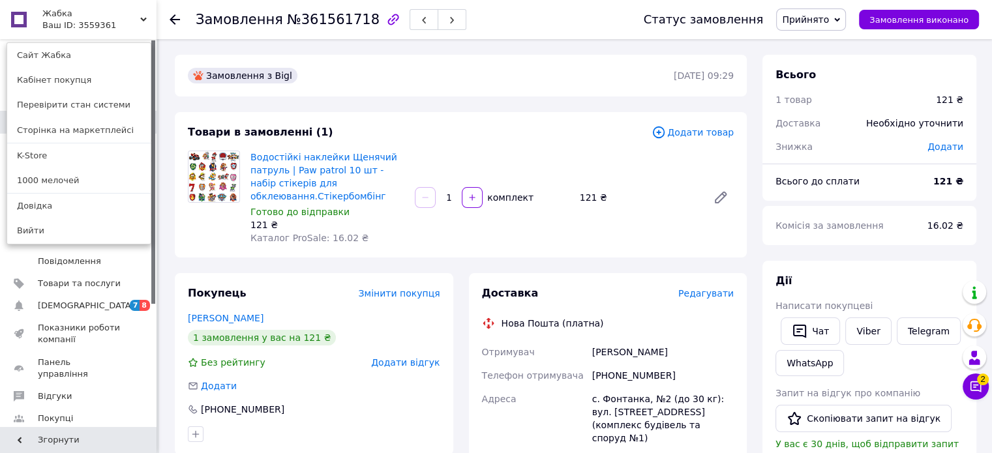
drag, startPoint x: 891, startPoint y: 279, endPoint x: 856, endPoint y: 297, distance: 39.4
click at [891, 279] on div "Дії" at bounding box center [869, 281] width 188 height 15
click at [814, 318] on button "Чат" at bounding box center [809, 331] width 59 height 27
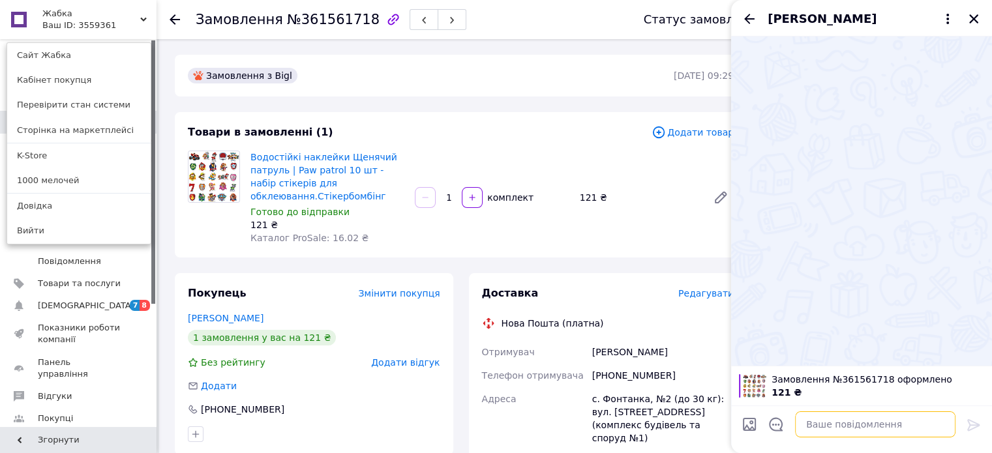
click at [885, 430] on textarea at bounding box center [875, 424] width 160 height 26
paste textarea "Добрий день! Вас турбує інтернет-магазин Жабка Ви оформили замовлення: Водостій…"
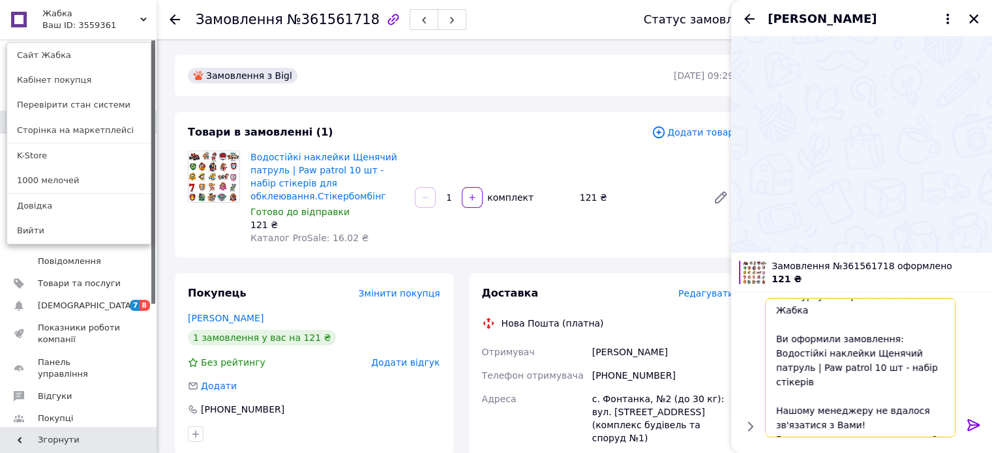
scroll to position [15, 0]
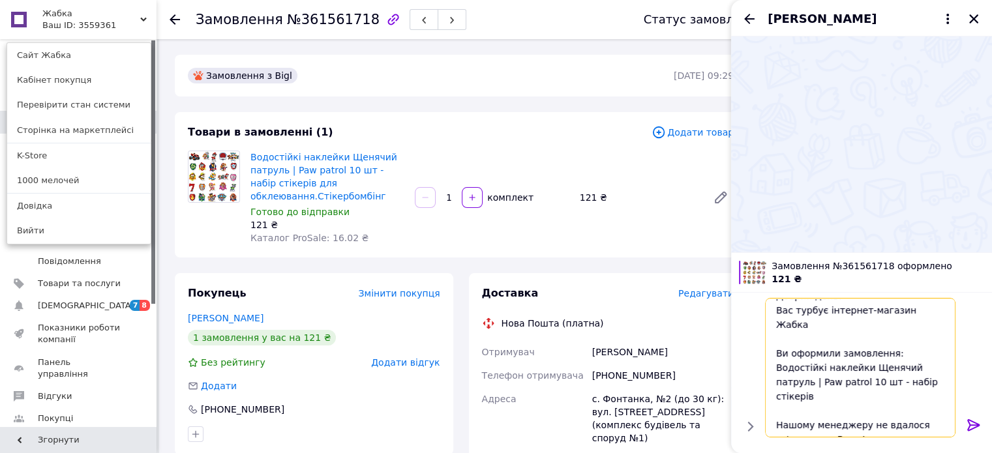
type textarea "Добрий день! Вас турбує інтернет-магазин Жабка Ви оформили замовлення: Водостій…"
click at [972, 419] on icon at bounding box center [974, 425] width 16 height 16
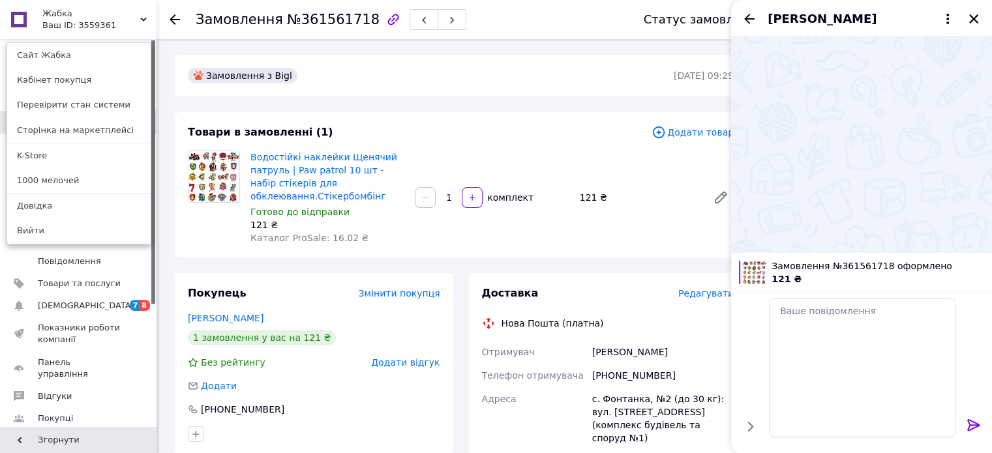
scroll to position [0, 0]
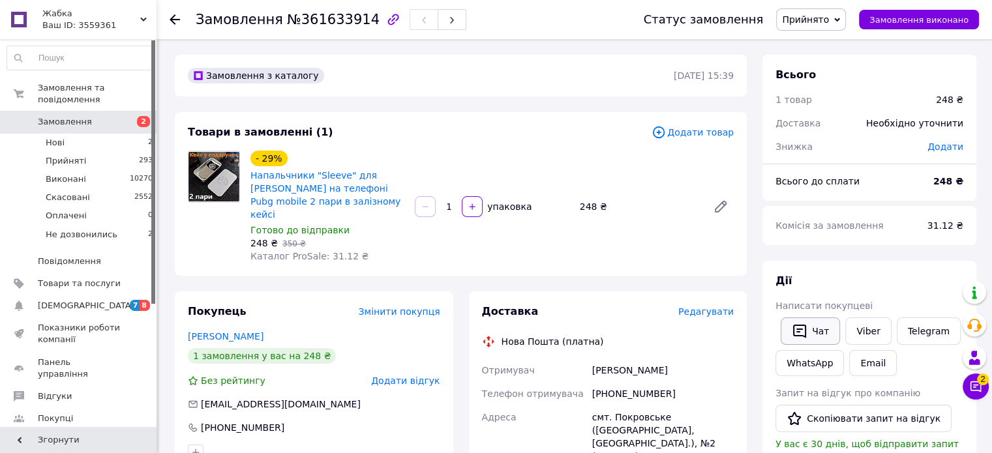
click at [812, 328] on button "Чат" at bounding box center [809, 331] width 59 height 27
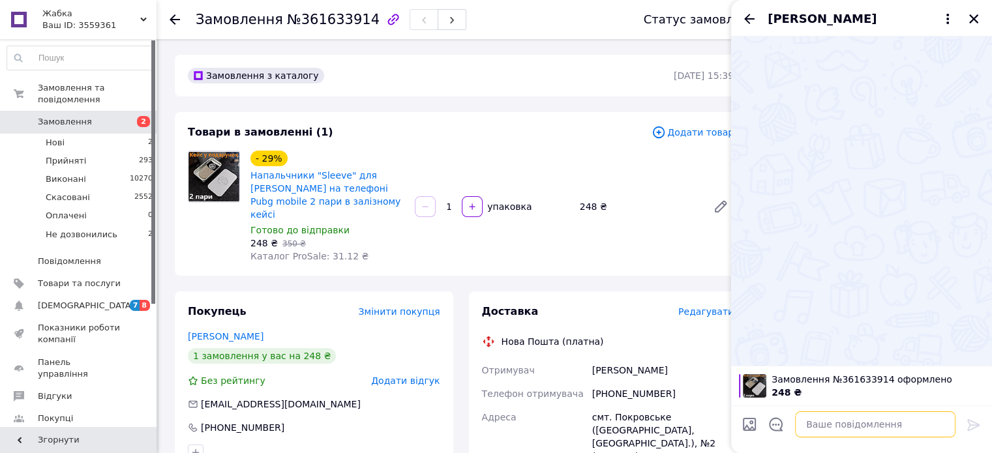
click at [893, 429] on textarea at bounding box center [875, 424] width 160 height 26
paste textarea "Добрий день! Вас турбує інтернет-магазин Жабка Ви оформили замовлення: Напальчн…"
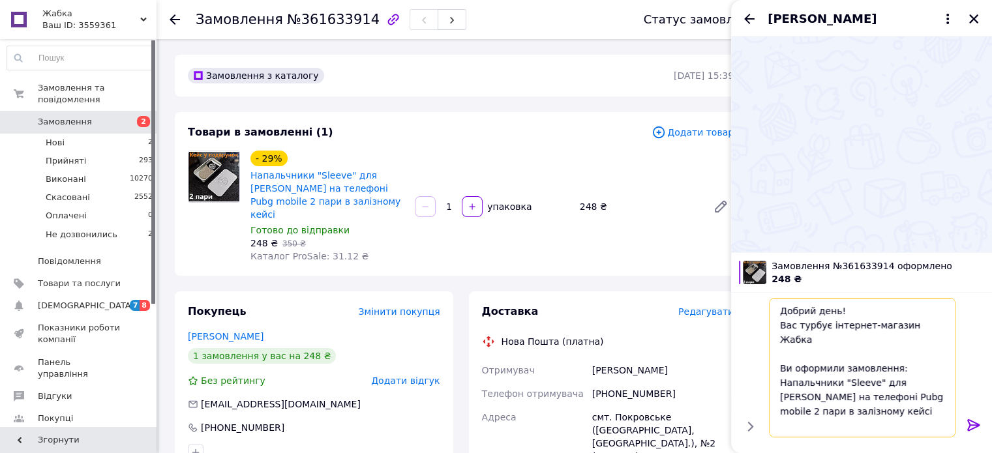
scroll to position [58, 0]
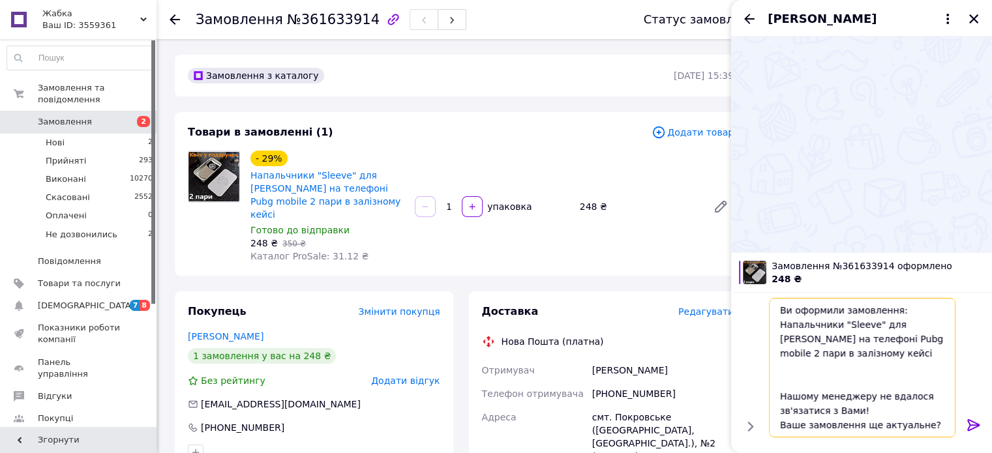
type textarea "Добрий день! Вас турбує інтернет-магазин Жабка Ви оформили замовлення: Напальчн…"
click at [975, 426] on icon at bounding box center [974, 425] width 16 height 16
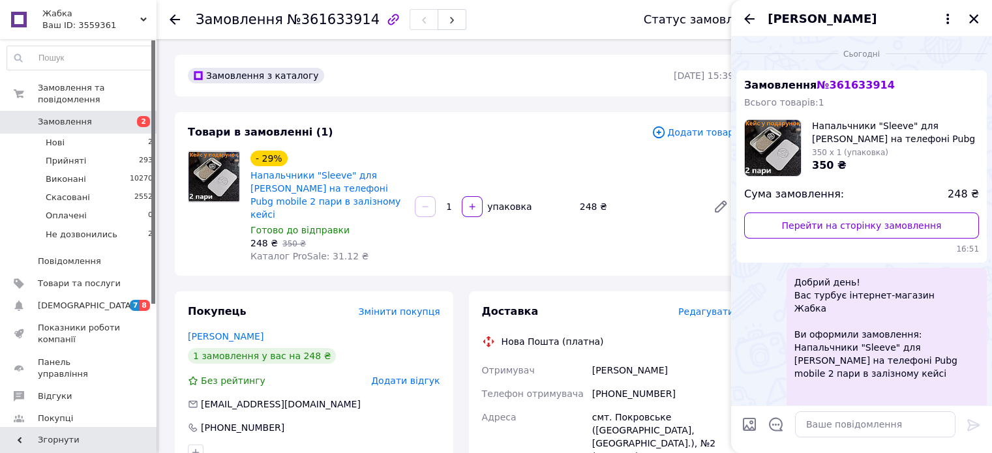
scroll to position [0, 0]
drag, startPoint x: 975, startPoint y: 20, endPoint x: 852, endPoint y: 9, distance: 123.7
click at [975, 20] on icon "Закрити" at bounding box center [973, 19] width 12 height 12
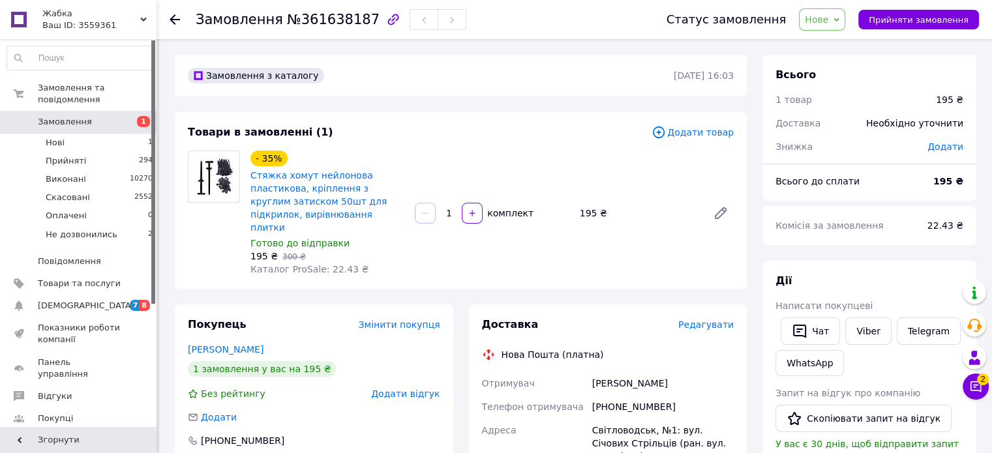
click at [828, 20] on span "Нове" at bounding box center [816, 19] width 23 height 10
click at [839, 43] on li "Прийнято" at bounding box center [841, 46] width 85 height 20
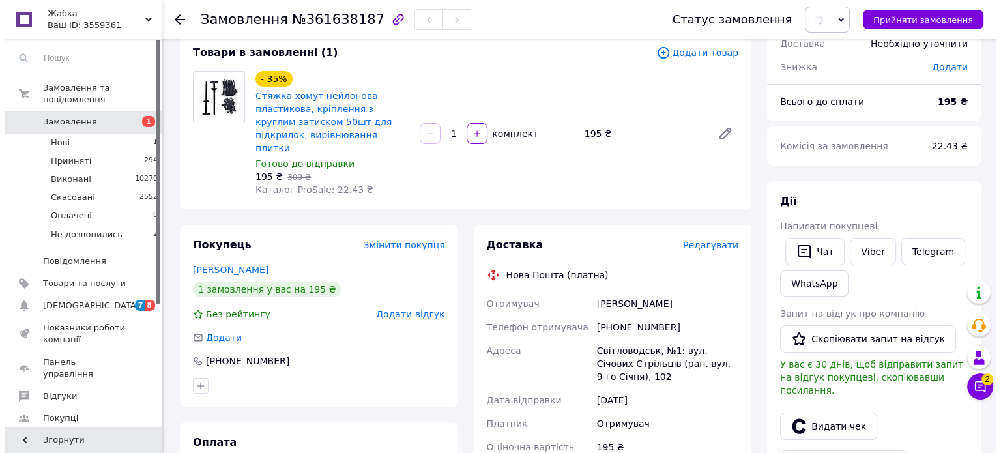
scroll to position [130, 0]
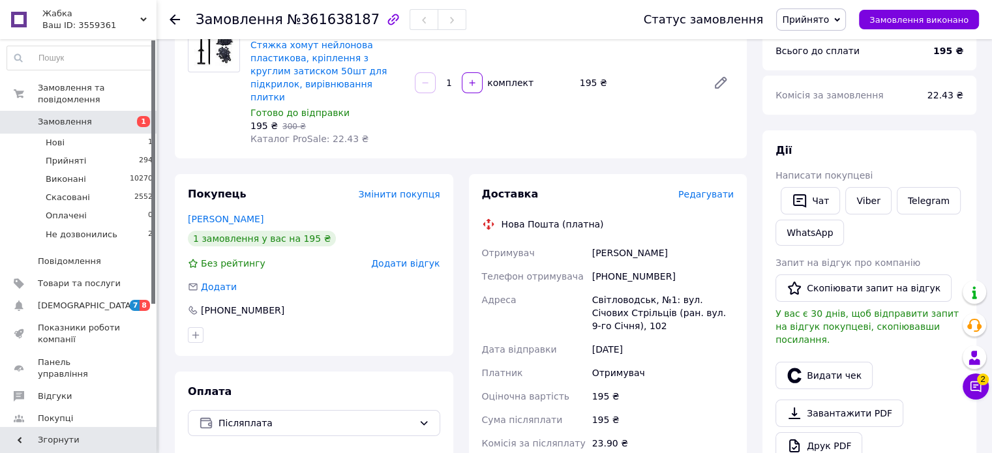
click at [722, 189] on span "Редагувати" at bounding box center [705, 194] width 55 height 10
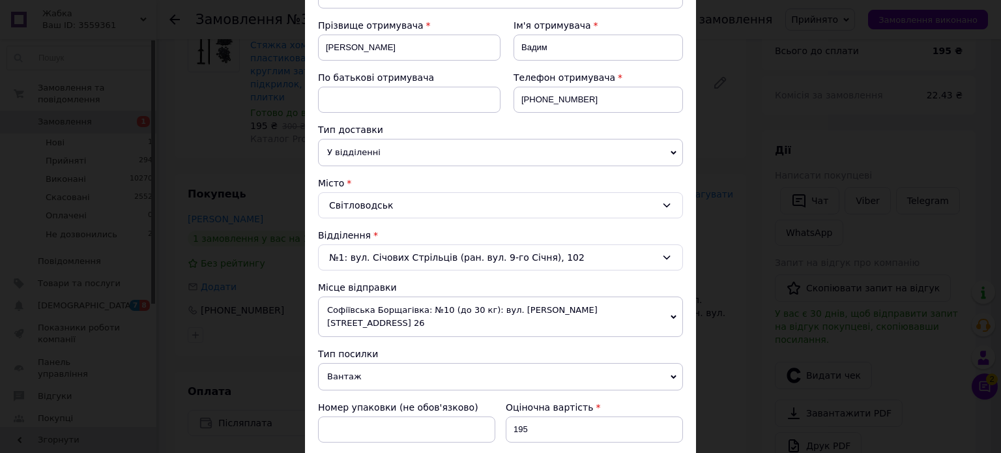
scroll to position [261, 0]
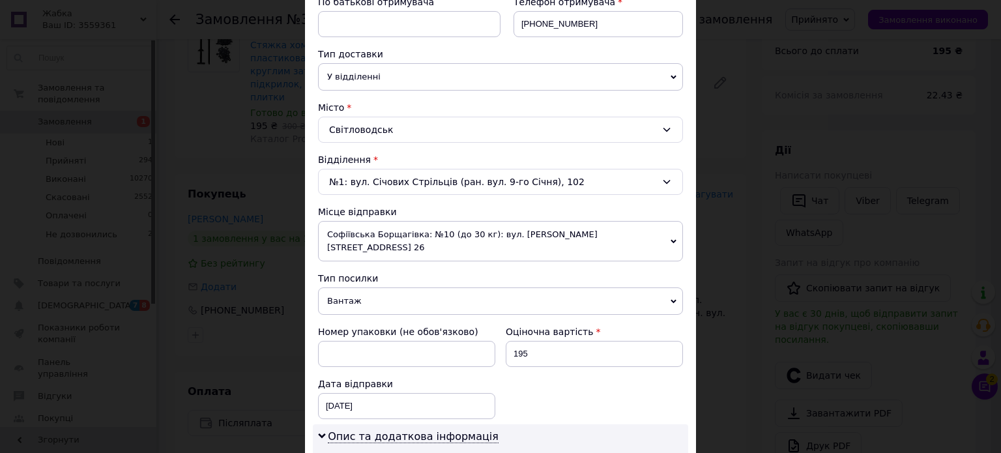
click at [398, 288] on span "Вантаж" at bounding box center [500, 301] width 365 height 27
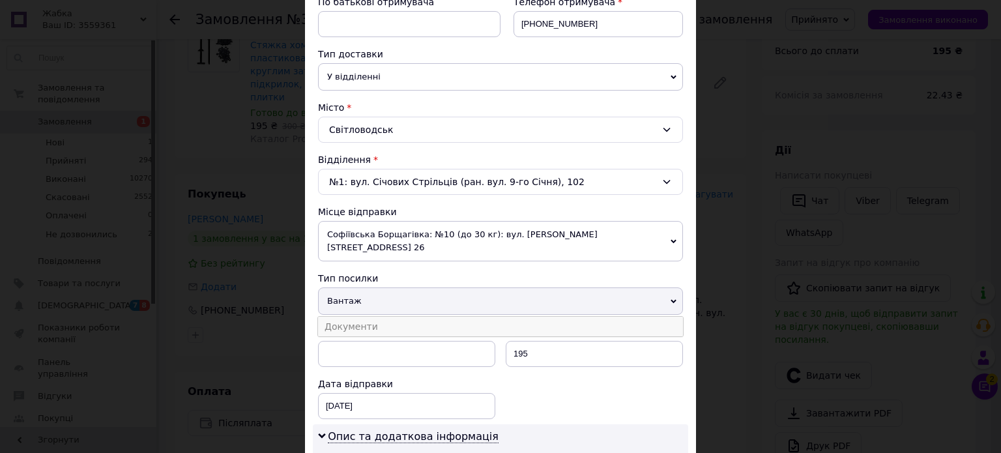
click at [381, 317] on li "Документи" at bounding box center [500, 327] width 365 height 20
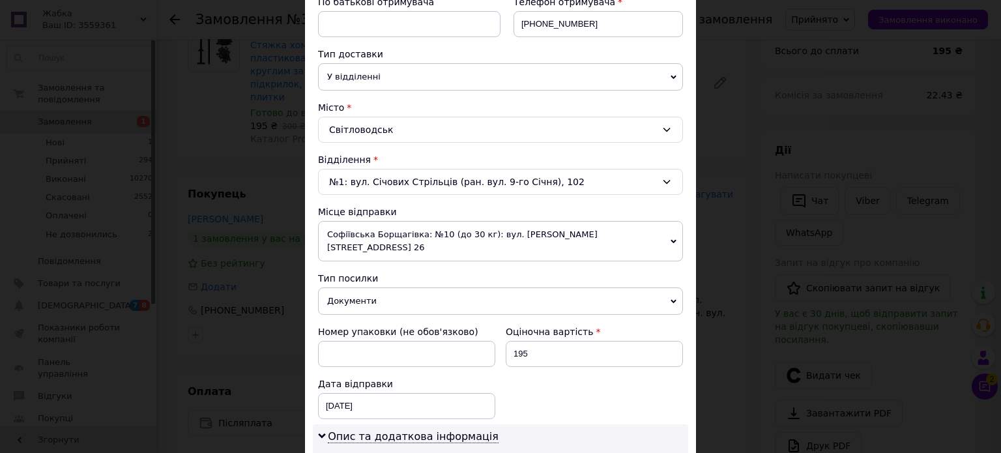
click at [393, 288] on span "Документи" at bounding box center [500, 301] width 365 height 27
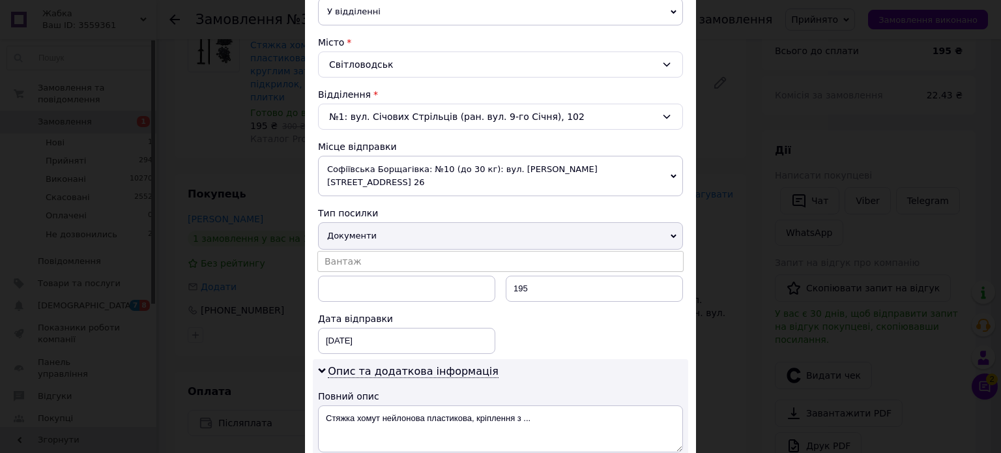
click at [639, 359] on div "Опис та додаткова інформація Повний опис Стяжка хомут нейлонова пластикова, крі…" at bounding box center [501, 444] width 376 height 171
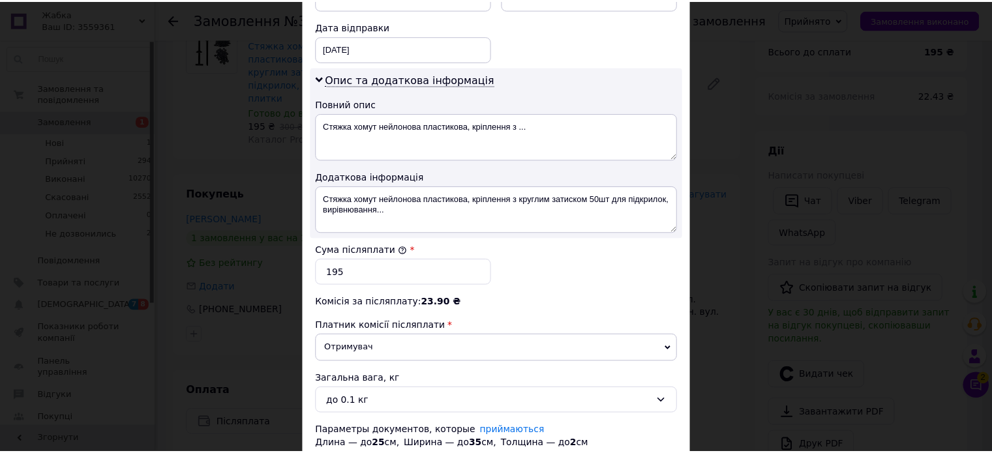
scroll to position [696, 0]
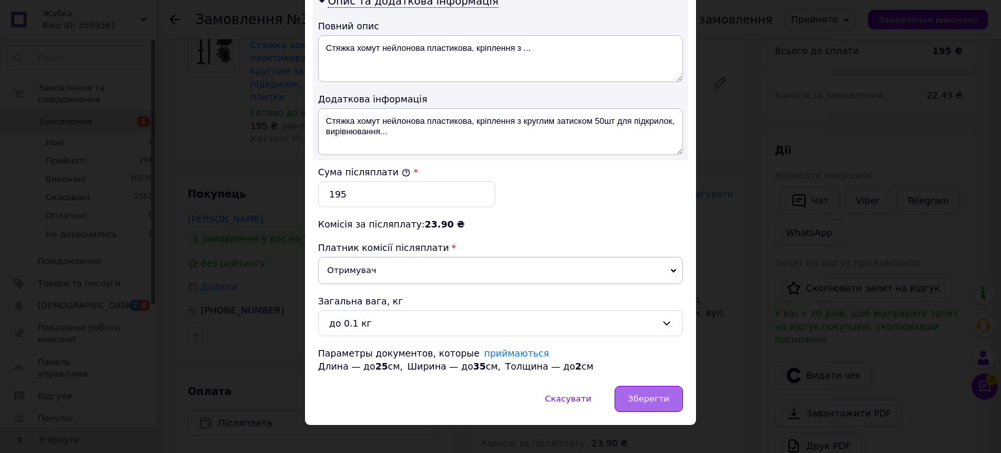
click at [656, 394] on span "Зберегти" at bounding box center [648, 399] width 41 height 10
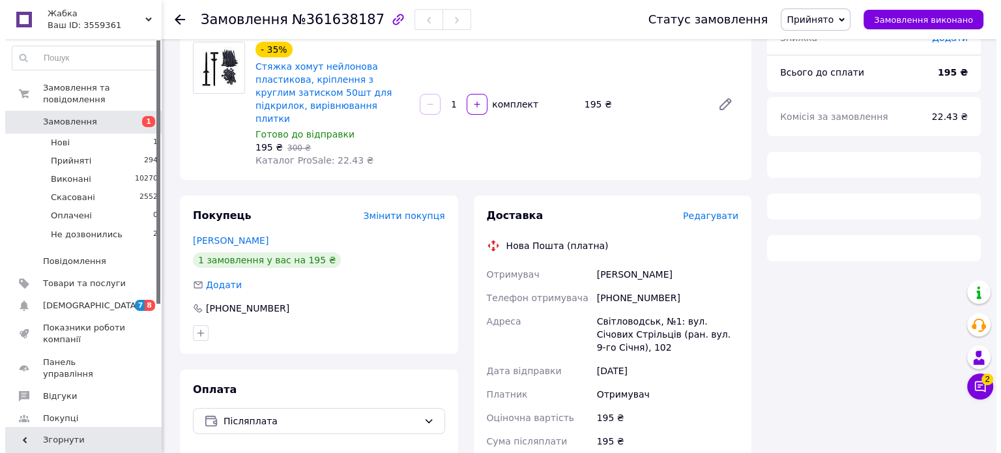
scroll to position [130, 0]
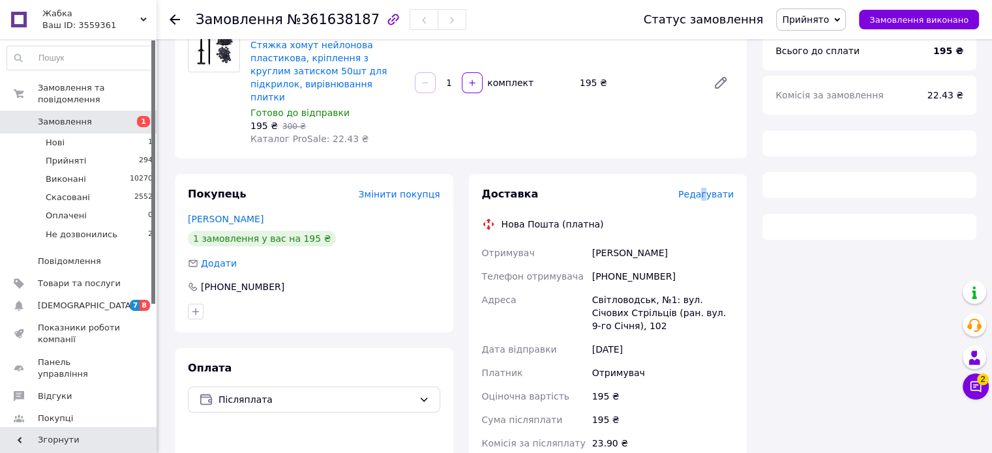
click at [709, 189] on span "Редагувати" at bounding box center [705, 194] width 55 height 10
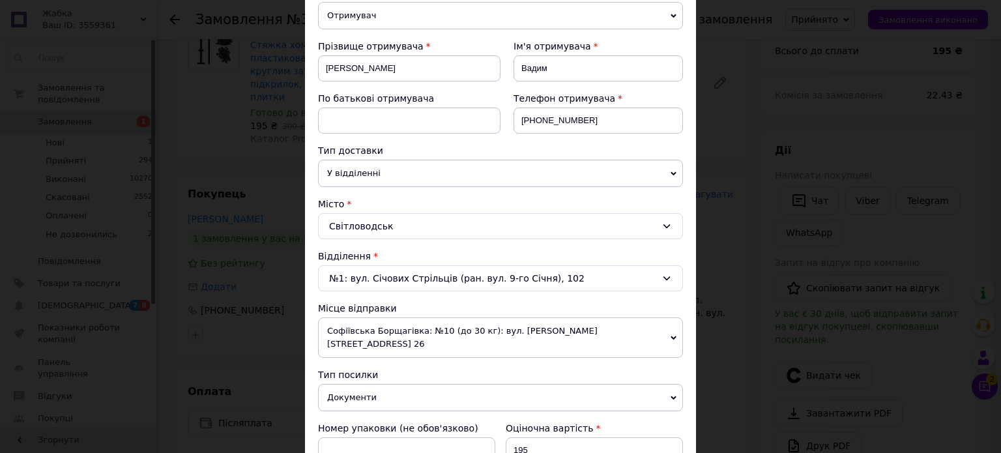
scroll to position [261, 0]
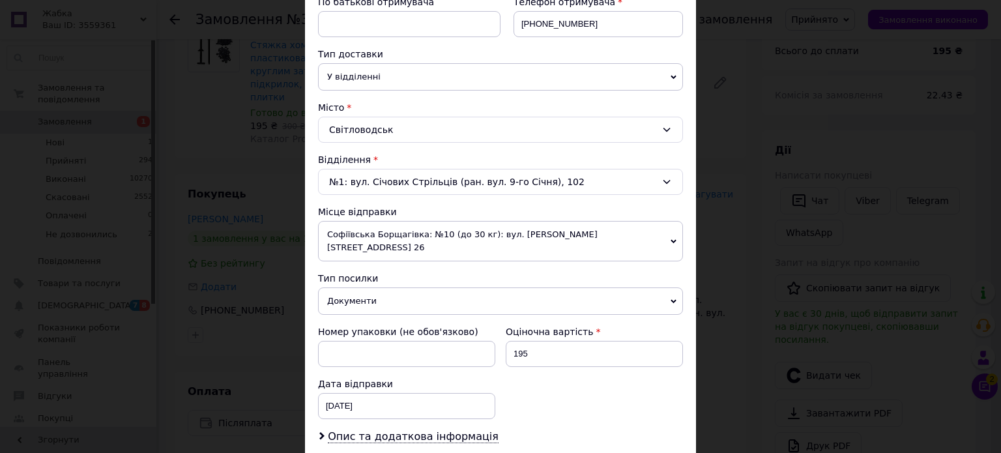
click at [370, 291] on span "Документи" at bounding box center [500, 301] width 365 height 27
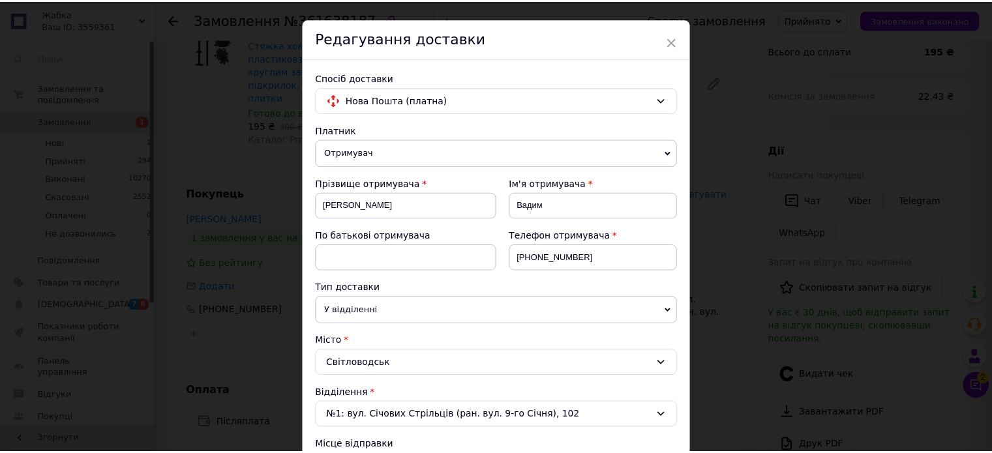
scroll to position [0, 0]
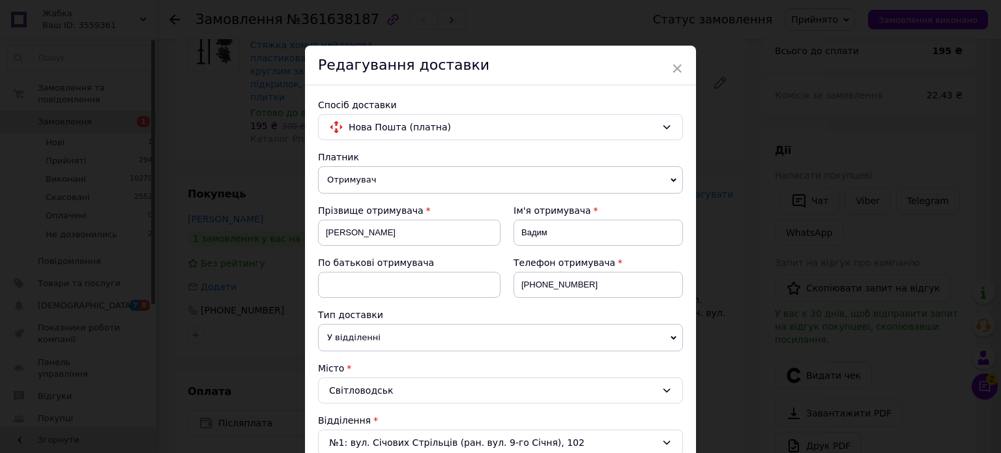
click at [680, 62] on span "×" at bounding box center [678, 68] width 12 height 22
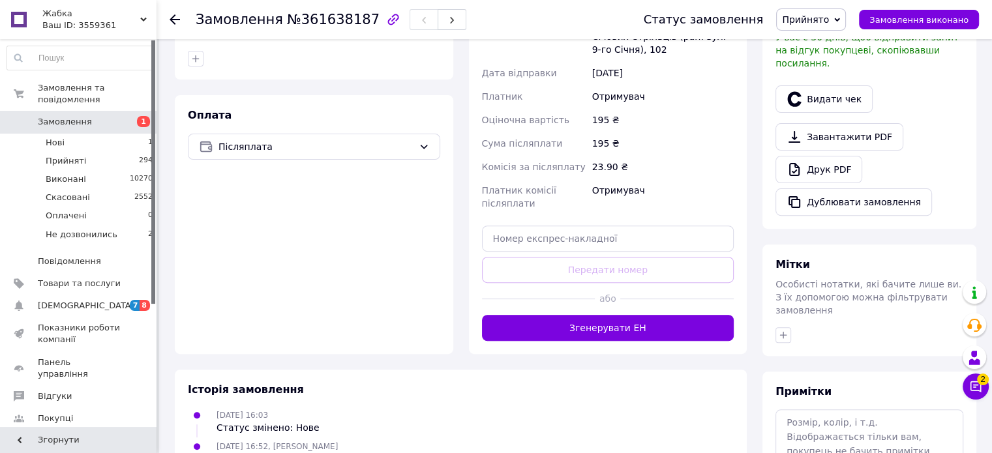
scroll to position [522, 0]
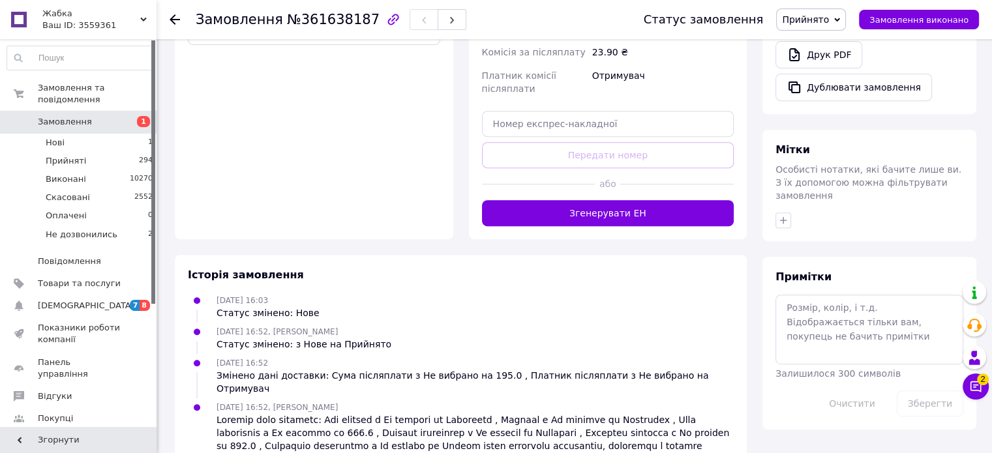
click at [631, 216] on div "Доставка Редагувати Нова Пошта (платна) Отримувач Зубков Вадим Телефон отримува…" at bounding box center [608, 11] width 278 height 456
click at [642, 186] on div at bounding box center [676, 184] width 113 height 32
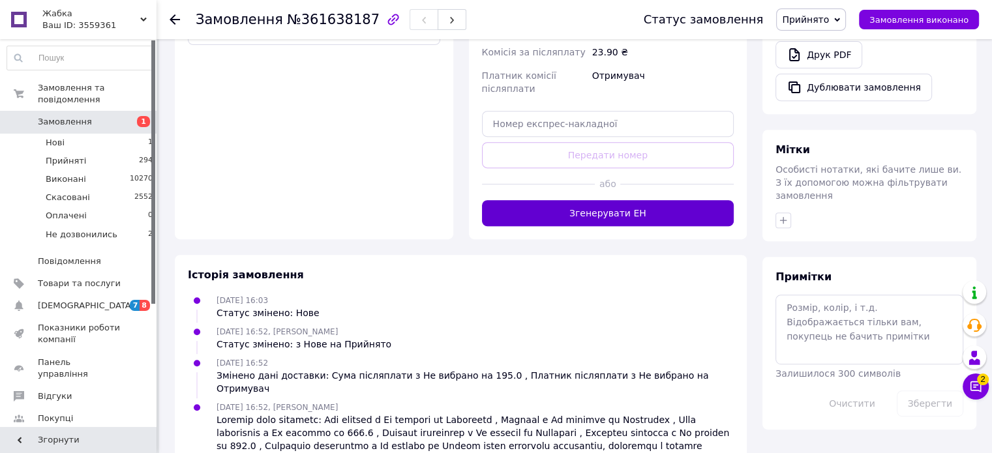
click at [645, 200] on button "Згенерувати ЕН" at bounding box center [608, 213] width 252 height 26
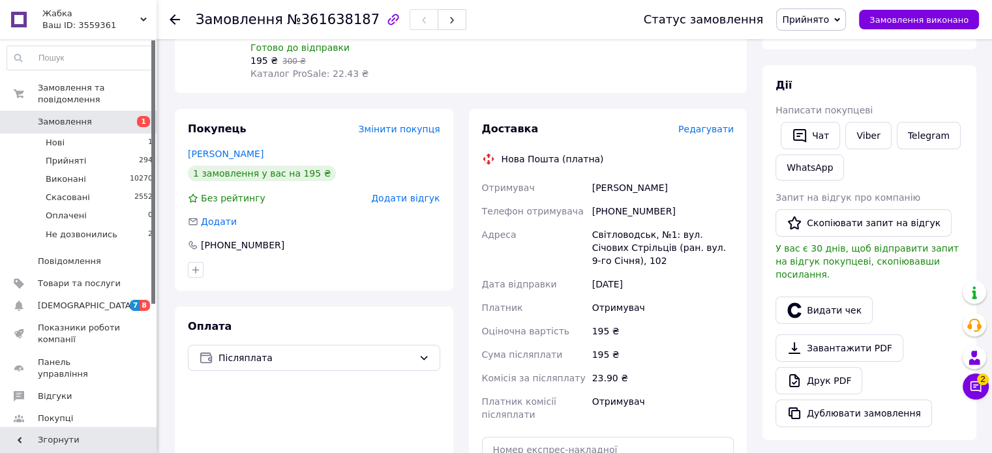
scroll to position [65, 0]
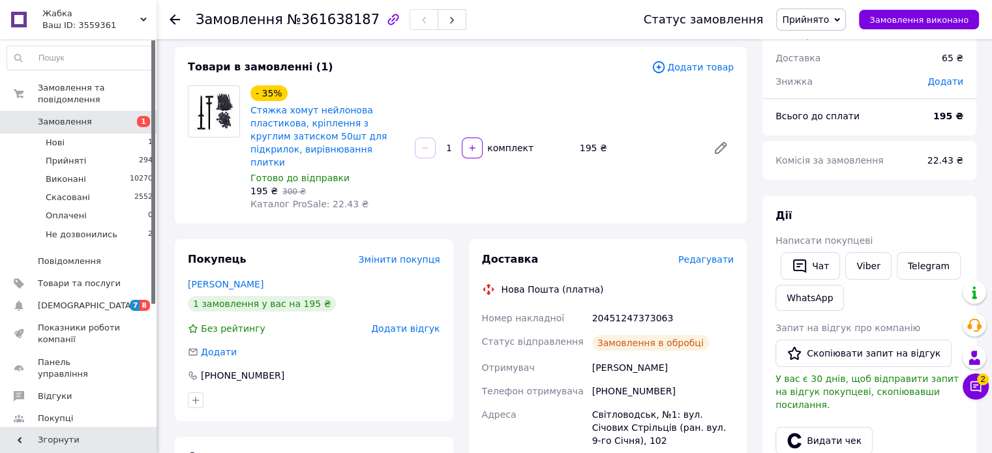
click at [623, 306] on div "20451247373063" at bounding box center [662, 317] width 147 height 23
copy div "20451247373063"
drag, startPoint x: 299, startPoint y: 130, endPoint x: 272, endPoint y: 125, distance: 27.1
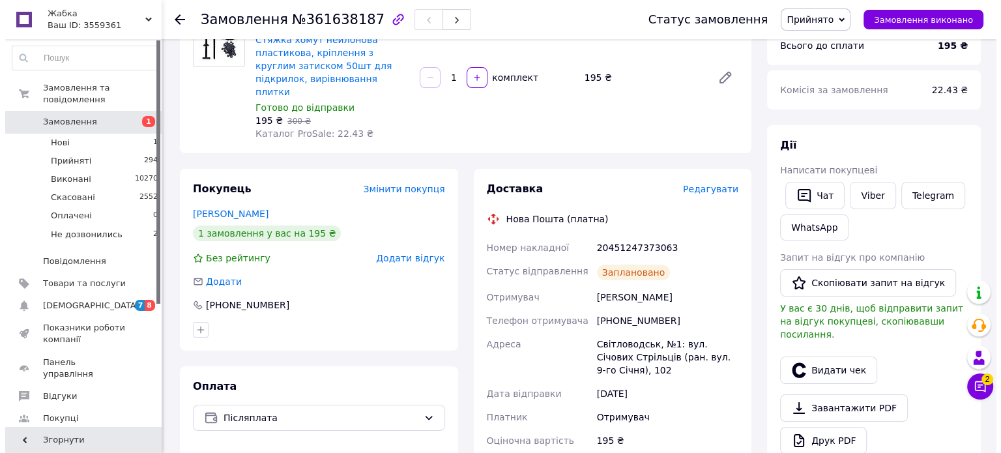
scroll to position [196, 0]
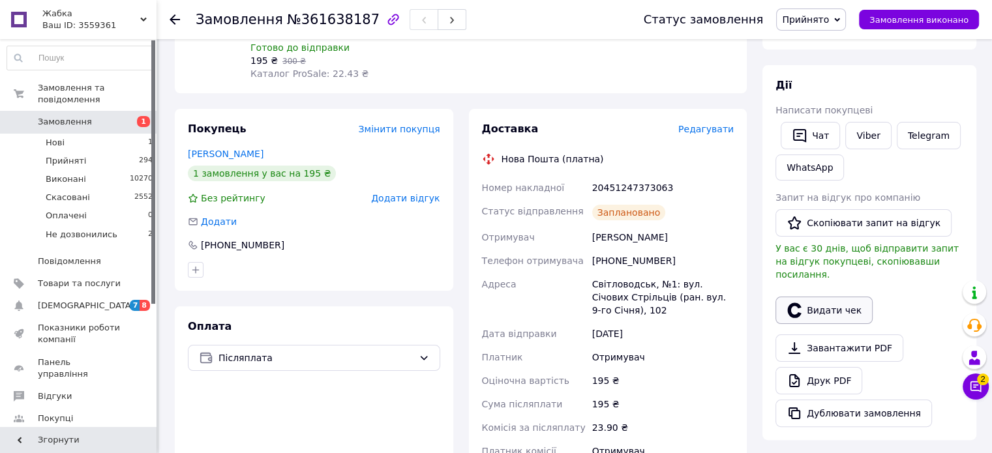
click at [812, 297] on button "Видати чек" at bounding box center [823, 310] width 97 height 27
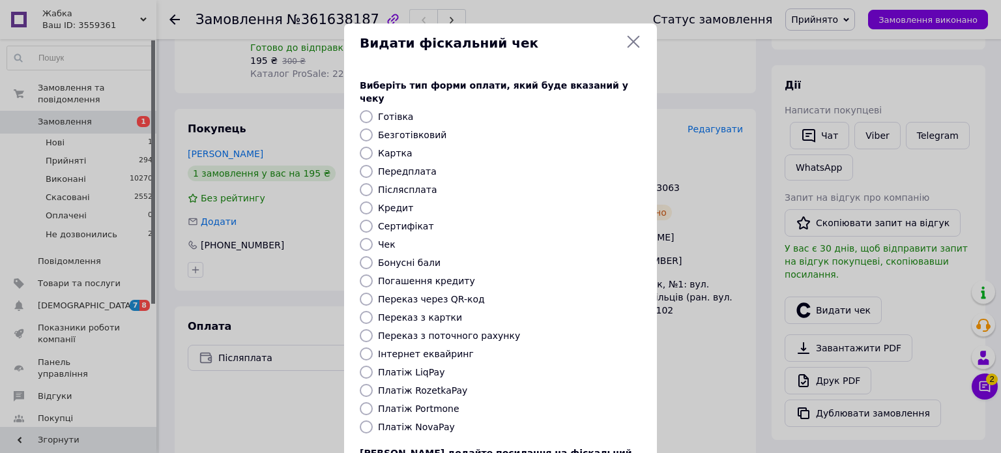
drag, startPoint x: 360, startPoint y: 414, endPoint x: 385, endPoint y: 411, distance: 25.6
click at [360, 421] on input "Платіж NovaPay" at bounding box center [366, 427] width 13 height 13
radio input "true"
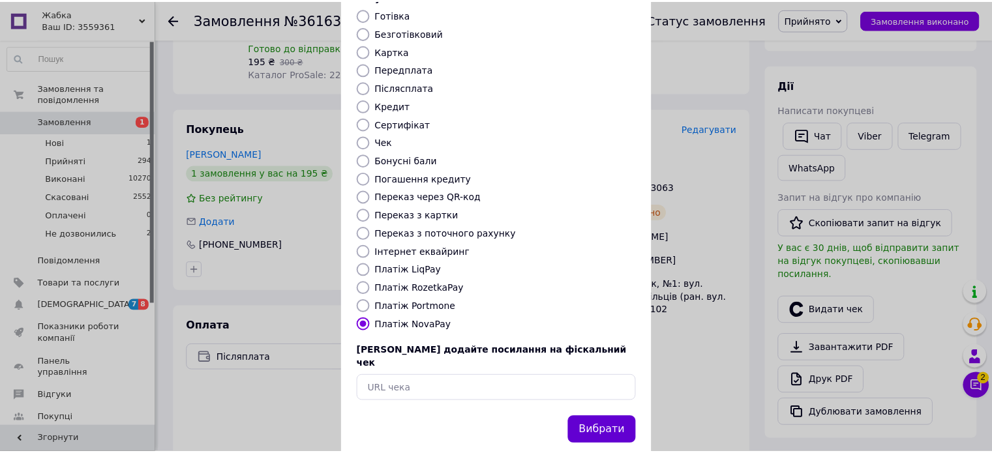
scroll to position [106, 0]
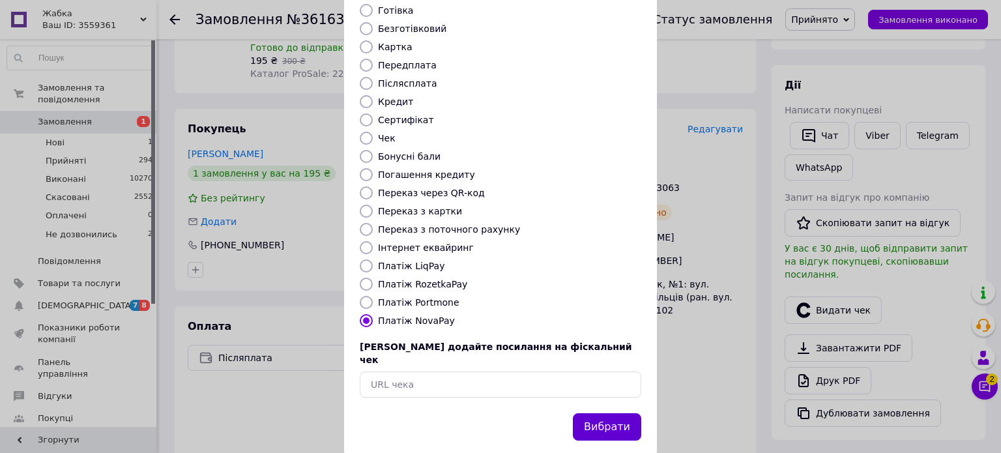
click at [590, 413] on button "Вибрати" at bounding box center [607, 427] width 68 height 28
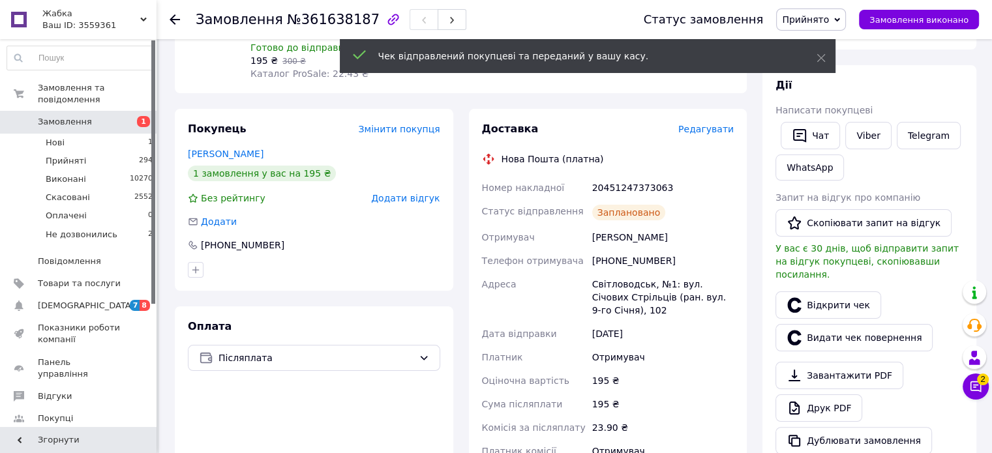
click at [630, 176] on div "20451247373063" at bounding box center [662, 187] width 147 height 23
copy div "20451247373063"
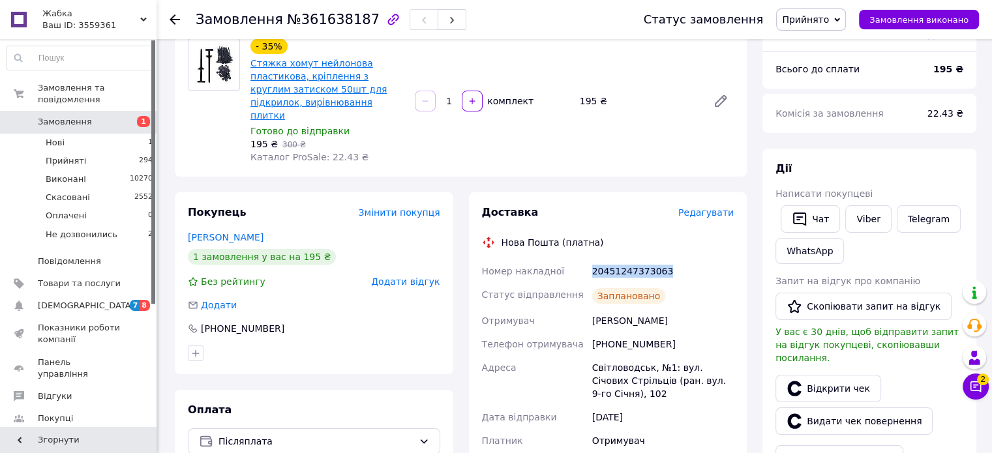
scroll to position [0, 0]
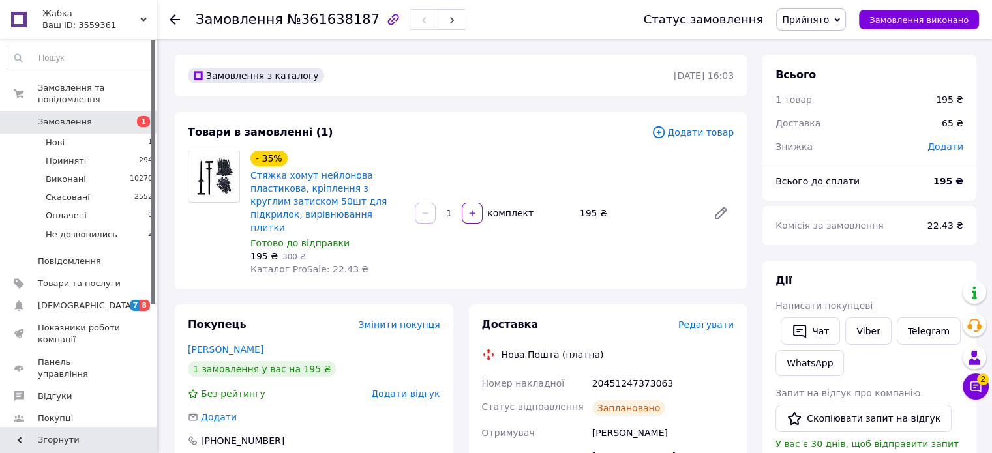
click at [332, 13] on span "№361638187" at bounding box center [333, 20] width 93 height 16
copy span "361638187"
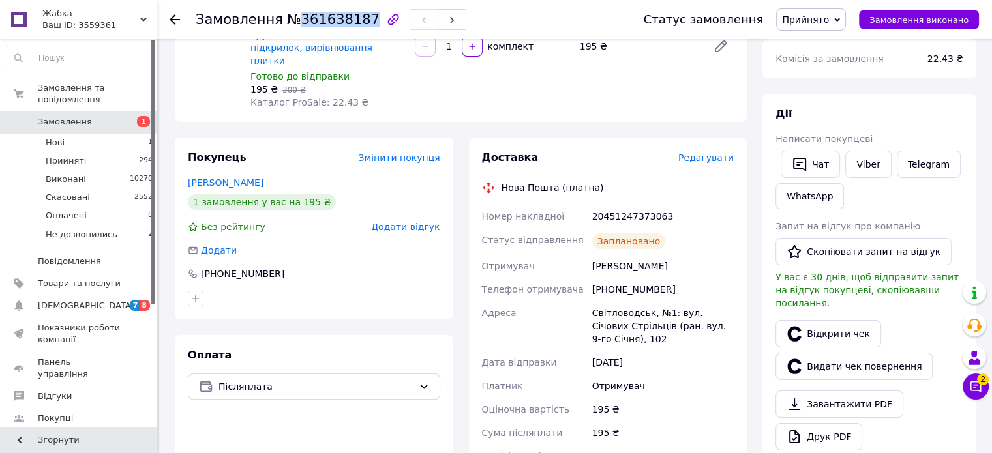
scroll to position [261, 0]
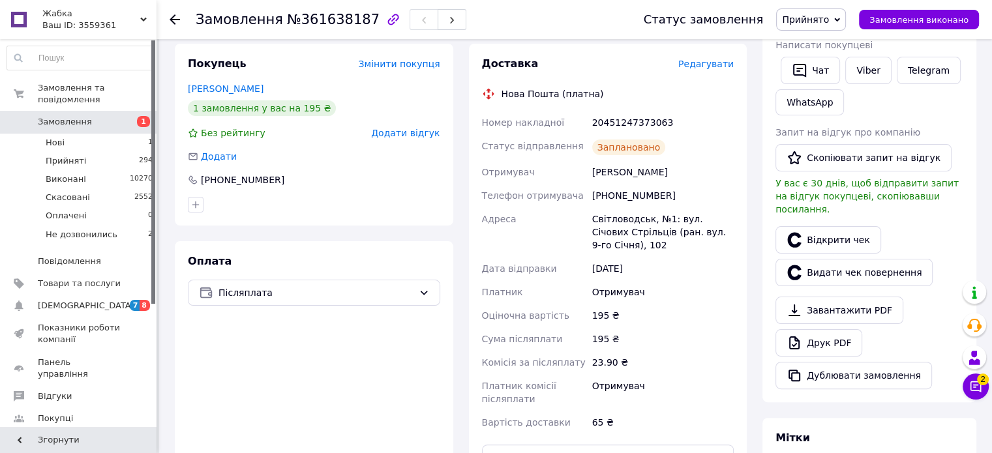
click at [609, 160] on div "Зубков Вадим" at bounding box center [662, 171] width 147 height 23
copy div "Зубков Вадим"
click at [626, 185] on div "[PHONE_NUMBER]" at bounding box center [662, 195] width 147 height 23
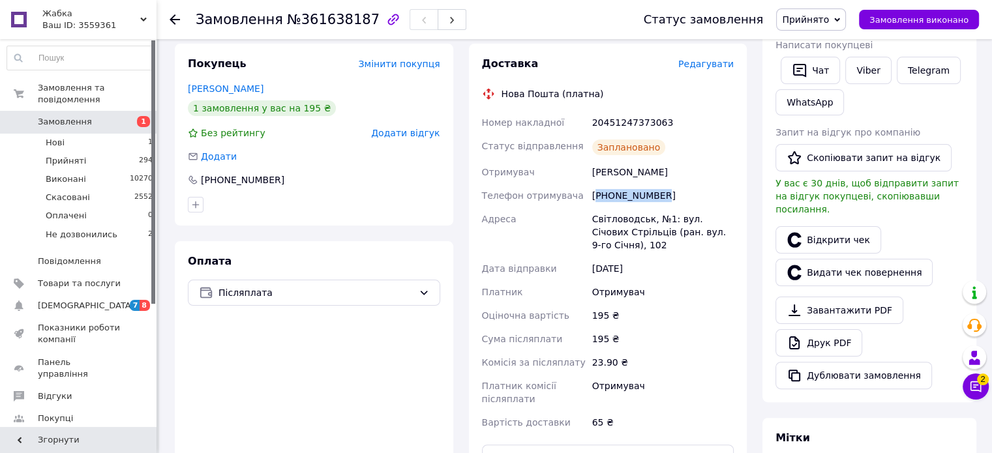
drag, startPoint x: 626, startPoint y: 185, endPoint x: 409, endPoint y: 11, distance: 277.9
click at [626, 184] on div "[PHONE_NUMBER]" at bounding box center [662, 195] width 147 height 23
copy div "380937274033"
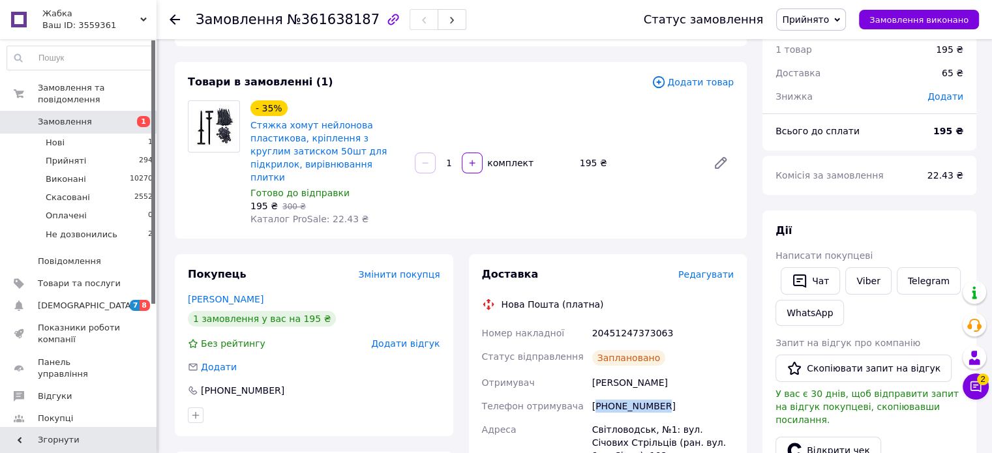
scroll to position [0, 0]
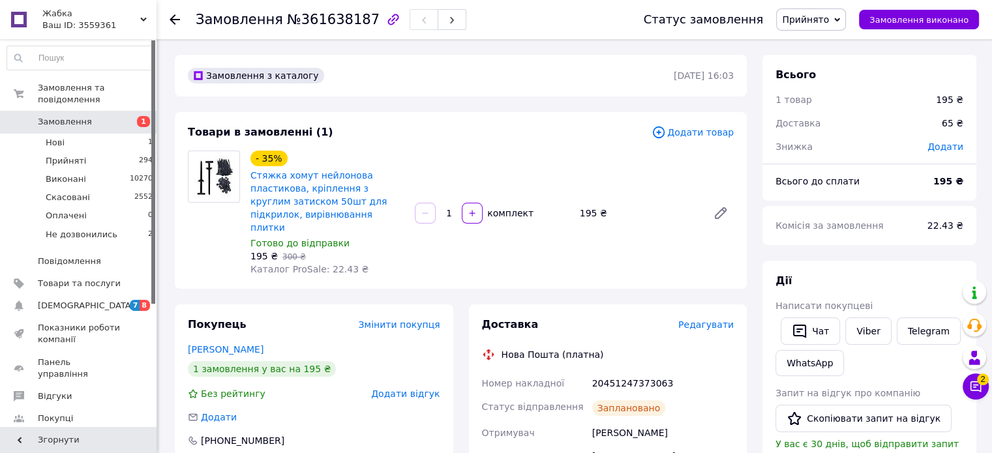
click at [587, 213] on div "195 ₴" at bounding box center [638, 213] width 128 height 18
click at [586, 213] on div "195 ₴" at bounding box center [638, 213] width 128 height 18
copy div "195"
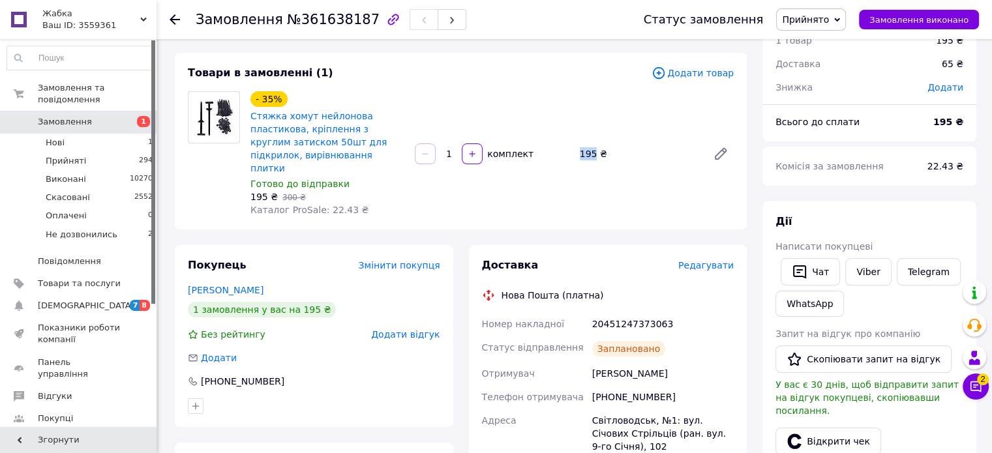
scroll to position [130, 0]
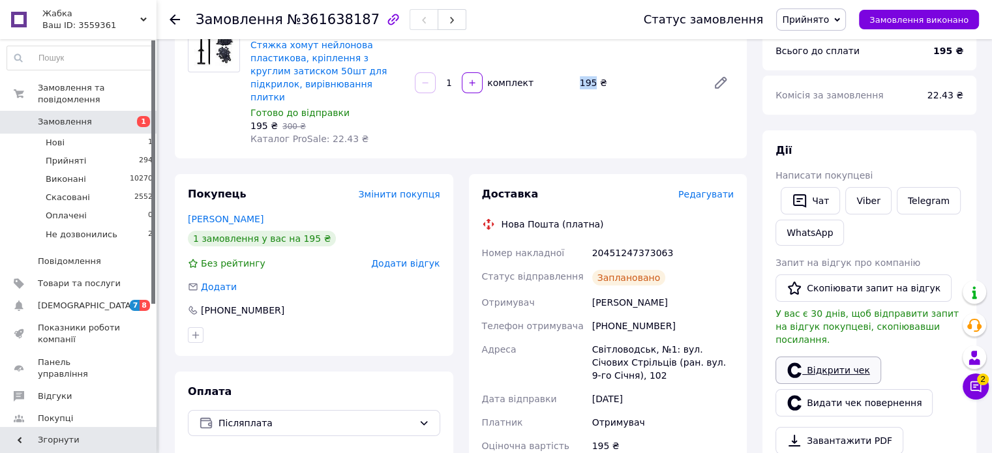
click at [806, 359] on link "Відкрити чек" at bounding box center [828, 370] width 106 height 27
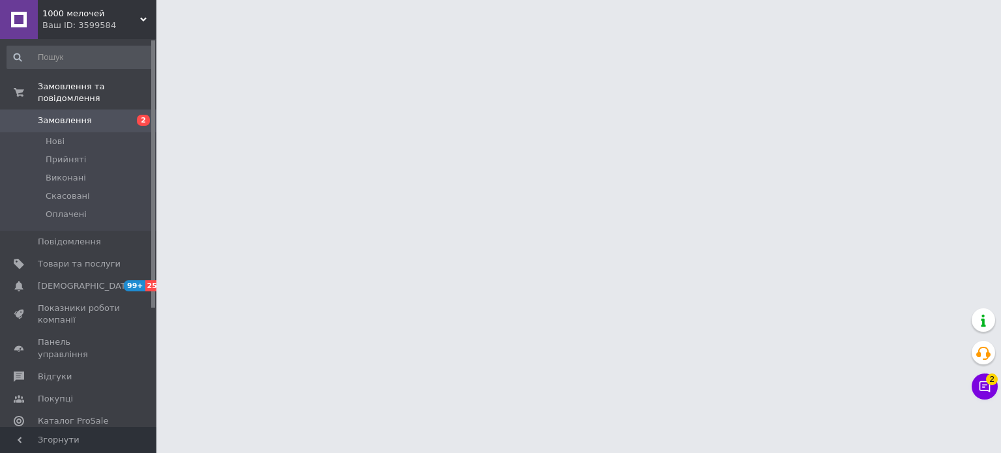
click at [69, 20] on div "Ваш ID: 3599584" at bounding box center [99, 26] width 114 height 12
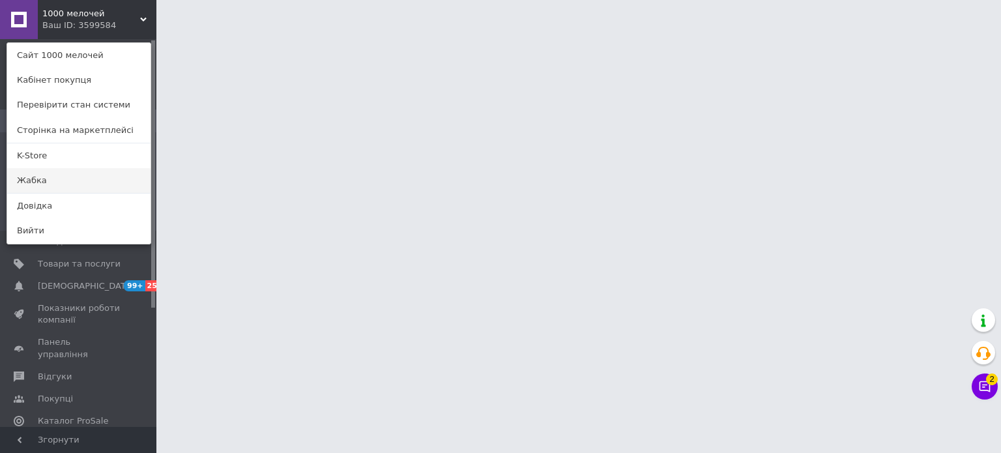
click at [70, 179] on link "Жабка" at bounding box center [78, 180] width 143 height 25
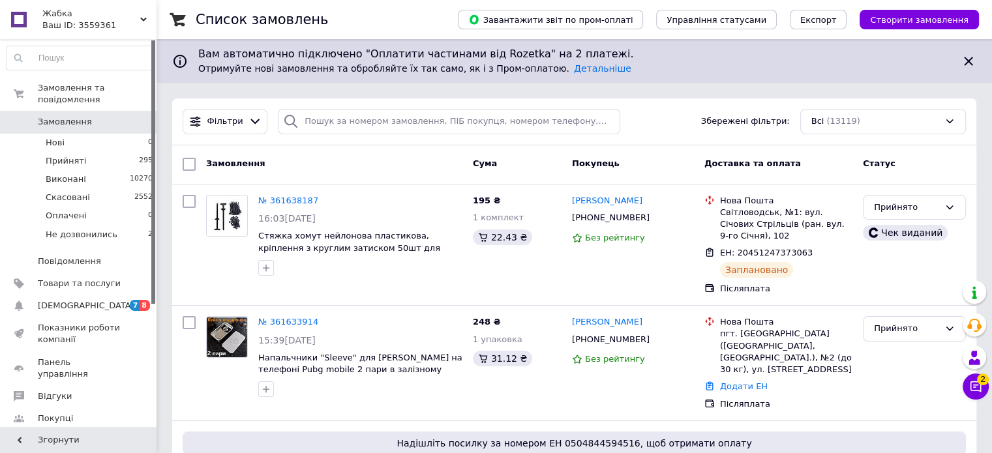
click at [288, 183] on div "Замовлення Cума Покупець Доставка та оплата Статус" at bounding box center [574, 164] width 804 height 39
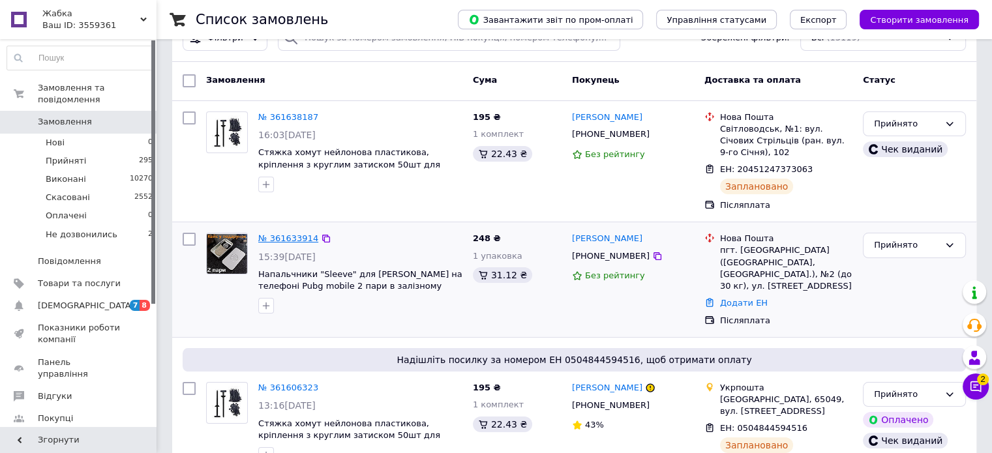
scroll to position [130, 0]
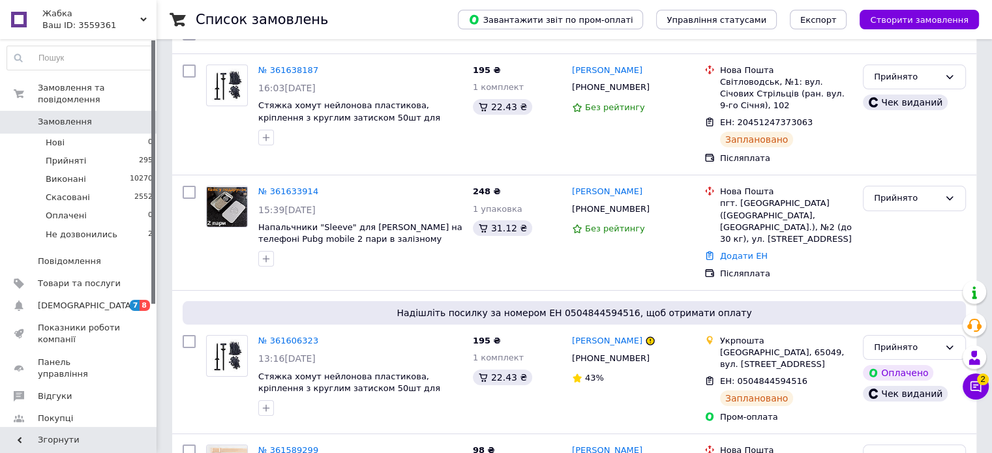
click at [83, 4] on div "Жабка Ваш ID: 3559361" at bounding box center [97, 19] width 119 height 39
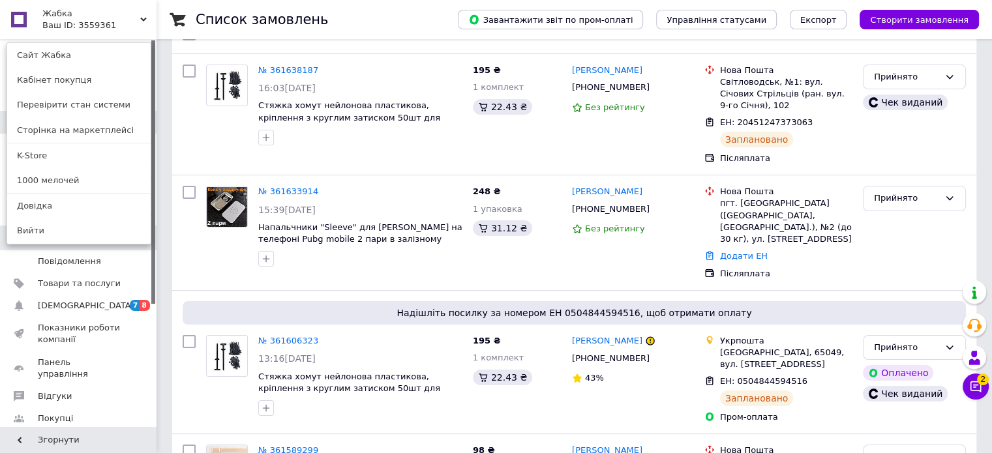
drag, startPoint x: 57, startPoint y: 182, endPoint x: 123, endPoint y: 237, distance: 85.6
click at [57, 182] on link "1000 мелочей" at bounding box center [78, 180] width 143 height 25
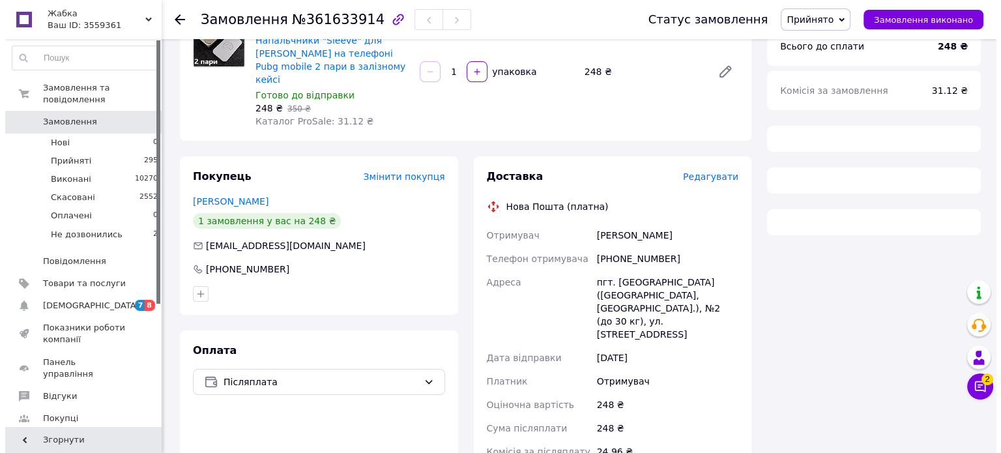
scroll to position [143, 0]
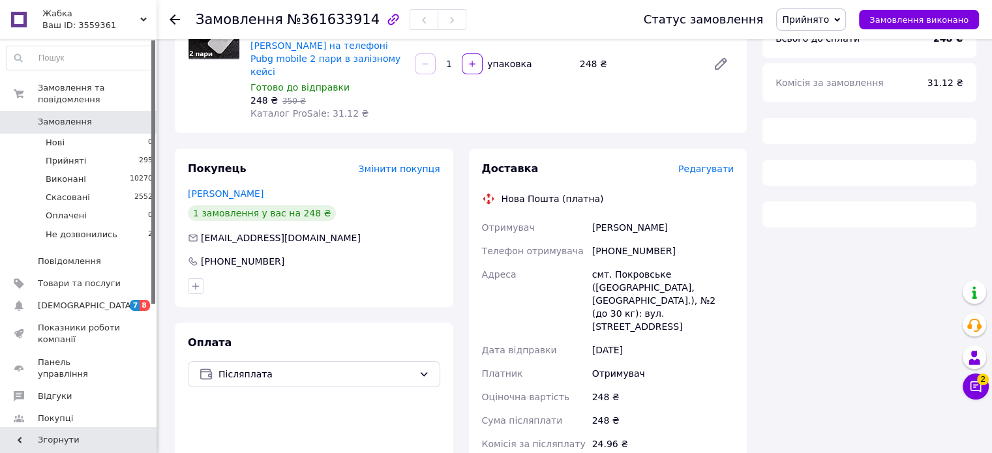
click at [713, 162] on div "Редагувати" at bounding box center [705, 168] width 55 height 13
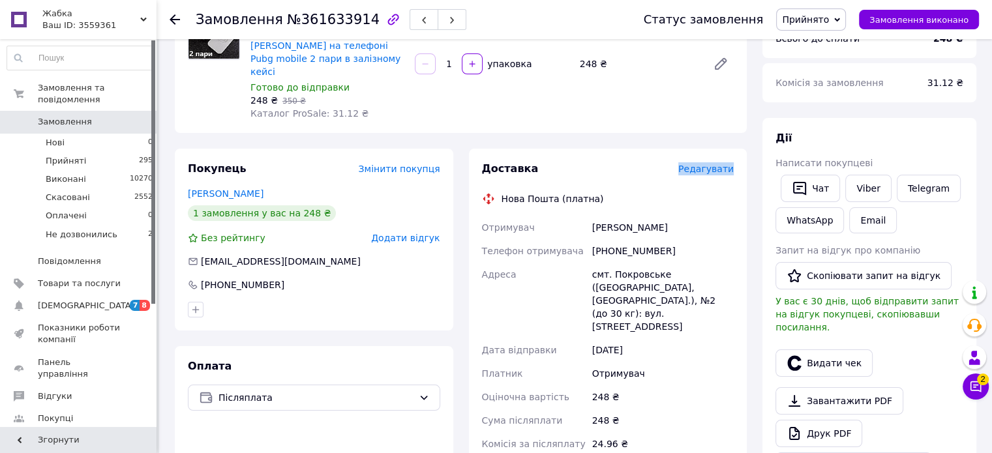
click at [714, 164] on span "Редагувати" at bounding box center [705, 169] width 55 height 10
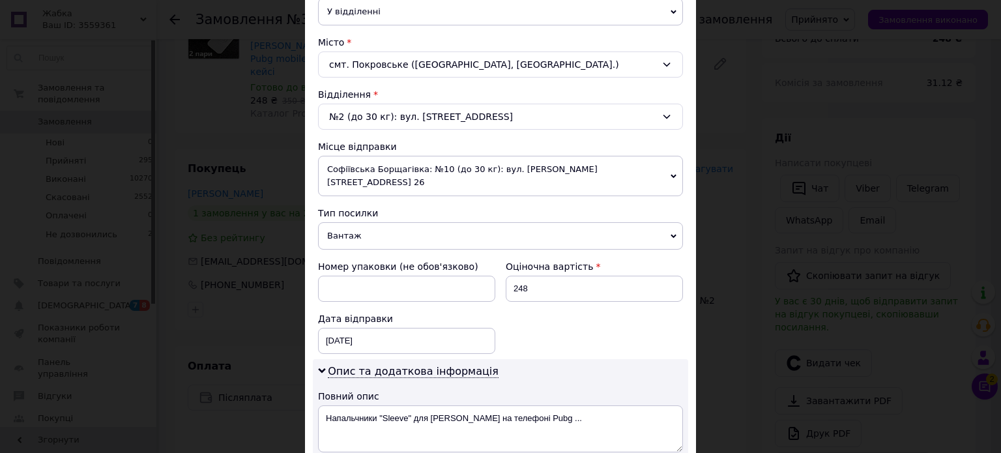
click at [363, 223] on span "Вантаж" at bounding box center [500, 235] width 365 height 27
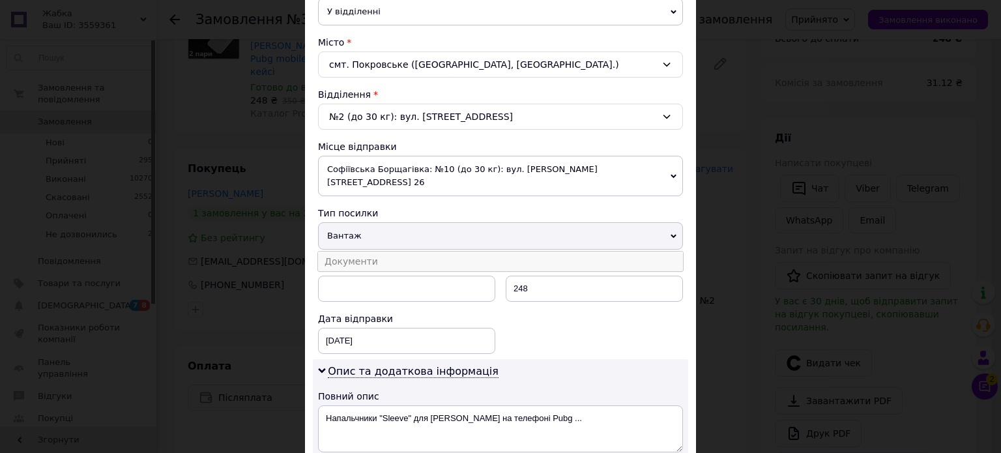
click at [353, 252] on li "Документи" at bounding box center [500, 262] width 365 height 20
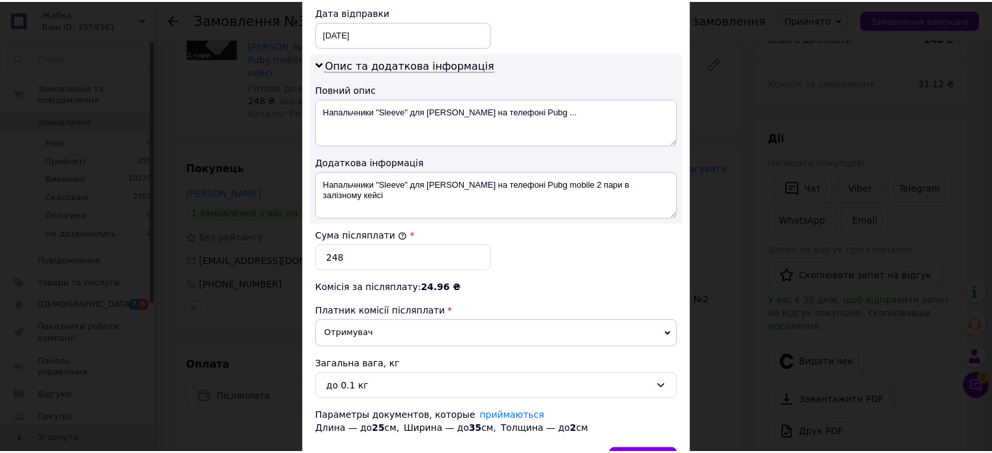
scroll to position [652, 0]
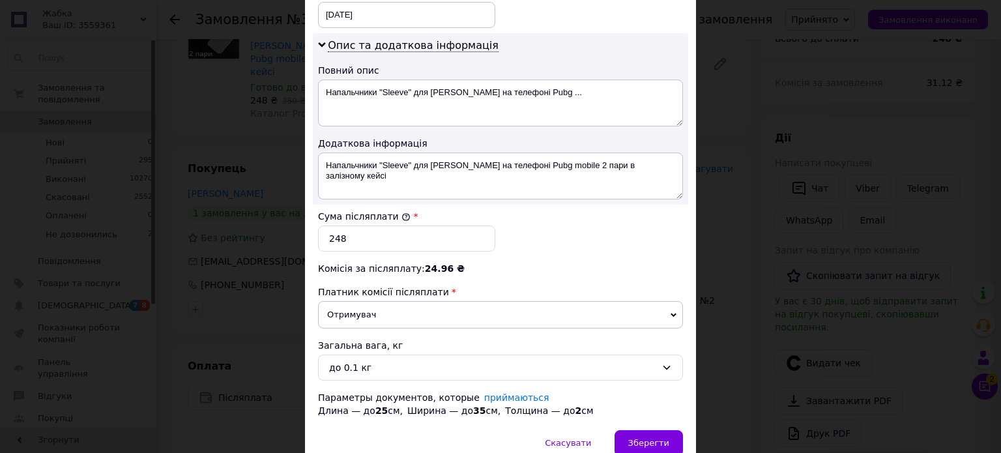
click at [681, 430] on div "Скасувати   Зберегти" at bounding box center [500, 449] width 391 height 39
click at [672, 430] on div "Зберегти" at bounding box center [649, 443] width 68 height 26
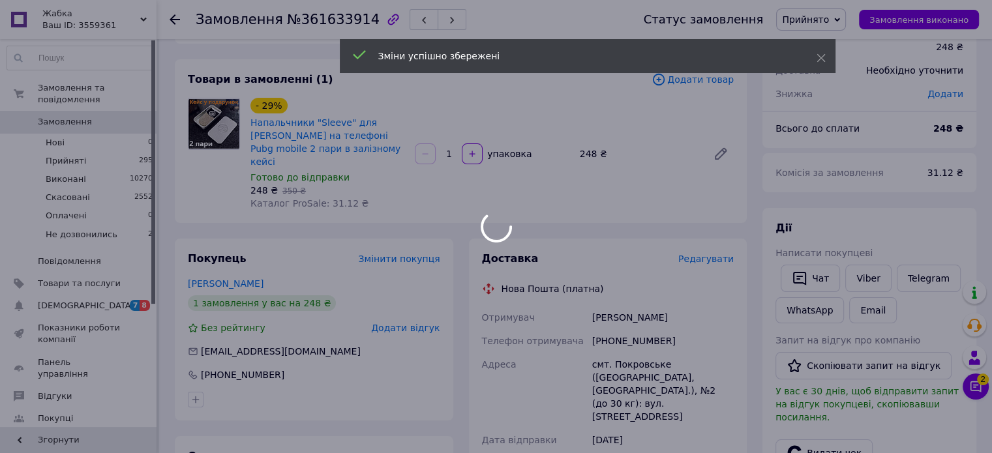
scroll to position [0, 0]
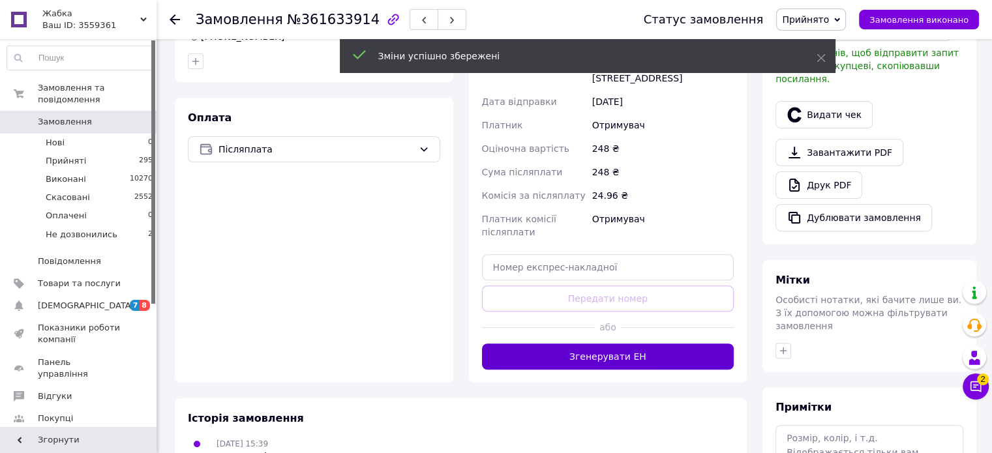
click at [615, 344] on button "Згенерувати ЕН" at bounding box center [608, 357] width 252 height 26
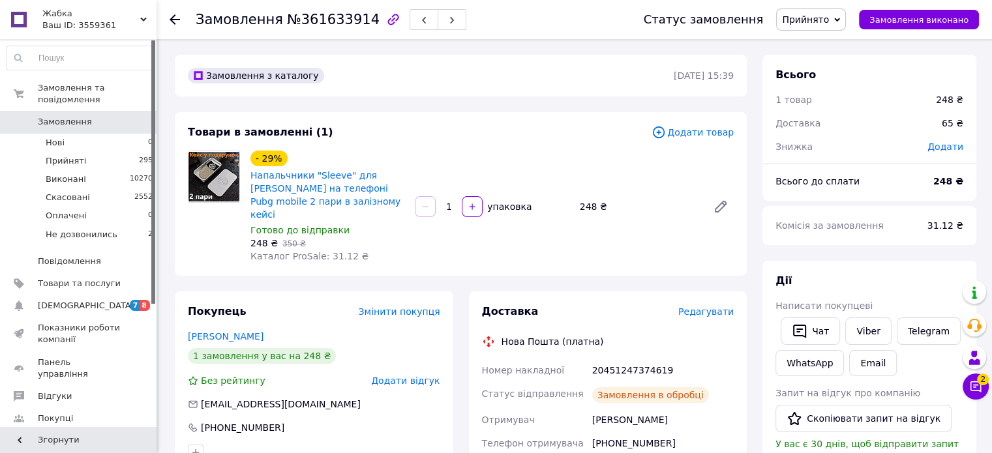
click at [627, 359] on div "20451247374619" at bounding box center [662, 370] width 147 height 23
copy div "20451247374619"
click at [271, 92] on div "Замовлення з каталогу 12.09.2025 | 15:39" at bounding box center [461, 76] width 572 height 42
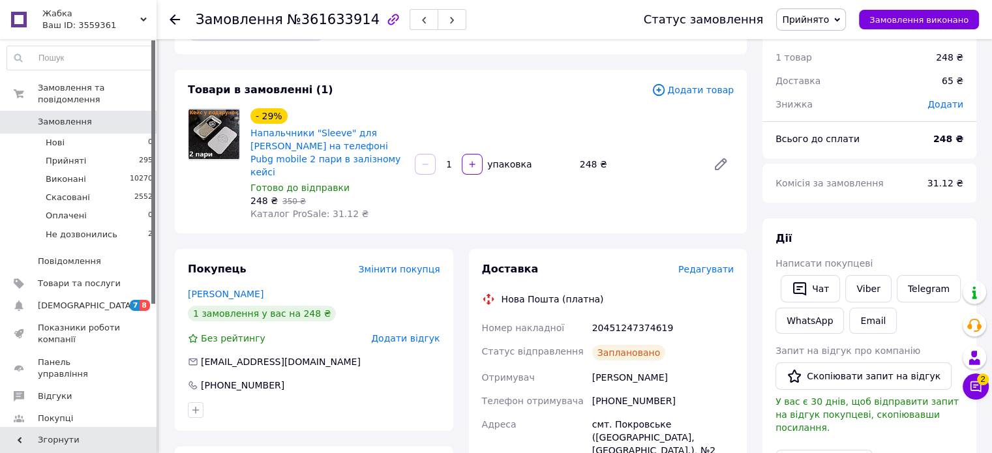
scroll to position [65, 0]
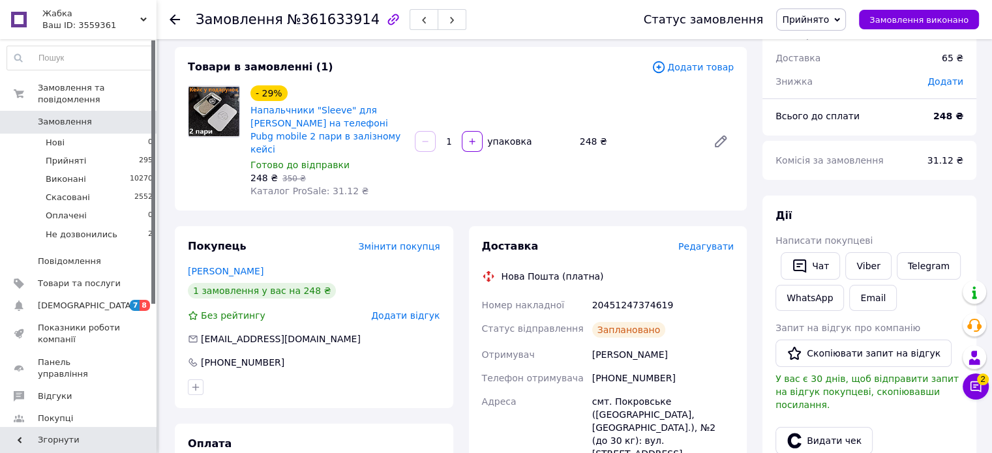
click at [617, 279] on div "Доставка Редагувати Нова Пошта (платна) Номер накладної 20451247374619 Статус в…" at bounding box center [608, 459] width 252 height 440
copy div "20451247374619"
click at [941, 156] on span "31.12 ₴" at bounding box center [945, 160] width 36 height 10
click at [634, 293] on div "20451247374619" at bounding box center [662, 304] width 147 height 23
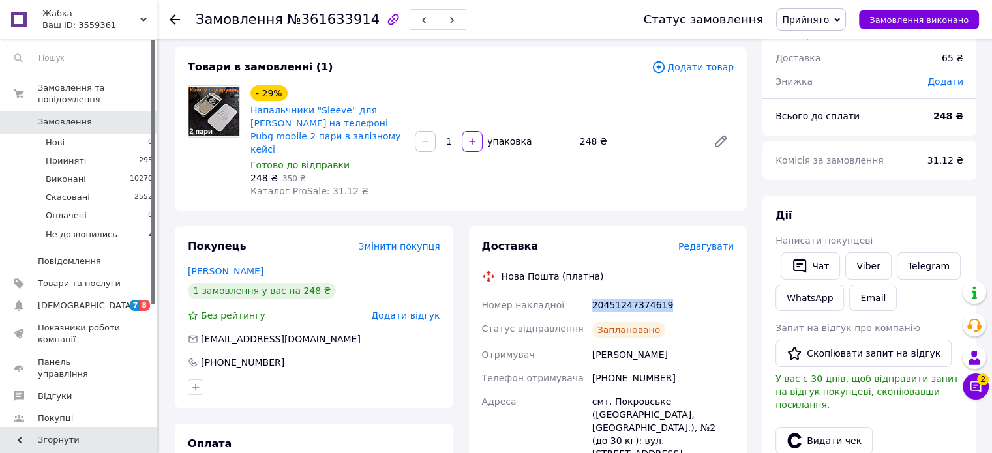
drag, startPoint x: 634, startPoint y: 292, endPoint x: 518, endPoint y: 73, distance: 248.2
click at [634, 293] on div "20451247374619" at bounding box center [662, 304] width 147 height 23
copy div "20451247374619"
click at [336, 15] on span "№361633914" at bounding box center [333, 20] width 93 height 16
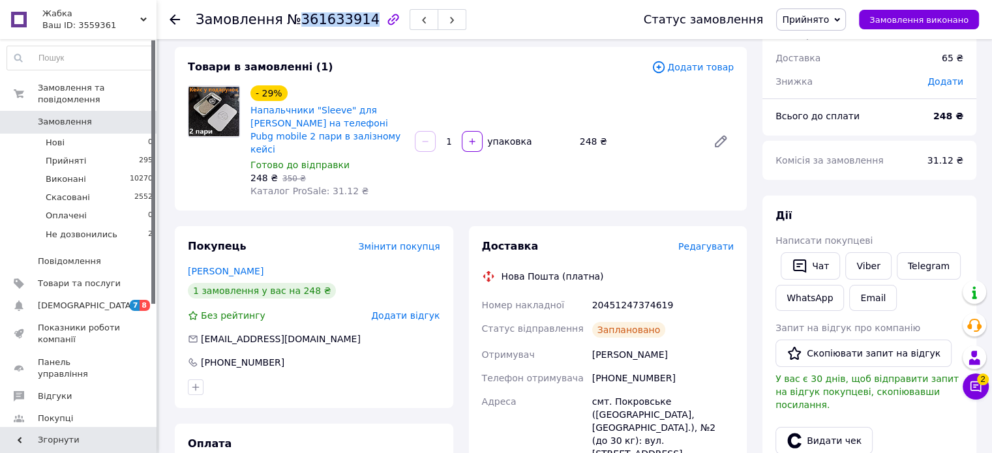
copy span "361633914"
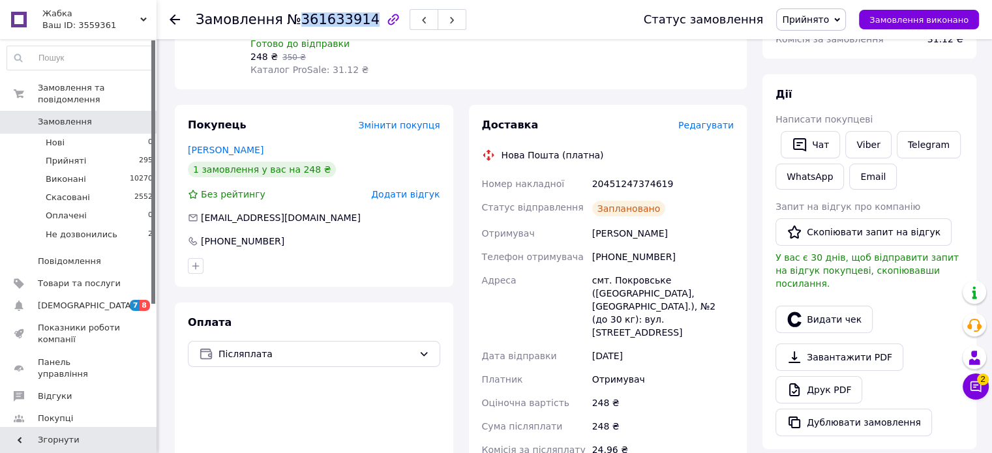
scroll to position [326, 0]
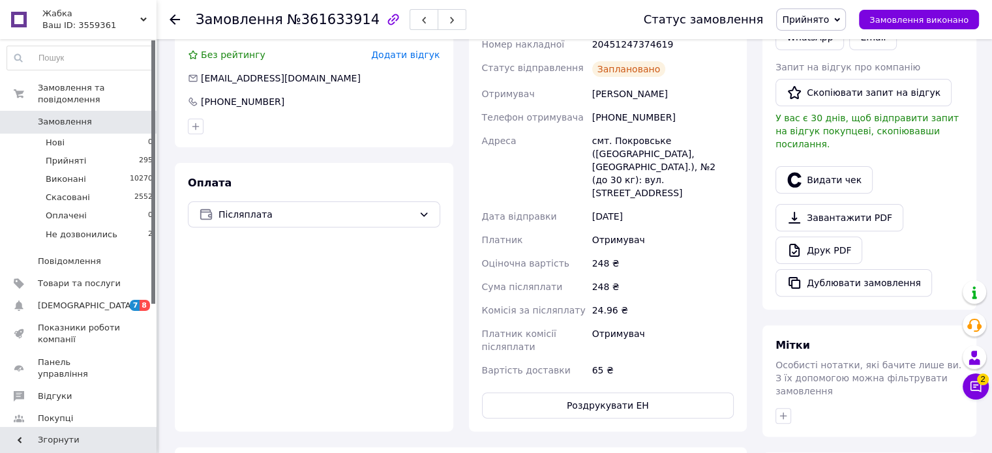
drag, startPoint x: 618, startPoint y: 114, endPoint x: 602, endPoint y: 87, distance: 31.3
click at [605, 93] on div "Номер накладної 20451247374619 Статус відправлення Заплановано Отримувач Красюк…" at bounding box center [608, 207] width 258 height 349
click at [602, 82] on div "Красюк Костя" at bounding box center [662, 93] width 147 height 23
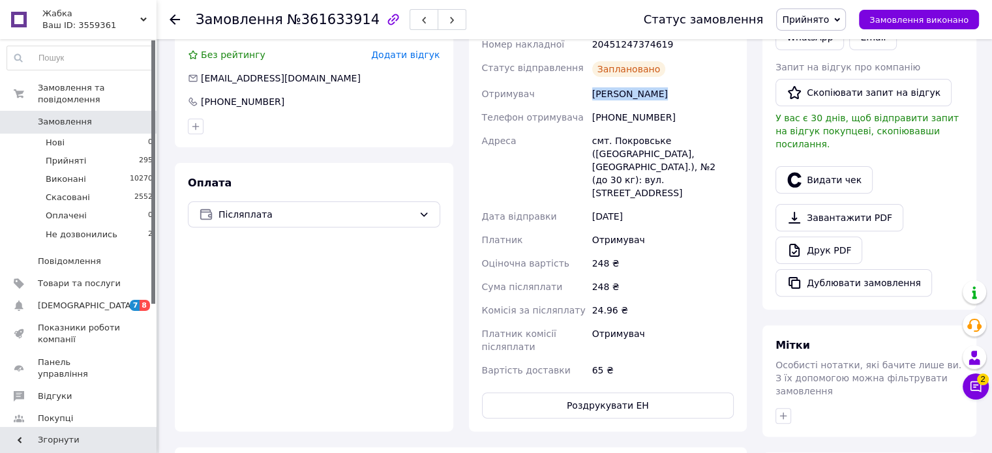
copy div "Красюк Костя"
click at [639, 115] on div "+380951569828" at bounding box center [662, 117] width 147 height 23
copy div "380951569828"
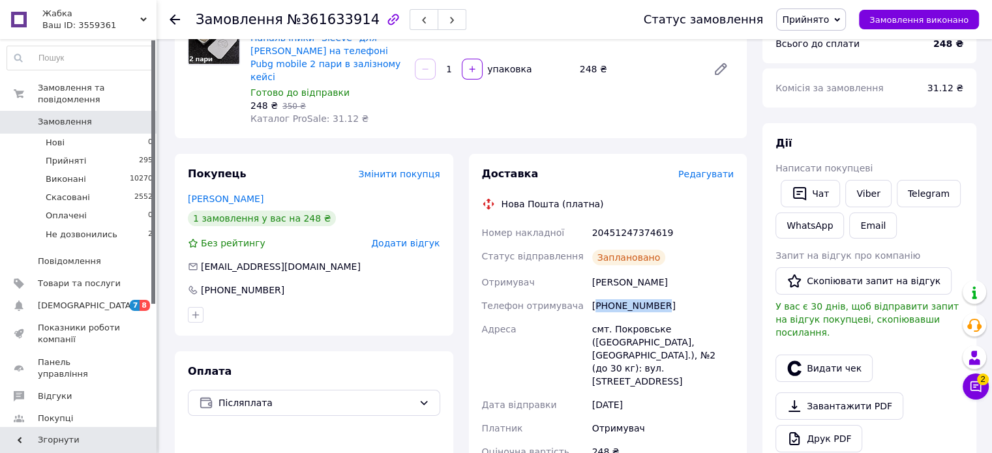
scroll to position [65, 0]
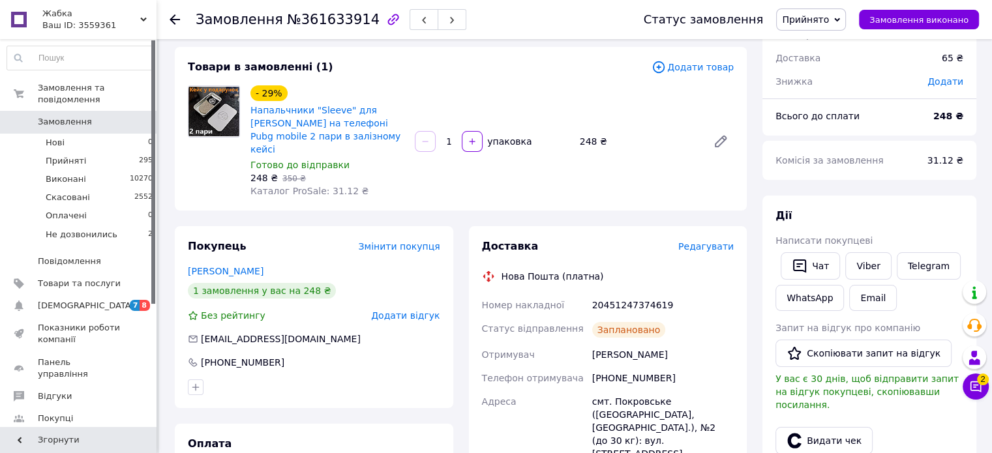
drag, startPoint x: 591, startPoint y: 147, endPoint x: 583, endPoint y: 130, distance: 18.7
click at [591, 145] on div "- 29% Напальчники "Sleeve" для ігор на телефоні Pubg mobile 2 пари в залізному …" at bounding box center [492, 141] width 494 height 117
click at [583, 132] on div "248 ₴" at bounding box center [638, 141] width 128 height 18
copy div "248"
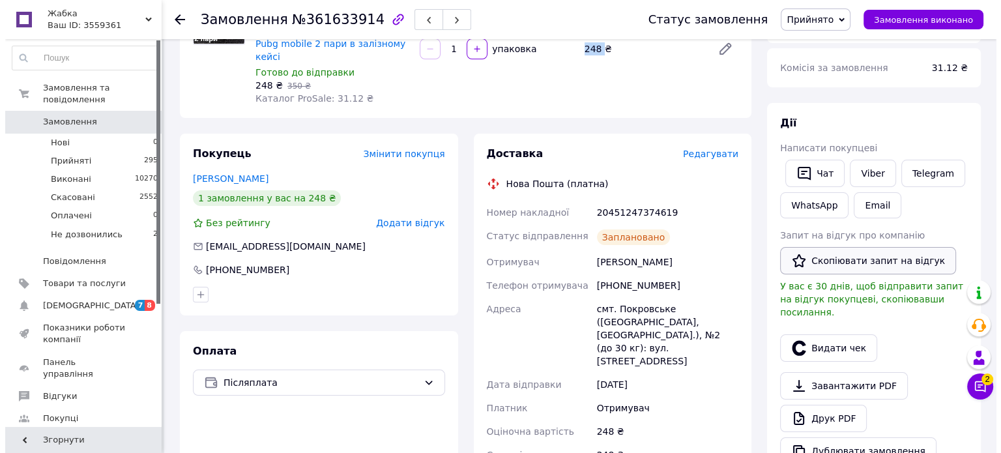
scroll to position [196, 0]
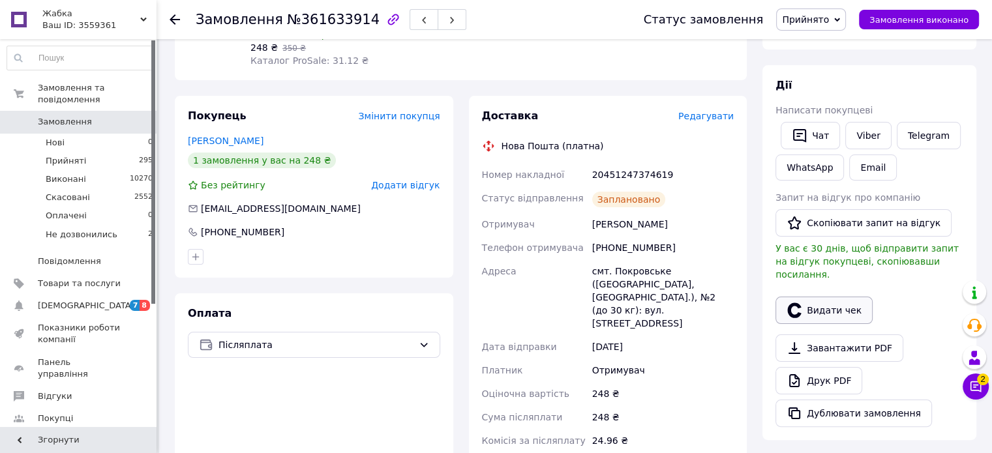
click at [838, 297] on button "Видати чек" at bounding box center [823, 310] width 97 height 27
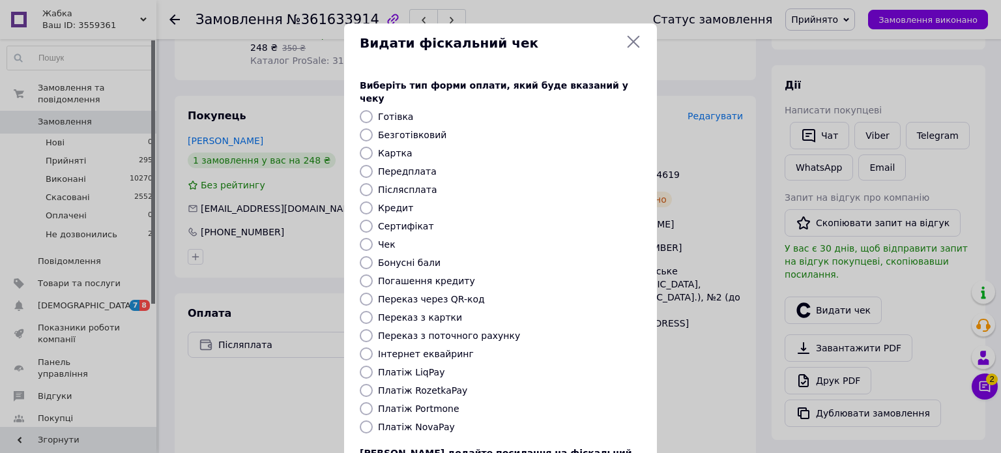
click at [370, 421] on input "Платіж NovaPay" at bounding box center [366, 427] width 13 height 13
radio input "true"
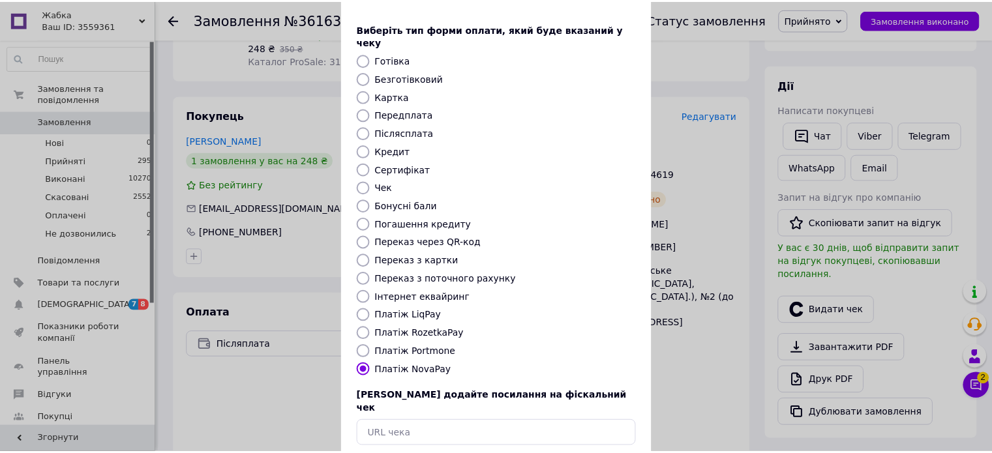
scroll to position [106, 0]
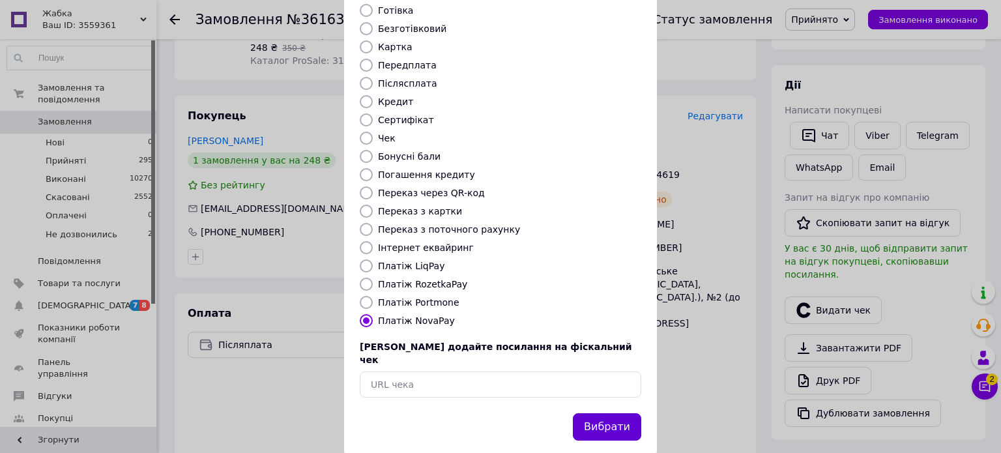
click at [615, 413] on button "Вибрати" at bounding box center [607, 427] width 68 height 28
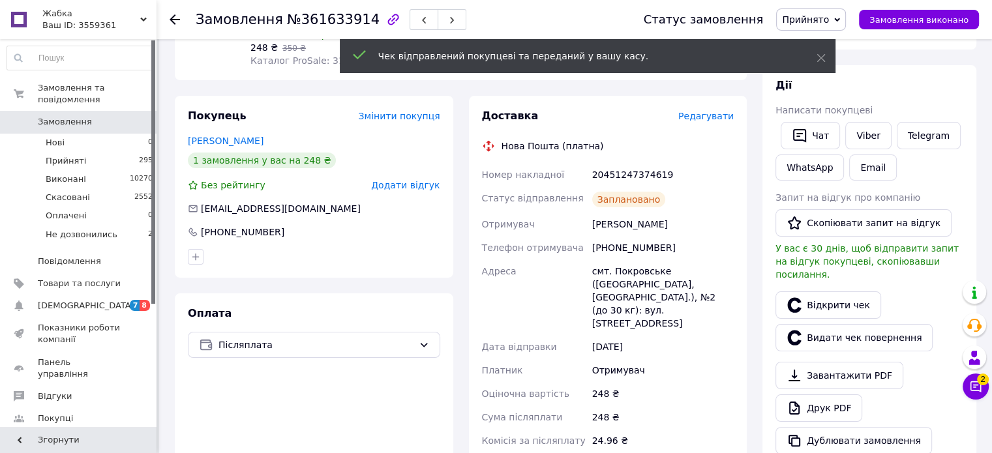
click at [840, 294] on link "Відкрити чек" at bounding box center [828, 304] width 106 height 27
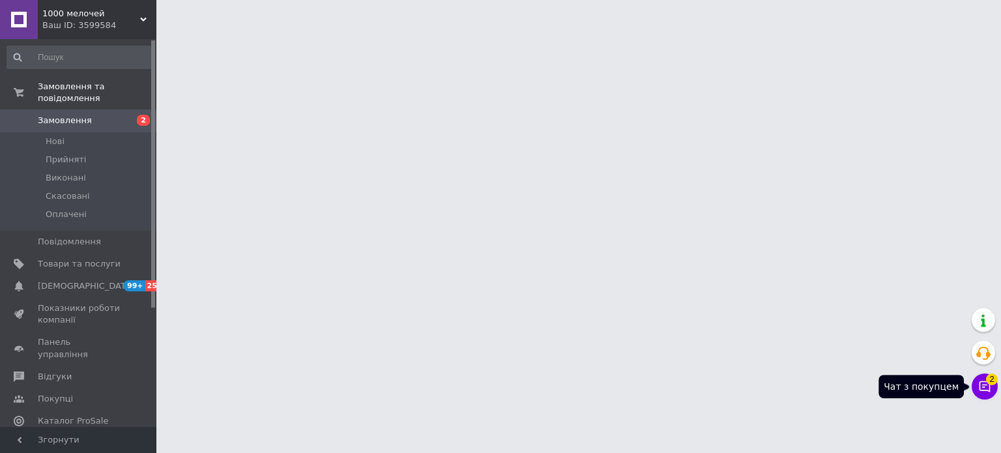
click at [986, 381] on span "2" at bounding box center [992, 380] width 12 height 12
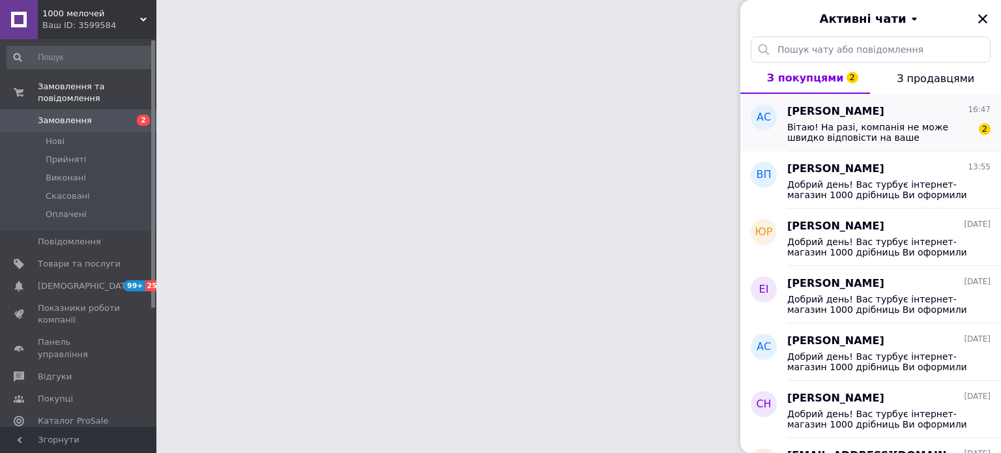
click at [892, 119] on div "Вітаю! На разі, компанія не може швидко відповісти на ваше повідомлення, оскіль…" at bounding box center [889, 130] width 203 height 23
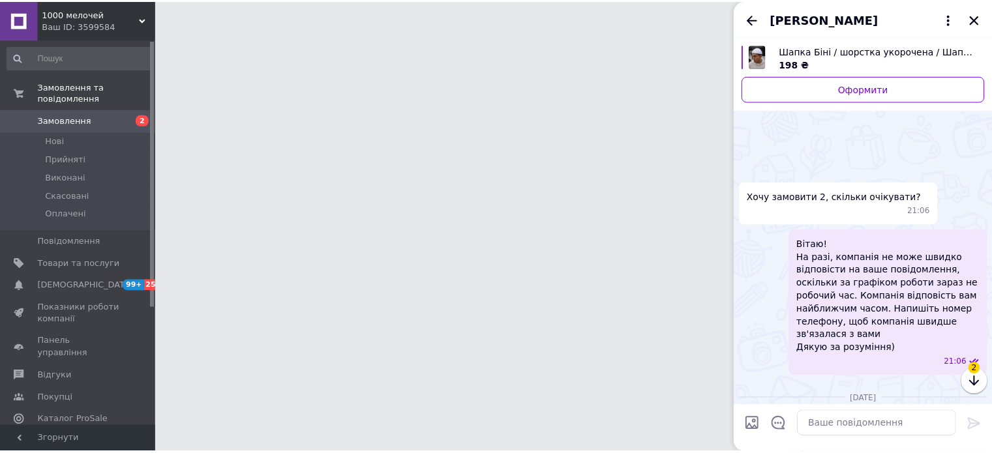
scroll to position [1149, 0]
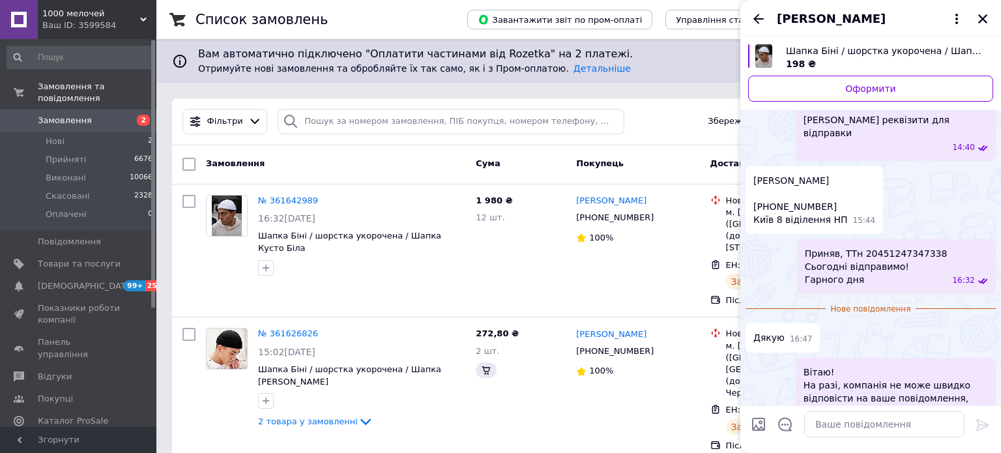
click at [984, 20] on div "Алена Савченко" at bounding box center [871, 18] width 261 height 37
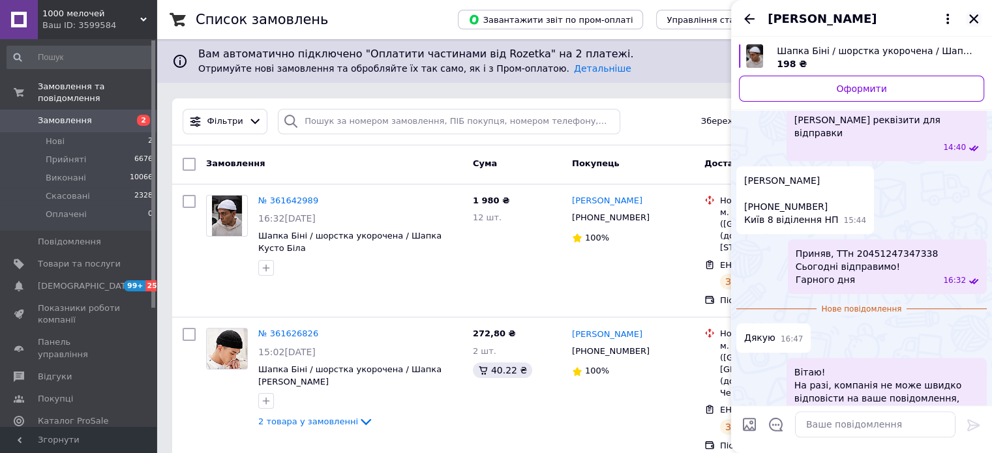
click at [971, 14] on icon "Закрити" at bounding box center [973, 19] width 12 height 12
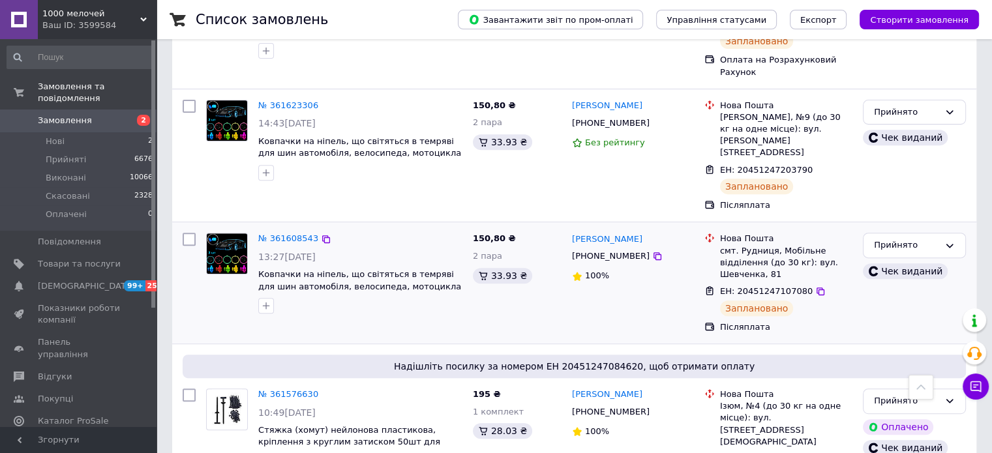
scroll to position [587, 0]
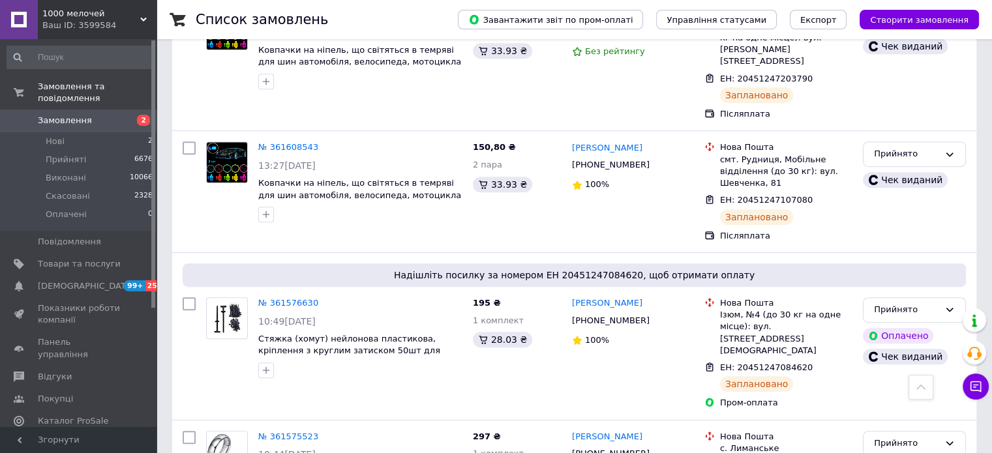
click at [77, 1] on div "1000 мелочей Ваш ID: 3599584" at bounding box center [97, 19] width 119 height 39
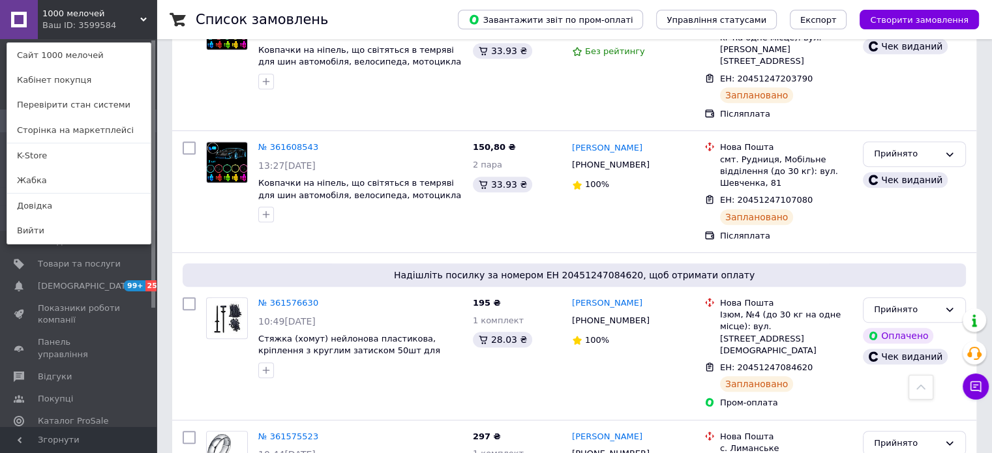
click at [63, 157] on link "K-Store" at bounding box center [78, 155] width 143 height 25
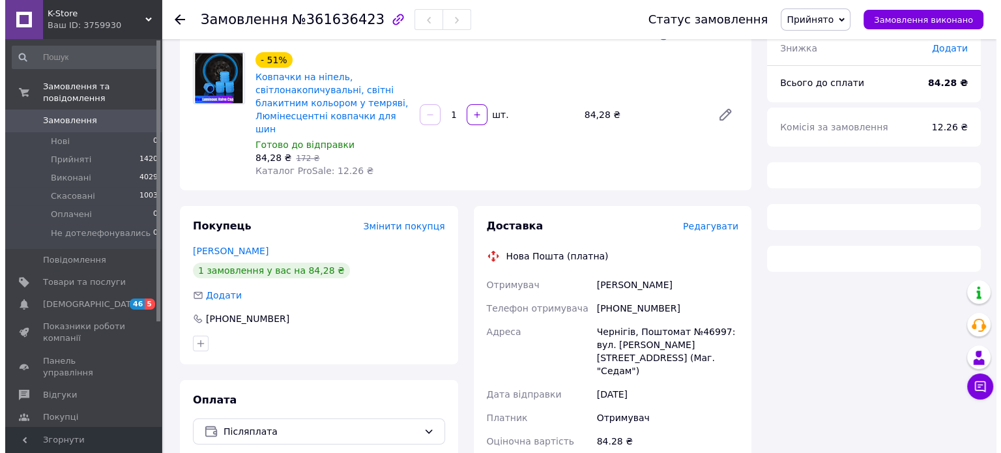
scroll to position [148, 0]
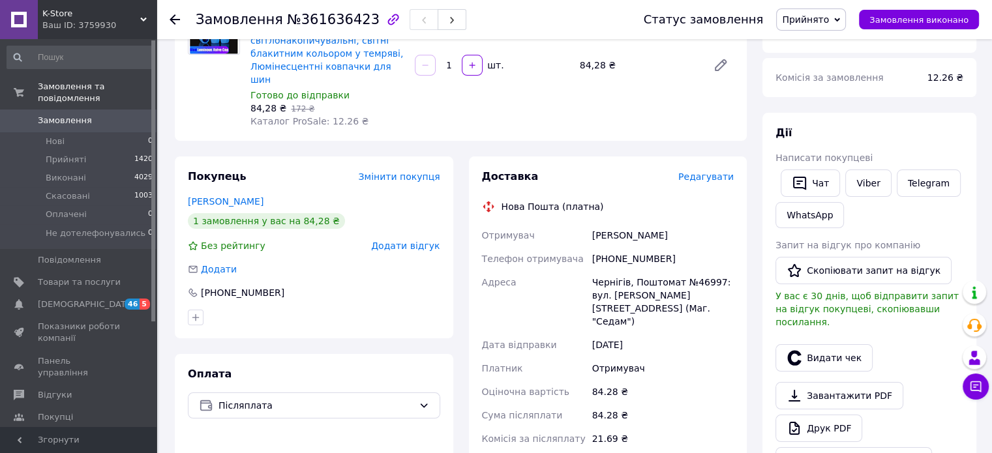
click at [713, 171] on span "Редагувати" at bounding box center [705, 176] width 55 height 10
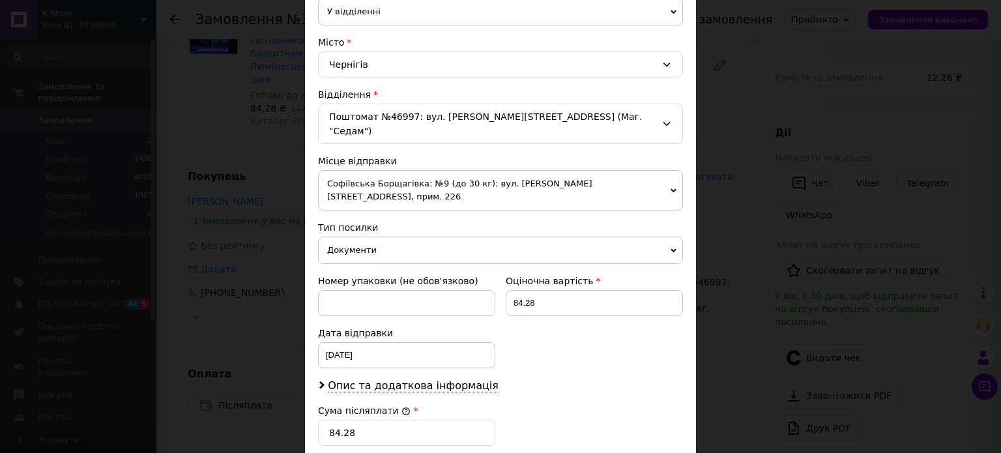
click at [381, 237] on span "Документи" at bounding box center [500, 250] width 365 height 27
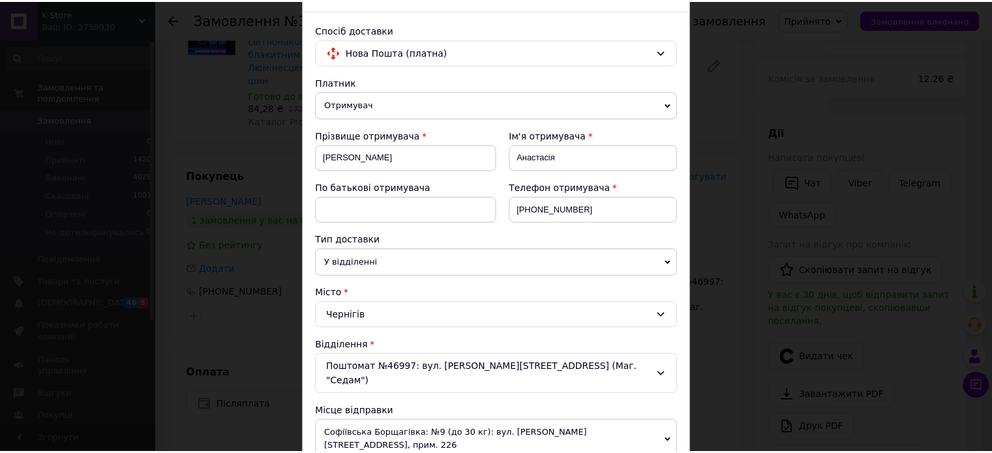
scroll to position [0, 0]
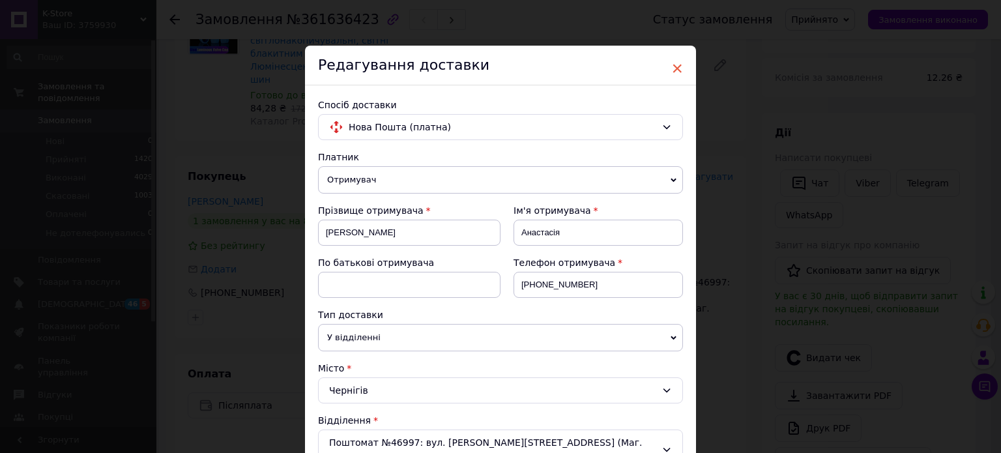
click at [681, 65] on span "×" at bounding box center [678, 68] width 12 height 22
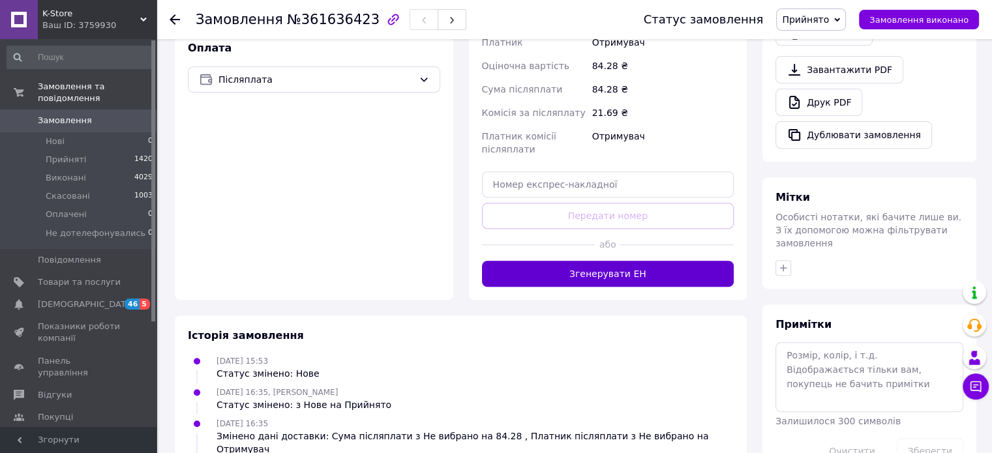
click at [640, 261] on button "Згенерувати ЕН" at bounding box center [608, 274] width 252 height 26
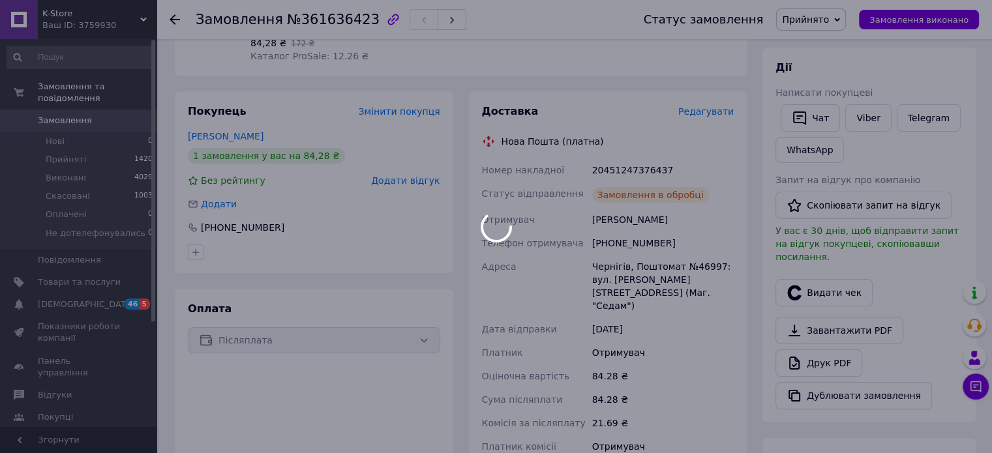
click at [629, 156] on div at bounding box center [496, 226] width 992 height 453
click at [629, 158] on div "20451247376437" at bounding box center [662, 169] width 147 height 23
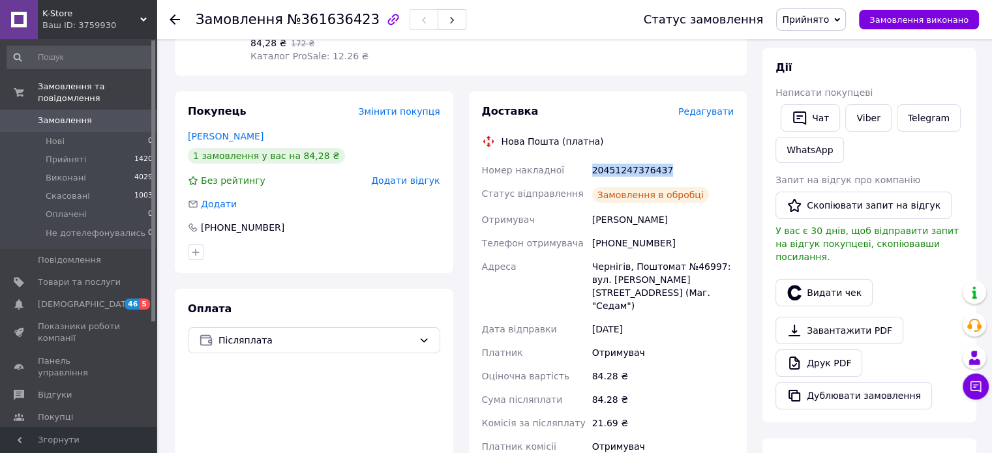
click at [629, 158] on div "20451247376437" at bounding box center [662, 169] width 147 height 23
copy div "20451247376437"
click at [569, 91] on div "Доставка Редагувати Нова Пошта (платна) Номер накладної 20451247376437 Статус в…" at bounding box center [608, 317] width 278 height 453
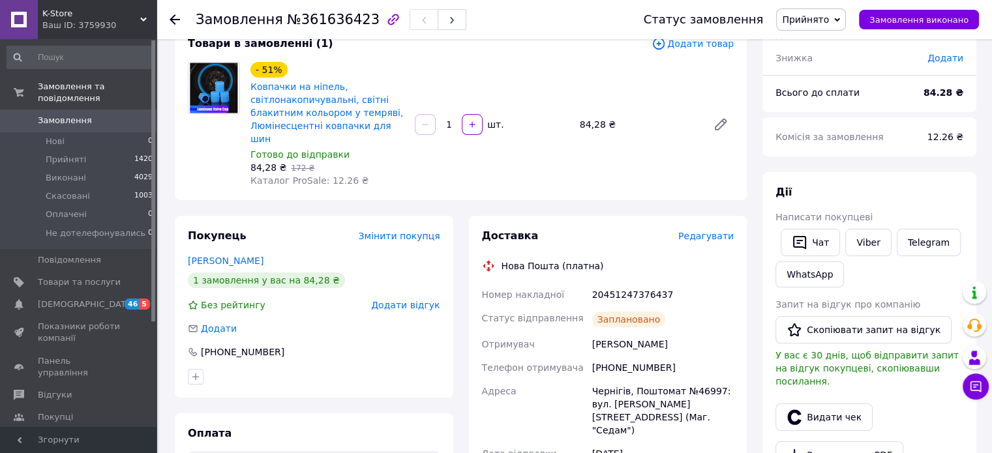
scroll to position [83, 0]
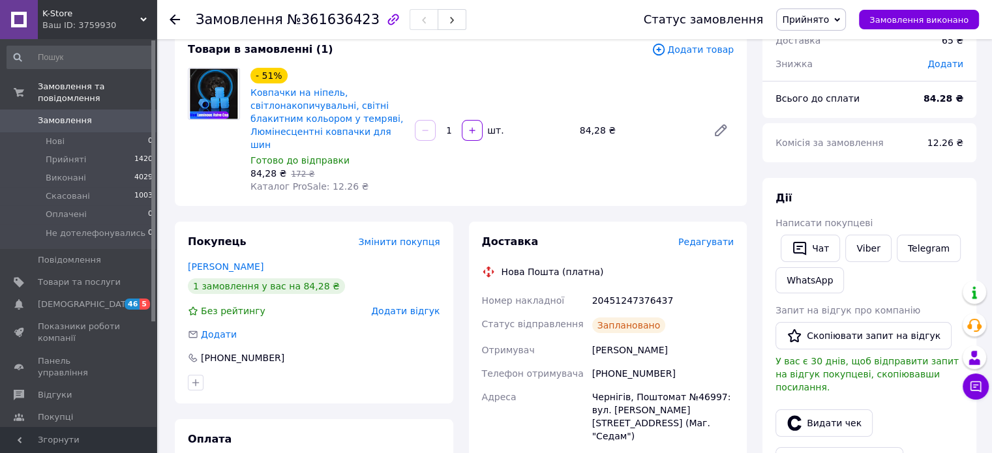
click at [477, 48] on div "Товари в замовленні (1)" at bounding box center [420, 49] width 464 height 15
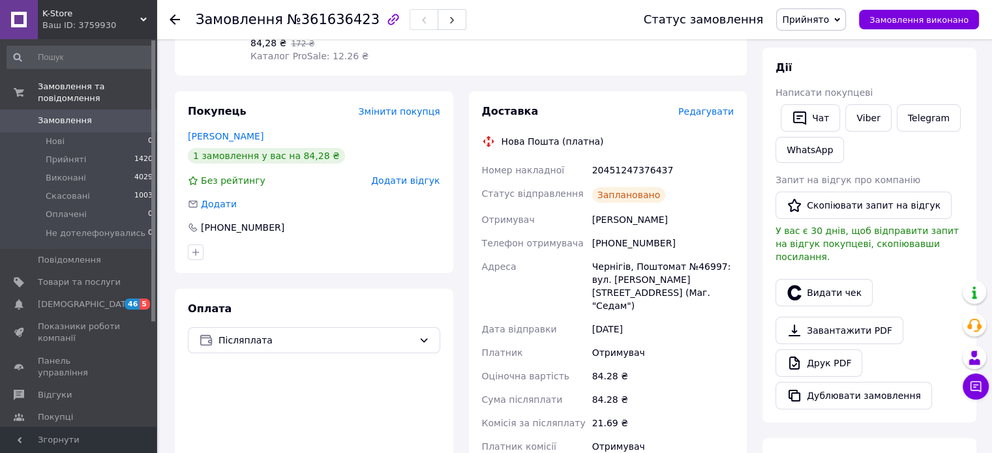
click at [636, 161] on div "20451247376437" at bounding box center [662, 169] width 147 height 23
copy div "20451247376437"
drag, startPoint x: 965, startPoint y: 177, endPoint x: 711, endPoint y: 176, distance: 254.3
click at [965, 177] on div "[PERSON_NAME] покупцеві   Чат Viber Telegram WhatsApp Запит на відгук про компа…" at bounding box center [869, 235] width 214 height 375
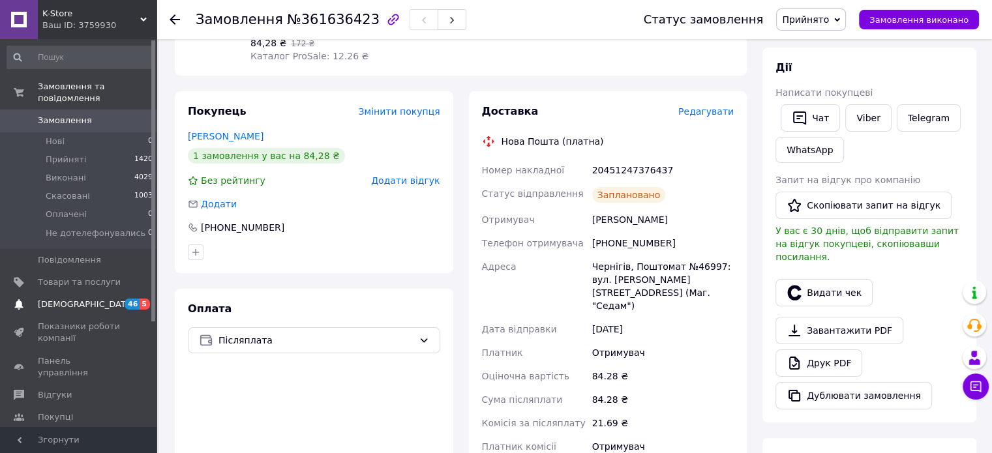
click at [99, 299] on span "[DEMOGRAPHIC_DATA]" at bounding box center [79, 305] width 83 height 12
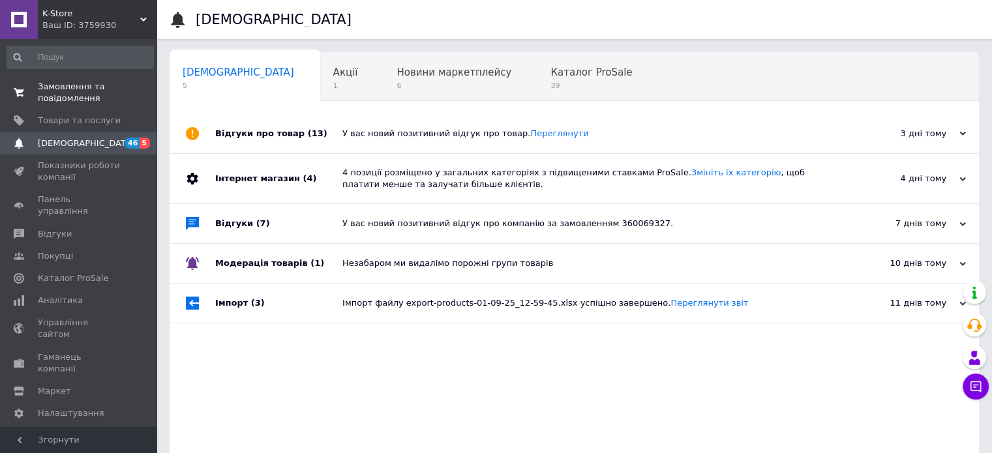
click at [105, 81] on span "Замовлення та повідомлення" at bounding box center [79, 92] width 83 height 23
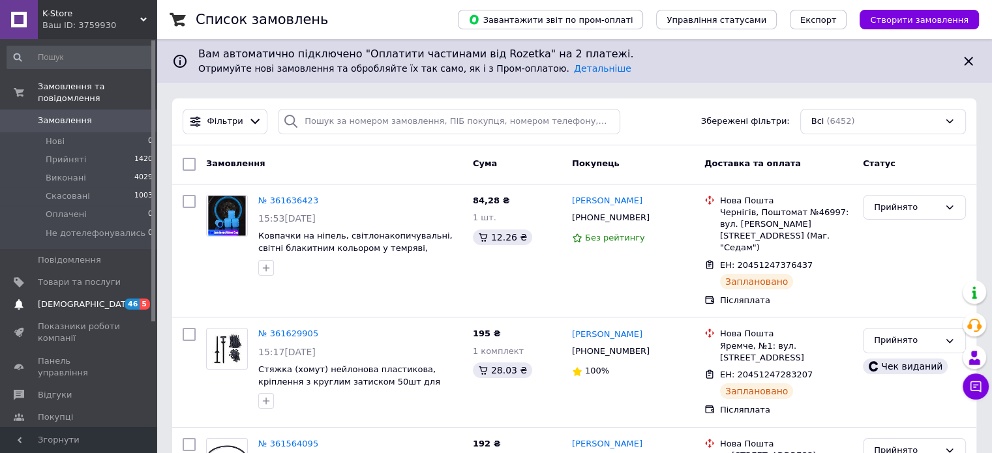
click at [68, 299] on link "[DEMOGRAPHIC_DATA] 46 5" at bounding box center [80, 304] width 160 height 22
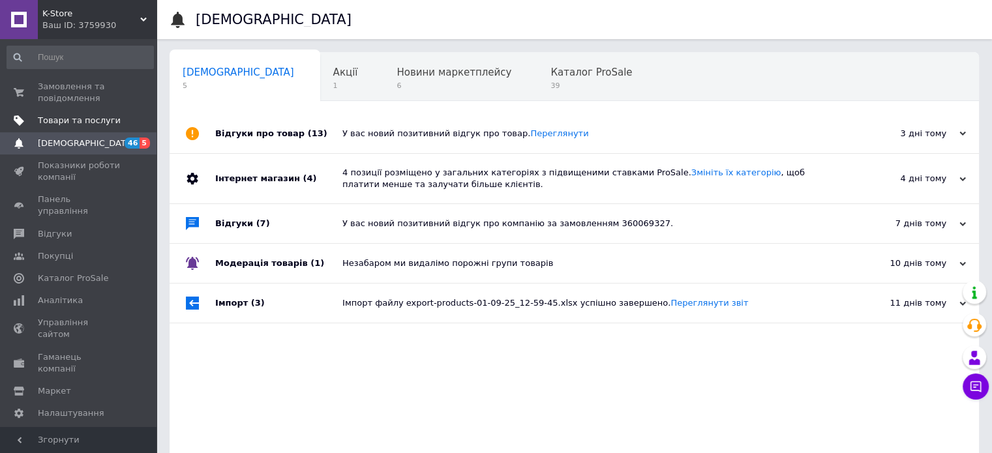
click at [96, 120] on span "Товари та послуги" at bounding box center [79, 121] width 83 height 12
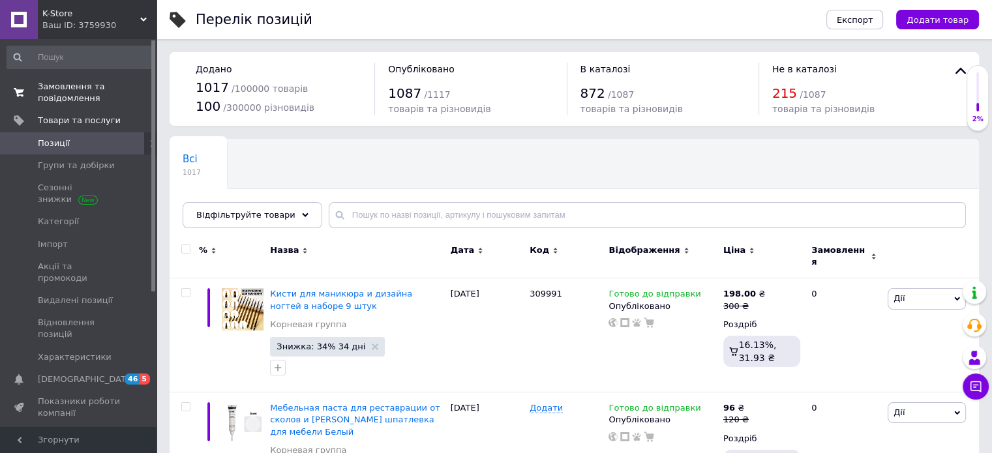
click at [68, 86] on span "Замовлення та повідомлення" at bounding box center [79, 92] width 83 height 23
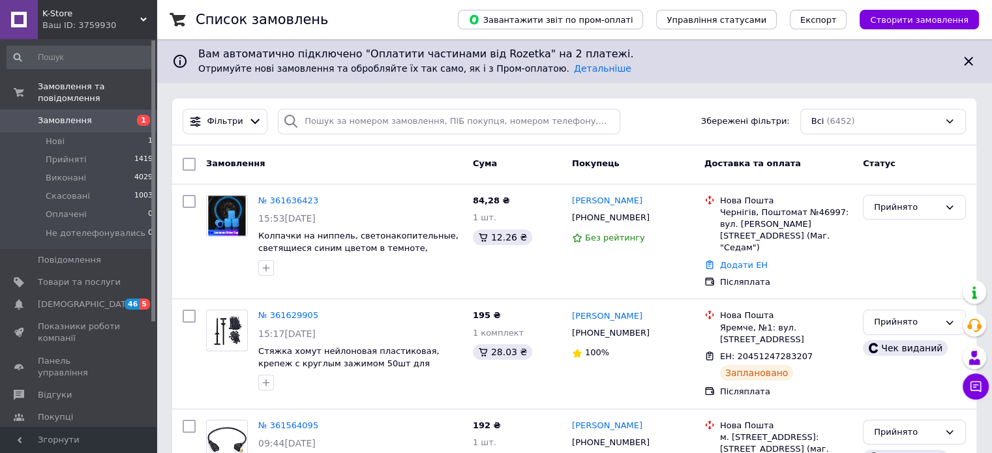
click at [108, 16] on span "K-Store" at bounding box center [91, 14] width 98 height 12
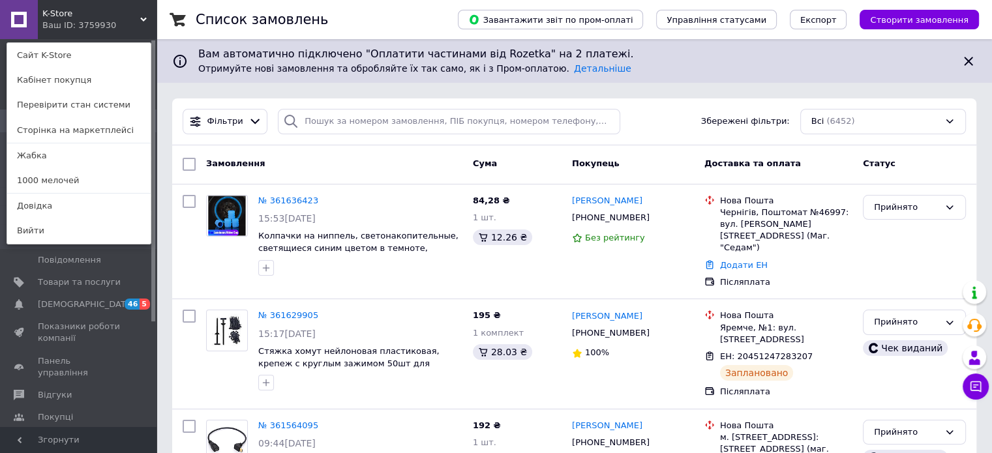
click at [123, 15] on div "K-Store Ваш ID: 3759930 Сайт K-Store Кабінет покупця Перевірити стан системи Ст…" at bounding box center [78, 19] width 156 height 39
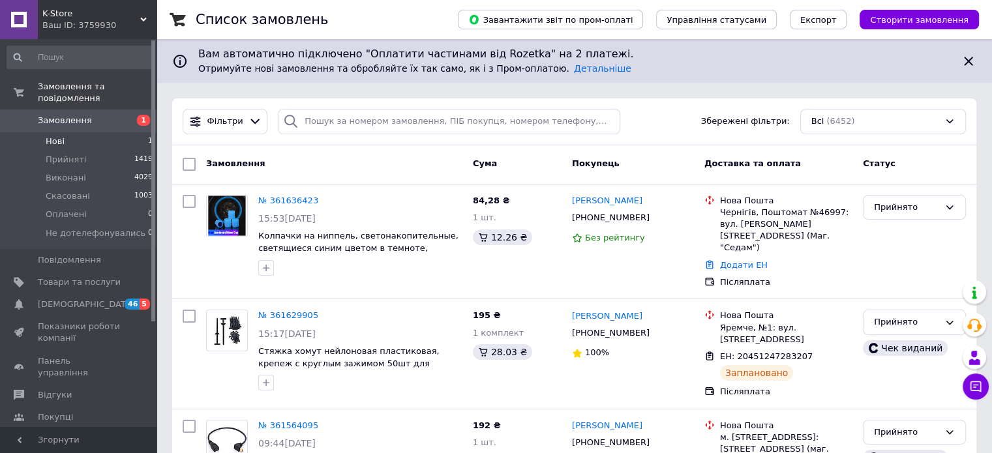
click at [78, 132] on li "Нові 1" at bounding box center [80, 141] width 160 height 18
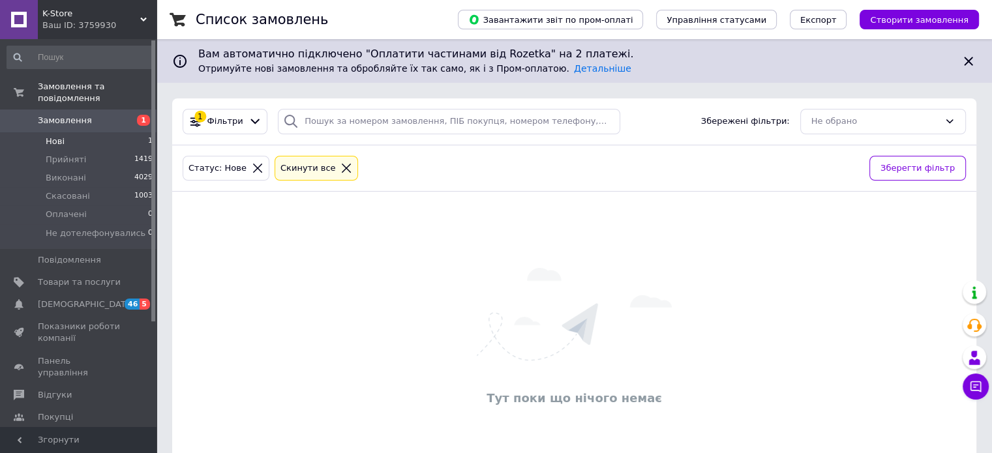
click at [44, 132] on li "Нові 1" at bounding box center [80, 141] width 160 height 18
click at [123, 34] on div "K-Store Ваш ID: 3759930" at bounding box center [97, 19] width 119 height 39
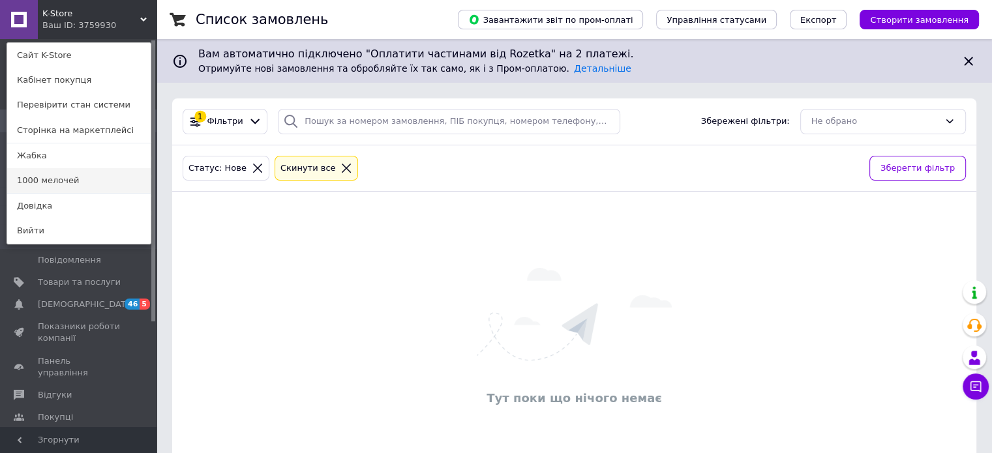
click at [70, 177] on link "1000 мелочей" at bounding box center [78, 180] width 143 height 25
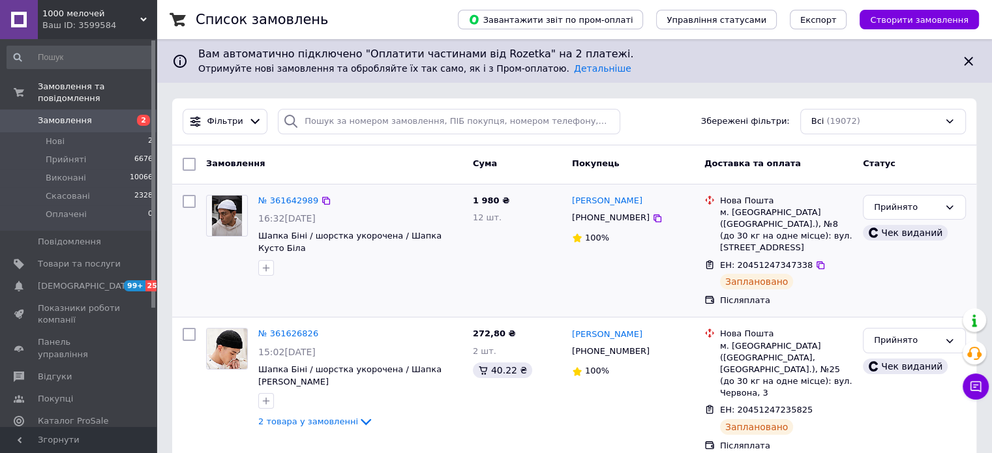
click at [267, 278] on div "№ 361642989 16:32[DATE] Шапка Біні / шорстка укорочена / Шапка Кусто Біла" at bounding box center [334, 251] width 267 height 123
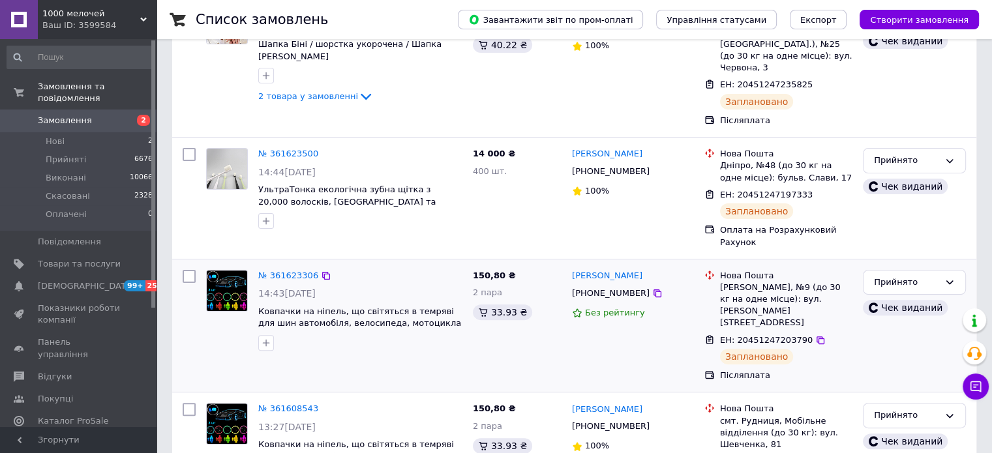
scroll to position [326, 0]
click at [102, 297] on link "Показники роботи компанії" at bounding box center [80, 314] width 160 height 34
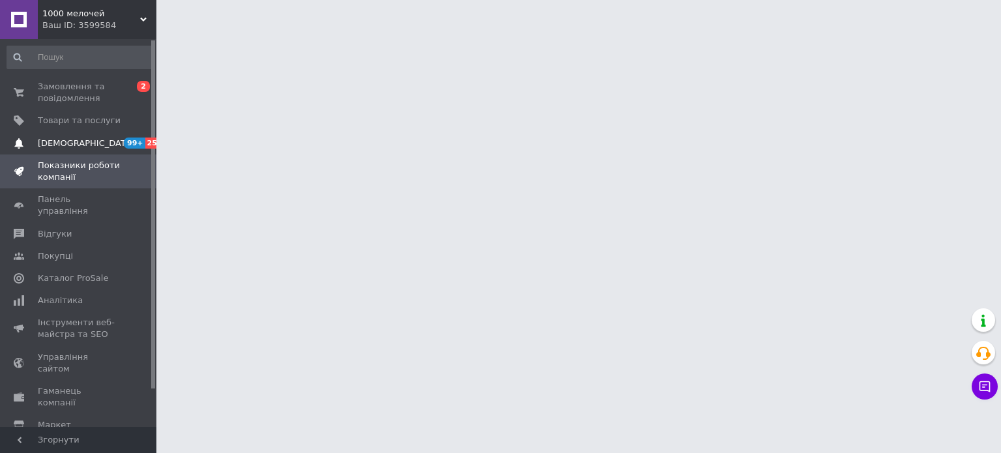
click at [96, 133] on link "Сповіщення 99+ 25" at bounding box center [80, 143] width 160 height 22
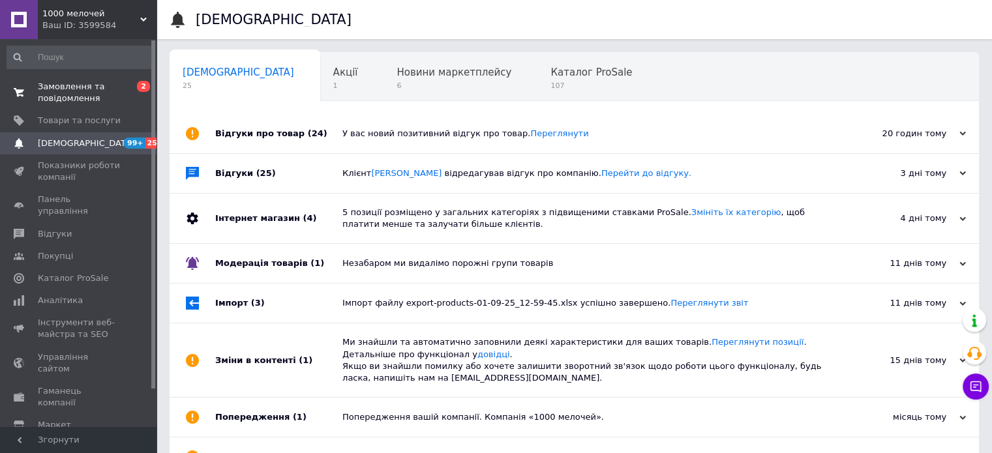
click at [98, 83] on span "Замовлення та повідомлення" at bounding box center [79, 92] width 83 height 23
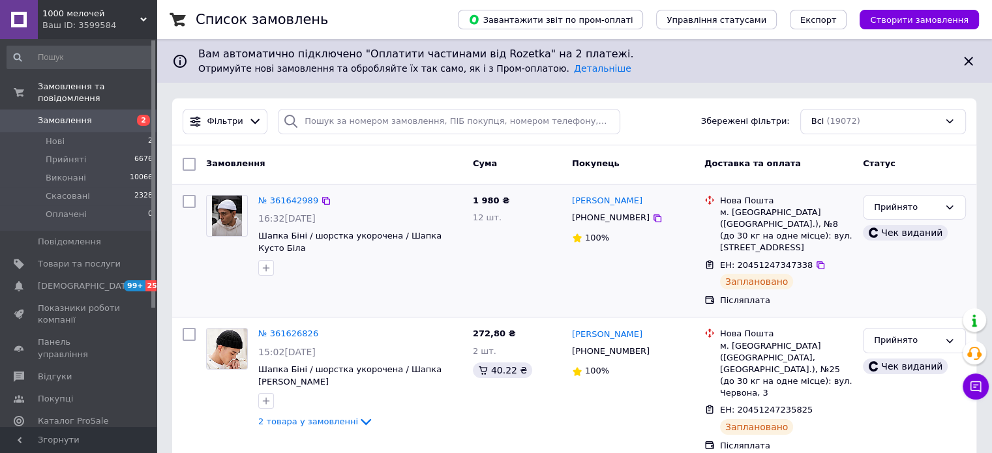
drag, startPoint x: 229, startPoint y: 288, endPoint x: 222, endPoint y: 282, distance: 9.3
click at [229, 288] on div "№ 361642989 16:32[DATE] Шапка Біні / шорстка укорочена / Шапка Кусто Біла" at bounding box center [334, 251] width 267 height 123
click at [50, 280] on span "[DEMOGRAPHIC_DATA]" at bounding box center [86, 286] width 96 height 12
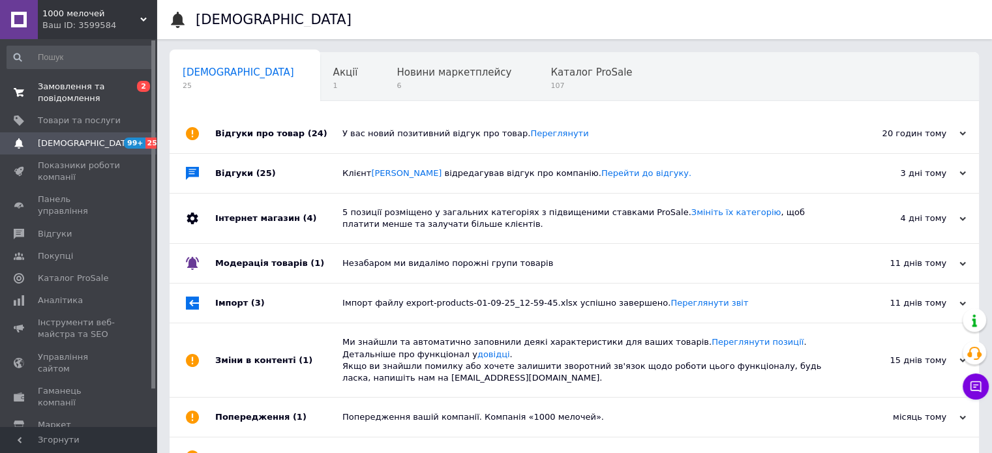
click at [104, 85] on span "Замовлення та повідомлення" at bounding box center [79, 92] width 83 height 23
